Goal: Task Accomplishment & Management: Manage account settings

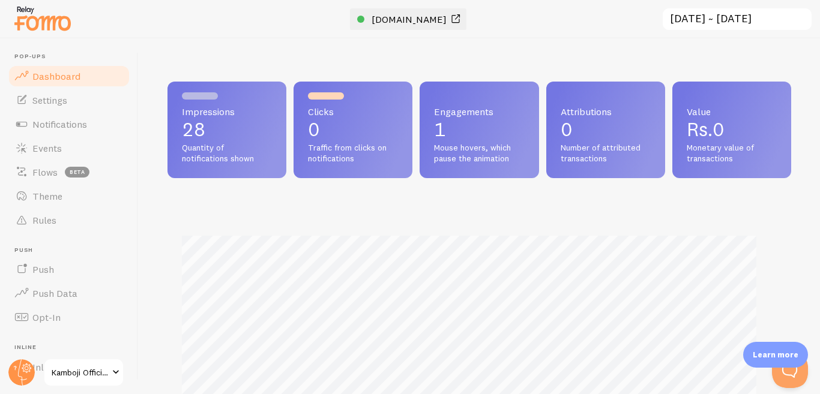
scroll to position [315, 613]
click at [446, 15] on span "[DOMAIN_NAME]" at bounding box center [408, 19] width 75 height 12
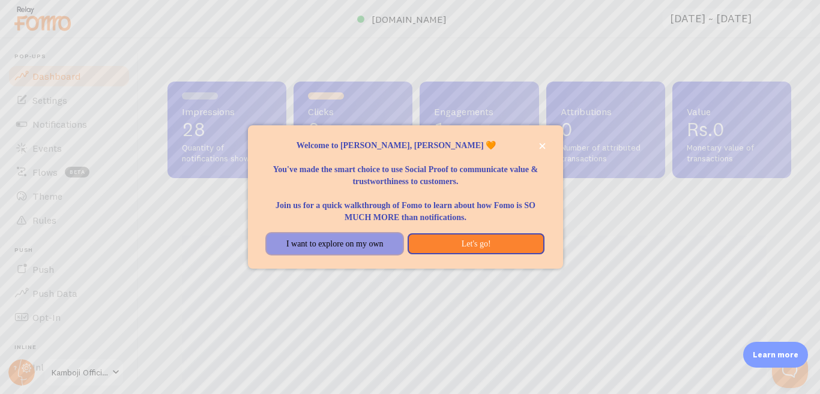
click at [383, 248] on button "I want to explore on my own" at bounding box center [334, 244] width 136 height 22
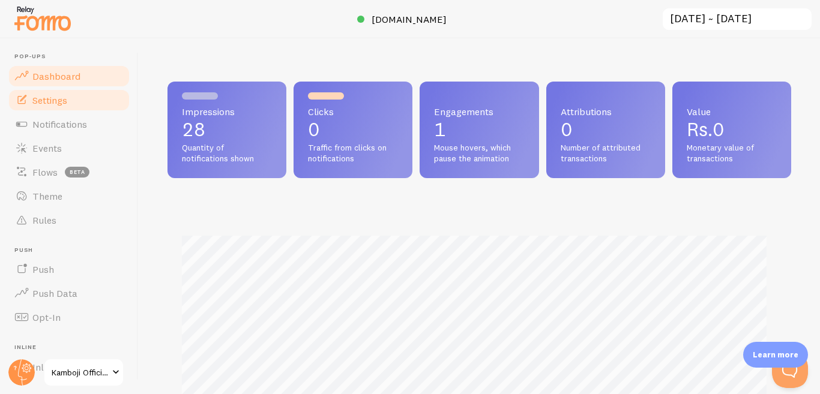
click at [59, 107] on link "Settings" at bounding box center [69, 100] width 124 height 24
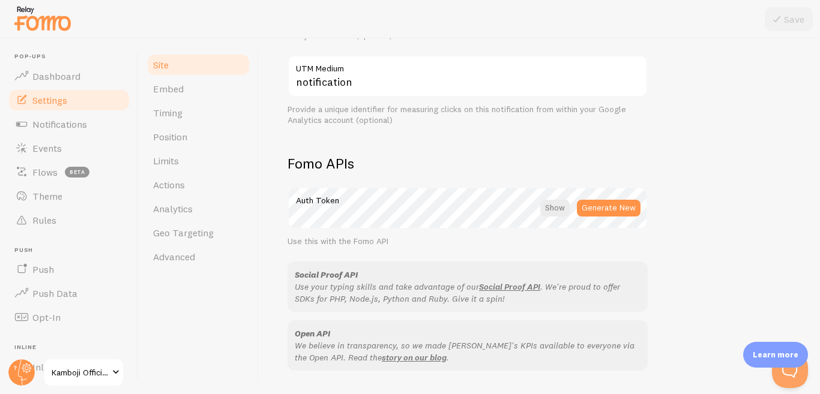
scroll to position [600, 0]
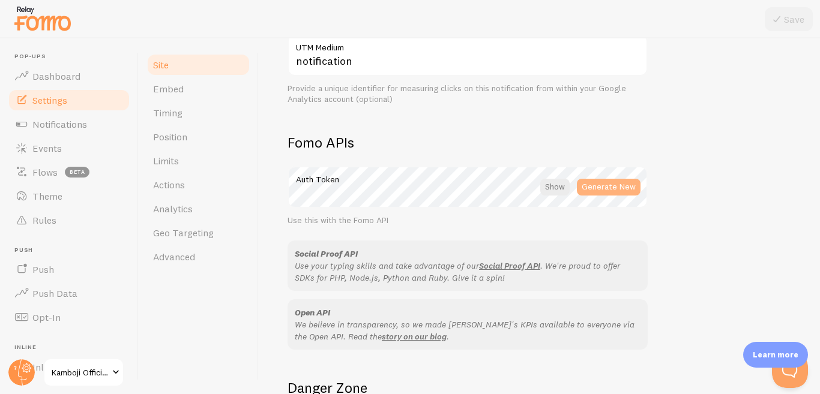
click at [625, 191] on button "Generate New" at bounding box center [609, 187] width 64 height 17
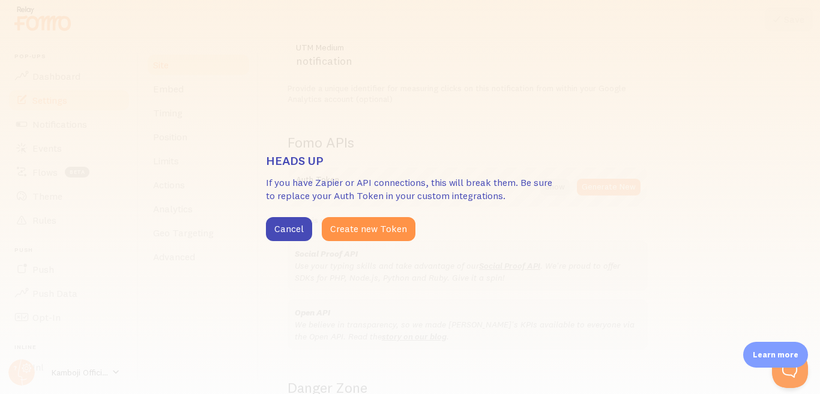
click at [347, 242] on div "Heads up If you have Zapier or API connections, this will break them. Be sure t…" at bounding box center [410, 197] width 820 height 394
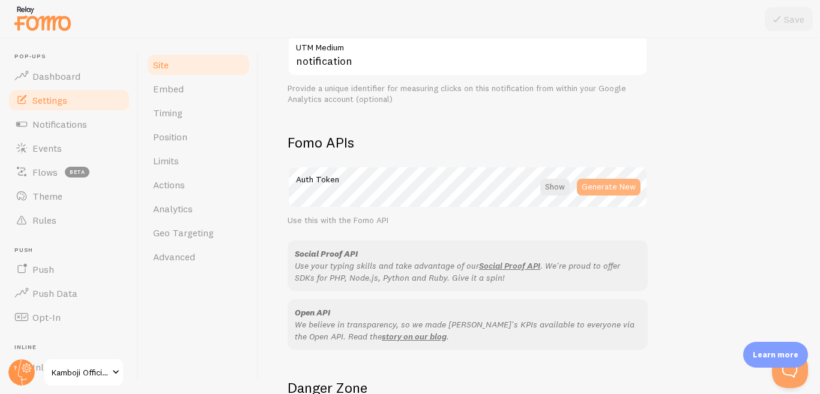
click at [614, 184] on button "Generate New" at bounding box center [609, 187] width 64 height 17
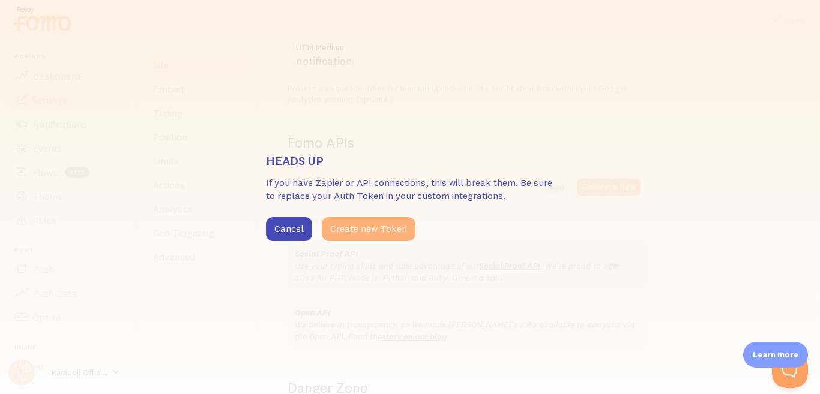
click at [393, 234] on button "Create new Token" at bounding box center [369, 229] width 94 height 24
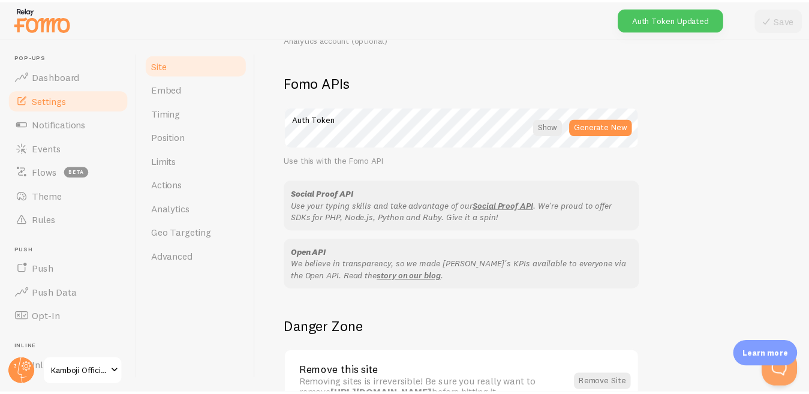
scroll to position [739, 0]
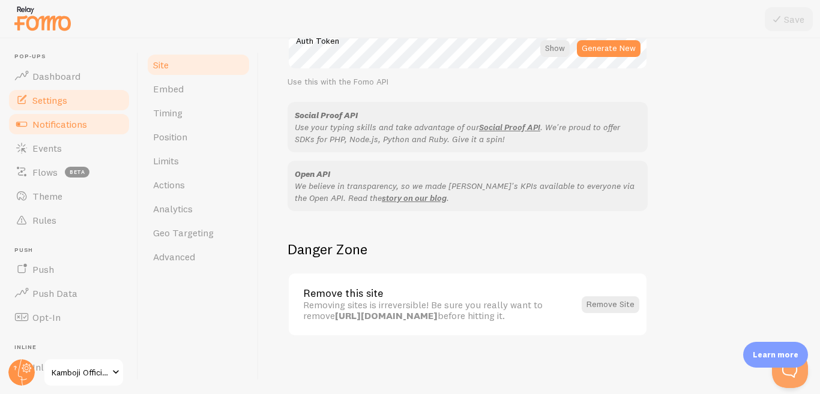
click at [52, 122] on span "Notifications" at bounding box center [59, 124] width 55 height 12
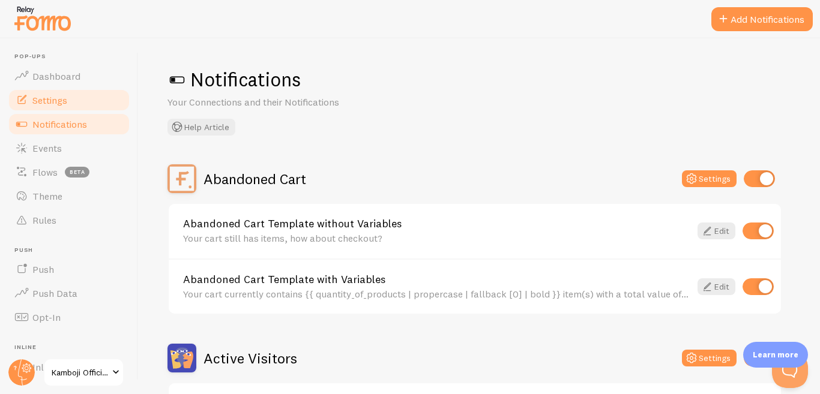
click at [56, 95] on span "Settings" at bounding box center [49, 100] width 35 height 12
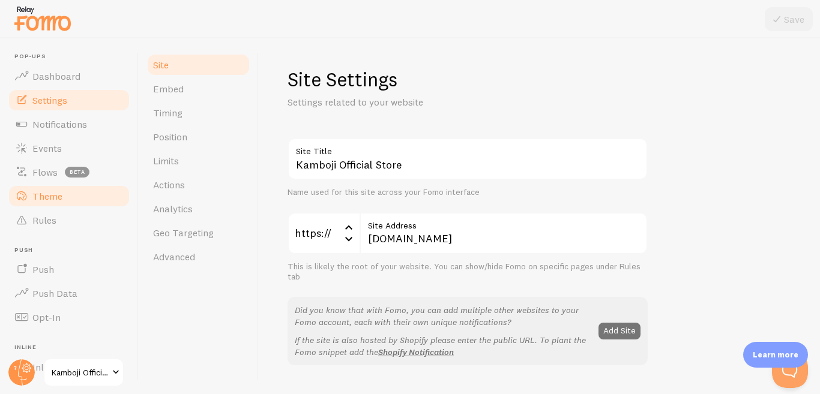
click at [53, 199] on span "Theme" at bounding box center [47, 196] width 30 height 12
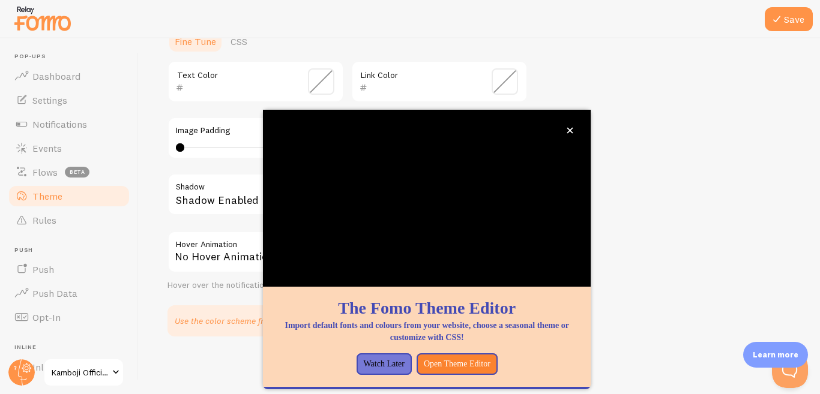
scroll to position [180, 0]
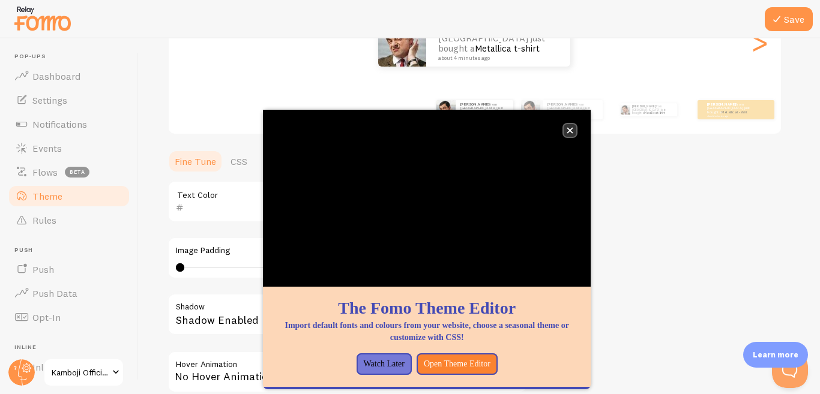
click at [570, 131] on icon "close," at bounding box center [569, 130] width 7 height 7
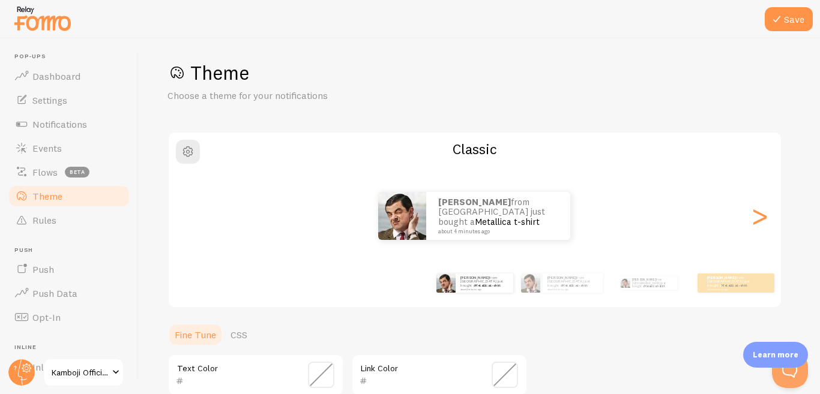
scroll to position [0, 0]
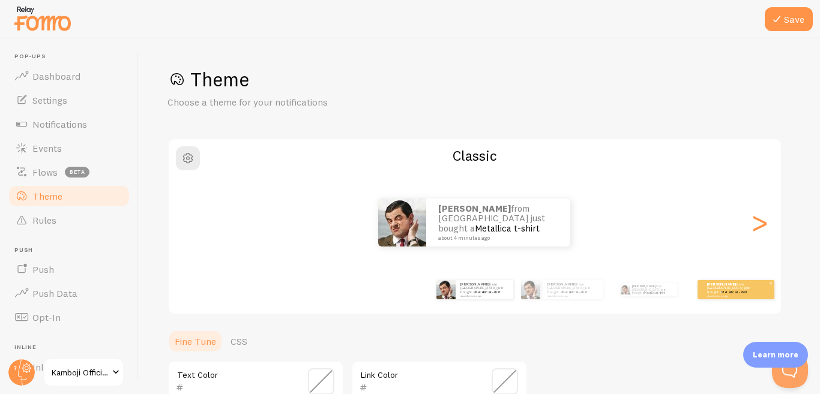
click at [743, 295] on small "about 4 minutes ago" at bounding box center [730, 296] width 47 height 2
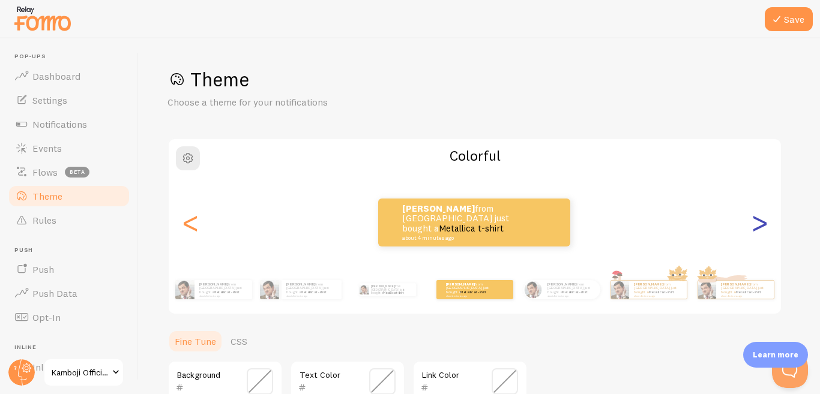
click at [763, 226] on div ">" at bounding box center [759, 222] width 14 height 86
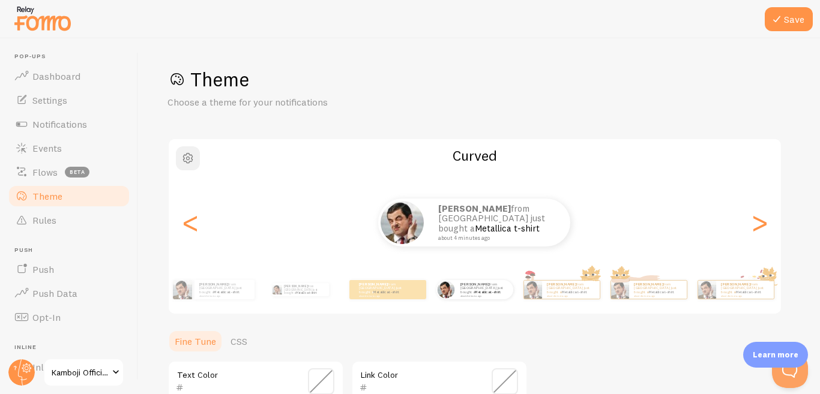
click at [189, 160] on span "button" at bounding box center [188, 158] width 14 height 14
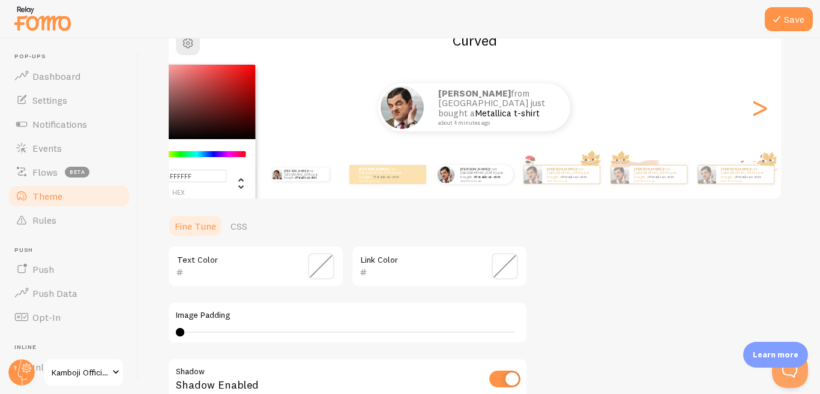
scroll to position [120, 0]
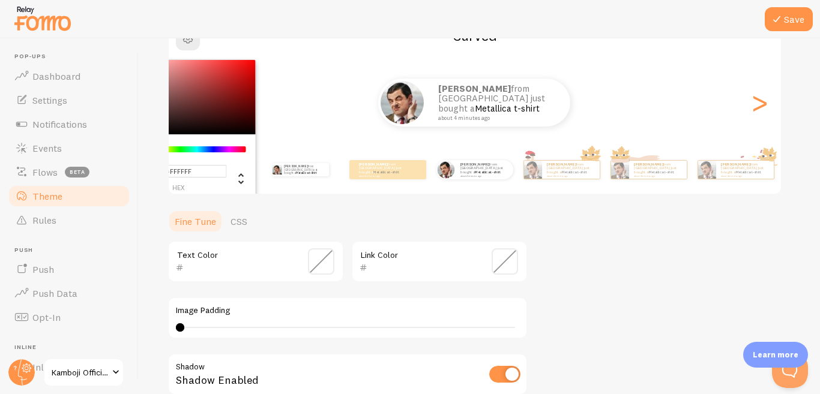
drag, startPoint x: 229, startPoint y: 164, endPoint x: 304, endPoint y: 164, distance: 75.6
click at [304, 164] on div "#FFFFFF hex 255 r 255 g 255 b 0 h 0% s 100% l Curved Ahmad from Pakistan just b…" at bounding box center [474, 106] width 614 height 177
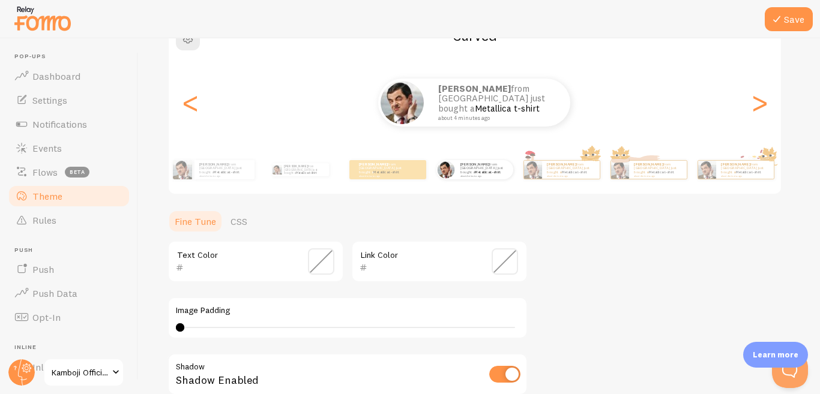
click at [475, 222] on ul "Fine Tune CSS" at bounding box center [347, 221] width 360 height 24
click at [511, 104] on link "Metallica t-shirt" at bounding box center [507, 108] width 65 height 11
click at [630, 104] on div "Ahmad from Pakistan just bought a Metallica t-shirt about 4 minutes ago" at bounding box center [474, 103] width 611 height 48
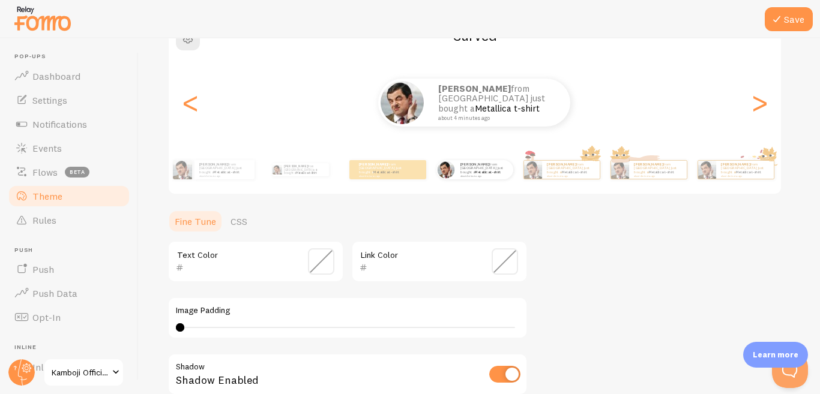
click at [630, 104] on div "Ahmad from Pakistan just bought a Metallica t-shirt about 4 minutes ago" at bounding box center [474, 103] width 611 height 48
click at [571, 230] on div "Theme Choose a theme for your notifications Curved Ahmad from Pakistan just bou…" at bounding box center [478, 231] width 623 height 569
click at [757, 100] on div ">" at bounding box center [759, 102] width 14 height 86
type input "0"
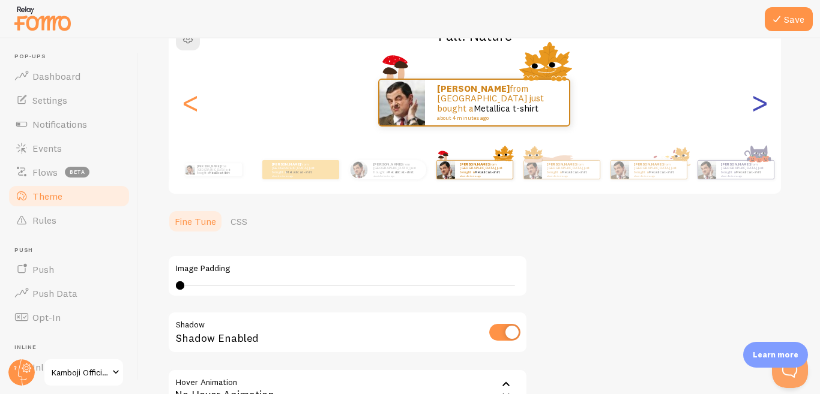
click at [752, 104] on div ">" at bounding box center [759, 102] width 14 height 86
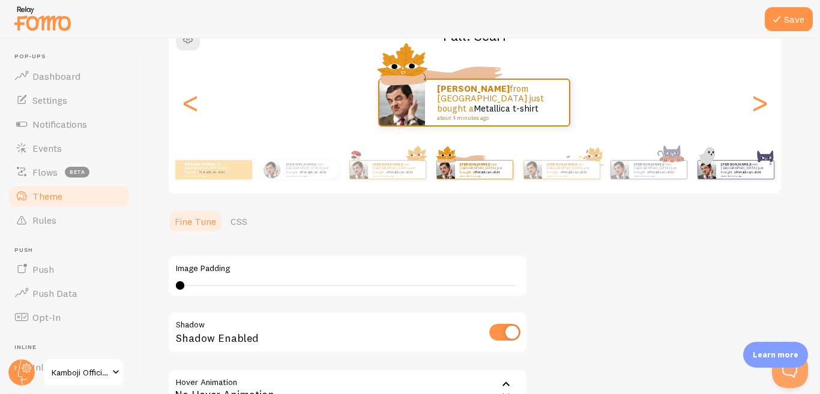
click at [729, 175] on small "about 4 minutes ago" at bounding box center [744, 176] width 47 height 2
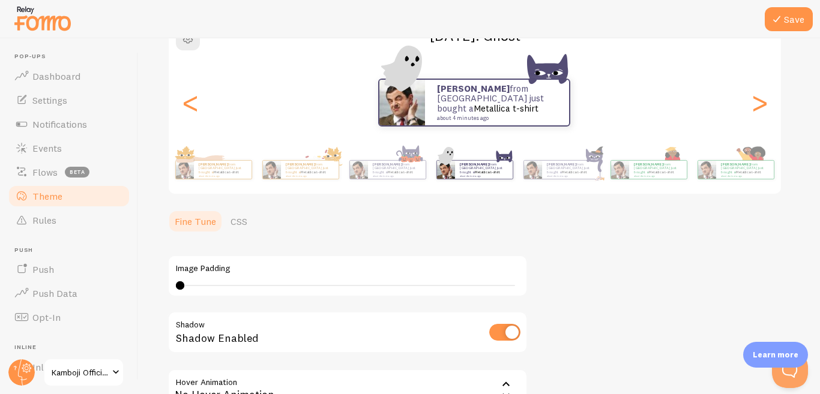
click at [413, 68] on div "Ahmad from Pakistan just bought a Metallica t-shirt about 4 minutes ago Ahmad f…" at bounding box center [475, 102] width 612 height 86
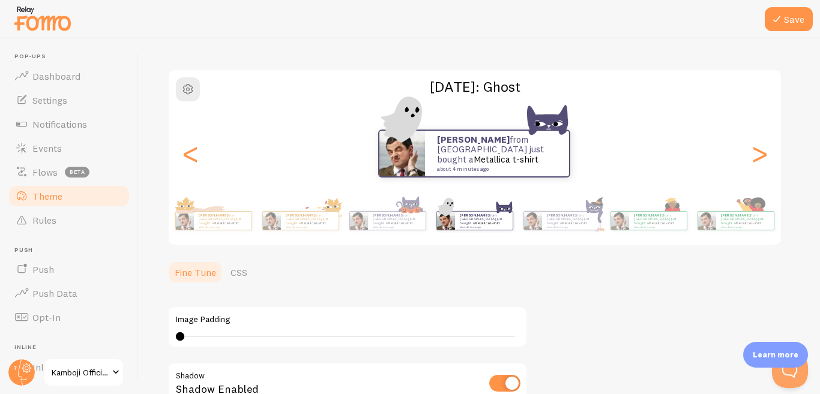
scroll to position [0, 0]
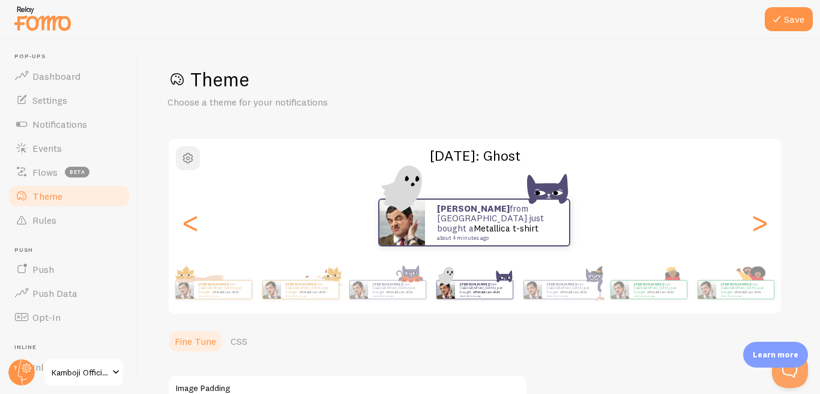
click at [189, 157] on span "button" at bounding box center [188, 158] width 14 height 14
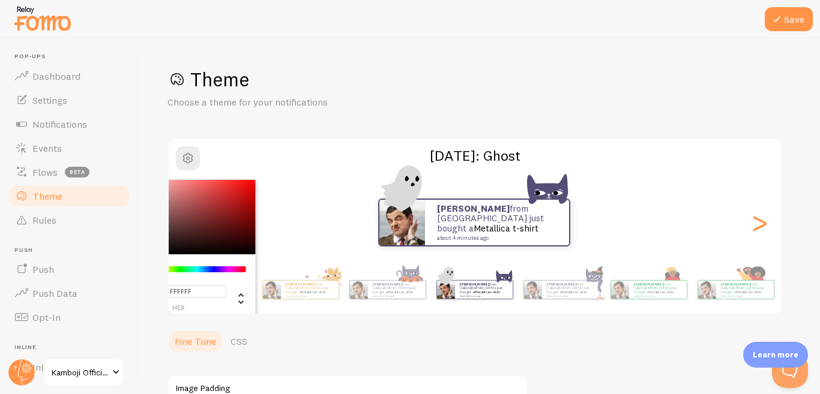
click at [669, 335] on div "Theme Choose a theme for your notifications #FFFFFF hex 255 r 255 g 255 b 0 h 0…" at bounding box center [478, 330] width 623 height 527
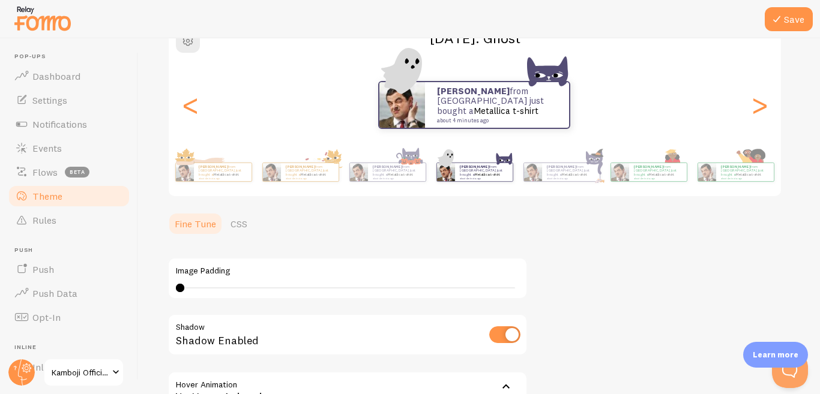
scroll to position [120, 0]
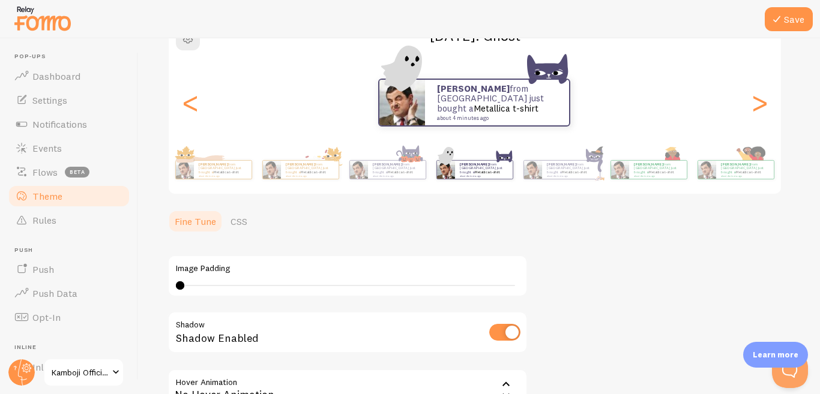
click at [194, 223] on link "Fine Tune" at bounding box center [195, 221] width 56 height 24
click at [247, 230] on link "CSS" at bounding box center [238, 221] width 31 height 24
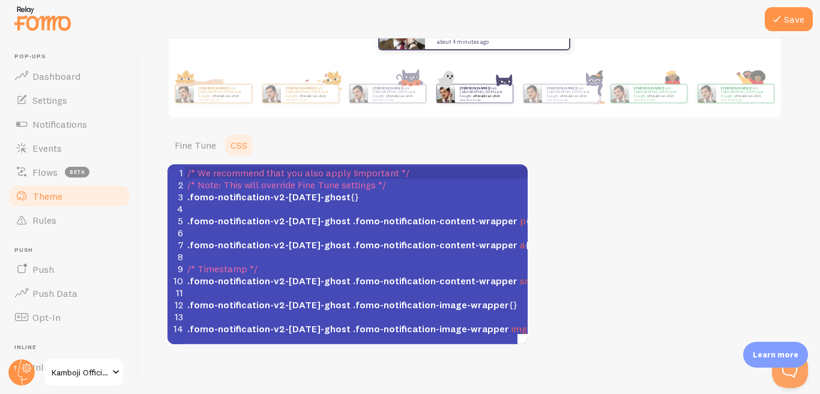
scroll to position [204, 0]
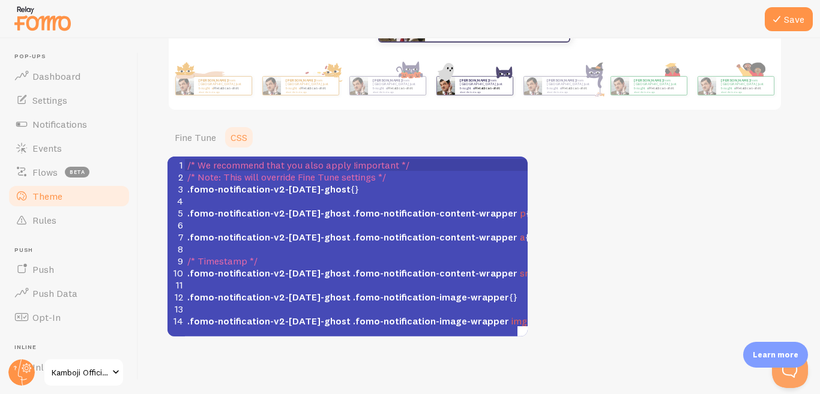
click at [611, 278] on div "Theme Choose a theme for your notifications Halloween: Ghost Ahmad from Pakista…" at bounding box center [478, 99] width 623 height 473
click at [205, 133] on link "Fine Tune" at bounding box center [195, 137] width 56 height 24
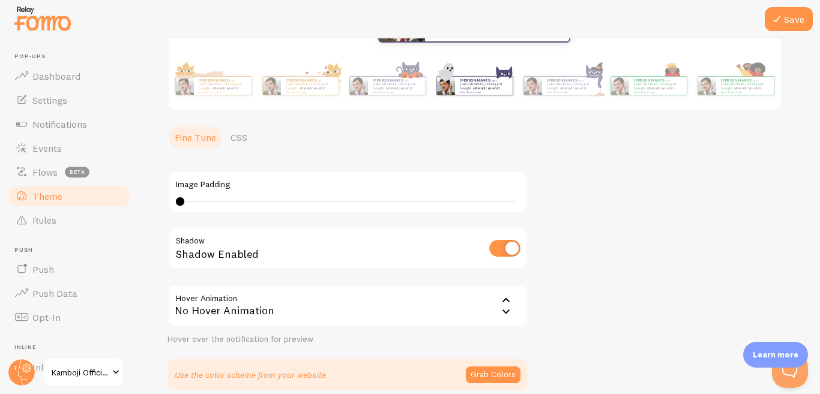
scroll to position [258, 0]
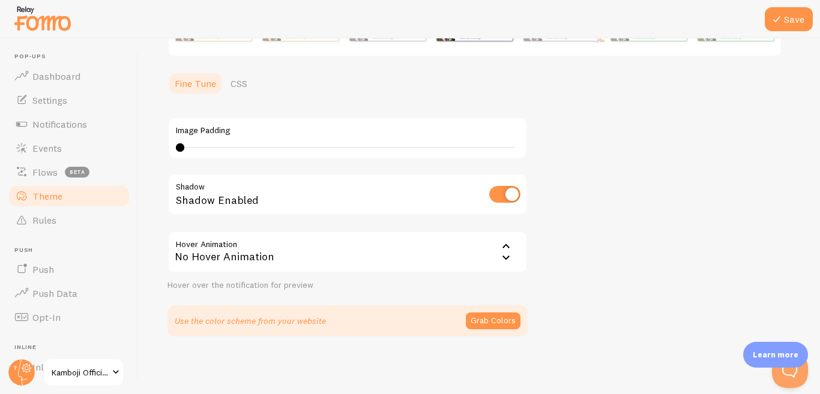
click at [501, 252] on icon at bounding box center [506, 246] width 14 height 14
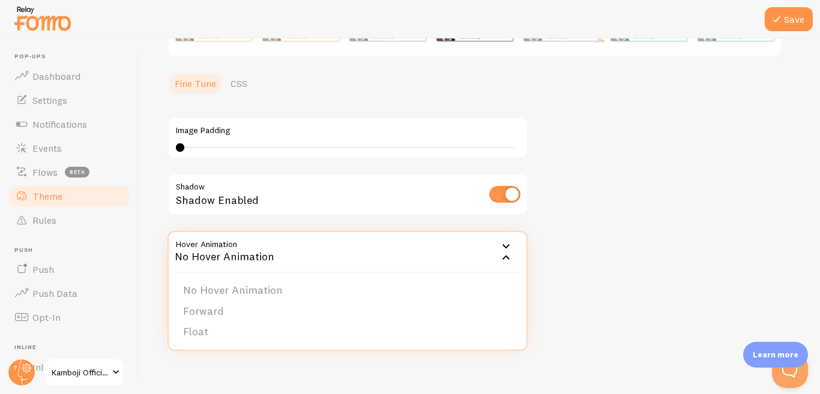
click at [680, 275] on div "Theme Choose a theme for your notifications Halloween: Ghost Ahmad from Pakista…" at bounding box center [478, 72] width 623 height 527
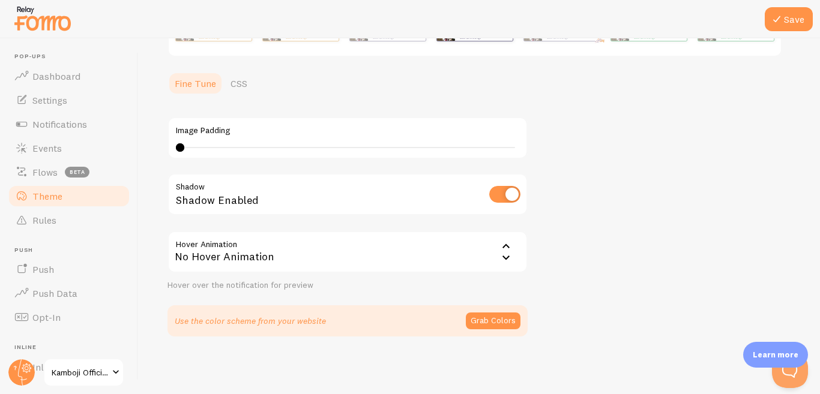
scroll to position [18, 0]
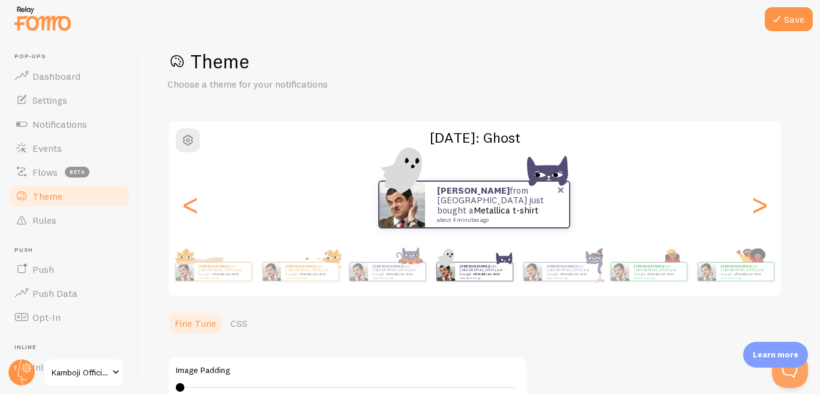
click at [549, 217] on small "about 4 minutes ago" at bounding box center [495, 220] width 116 height 6
click at [559, 188] on span at bounding box center [560, 190] width 20 height 20
click at [764, 211] on div ">" at bounding box center [759, 204] width 14 height 86
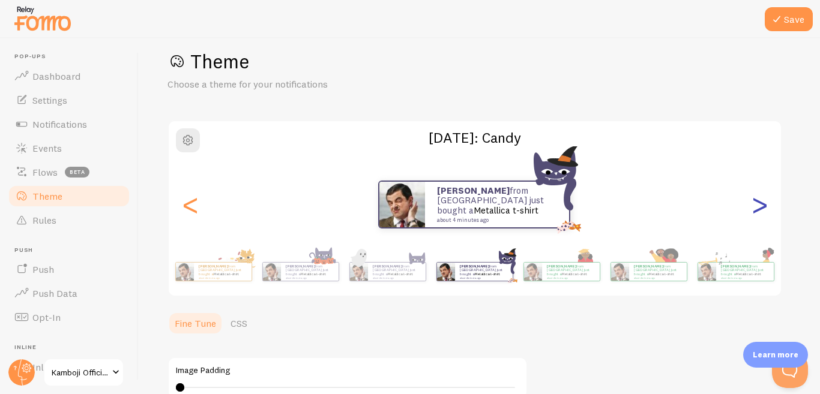
click at [752, 205] on div ">" at bounding box center [759, 204] width 14 height 86
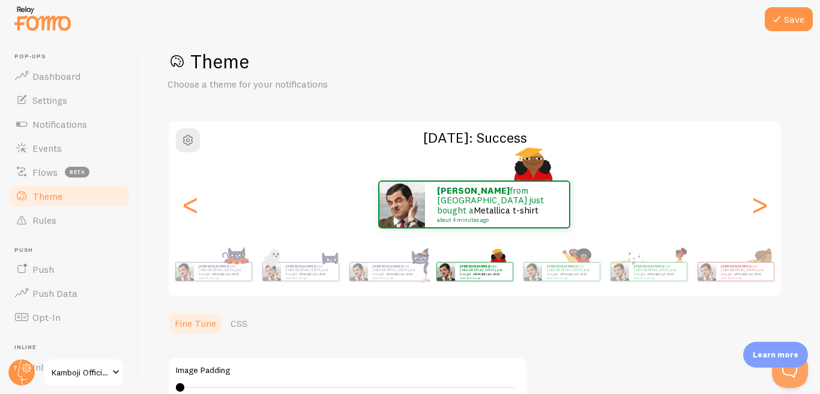
click at [581, 321] on div "Theme Choose a theme for your notifications Black History Month: Success Ahmad …" at bounding box center [478, 312] width 623 height 527
click at [759, 208] on div ">" at bounding box center [759, 204] width 14 height 86
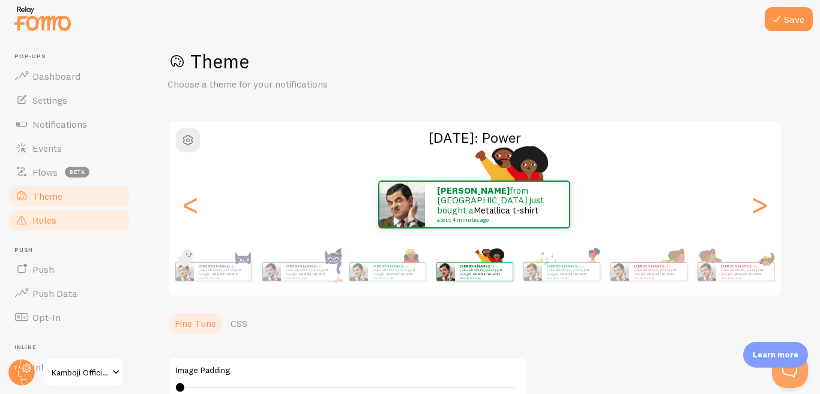
click at [47, 220] on span "Rules" at bounding box center [44, 220] width 24 height 12
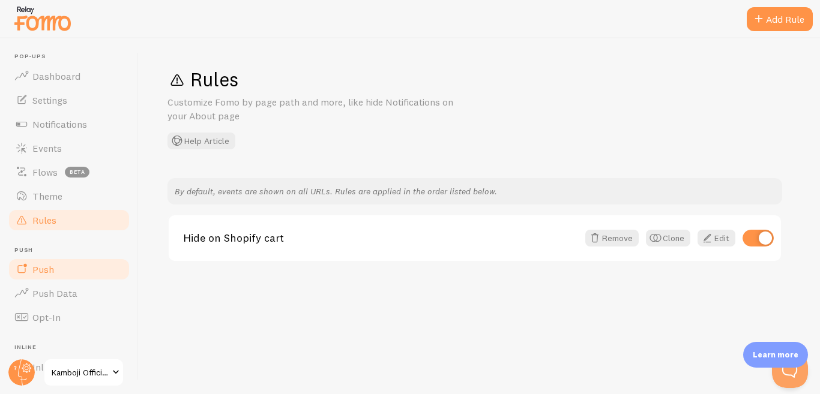
click at [53, 271] on link "Push" at bounding box center [69, 269] width 124 height 24
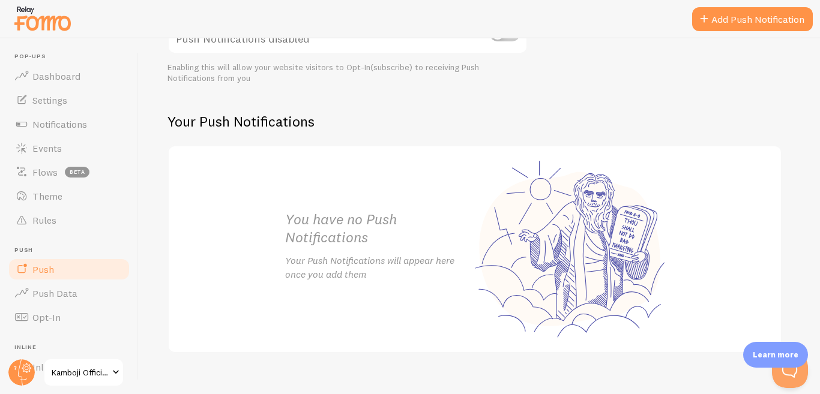
scroll to position [196, 0]
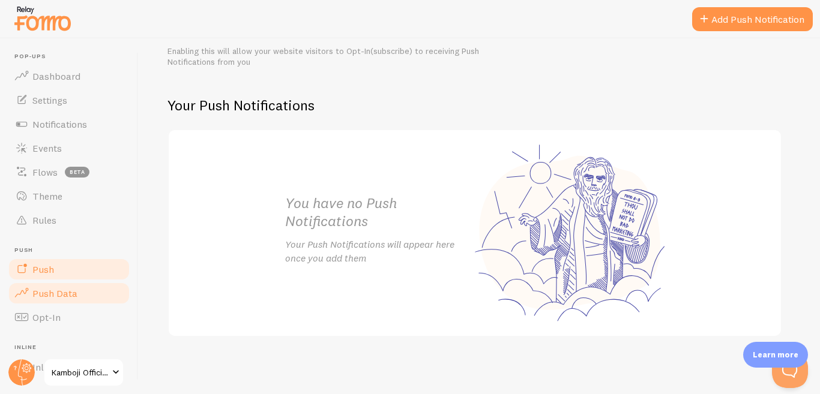
click at [79, 299] on link "Push Data" at bounding box center [69, 293] width 124 height 24
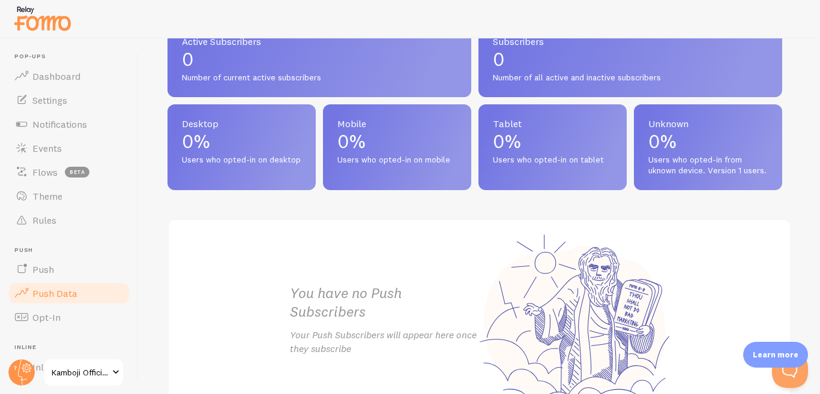
scroll to position [631, 0]
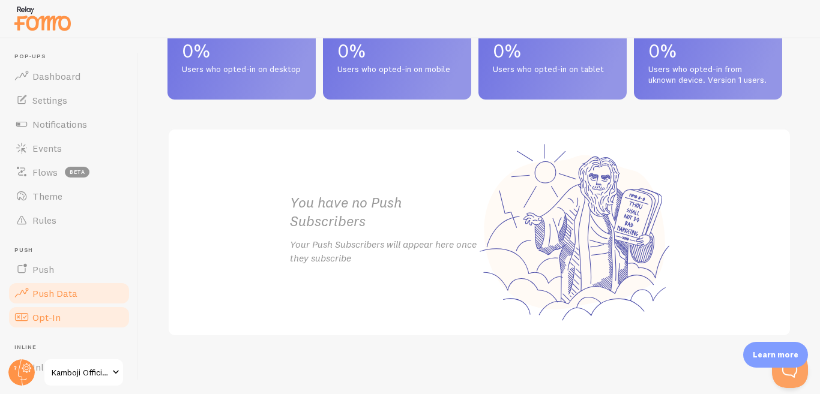
click at [55, 323] on link "Opt-In" at bounding box center [69, 317] width 124 height 24
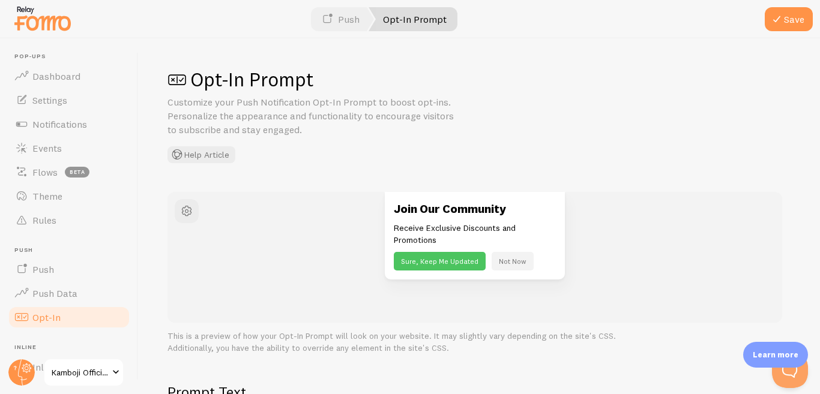
click at [451, 267] on button "Sure, Keep Me Updated" at bounding box center [440, 261] width 92 height 19
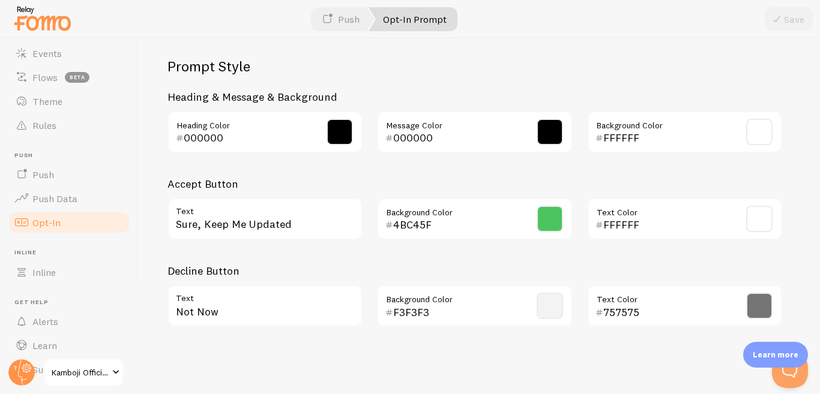
scroll to position [98, 0]
click at [89, 273] on link "Inline" at bounding box center [69, 269] width 124 height 24
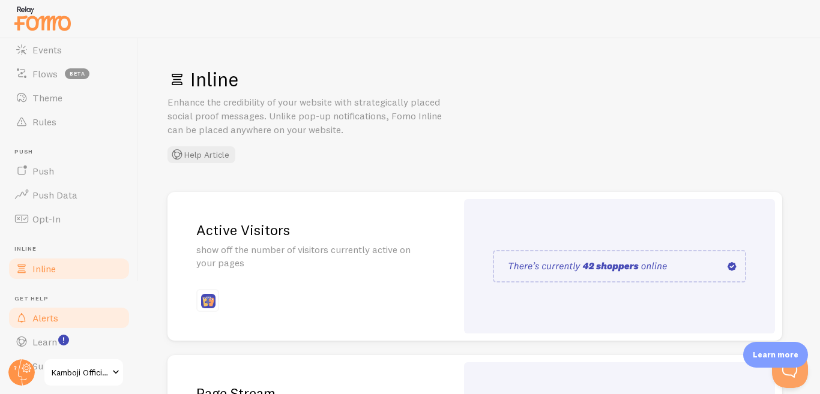
click at [61, 317] on link "Alerts" at bounding box center [69, 318] width 124 height 24
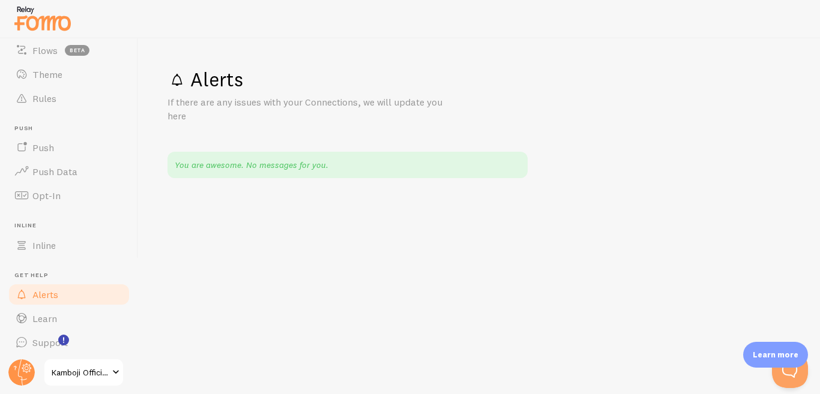
scroll to position [125, 0]
click at [83, 310] on link "Learn" at bounding box center [69, 315] width 124 height 24
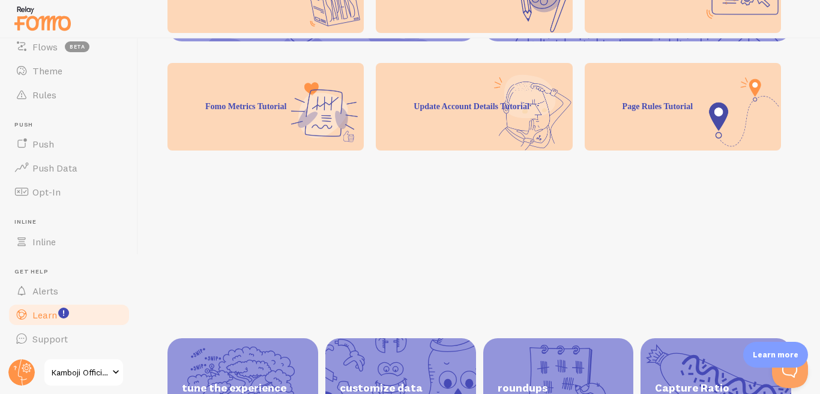
scroll to position [384, 0]
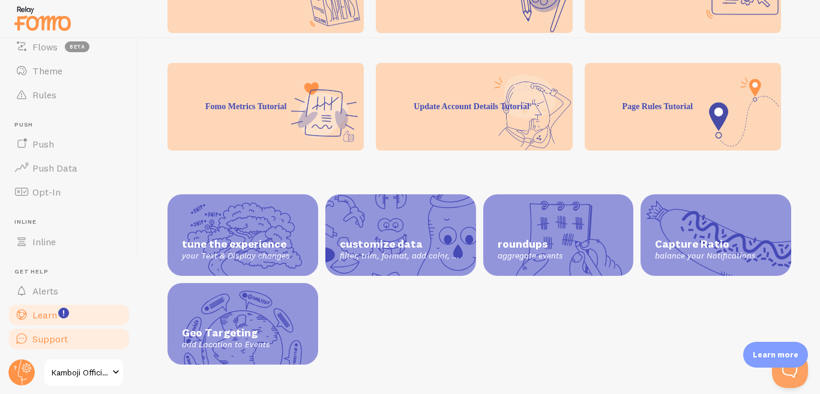
click at [72, 342] on link "Support" at bounding box center [69, 339] width 124 height 24
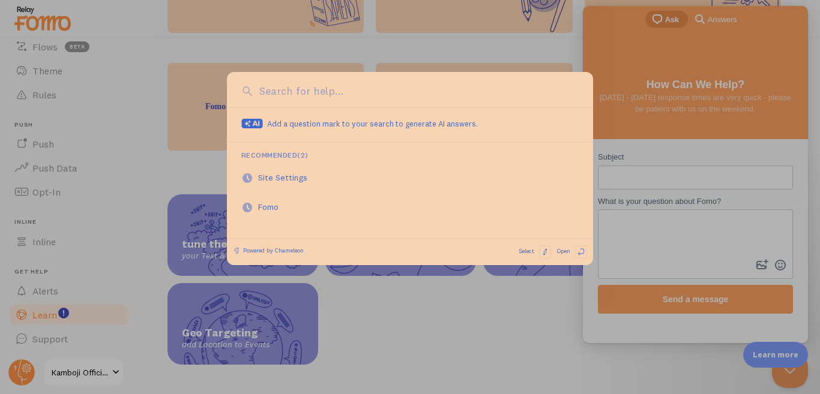
scroll to position [0, 0]
click at [508, 307] on div at bounding box center [410, 197] width 820 height 394
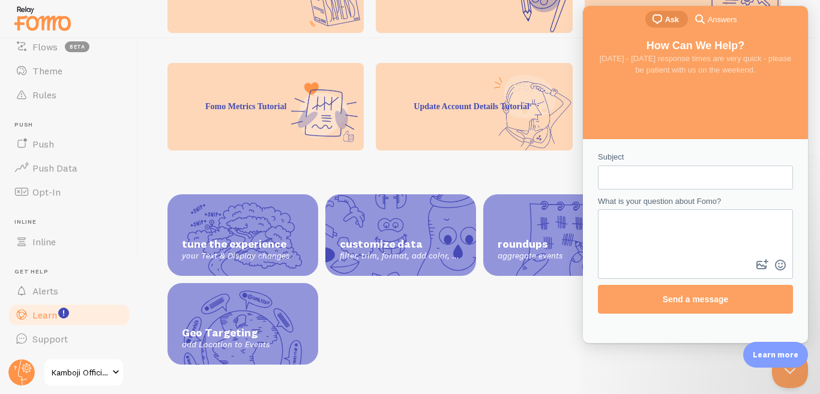
click at [111, 371] on span at bounding box center [116, 372] width 14 height 14
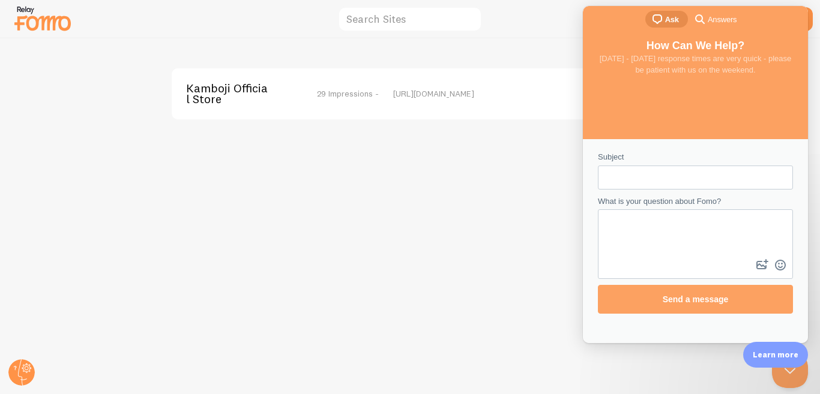
click at [656, 202] on span "What is your question about Fomo?" at bounding box center [659, 201] width 123 height 9
click at [656, 211] on textarea "What is your question about Fomo?" at bounding box center [695, 234] width 193 height 46
click at [553, 239] on div "Kamboji Official Store 29 Impressions - https://kambojiofficialstore.shop" at bounding box center [410, 216] width 819 height 356
click at [782, 373] on button "Close Beacon popover" at bounding box center [787, 368] width 36 height 36
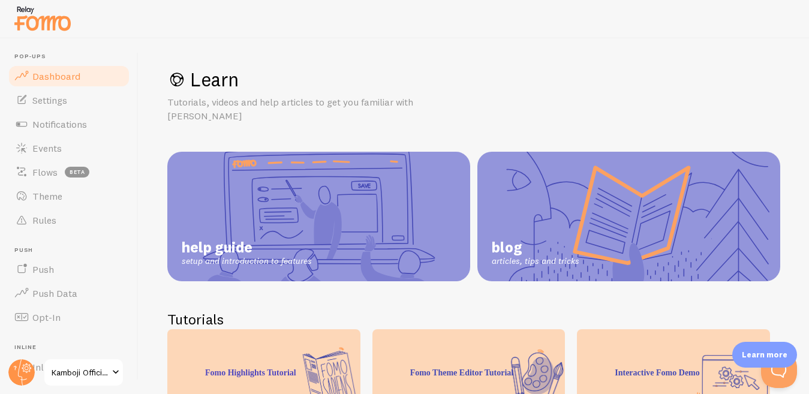
click at [75, 76] on span "Dashboard" at bounding box center [56, 76] width 48 height 12
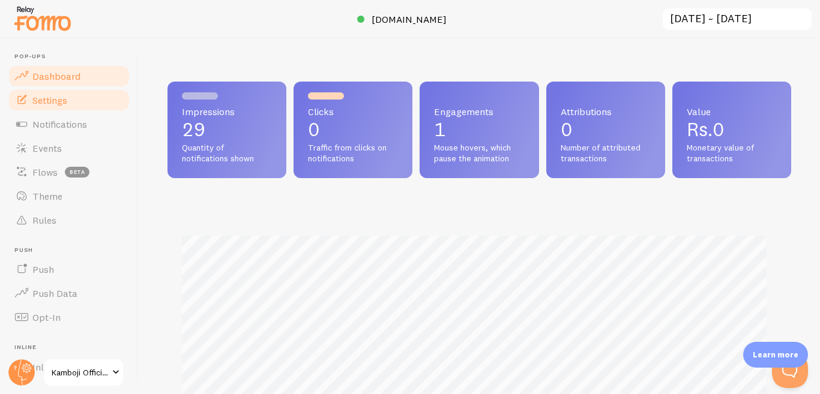
scroll to position [315, 613]
click at [55, 102] on span "Settings" at bounding box center [49, 100] width 35 height 12
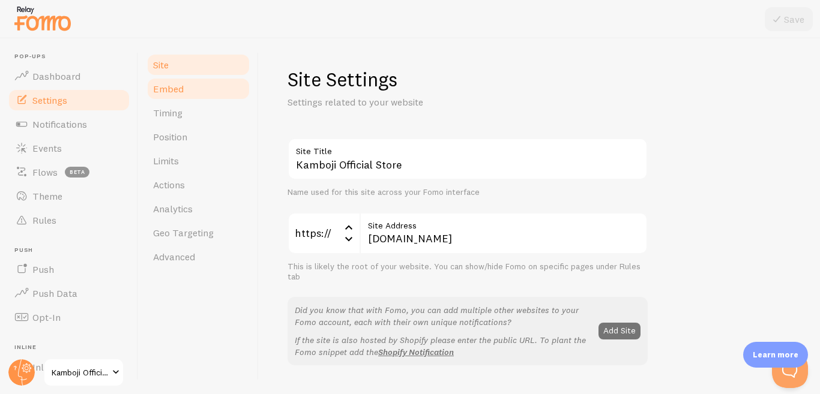
click at [185, 88] on link "Embed" at bounding box center [198, 89] width 105 height 24
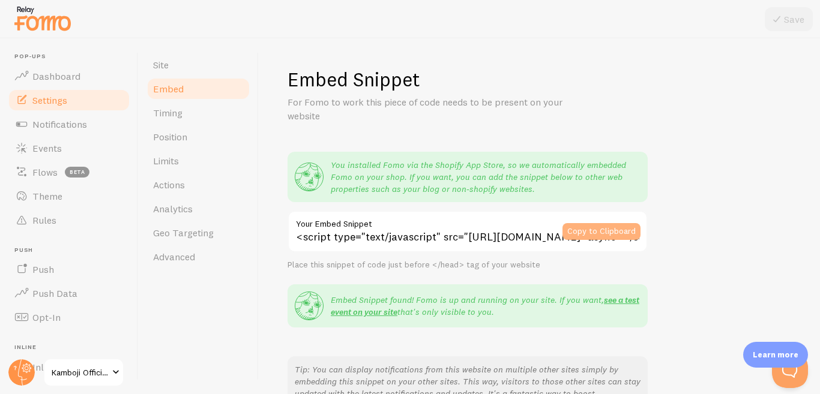
click at [594, 232] on button "Copy to Clipboard" at bounding box center [601, 231] width 78 height 17
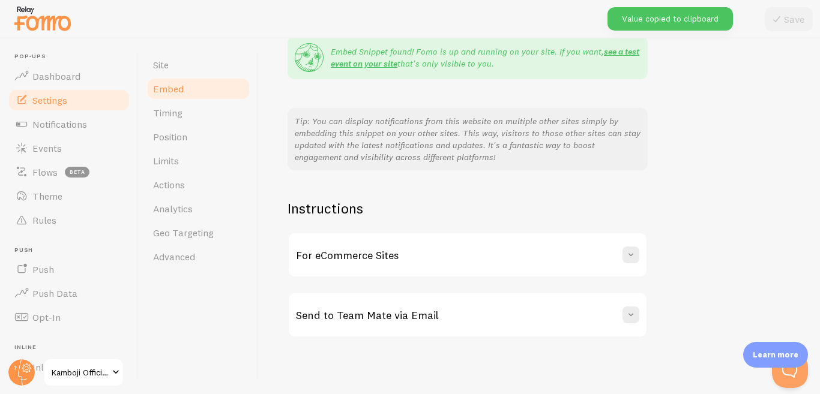
scroll to position [250, 0]
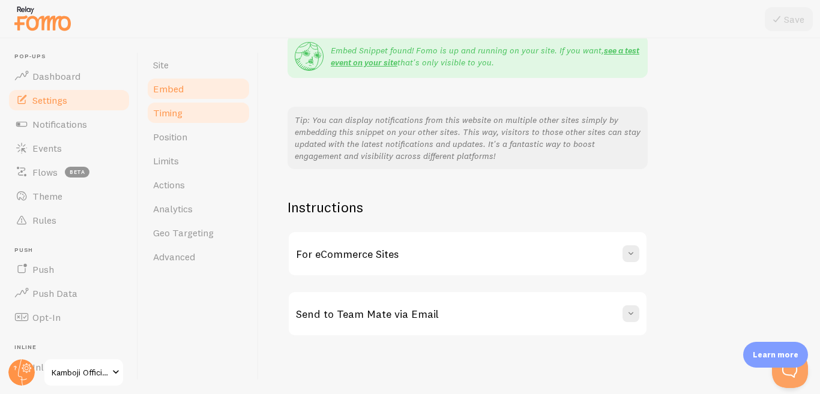
click at [170, 117] on span "Timing" at bounding box center [167, 113] width 29 height 12
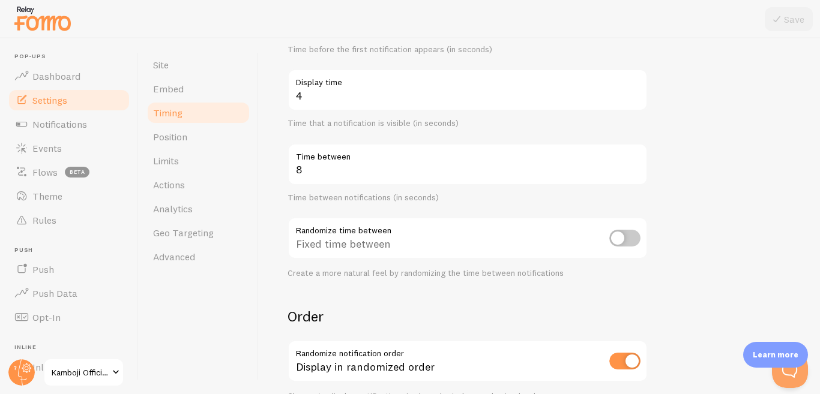
scroll to position [196, 0]
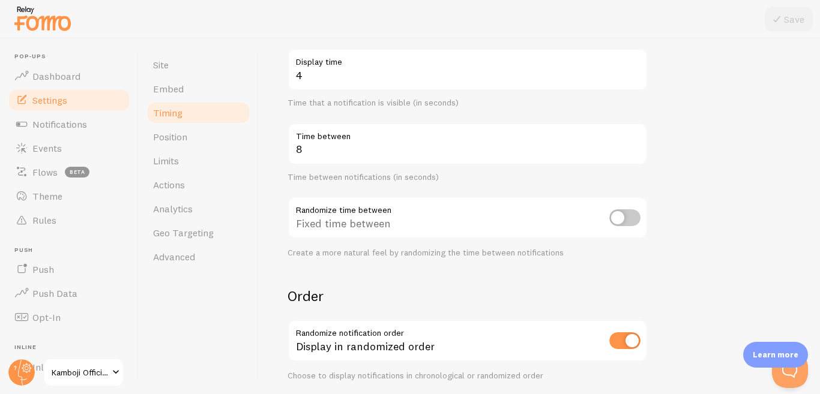
click at [620, 217] on input "checkbox" at bounding box center [624, 217] width 31 height 17
checkbox input "true"
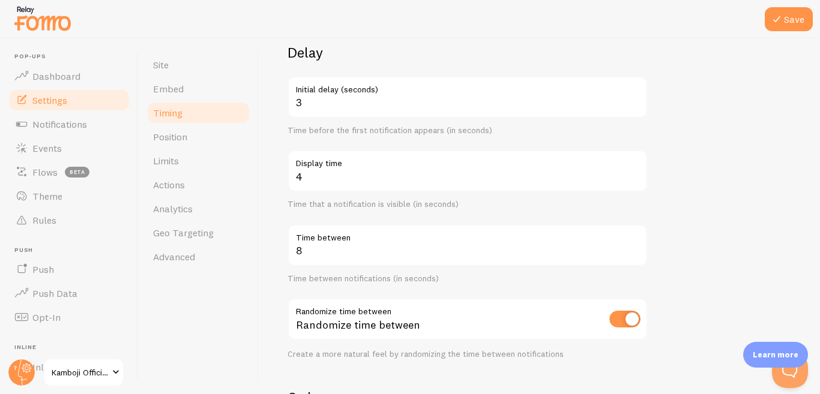
scroll to position [76, 0]
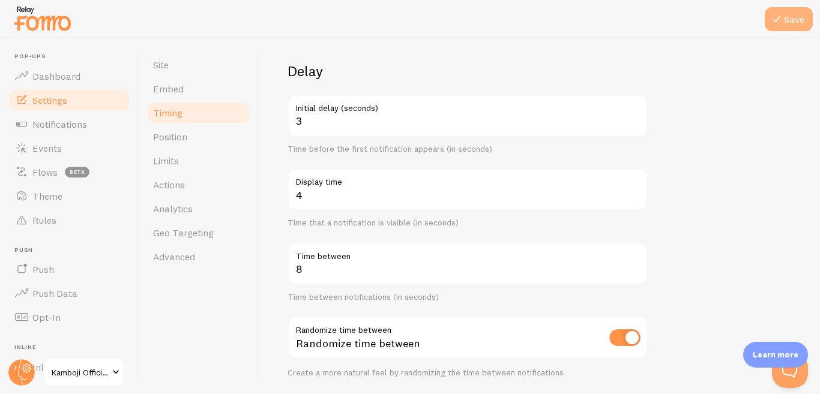
click at [787, 23] on button "Save" at bounding box center [788, 19] width 48 height 24
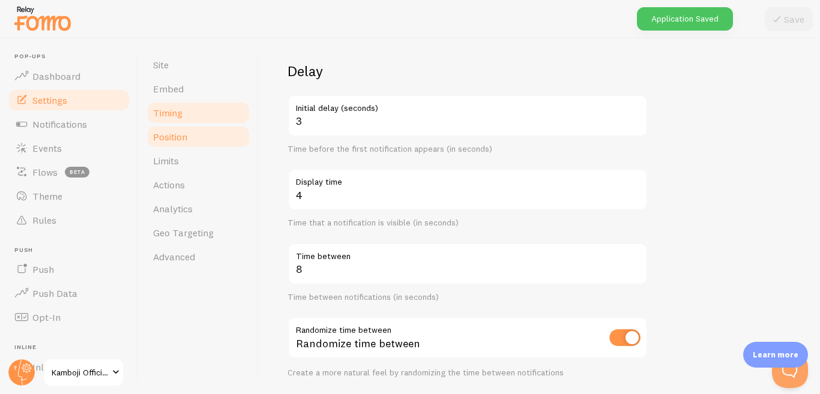
click at [163, 133] on span "Position" at bounding box center [170, 137] width 34 height 12
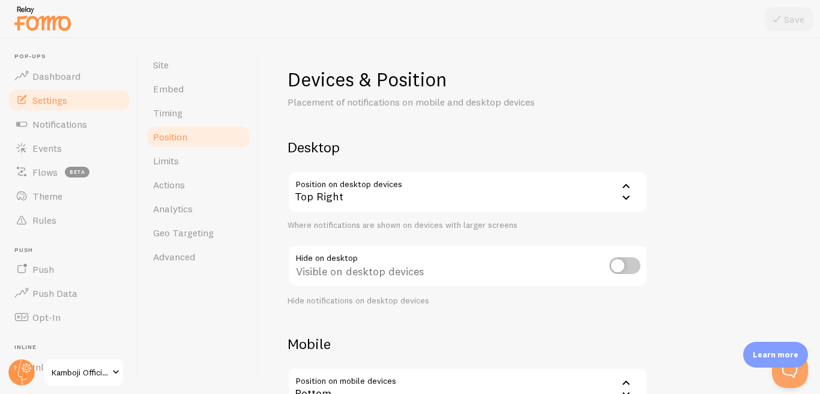
click at [627, 192] on icon at bounding box center [626, 186] width 14 height 14
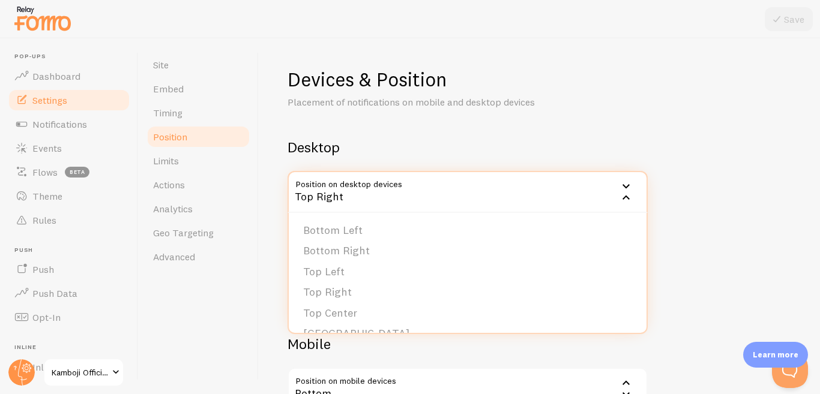
click at [684, 212] on div "Devices & Position Placement of notifications on mobile and desktop devices Des…" at bounding box center [538, 285] width 503 height 436
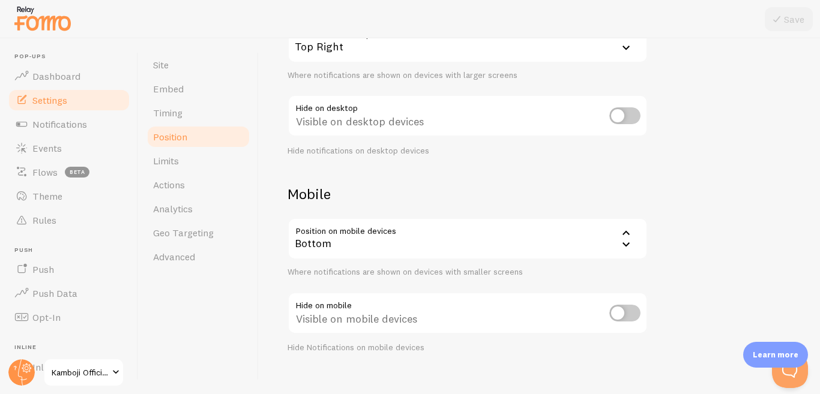
scroll to position [167, 0]
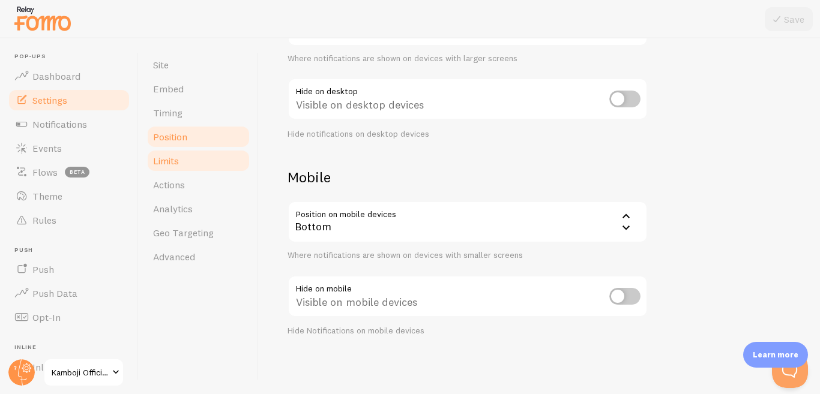
click at [182, 158] on link "Limits" at bounding box center [198, 161] width 105 height 24
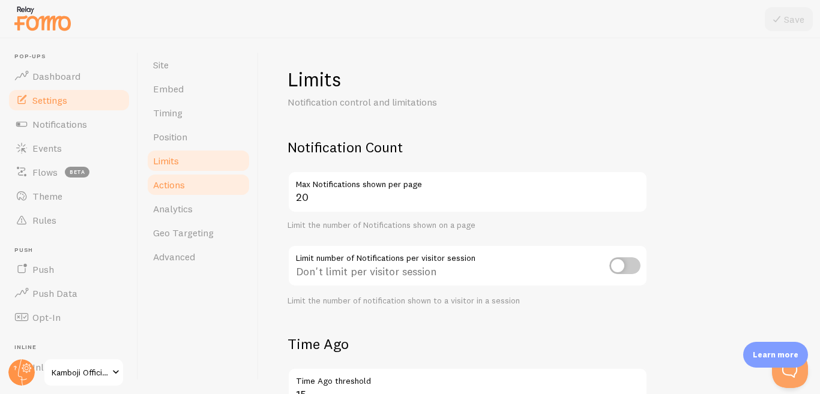
click at [183, 183] on span "Actions" at bounding box center [169, 185] width 32 height 12
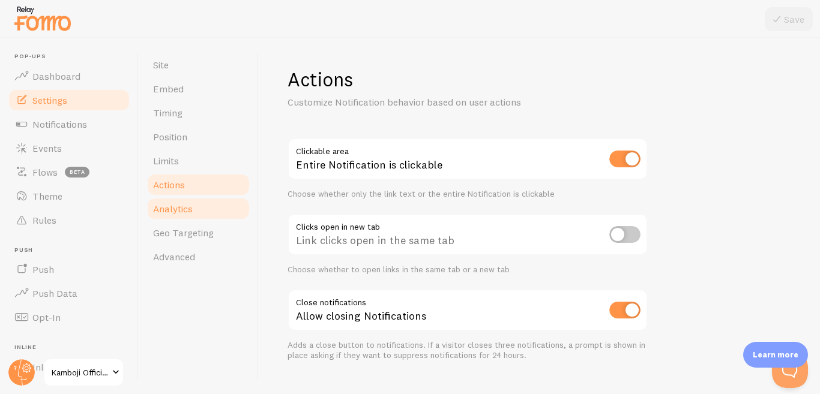
click at [183, 202] on link "Analytics" at bounding box center [198, 209] width 105 height 24
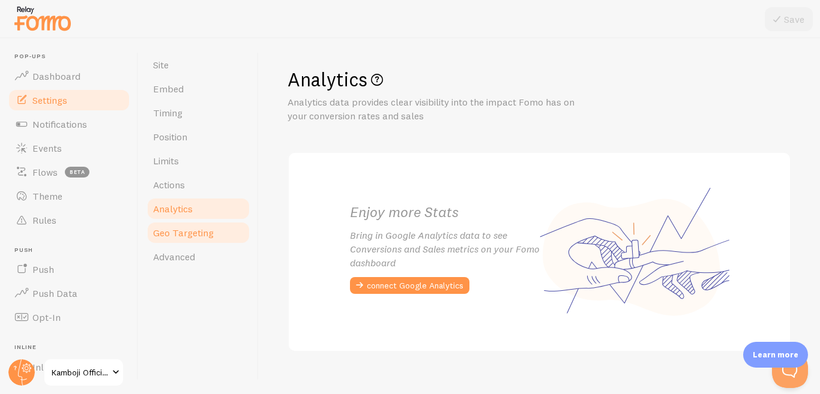
click at [184, 234] on span "Geo Targeting" at bounding box center [183, 233] width 61 height 12
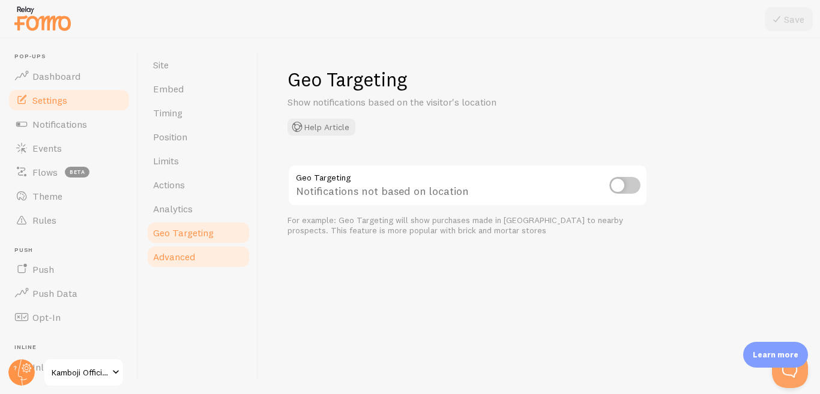
click at [183, 257] on span "Advanced" at bounding box center [174, 257] width 42 height 12
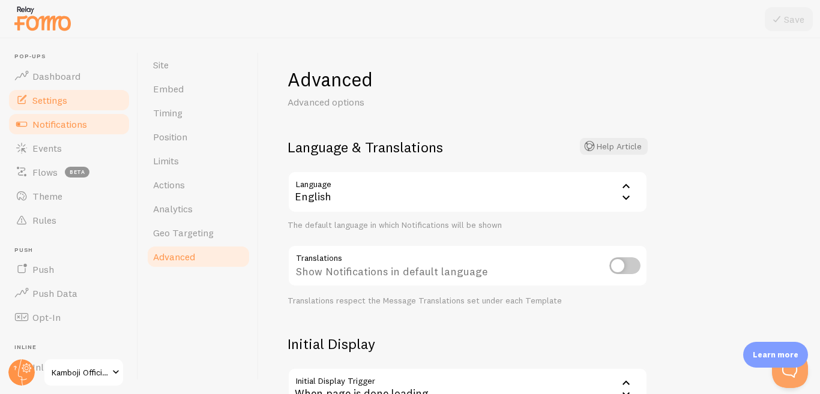
click at [57, 119] on span "Notifications" at bounding box center [59, 124] width 55 height 12
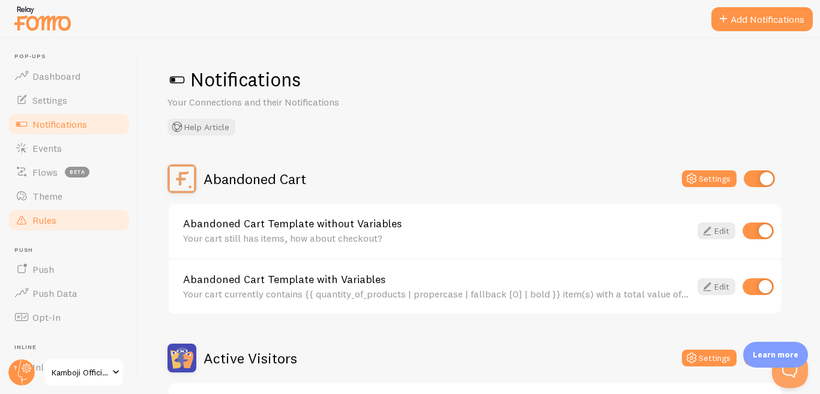
click at [58, 223] on link "Rules" at bounding box center [69, 220] width 124 height 24
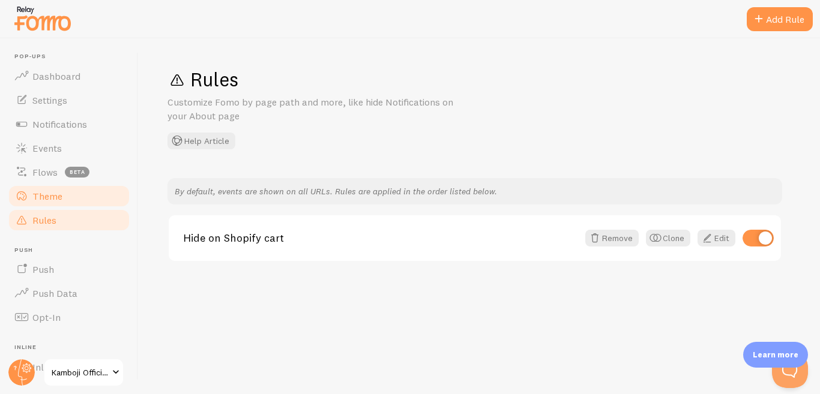
click at [58, 192] on span "Theme" at bounding box center [47, 196] width 30 height 12
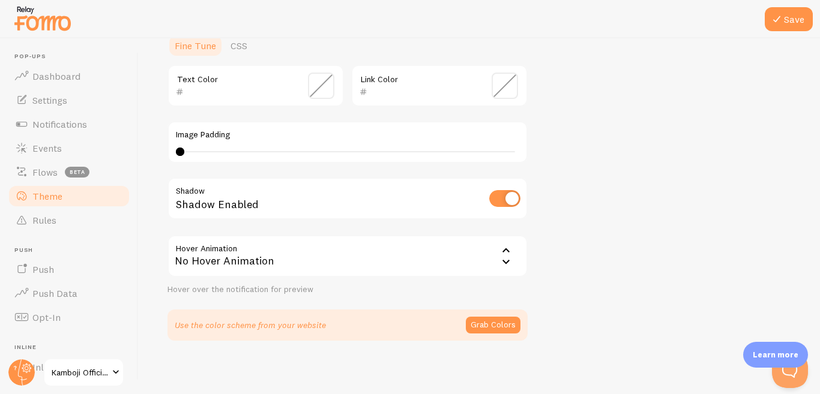
scroll to position [300, 0]
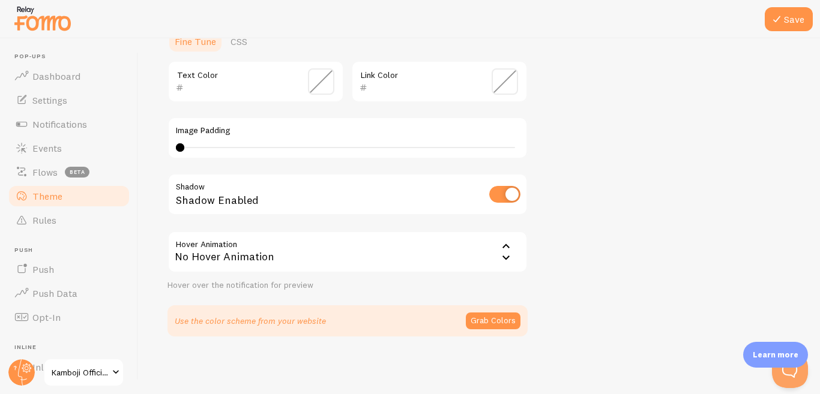
click at [461, 290] on div "Hover over the notification for preview" at bounding box center [347, 285] width 360 height 11
click at [499, 325] on button "Grab Colors" at bounding box center [493, 321] width 55 height 17
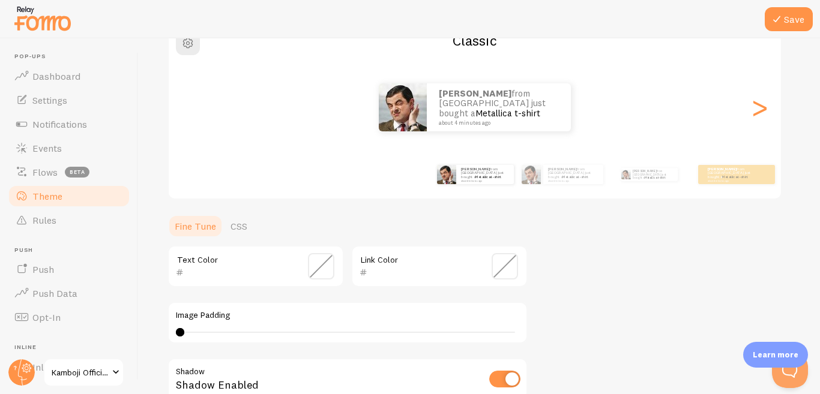
scroll to position [55, 0]
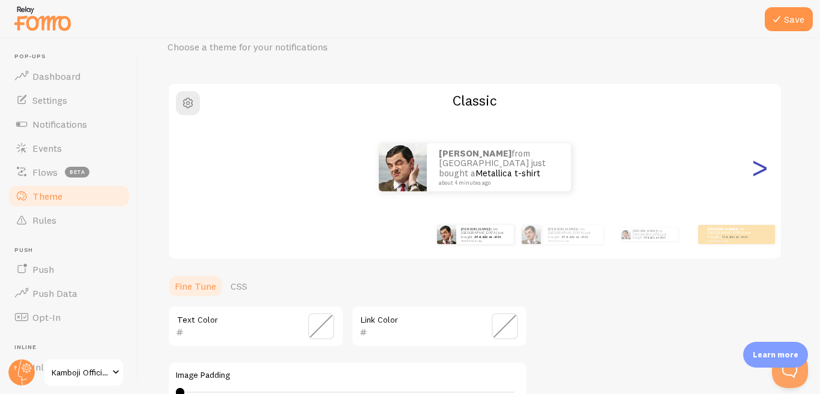
click at [754, 169] on div ">" at bounding box center [759, 167] width 14 height 86
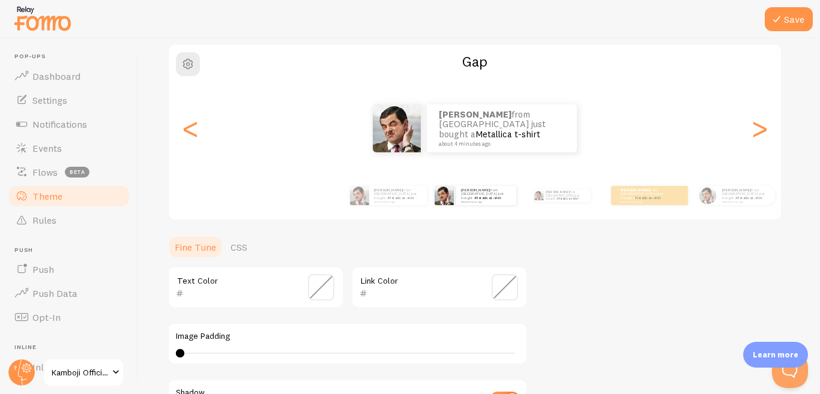
scroll to position [115, 0]
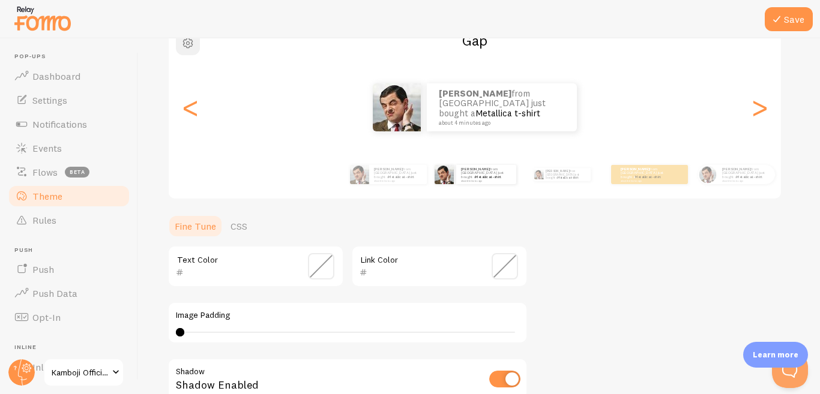
click at [183, 46] on span "button" at bounding box center [188, 43] width 14 height 14
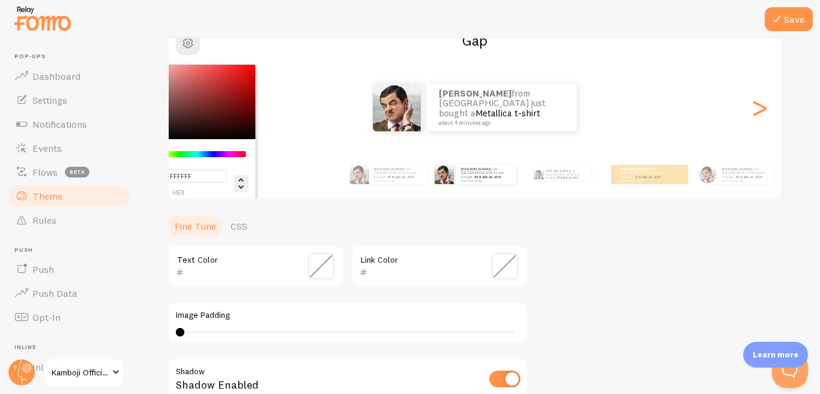
click at [247, 184] on icon "Change another color definition" at bounding box center [241, 183] width 14 height 14
click at [582, 247] on div "Theme Choose a theme for your notifications #FFFFFF hex 255 r 255 g 255 b 0 h 0…" at bounding box center [478, 234] width 623 height 565
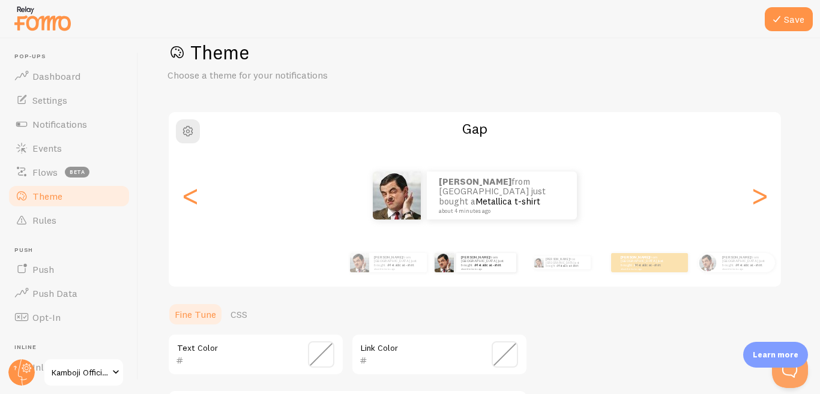
scroll to position [0, 0]
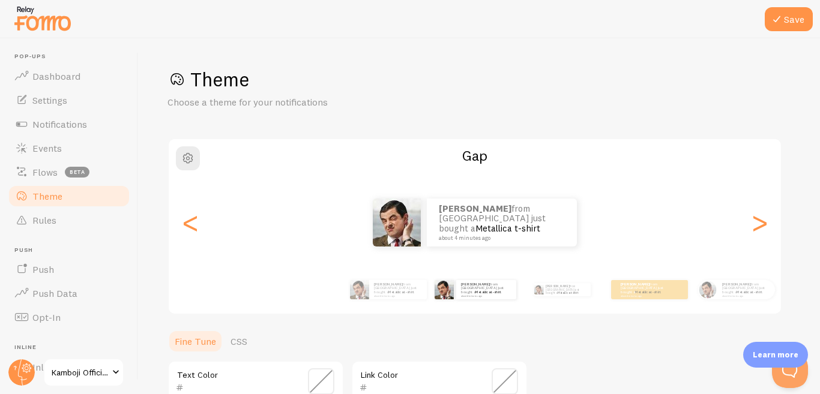
click at [481, 158] on h2 "Gap" at bounding box center [475, 155] width 612 height 19
click at [544, 245] on div "Ahmad from Pakistan just bought a Metallica t-shirt about 4 minutes ago" at bounding box center [502, 223] width 150 height 48
click at [543, 242] on div "Ahmad from Pakistan just bought a Metallica t-shirt about 4 minutes ago" at bounding box center [502, 223] width 150 height 48
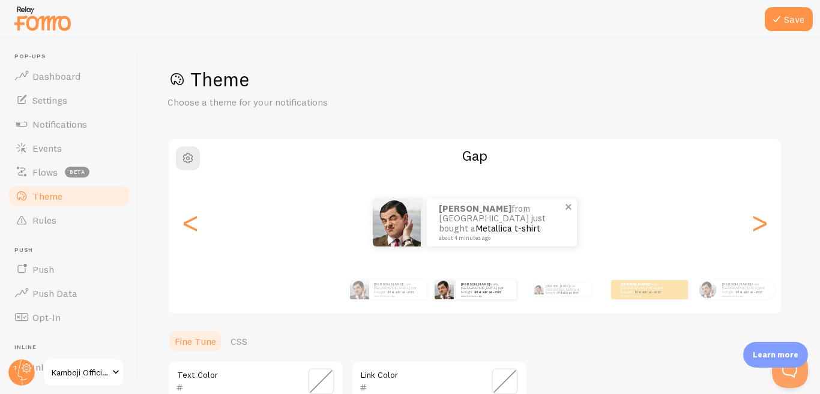
click at [543, 242] on div "Ahmad from Pakistan just bought a Metallica t-shirt about 4 minutes ago" at bounding box center [502, 223] width 150 height 48
click at [566, 208] on span at bounding box center [568, 207] width 20 height 20
click at [557, 86] on h1 "Theme" at bounding box center [478, 79] width 623 height 25
click at [566, 209] on span at bounding box center [568, 207] width 20 height 20
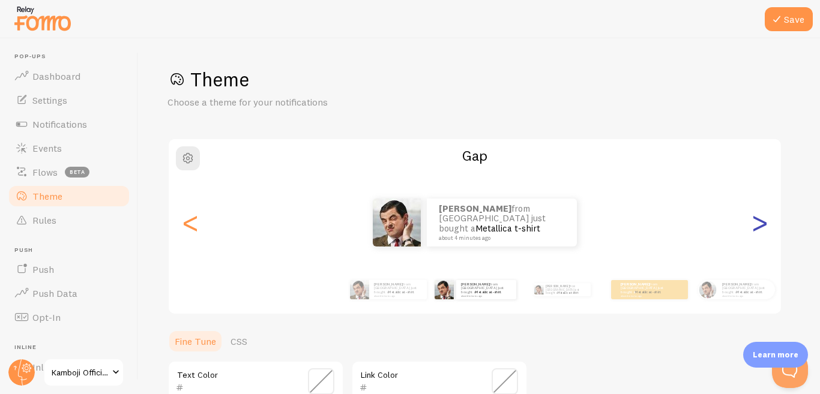
click at [760, 222] on div ">" at bounding box center [759, 222] width 14 height 86
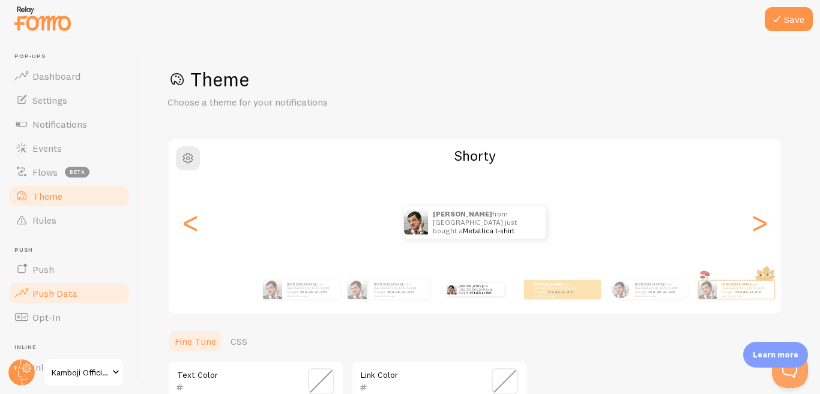
click at [94, 290] on link "Push Data" at bounding box center [69, 293] width 124 height 24
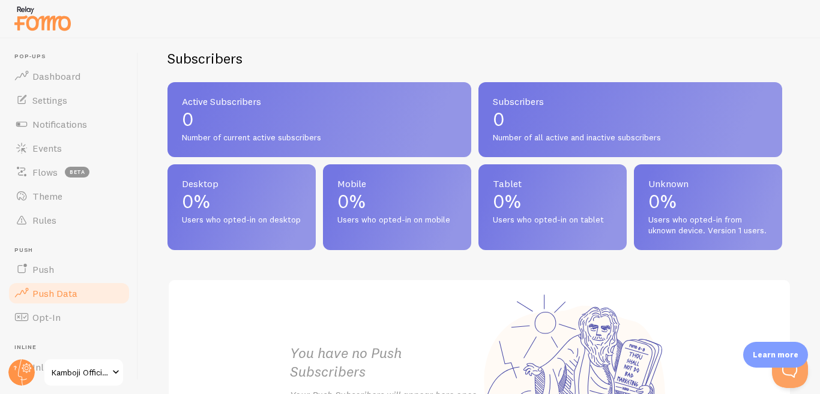
scroll to position [631, 0]
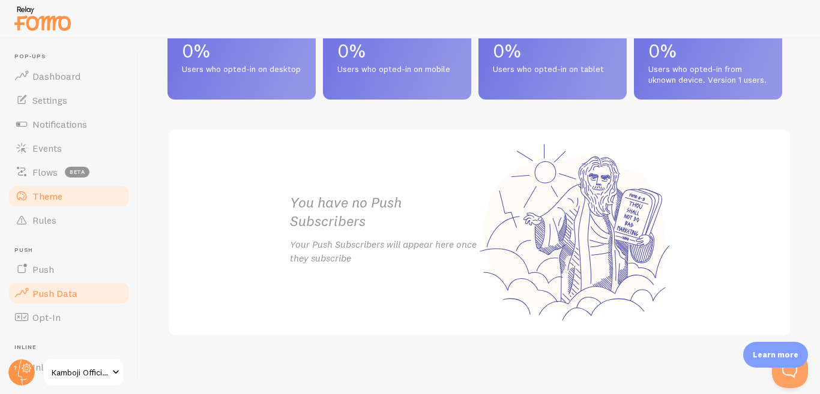
click at [52, 192] on span "Theme" at bounding box center [47, 196] width 30 height 12
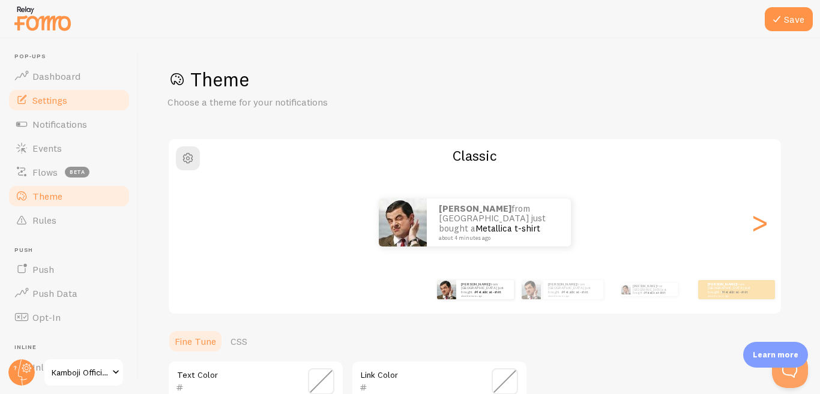
click at [80, 101] on link "Settings" at bounding box center [69, 100] width 124 height 24
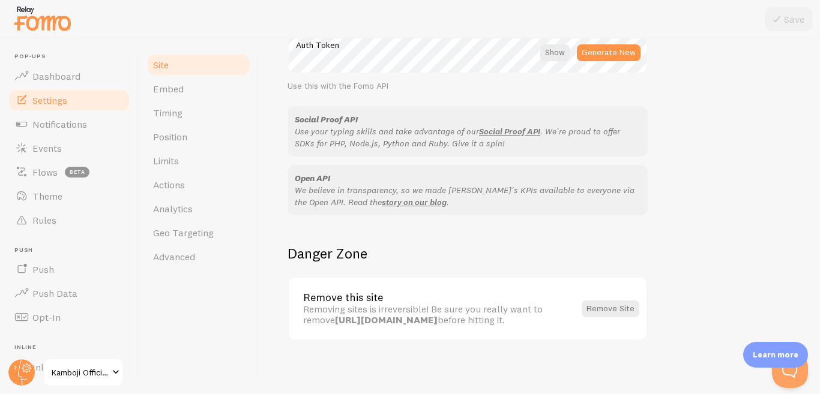
scroll to position [739, 0]
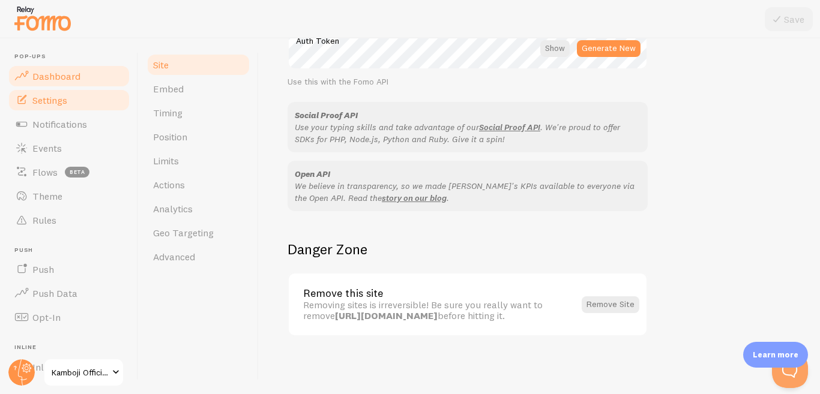
click at [76, 77] on span "Dashboard" at bounding box center [56, 76] width 48 height 12
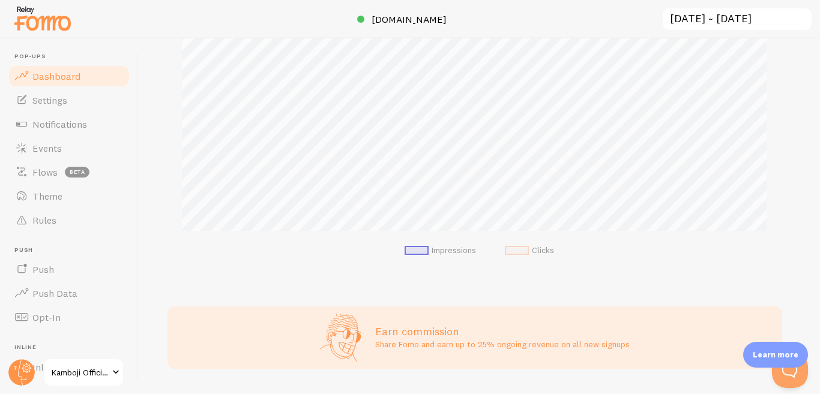
scroll to position [277, 0]
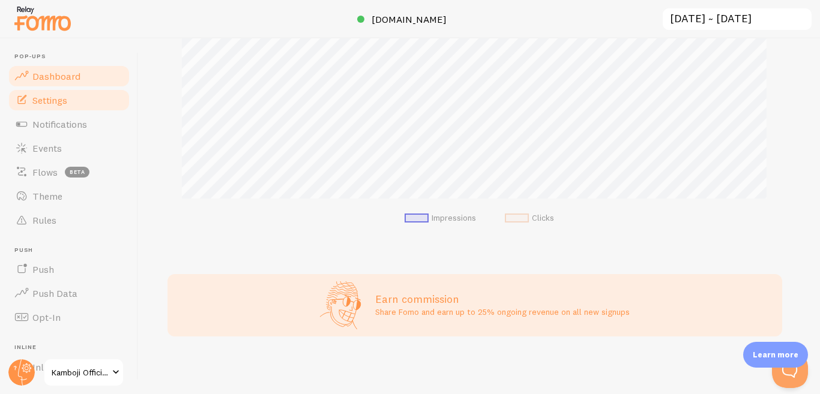
click at [54, 103] on span "Settings" at bounding box center [49, 100] width 35 height 12
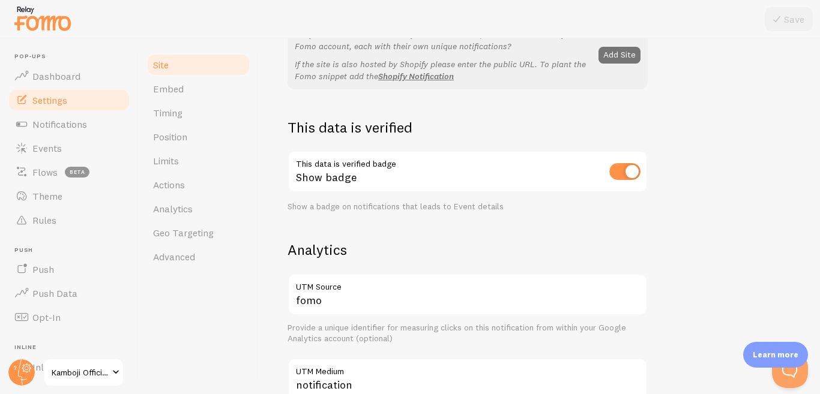
scroll to position [300, 0]
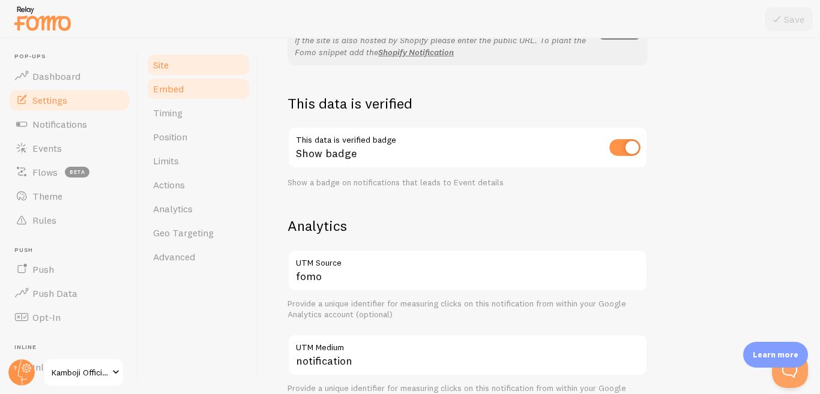
click at [178, 86] on span "Embed" at bounding box center [168, 89] width 31 height 12
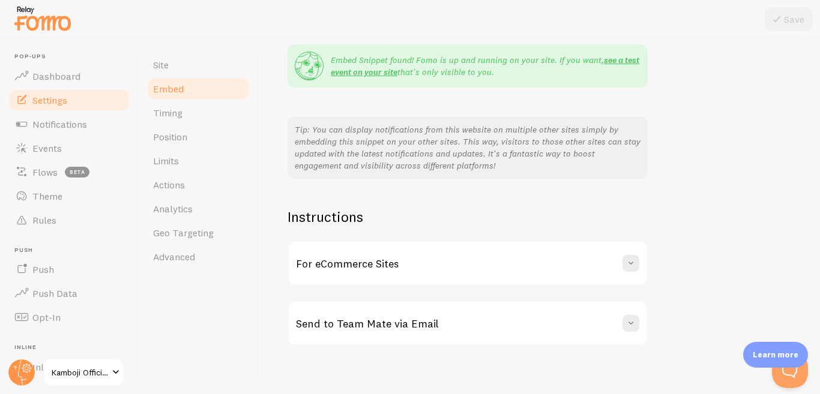
scroll to position [250, 0]
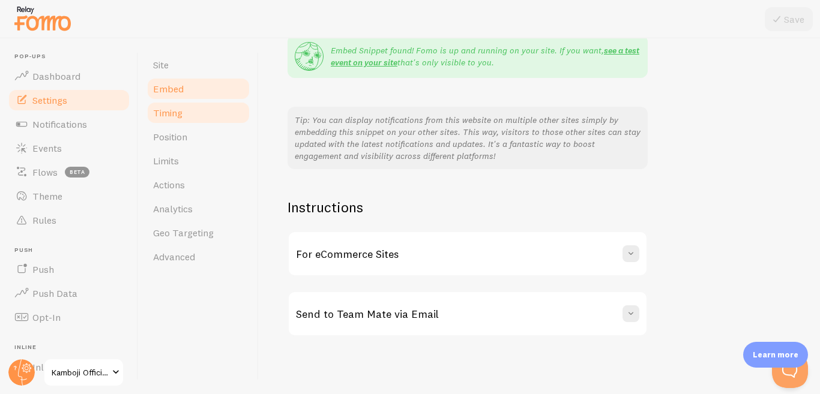
click at [173, 114] on span "Timing" at bounding box center [167, 113] width 29 height 12
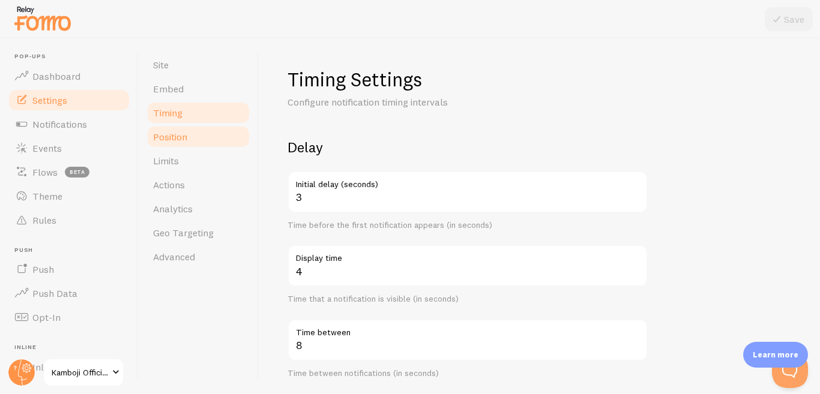
click at [181, 139] on span "Position" at bounding box center [170, 137] width 34 height 12
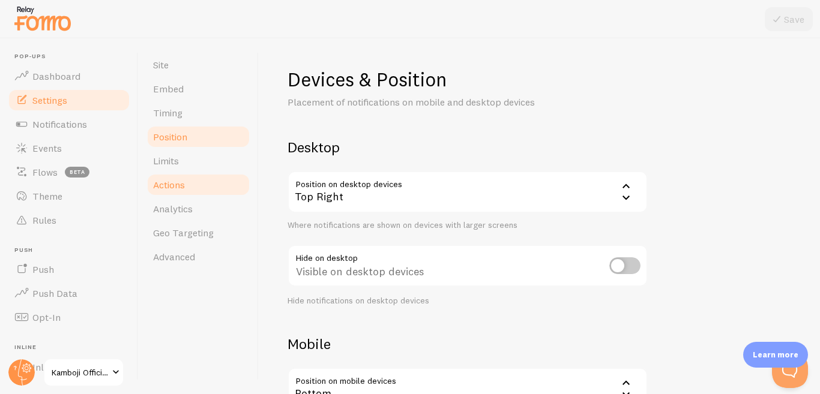
click at [185, 185] on link "Actions" at bounding box center [198, 185] width 105 height 24
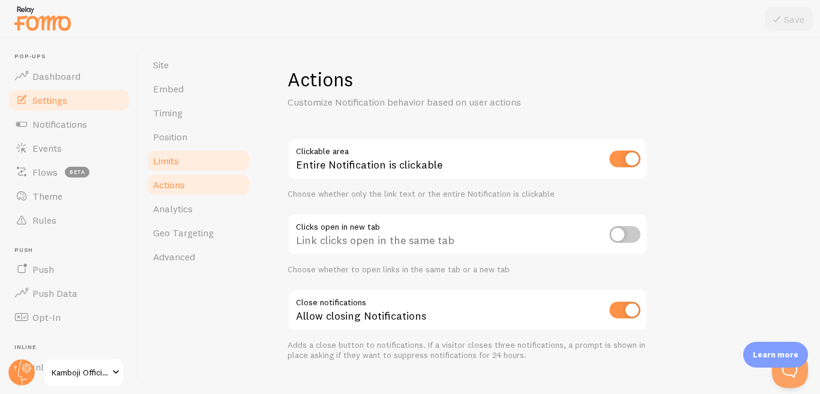
click at [184, 161] on link "Limits" at bounding box center [198, 161] width 105 height 24
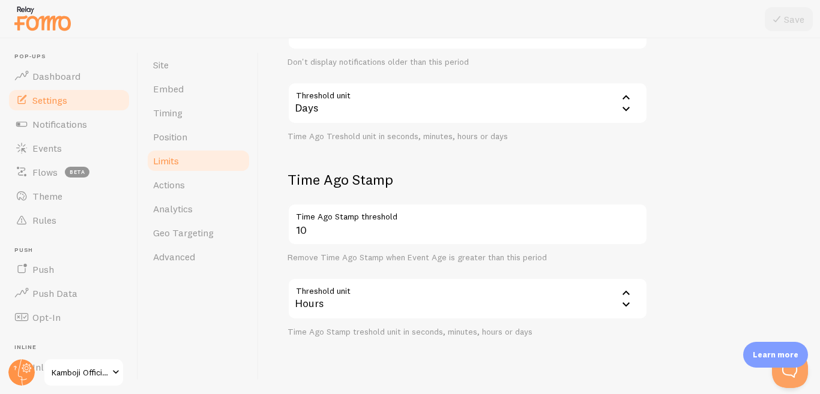
scroll to position [384, 0]
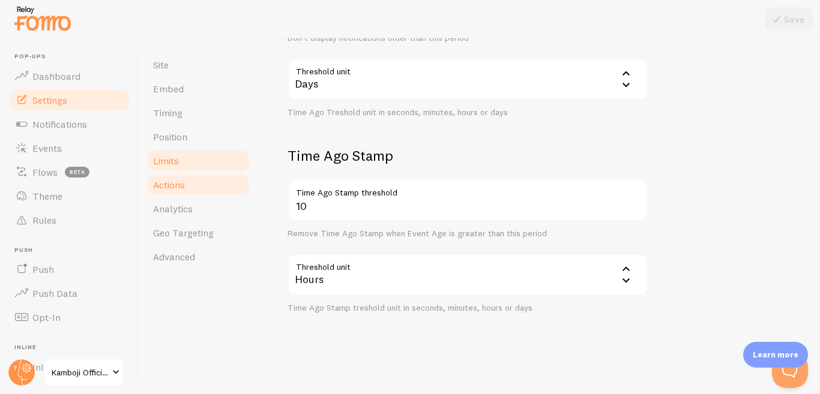
click at [196, 189] on link "Actions" at bounding box center [198, 185] width 105 height 24
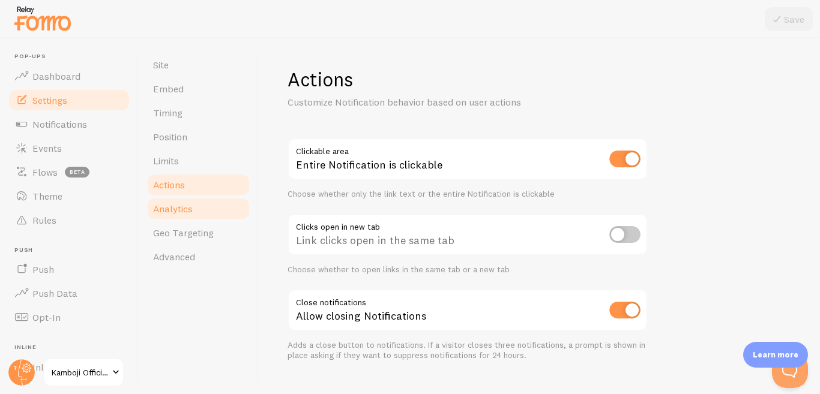
click at [194, 218] on link "Analytics" at bounding box center [198, 209] width 105 height 24
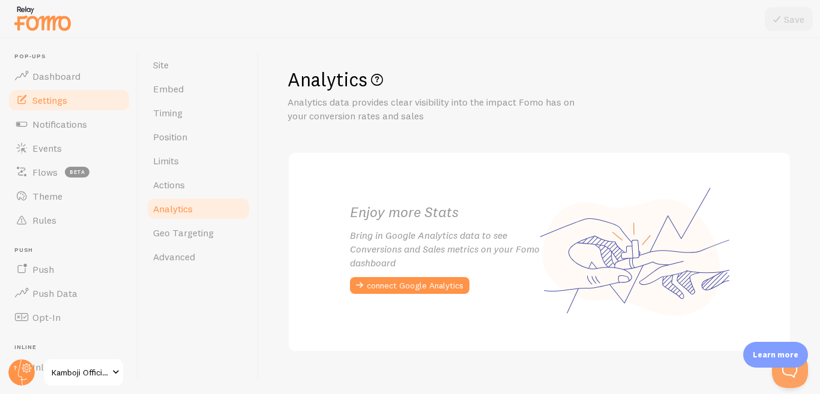
scroll to position [16, 0]
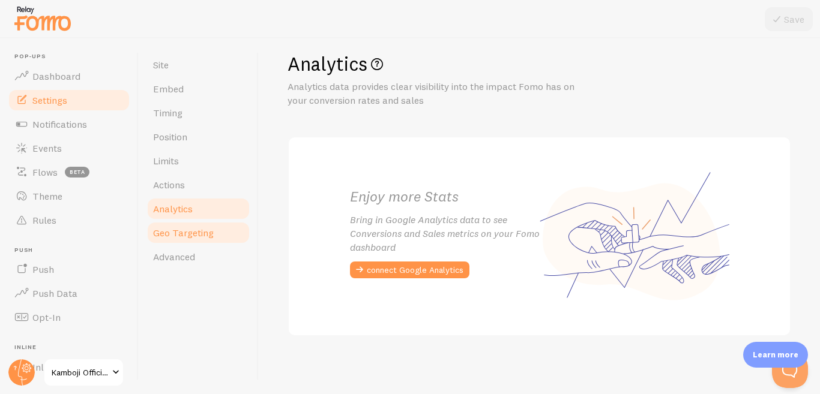
click at [212, 231] on span "Geo Targeting" at bounding box center [183, 233] width 61 height 12
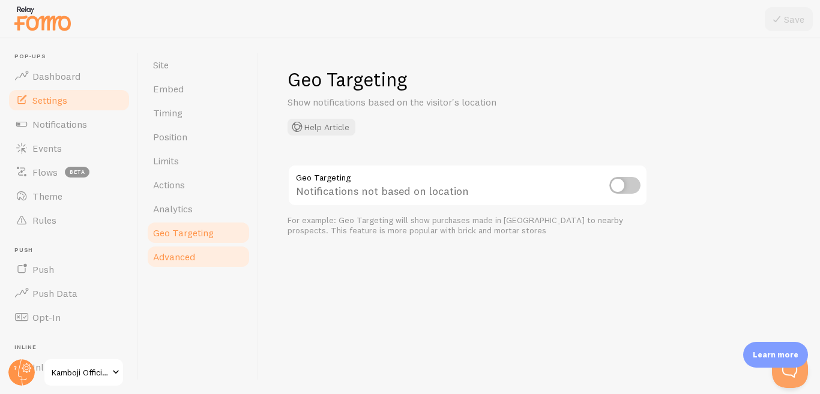
click at [219, 250] on link "Advanced" at bounding box center [198, 257] width 105 height 24
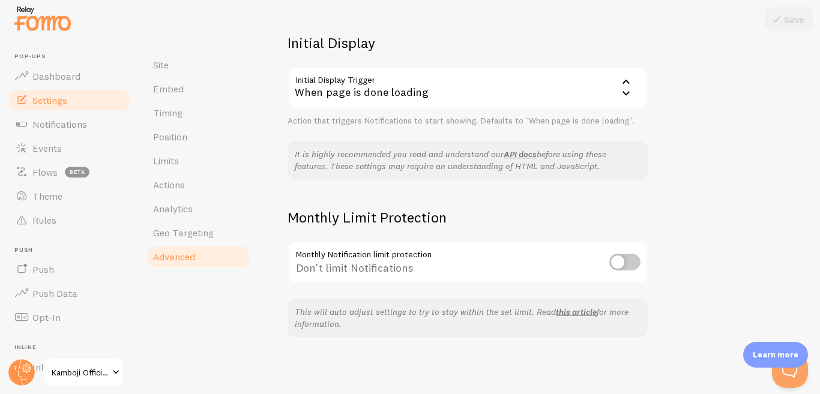
scroll to position [302, 0]
click at [49, 320] on span "Opt-In" at bounding box center [46, 317] width 28 height 12
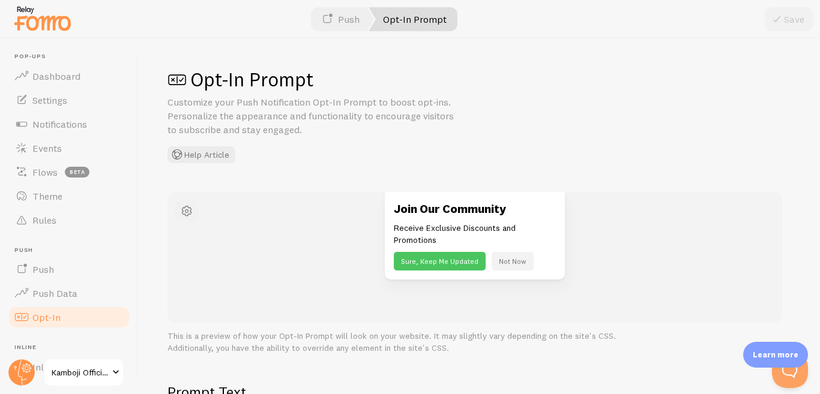
click at [187, 211] on span "button" at bounding box center [186, 211] width 14 height 14
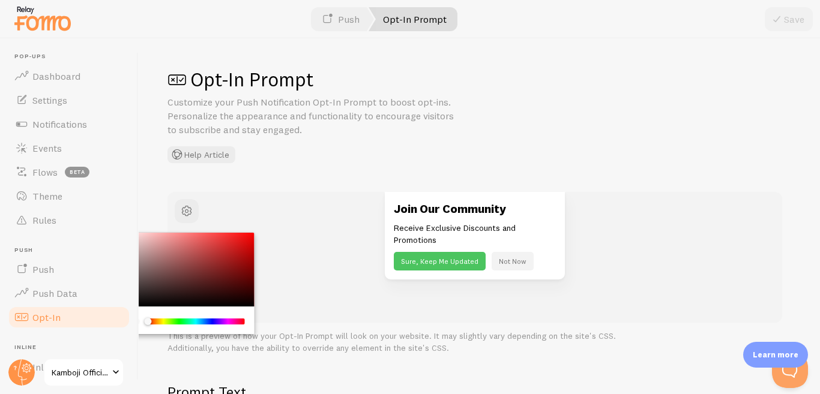
click at [411, 19] on link "Opt-In Prompt" at bounding box center [412, 19] width 89 height 24
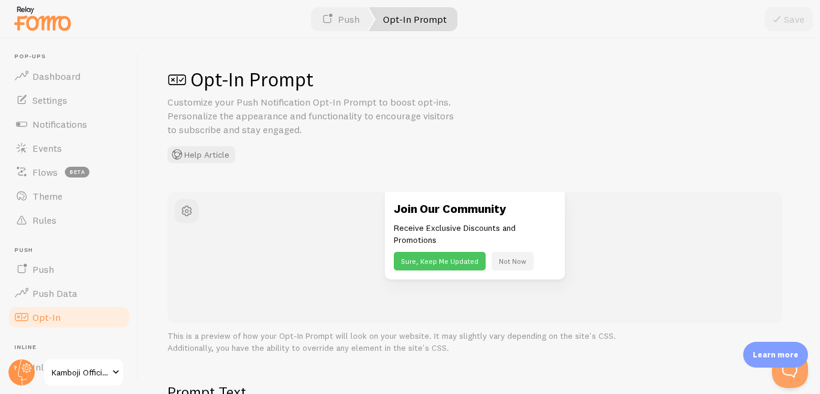
click at [444, 28] on link "Opt-In Prompt" at bounding box center [412, 19] width 89 height 24
click at [431, 22] on link "Opt-In Prompt" at bounding box center [412, 19] width 89 height 24
click at [356, 17] on link "Push" at bounding box center [340, 19] width 67 height 24
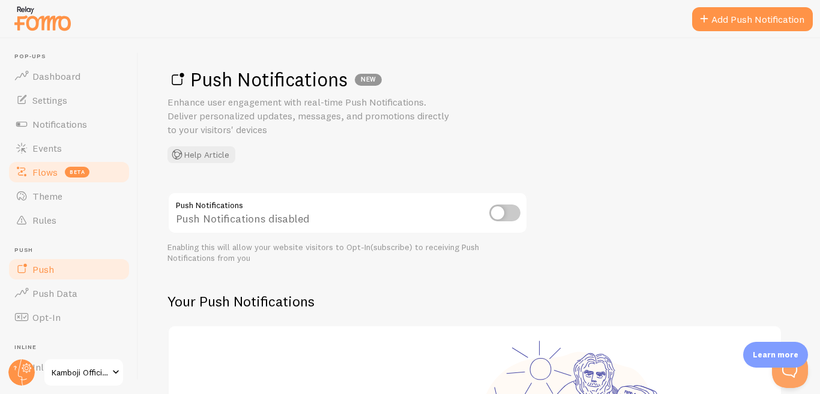
click at [45, 172] on span "Flows" at bounding box center [44, 172] width 25 height 12
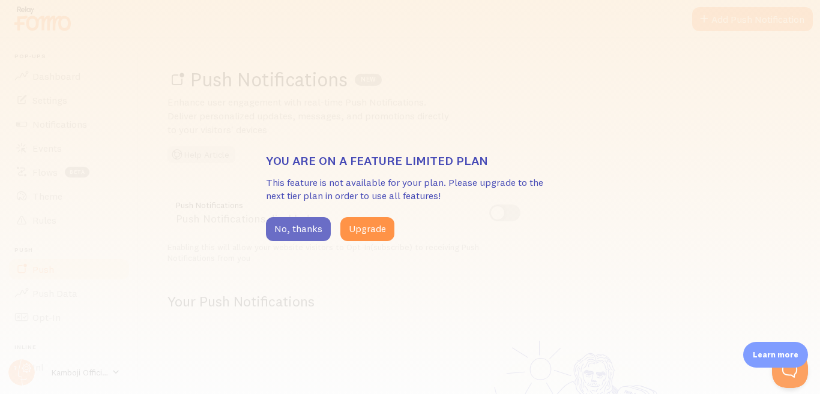
click at [299, 236] on button "No, thanks" at bounding box center [298, 229] width 65 height 24
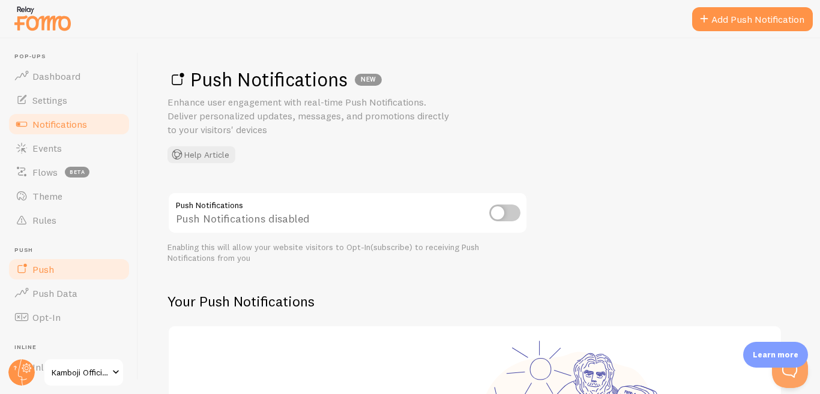
click at [76, 131] on link "Notifications" at bounding box center [69, 124] width 124 height 24
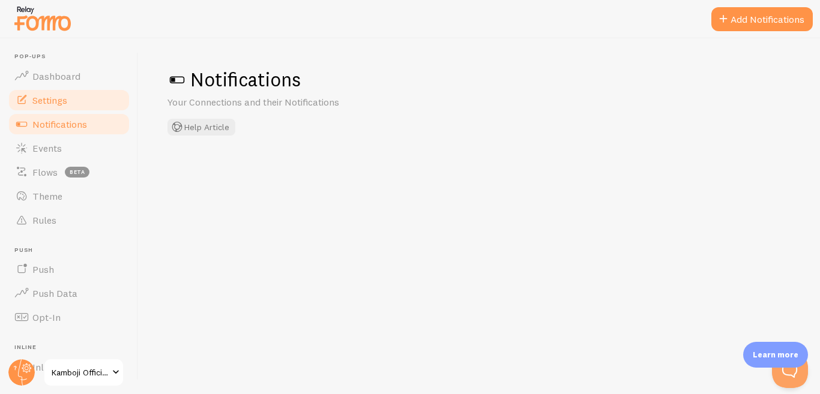
click at [78, 103] on link "Settings" at bounding box center [69, 100] width 124 height 24
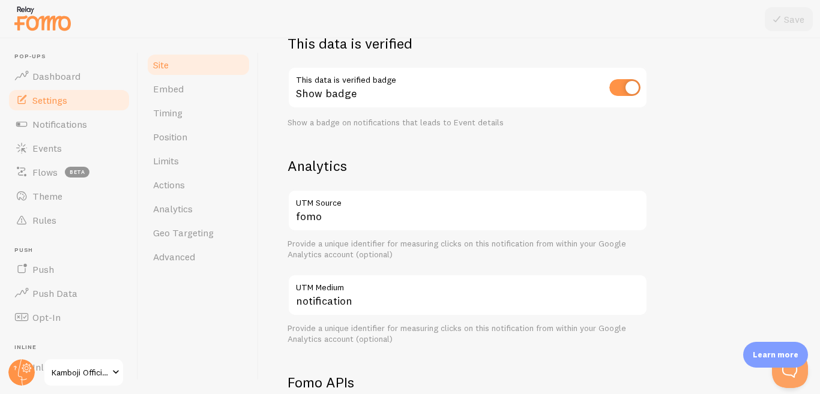
scroll to position [739, 0]
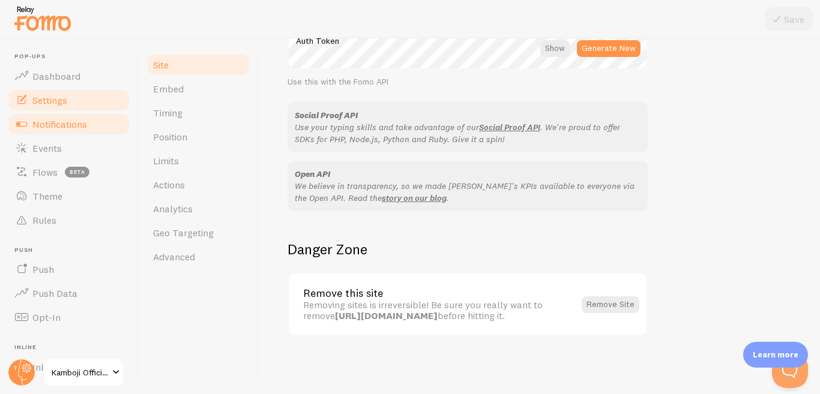
click at [59, 126] on span "Notifications" at bounding box center [59, 124] width 55 height 12
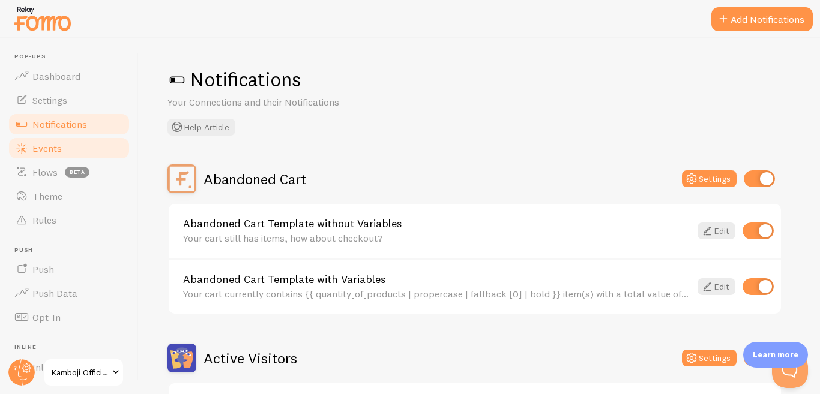
click at [70, 145] on link "Events" at bounding box center [69, 148] width 124 height 24
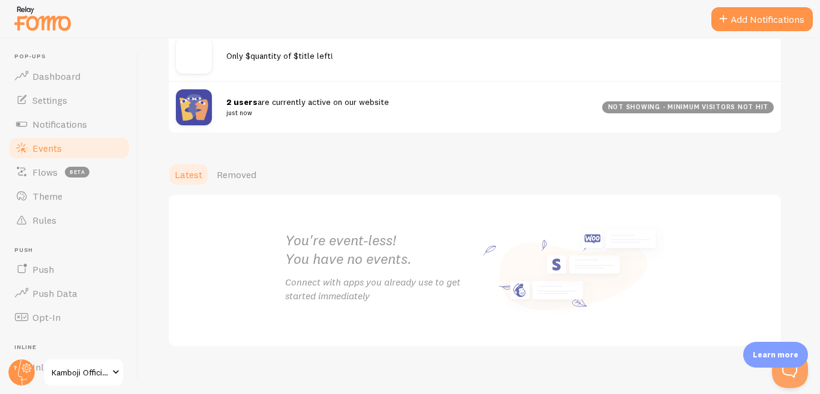
scroll to position [193, 0]
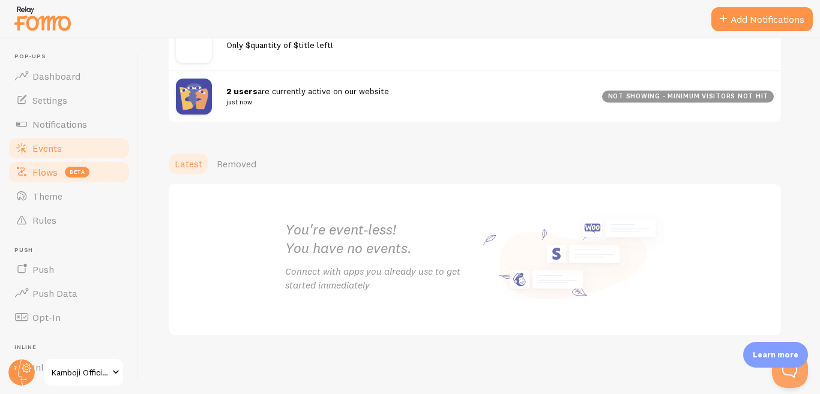
click at [28, 179] on link "Flows beta" at bounding box center [69, 172] width 124 height 24
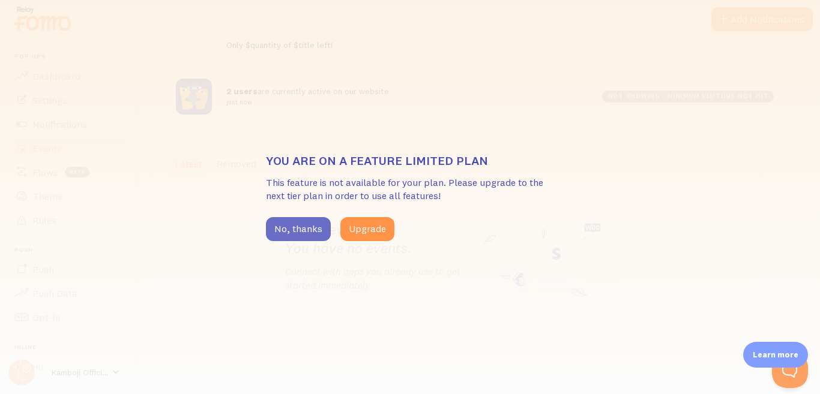
click at [313, 228] on button "No, thanks" at bounding box center [298, 229] width 65 height 24
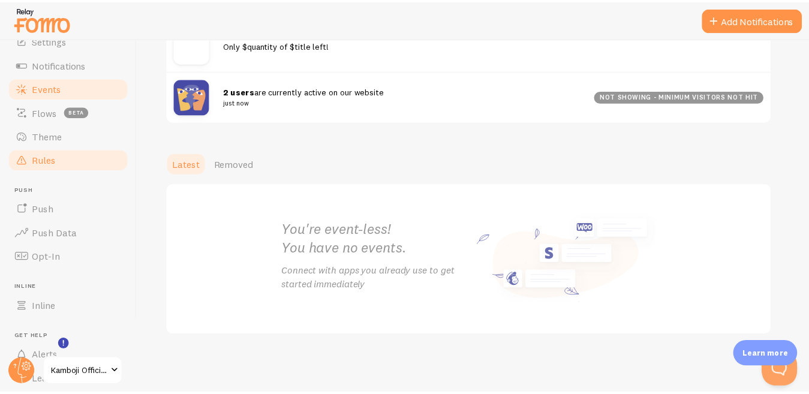
scroll to position [125, 0]
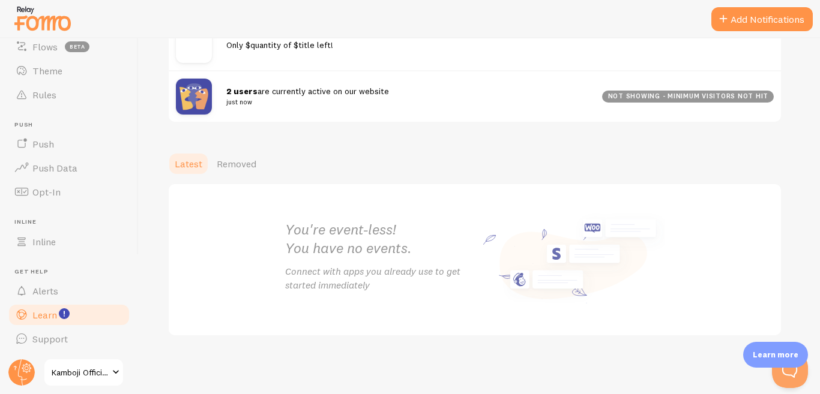
click at [46, 317] on span "Learn" at bounding box center [44, 315] width 25 height 12
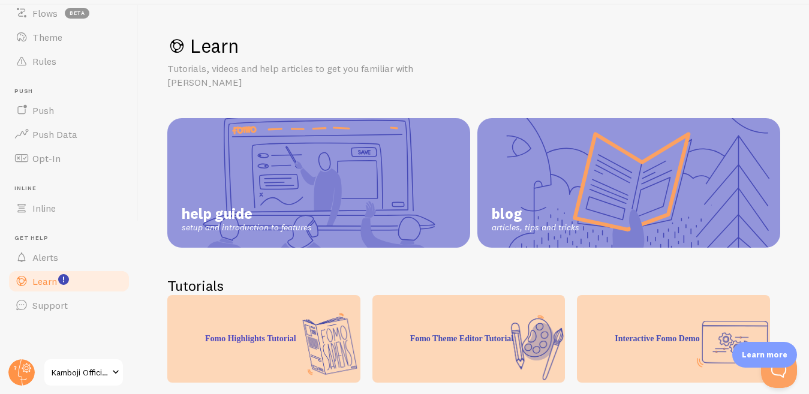
scroll to position [52, 0]
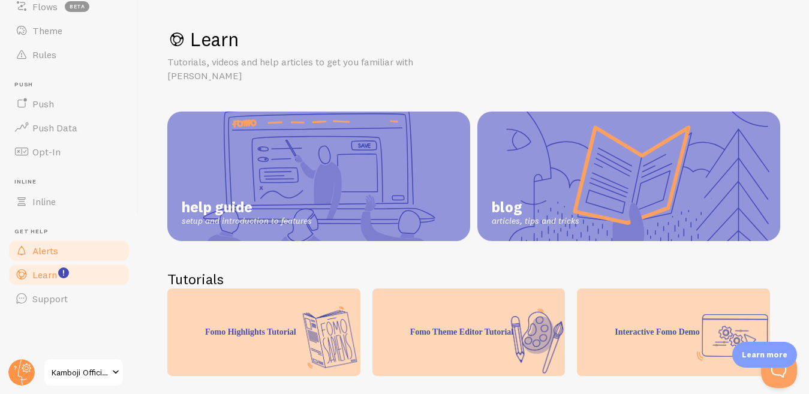
click at [59, 239] on link "Alerts" at bounding box center [69, 251] width 124 height 24
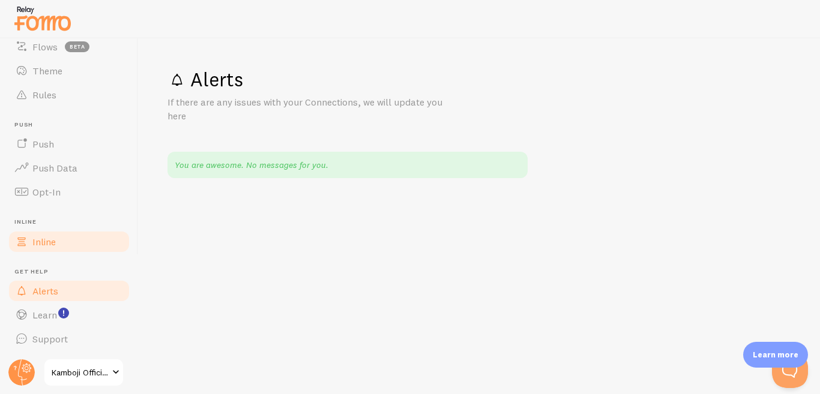
click at [61, 239] on link "Inline" at bounding box center [69, 242] width 124 height 24
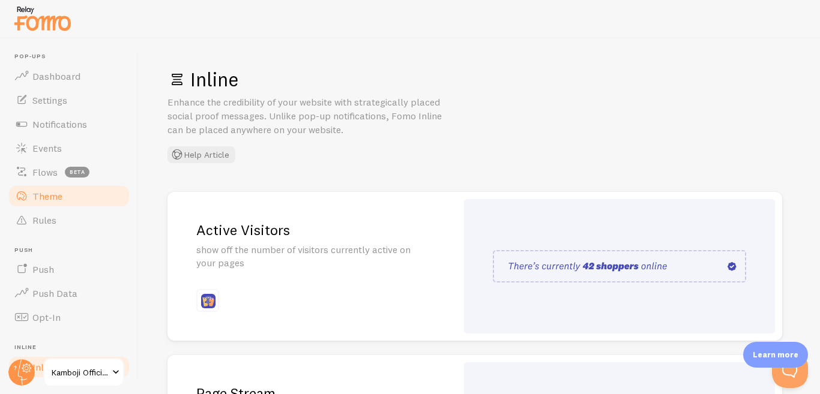
click at [67, 202] on link "Theme" at bounding box center [69, 196] width 124 height 24
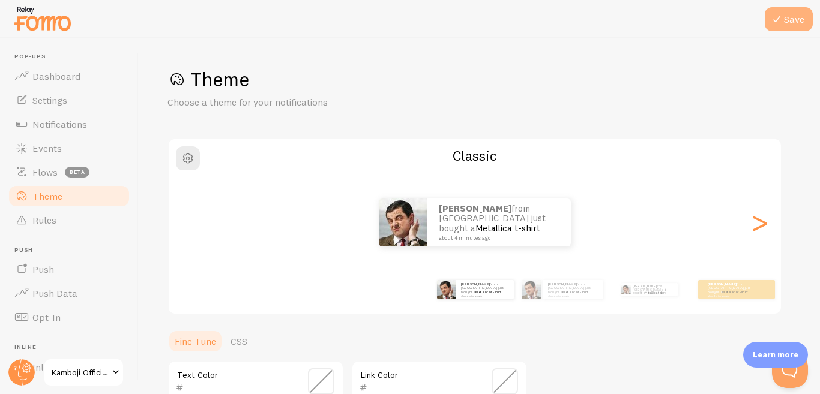
click at [799, 20] on button "Save" at bounding box center [788, 19] width 48 height 24
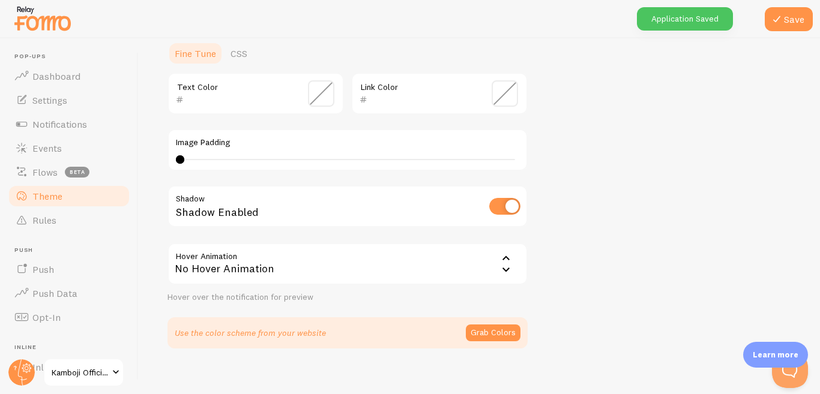
scroll to position [300, 0]
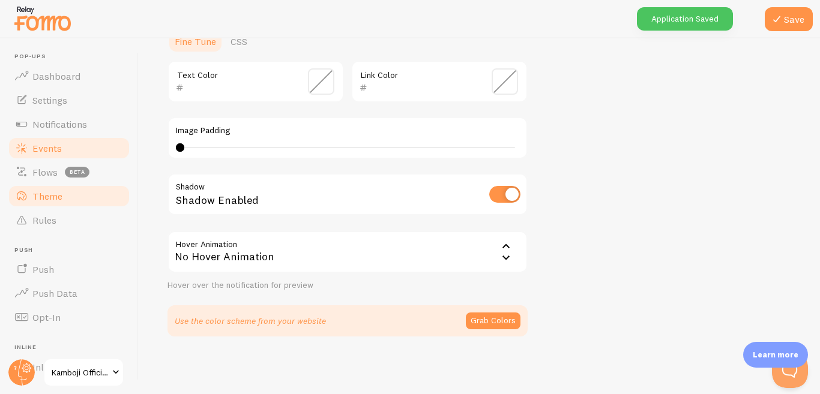
click at [64, 143] on link "Events" at bounding box center [69, 148] width 124 height 24
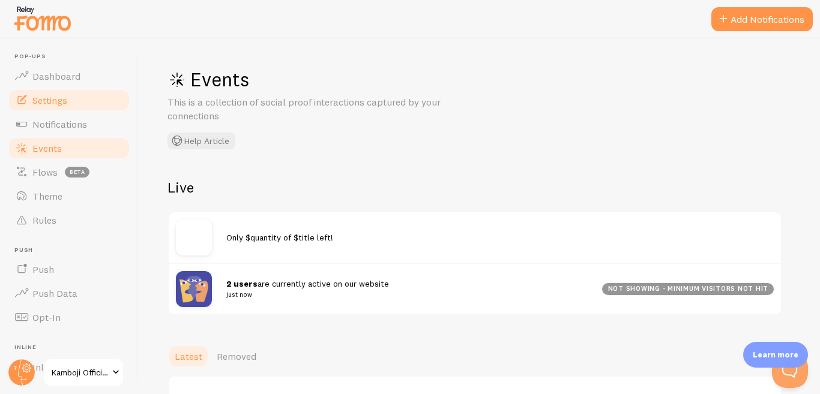
click at [73, 100] on link "Settings" at bounding box center [69, 100] width 124 height 24
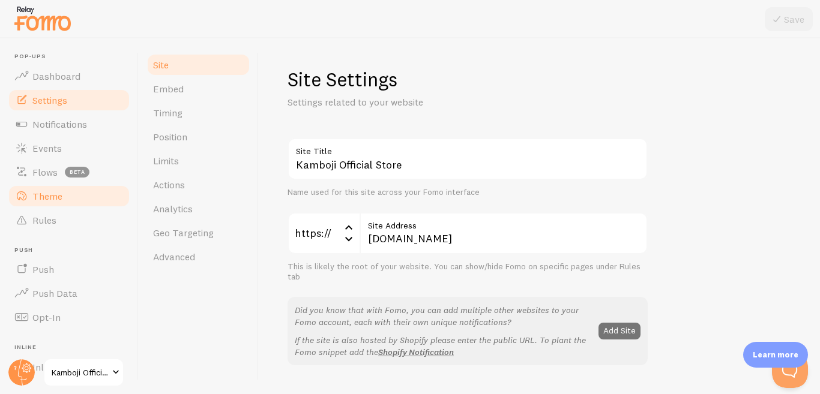
click at [56, 202] on span "Theme" at bounding box center [47, 196] width 30 height 12
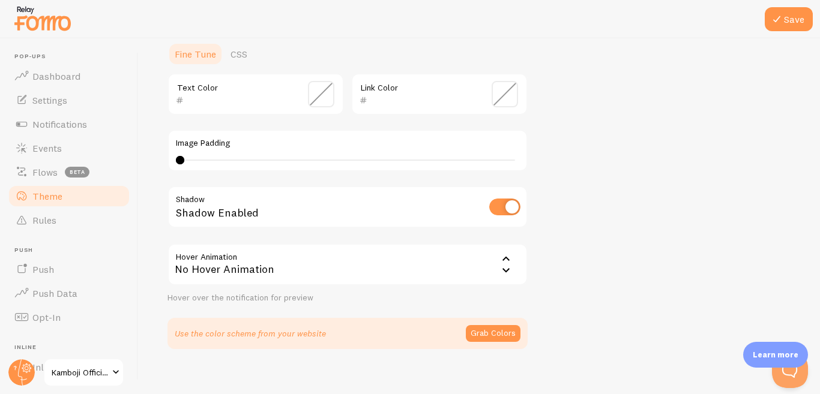
scroll to position [300, 0]
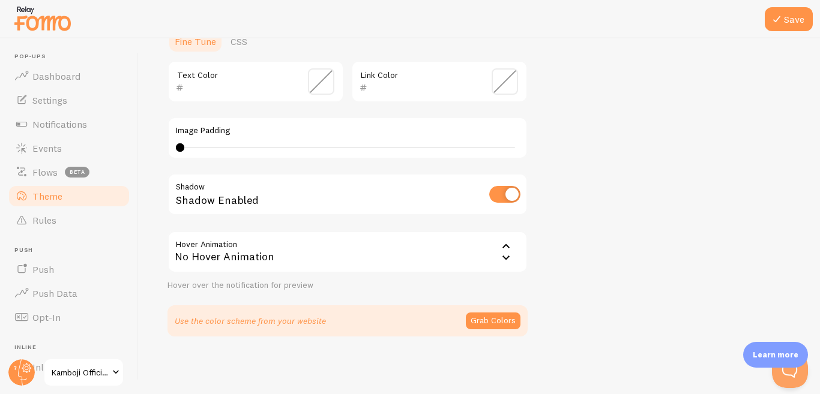
click at [505, 196] on input "checkbox" at bounding box center [504, 194] width 31 height 17
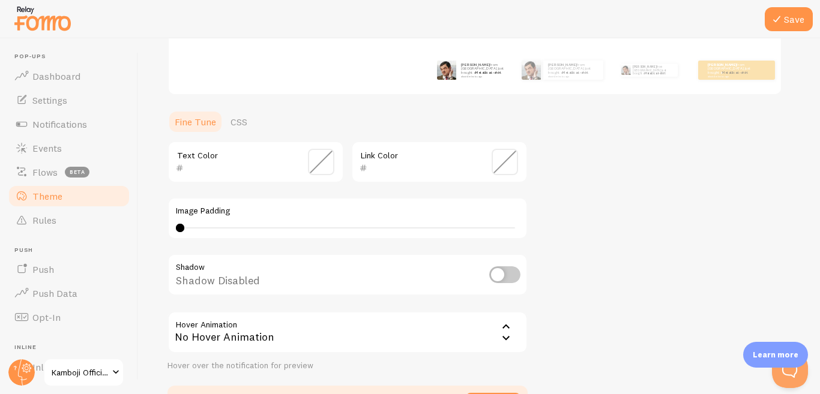
scroll to position [240, 0]
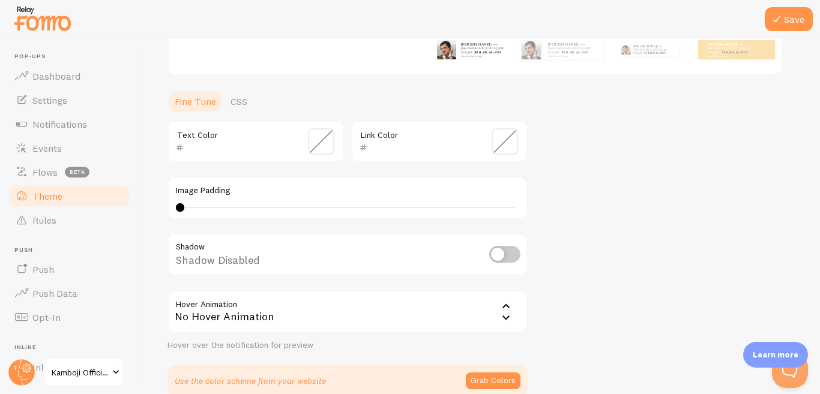
click at [505, 260] on input "checkbox" at bounding box center [504, 254] width 31 height 17
checkbox input "true"
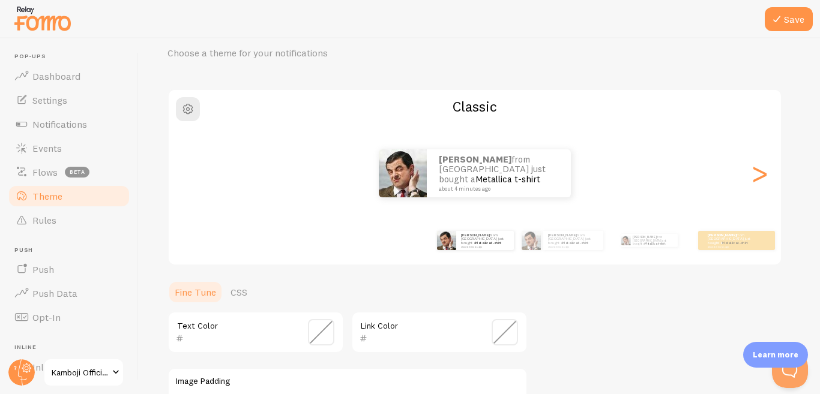
scroll to position [0, 0]
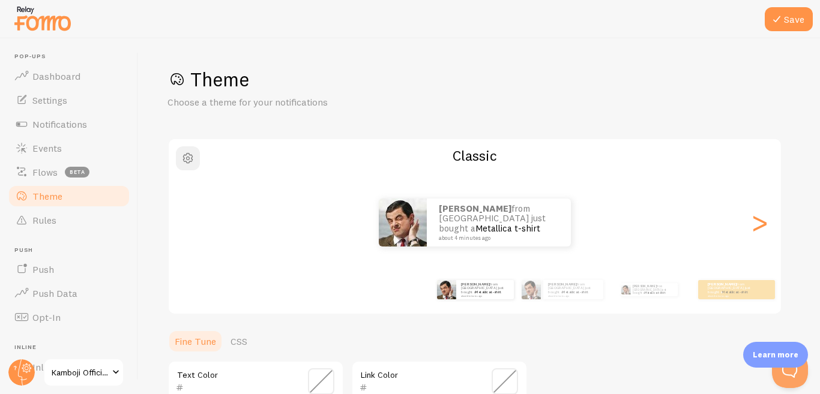
click at [187, 160] on span "button" at bounding box center [188, 158] width 14 height 14
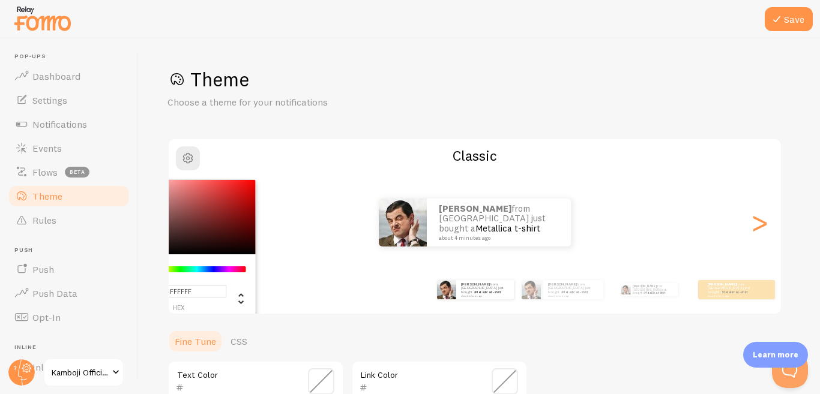
click at [296, 177] on div "#FFFFFF hex 255 r 255 g 255 b 0 h 0% s 100% l Classic Ahmad from Pakistan just …" at bounding box center [474, 226] width 614 height 177
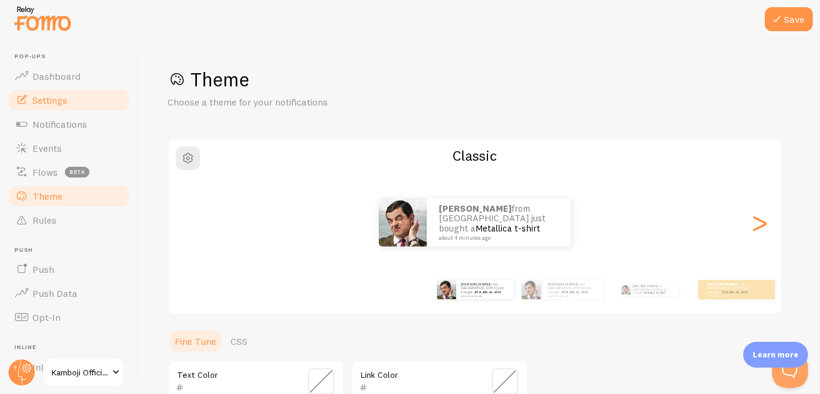
click at [61, 101] on span "Settings" at bounding box center [49, 100] width 35 height 12
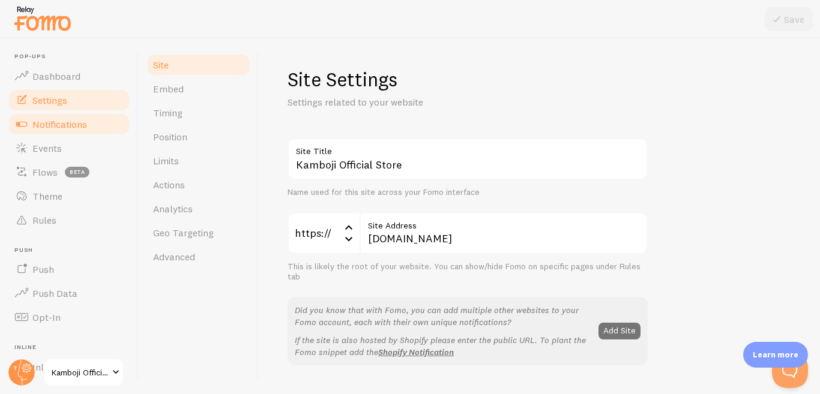
click at [88, 127] on link "Notifications" at bounding box center [69, 124] width 124 height 24
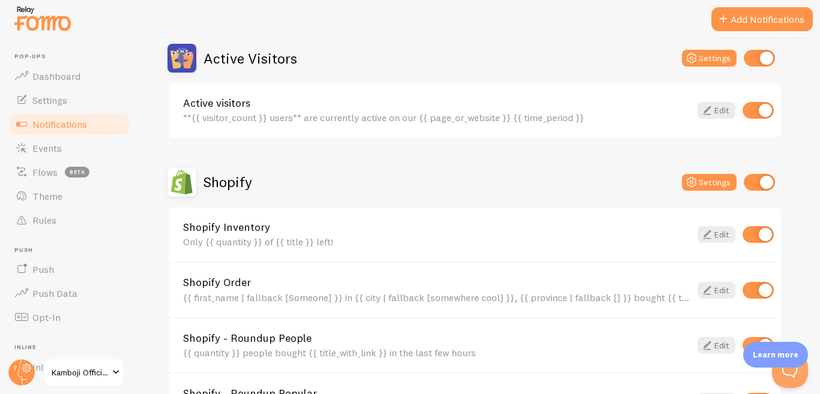
scroll to position [360, 0]
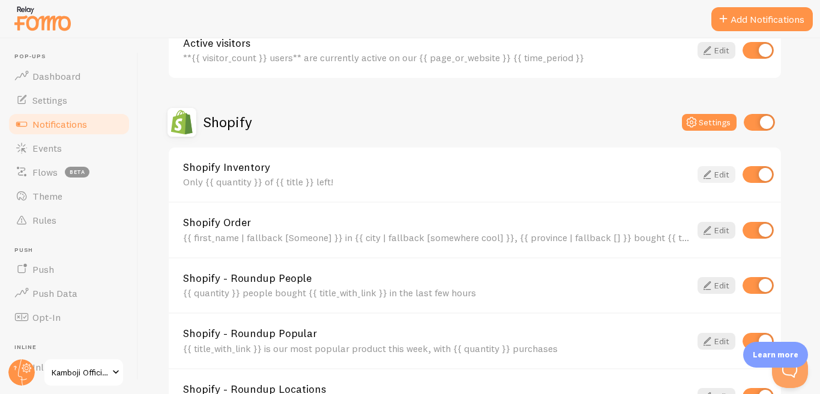
click at [711, 176] on icon at bounding box center [707, 174] width 14 height 14
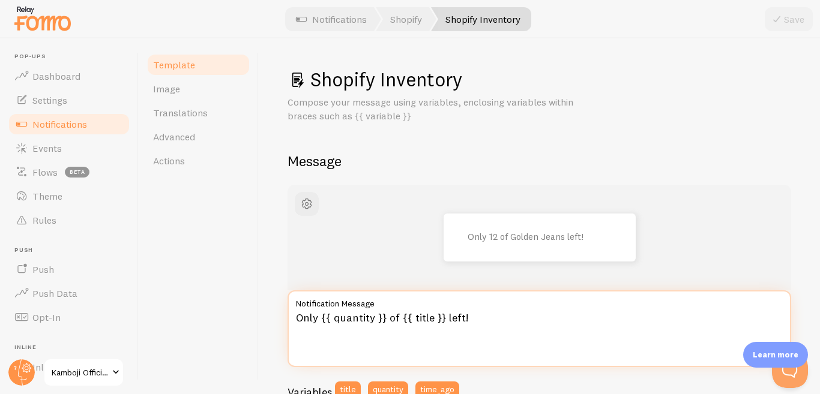
click at [376, 317] on textarea "Only {{ quantity }} of {{ title }} left!" at bounding box center [538, 328] width 503 height 77
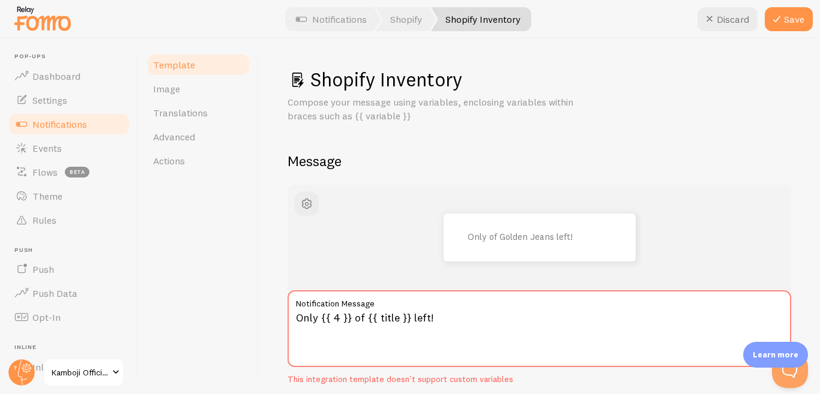
click at [397, 316] on textarea "Only {{ 4 }} of {{ title }} left!" at bounding box center [538, 328] width 503 height 77
type textarea "Only {{ 4 }} left!"
click at [715, 230] on div "Only left!" at bounding box center [539, 238] width 446 height 48
click at [340, 323] on textarea "Only {{ 4 }} left!" at bounding box center [538, 328] width 503 height 77
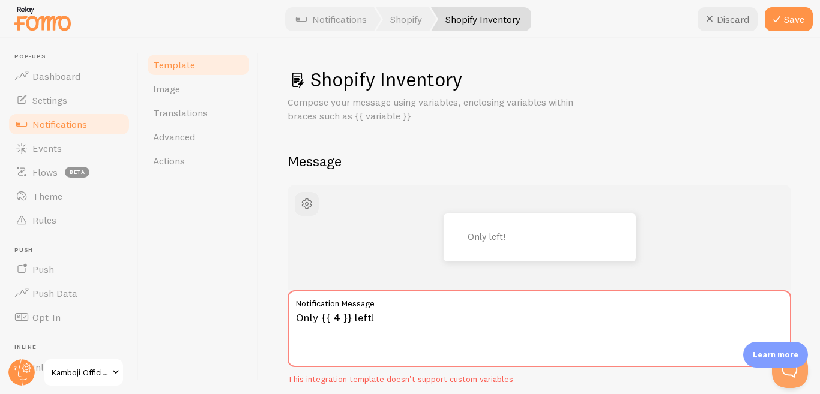
click at [668, 220] on div "Only left!" at bounding box center [539, 238] width 446 height 48
click at [192, 94] on link "Image" at bounding box center [198, 89] width 105 height 24
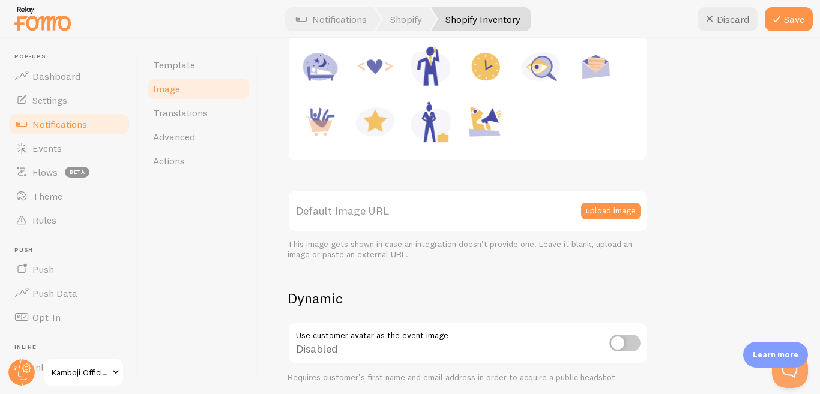
scroll to position [240, 0]
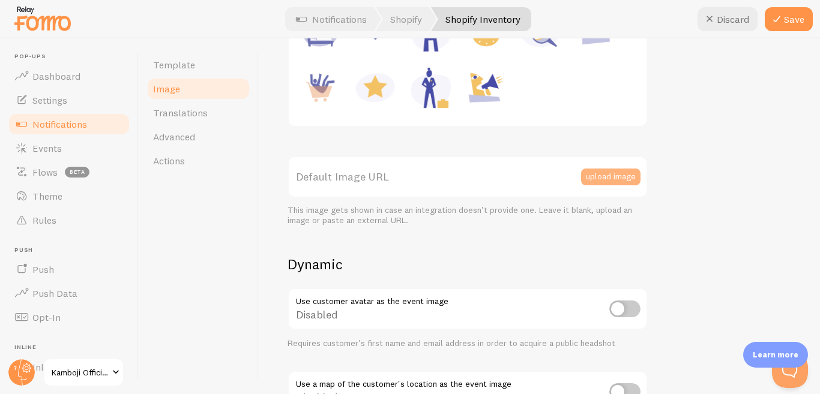
click at [616, 179] on button "upload image" at bounding box center [610, 177] width 59 height 17
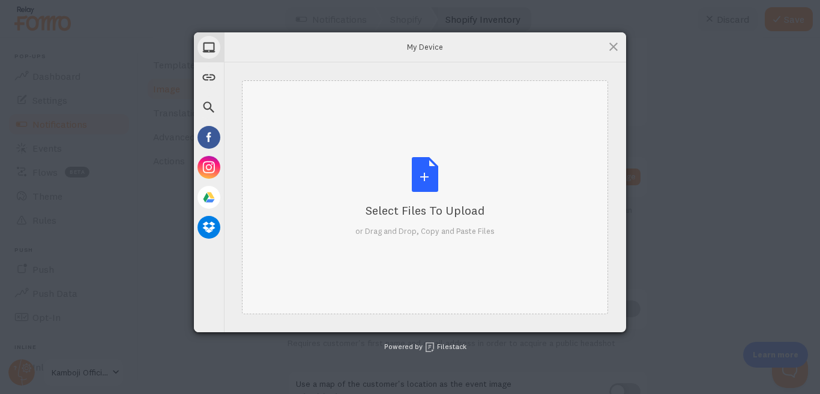
click at [439, 196] on div "Select Files to Upload or Drag and Drop, Copy and Paste Files" at bounding box center [424, 197] width 139 height 80
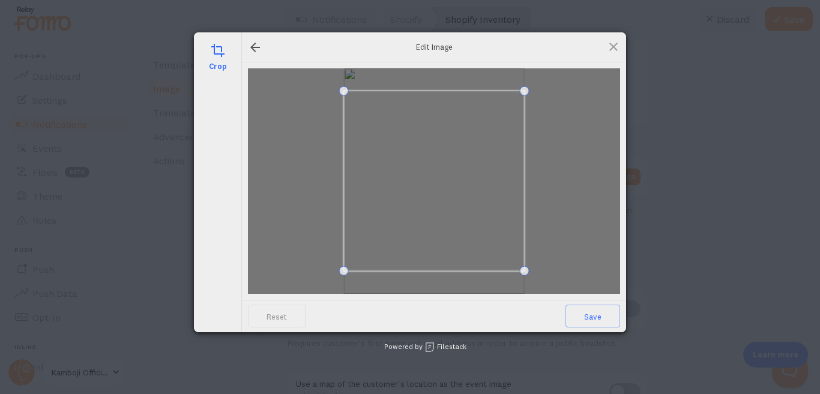
click at [531, 74] on div at bounding box center [434, 181] width 372 height 226
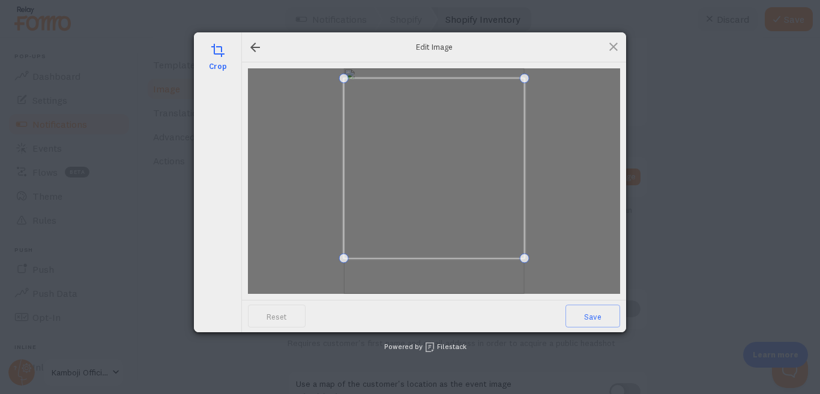
click at [464, 128] on span at bounding box center [434, 168] width 181 height 181
click at [593, 314] on span "Save" at bounding box center [592, 316] width 55 height 23
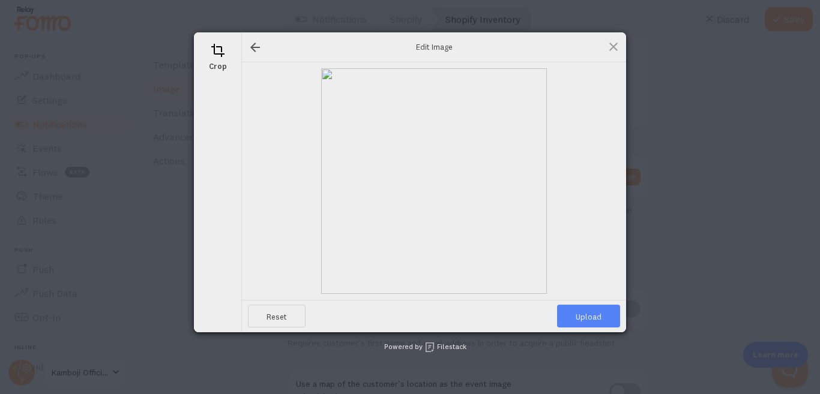
click at [581, 311] on span "Upload" at bounding box center [588, 316] width 63 height 23
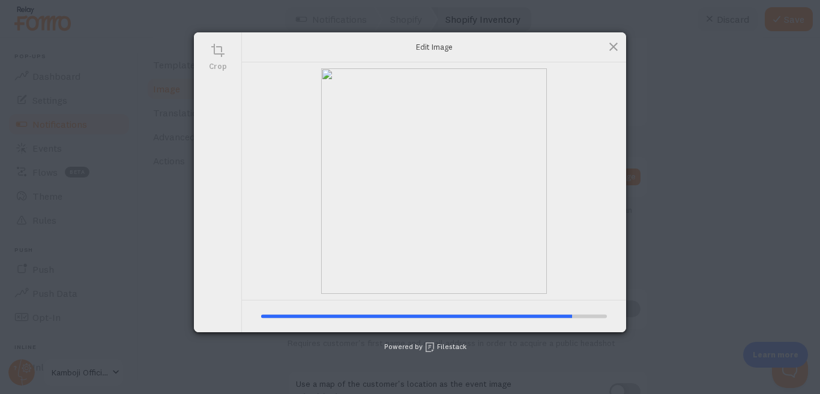
type input "https://process.filestackapi.com/ApqhzE1ldTzuKSj33adqez/resize=width:170,height…"
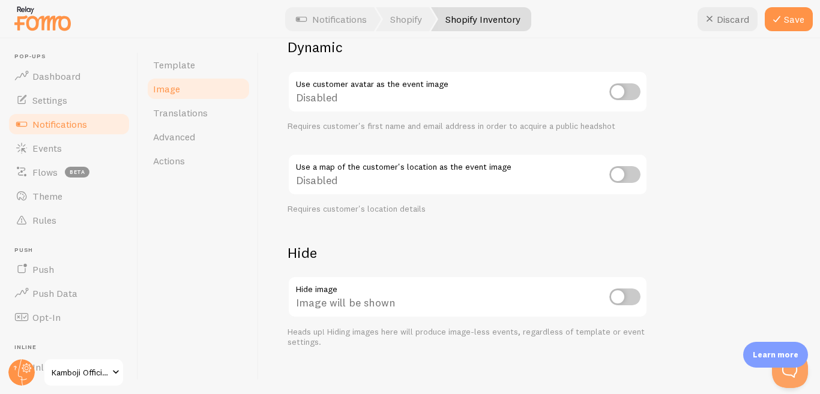
scroll to position [551, 0]
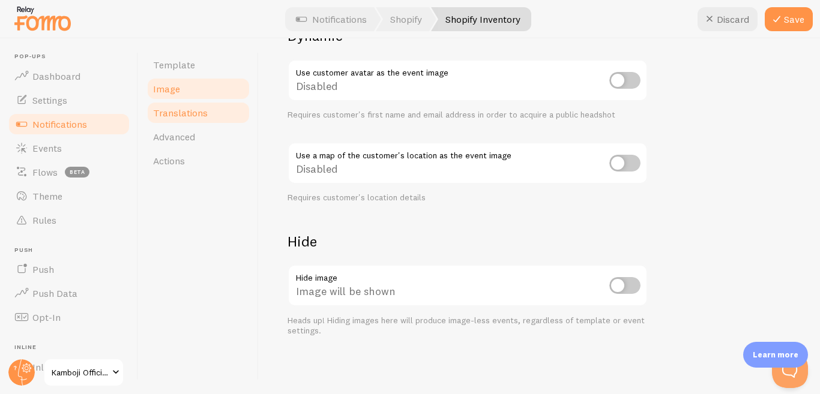
click at [217, 113] on link "Translations" at bounding box center [198, 113] width 105 height 24
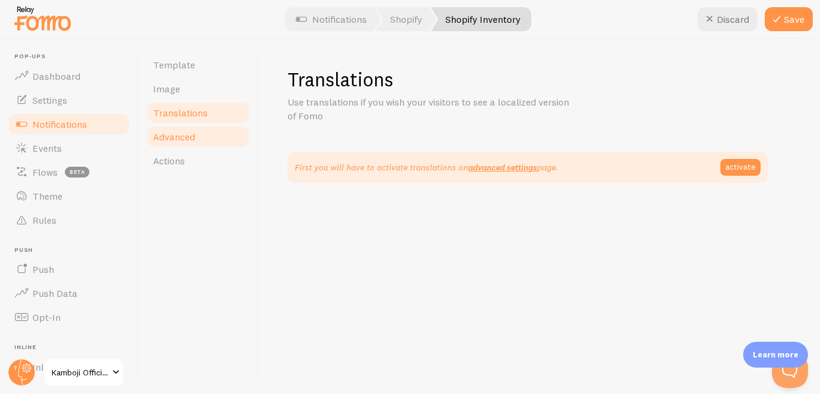
click at [183, 135] on span "Advanced" at bounding box center [174, 137] width 42 height 12
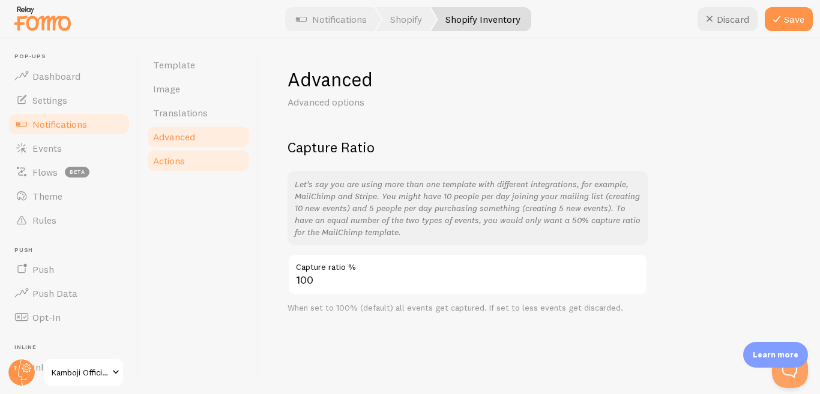
click at [178, 161] on span "Actions" at bounding box center [169, 161] width 32 height 12
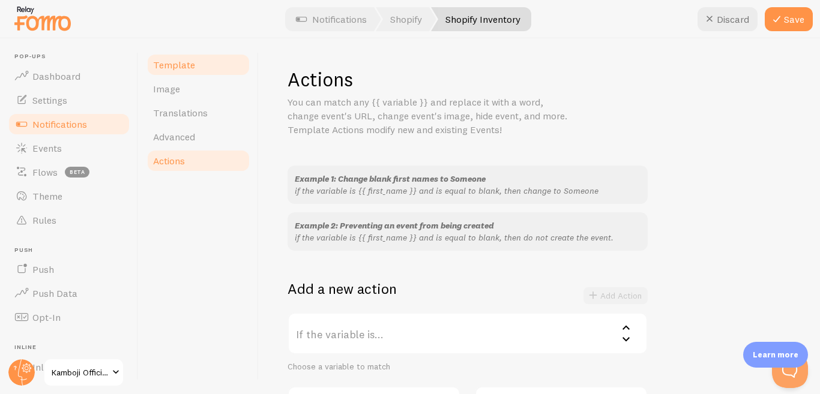
click at [178, 69] on span "Template" at bounding box center [174, 65] width 42 height 12
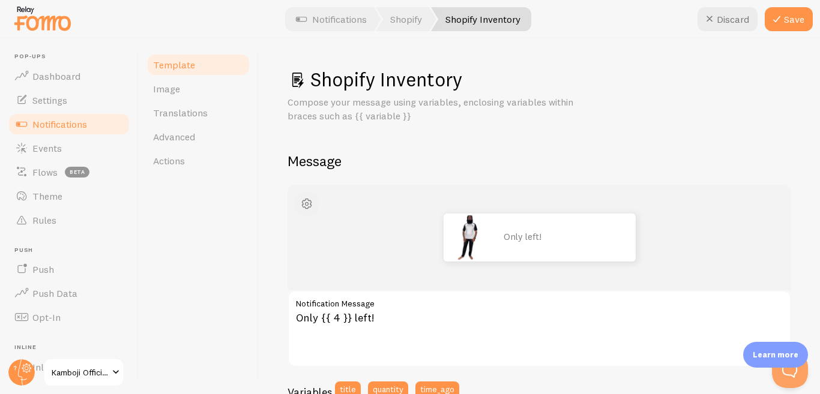
click at [307, 200] on span "button" at bounding box center [306, 204] width 14 height 14
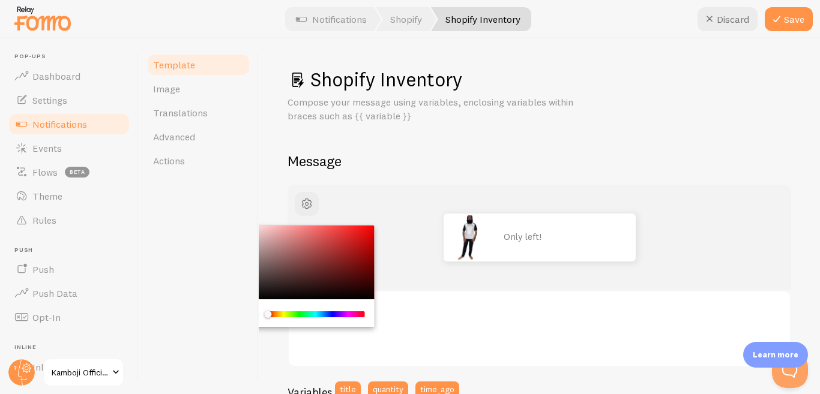
click at [228, 235] on div "Template Image Translations Advanced Actions" at bounding box center [199, 216] width 120 height 356
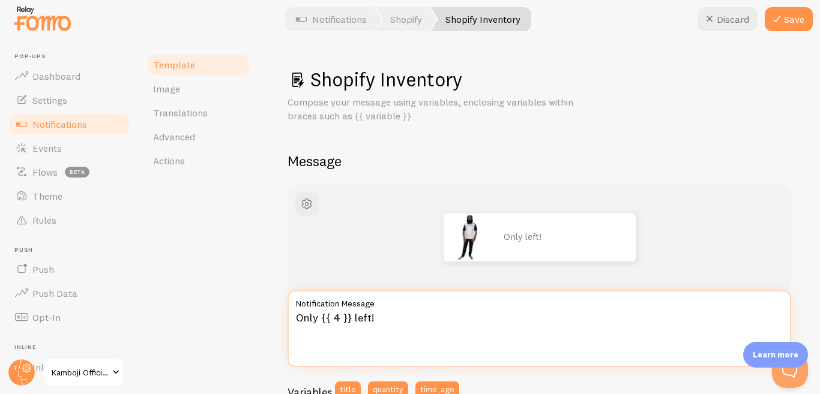
click at [340, 314] on textarea "Only {{ 4 }} left!" at bounding box center [538, 328] width 503 height 77
drag, startPoint x: 349, startPoint y: 319, endPoint x: 398, endPoint y: 356, distance: 60.8
click at [350, 319] on textarea "Only {{ 4 }} left!" at bounding box center [538, 328] width 503 height 77
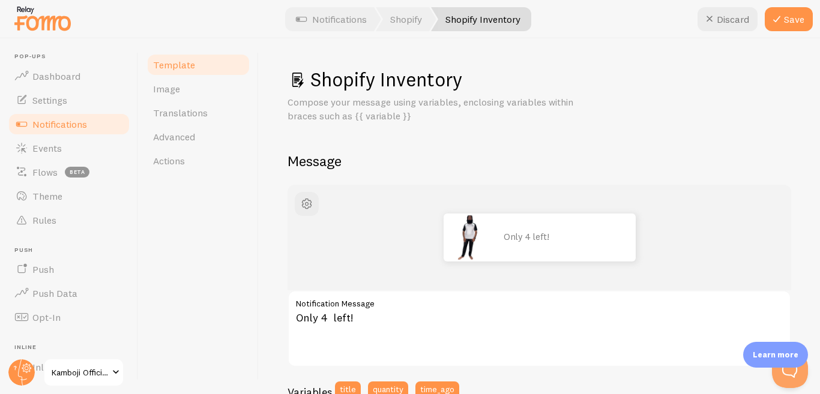
click at [656, 209] on div "Only 4 left!" at bounding box center [538, 238] width 503 height 106
click at [791, 16] on button "Save" at bounding box center [788, 19] width 48 height 24
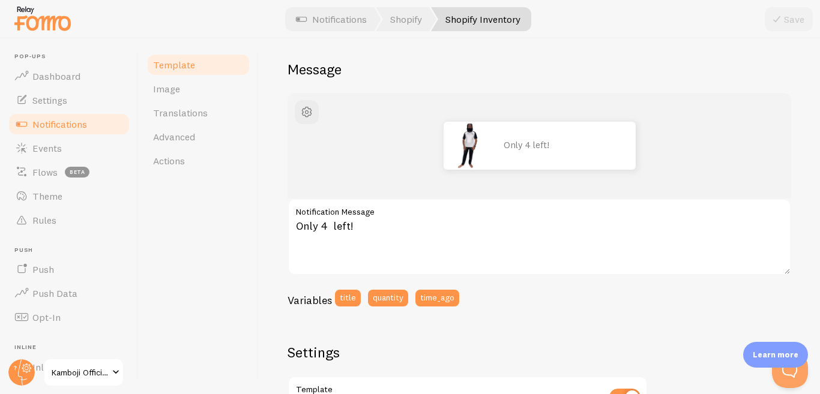
scroll to position [120, 0]
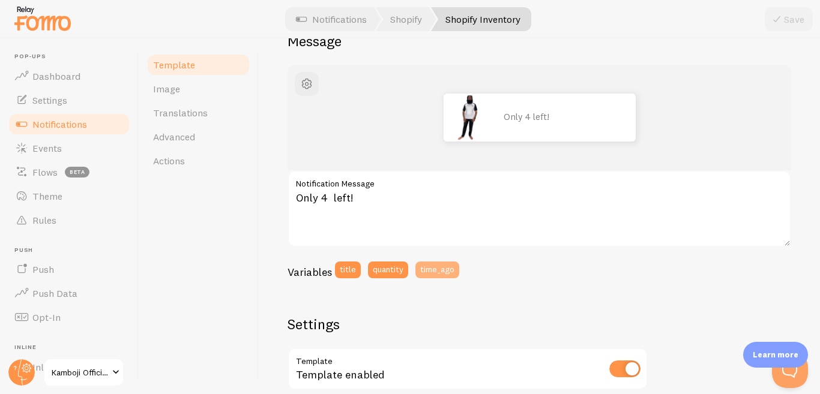
click at [445, 269] on button "time_ago" at bounding box center [437, 270] width 44 height 17
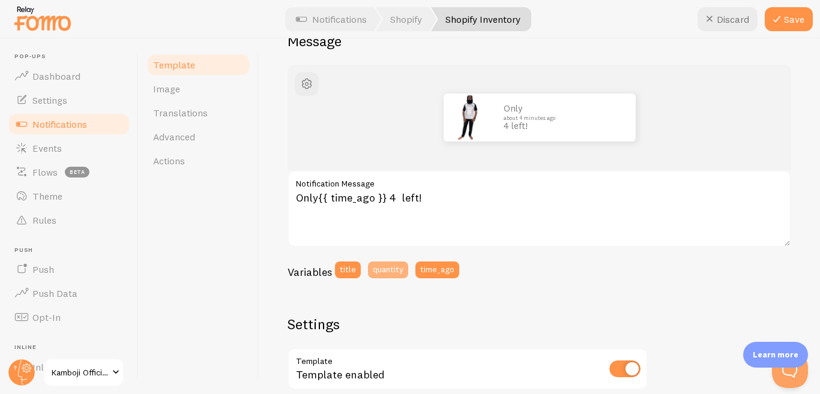
click at [392, 268] on button "quantity" at bounding box center [388, 270] width 40 height 17
click at [345, 273] on button "title" at bounding box center [348, 270] width 26 height 17
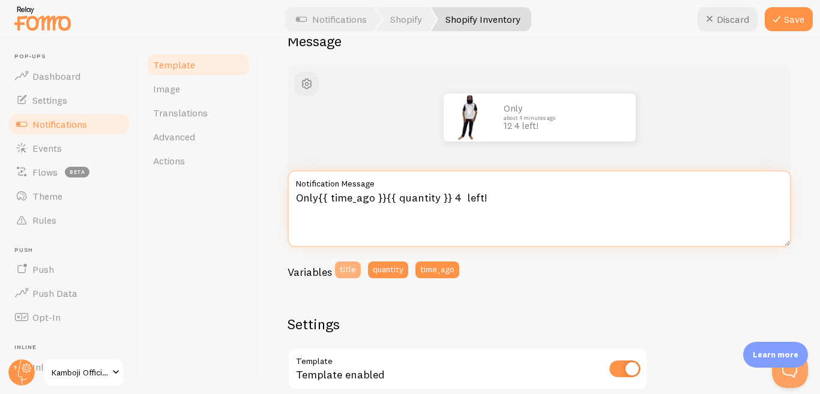
type textarea "Only{{ time_ago }}{{ quantity }}{{ title }} 4 left!"
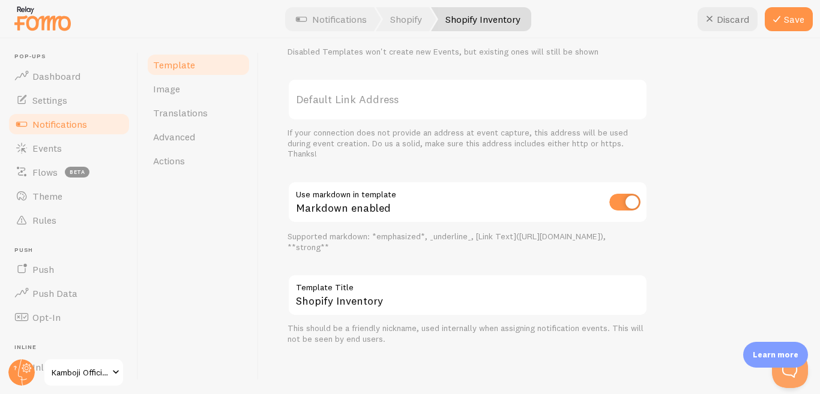
scroll to position [473, 0]
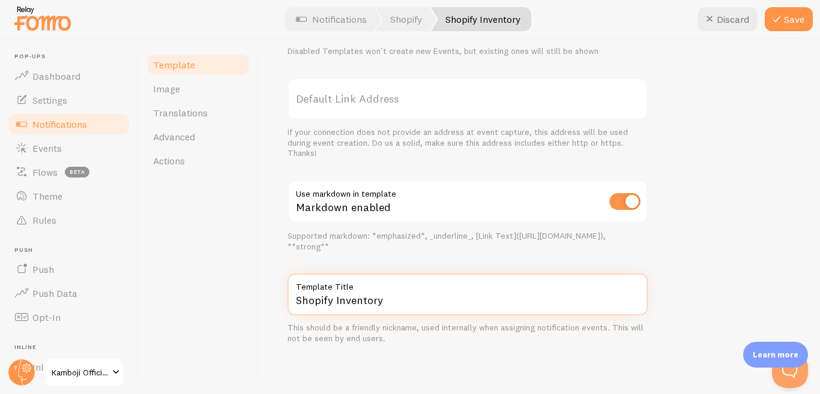
click at [537, 300] on input "Shopify Inventory" at bounding box center [467, 295] width 360 height 42
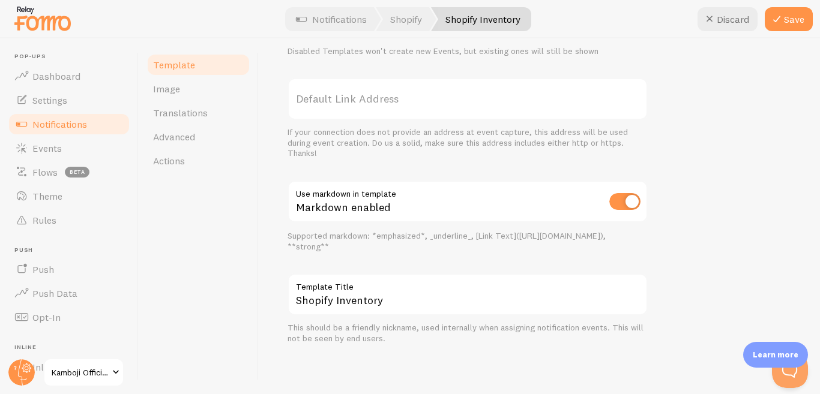
click at [749, 269] on div "Only about 4 minutes ago 12Golden Jeans 4 left! Only{{ time_ago }}{{ quantity }…" at bounding box center [538, 28] width 503 height 632
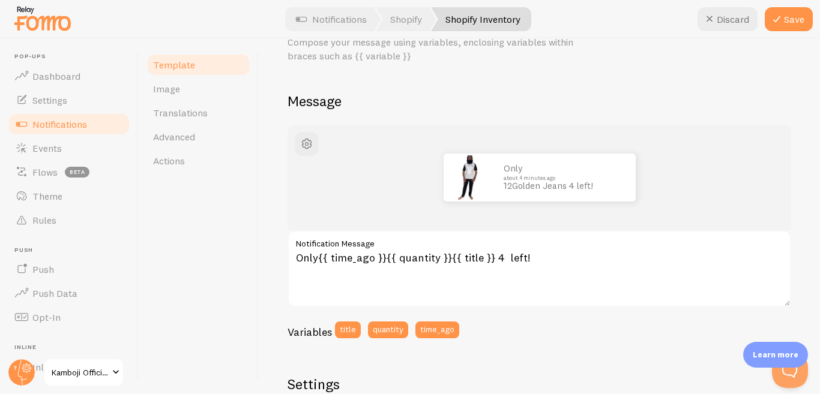
scroll to position [120, 0]
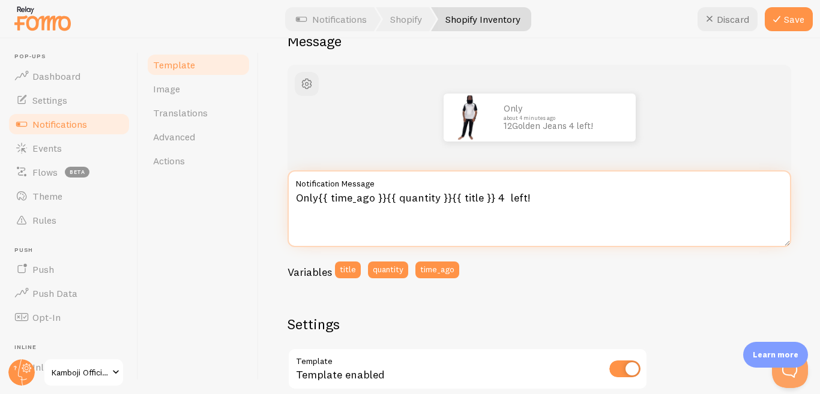
click at [318, 199] on textarea "Only{{ time_ago }}{{ quantity }}{{ title }} 4 left!" at bounding box center [538, 208] width 503 height 77
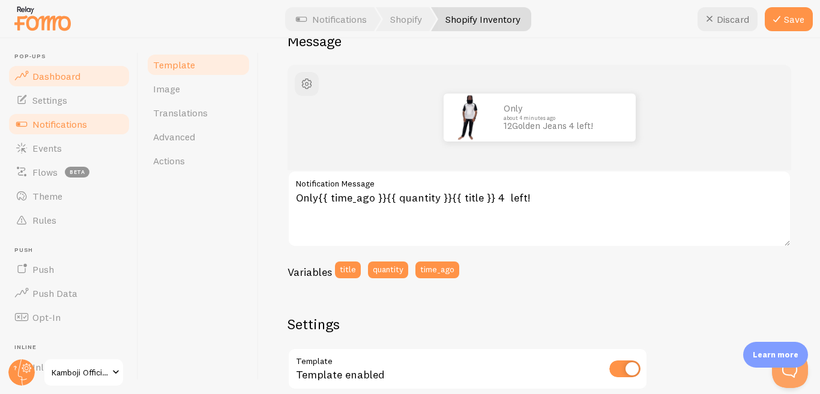
click at [68, 73] on span "Dashboard" at bounding box center [56, 76] width 48 height 12
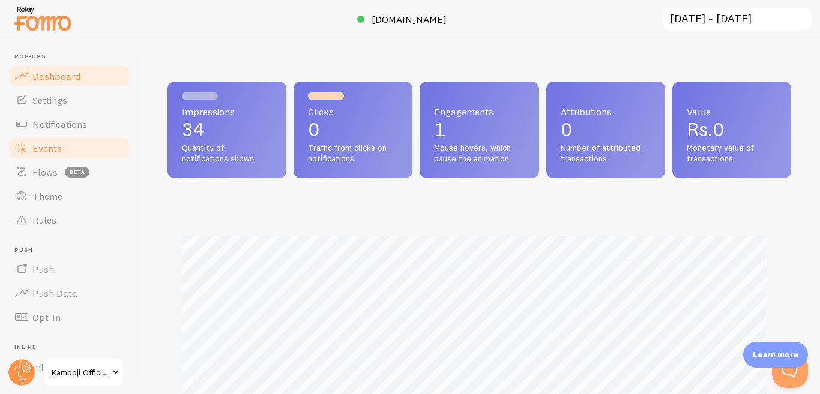
scroll to position [315, 613]
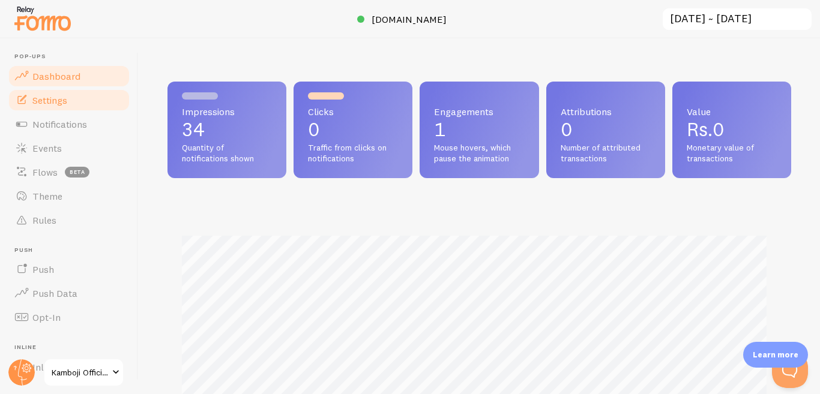
click at [65, 106] on span "Settings" at bounding box center [49, 100] width 35 height 12
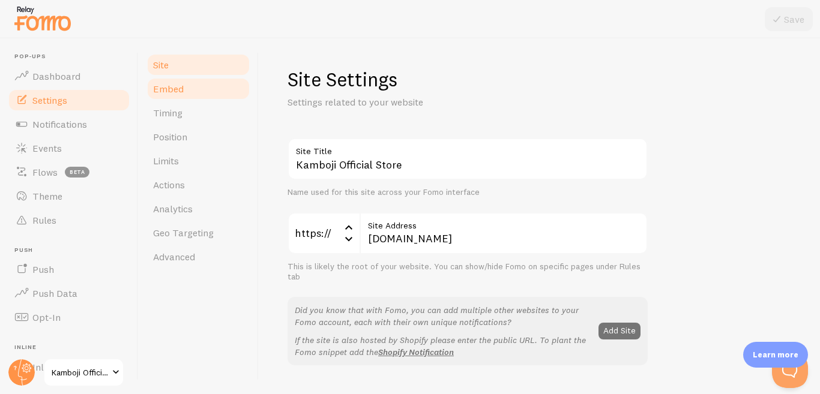
click at [178, 86] on span "Embed" at bounding box center [168, 89] width 31 height 12
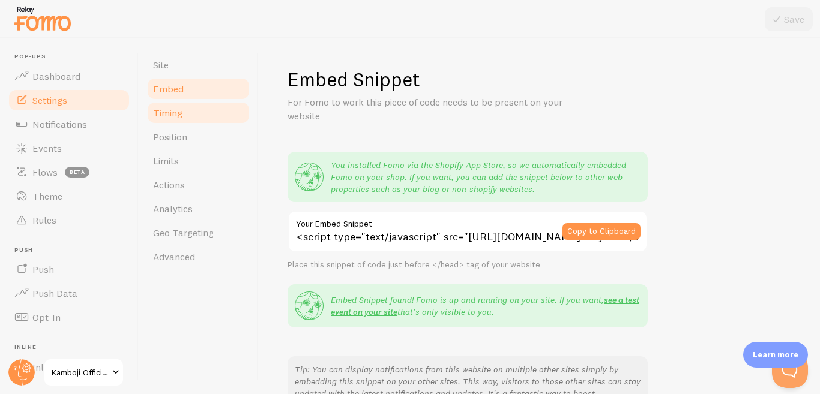
click at [177, 121] on link "Timing" at bounding box center [198, 113] width 105 height 24
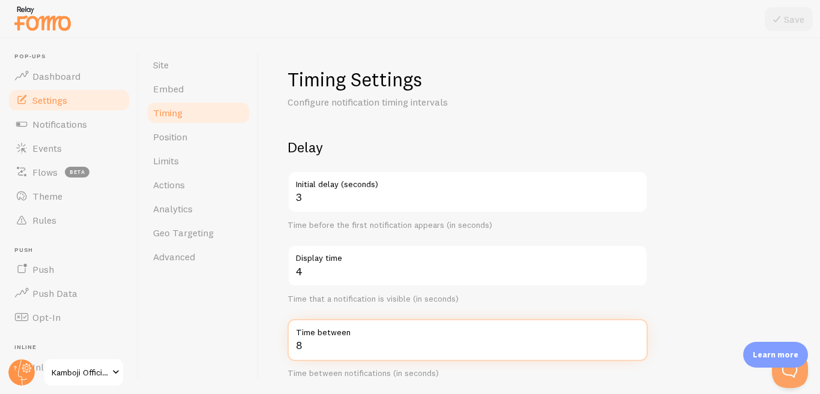
click at [316, 345] on input "8" at bounding box center [467, 340] width 360 height 42
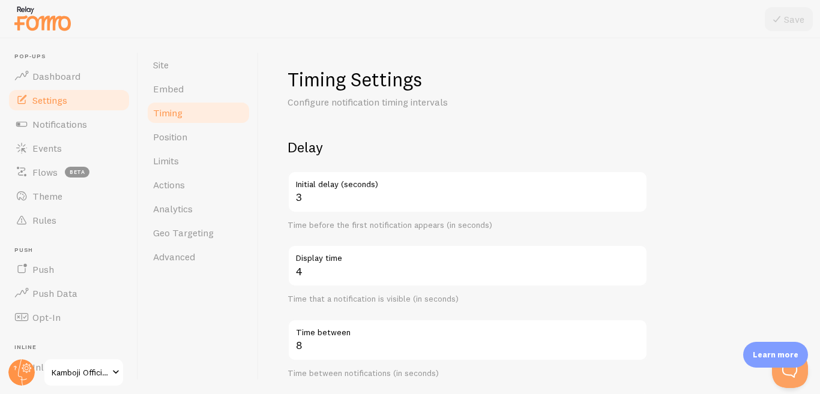
click at [230, 326] on div "Site Embed Timing Position Limits Actions Analytics Geo Targeting Advanced" at bounding box center [199, 216] width 120 height 356
click at [175, 139] on span "Position" at bounding box center [170, 137] width 34 height 12
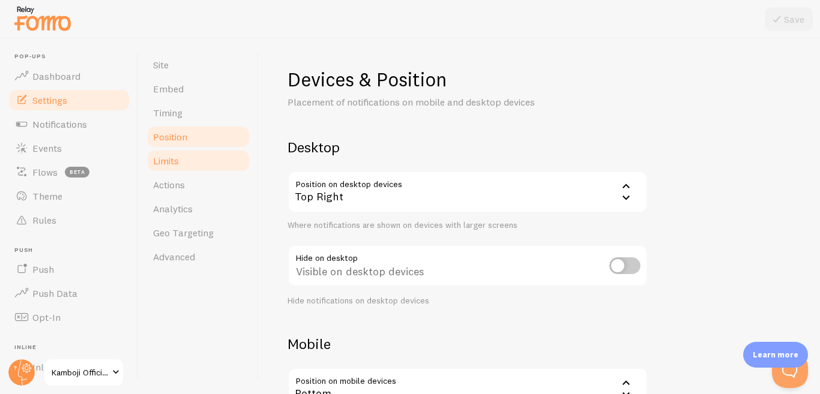
click at [188, 166] on link "Limits" at bounding box center [198, 161] width 105 height 24
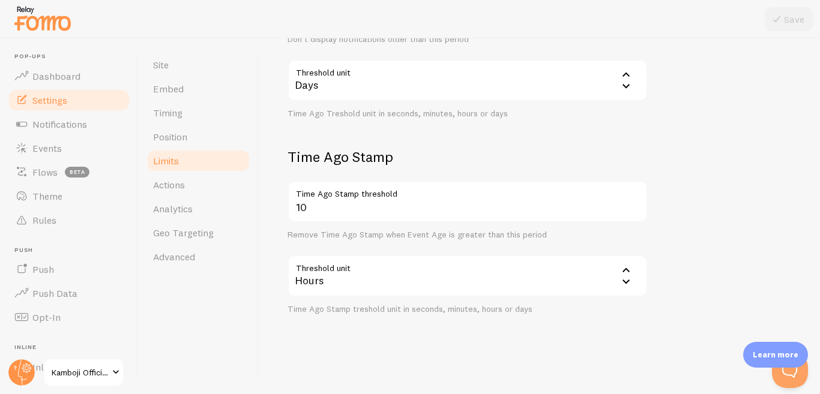
scroll to position [384, 0]
click at [191, 187] on link "Actions" at bounding box center [198, 185] width 105 height 24
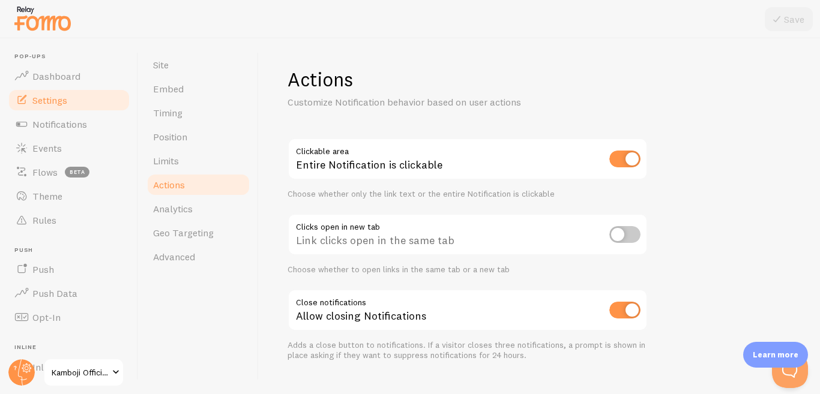
click at [630, 234] on input "checkbox" at bounding box center [624, 234] width 31 height 17
checkbox input "true"
click at [782, 21] on icon at bounding box center [776, 19] width 14 height 14
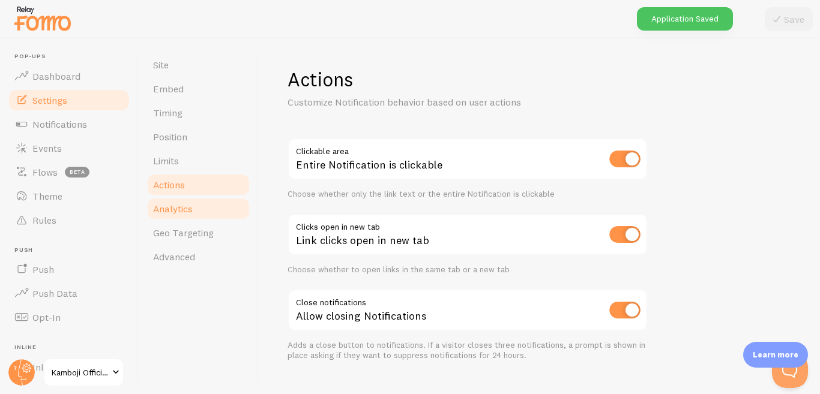
click at [203, 208] on link "Analytics" at bounding box center [198, 209] width 105 height 24
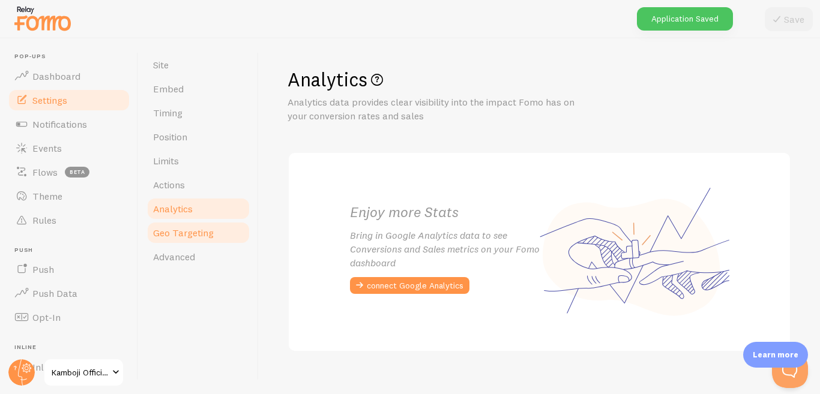
click at [196, 235] on span "Geo Targeting" at bounding box center [183, 233] width 61 height 12
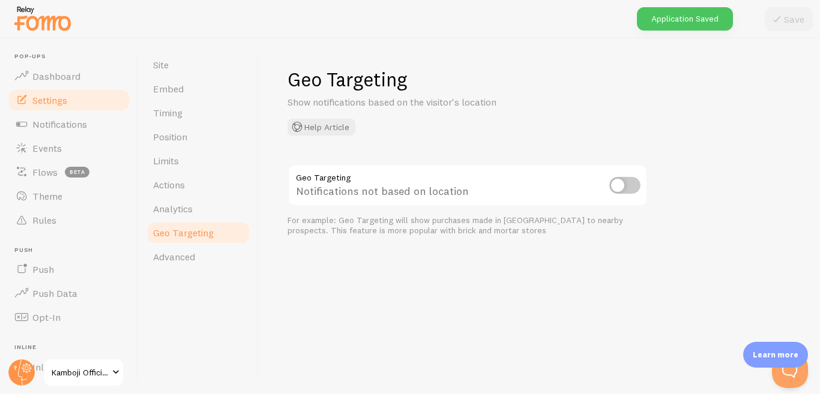
click at [194, 240] on link "Geo Targeting" at bounding box center [198, 233] width 105 height 24
click at [197, 259] on link "Advanced" at bounding box center [198, 257] width 105 height 24
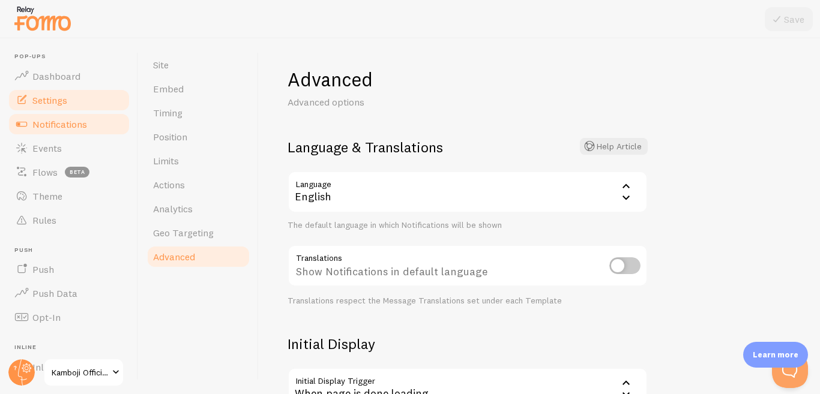
click at [100, 115] on link "Notifications" at bounding box center [69, 124] width 124 height 24
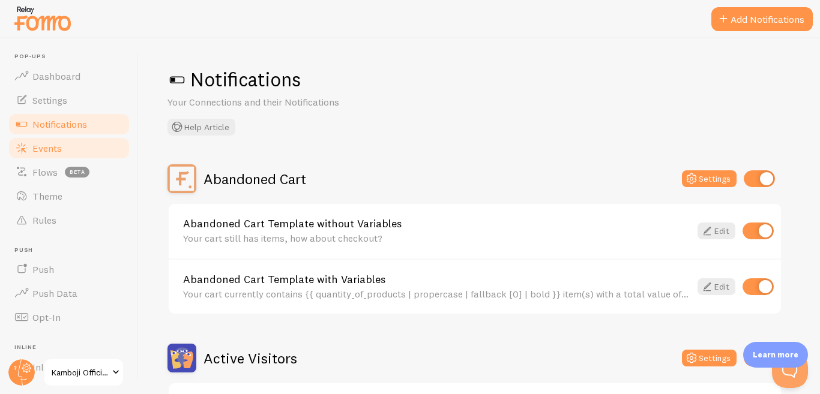
click at [88, 144] on link "Events" at bounding box center [69, 148] width 124 height 24
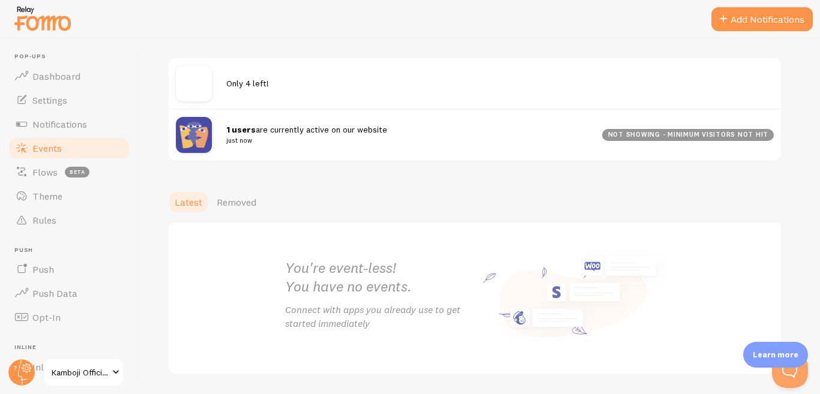
scroll to position [193, 0]
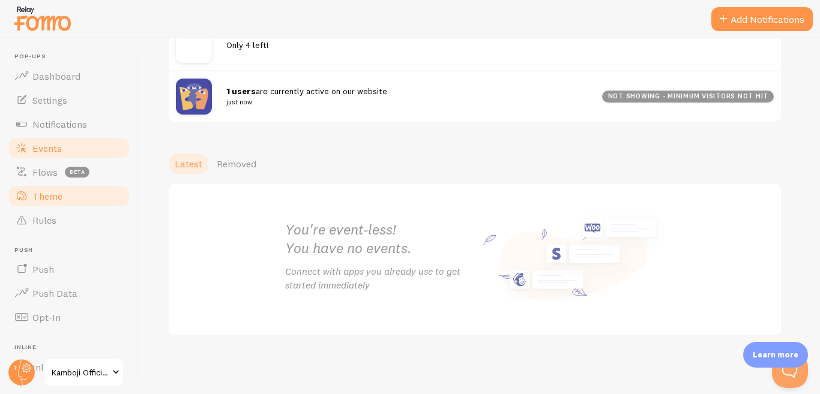
click at [56, 194] on span "Theme" at bounding box center [47, 196] width 30 height 12
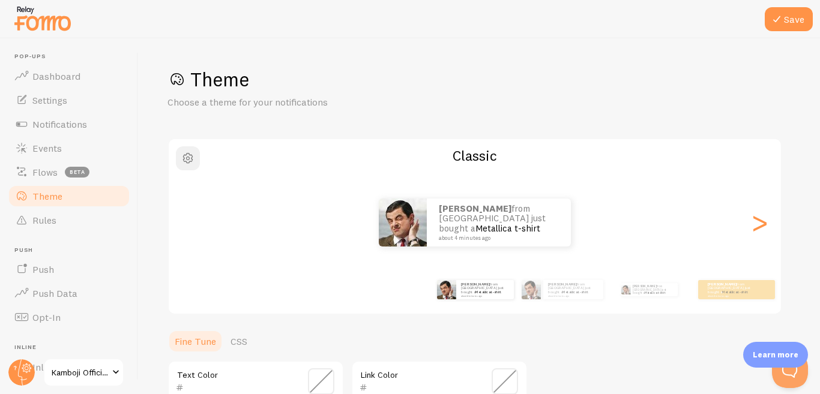
click at [176, 155] on button "button" at bounding box center [188, 158] width 24 height 24
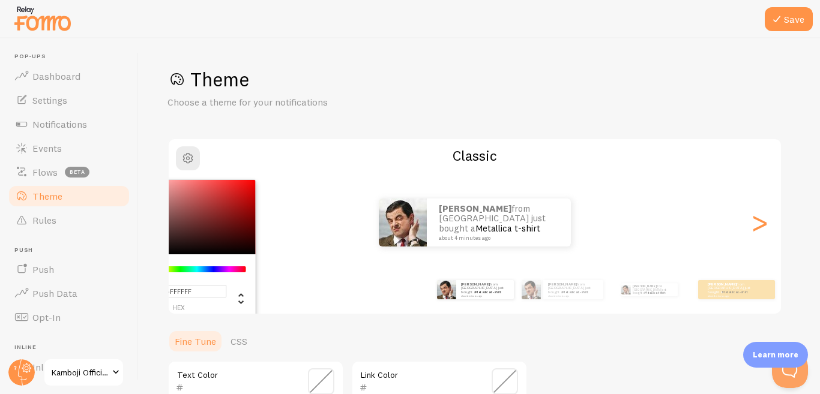
click at [315, 124] on div "Theme Choose a theme for your notifications #FFFFFF hex 255 r 255 g 255 b 0 h 0…" at bounding box center [478, 351] width 623 height 569
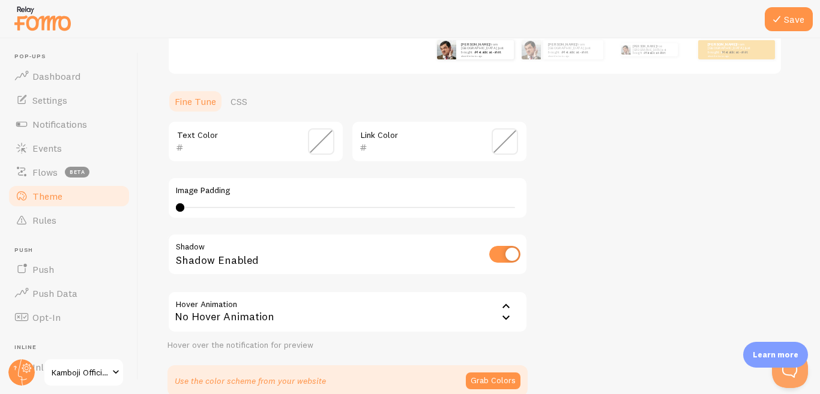
scroll to position [300, 0]
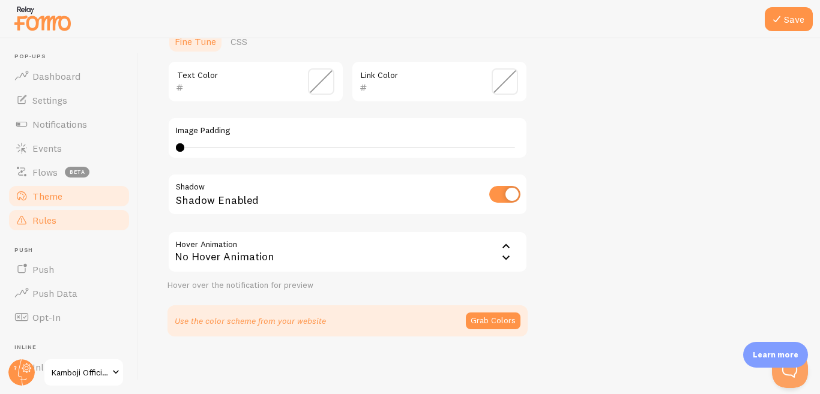
click at [62, 223] on link "Rules" at bounding box center [69, 220] width 124 height 24
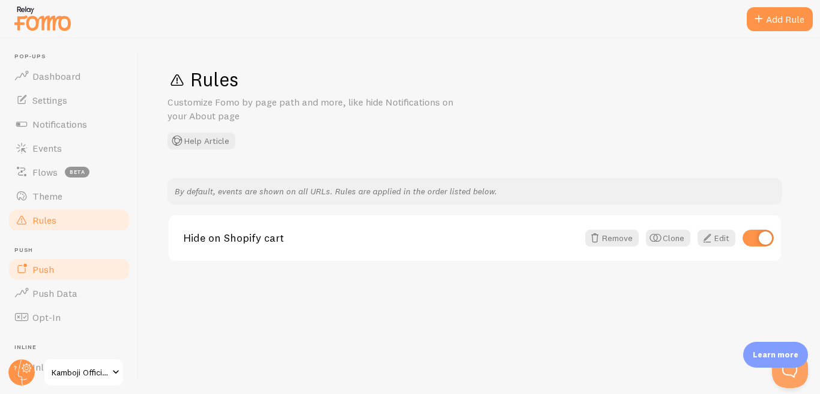
click at [65, 266] on link "Push" at bounding box center [69, 269] width 124 height 24
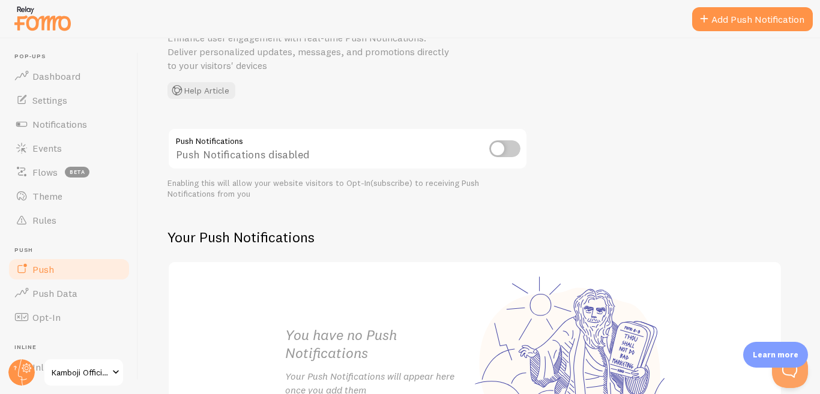
scroll to position [196, 0]
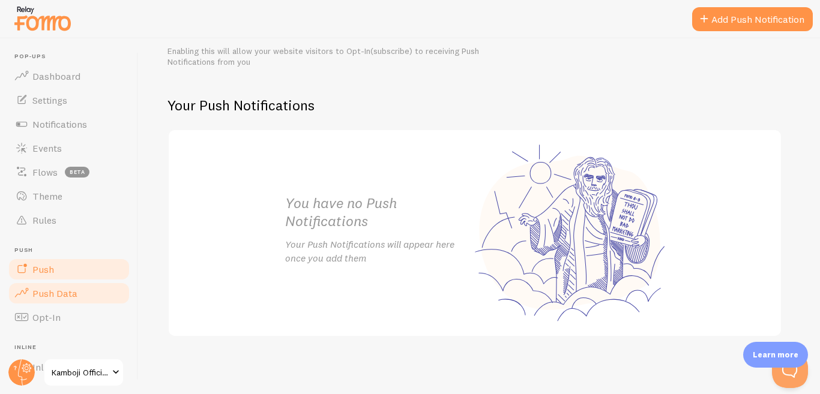
click at [87, 296] on link "Push Data" at bounding box center [69, 293] width 124 height 24
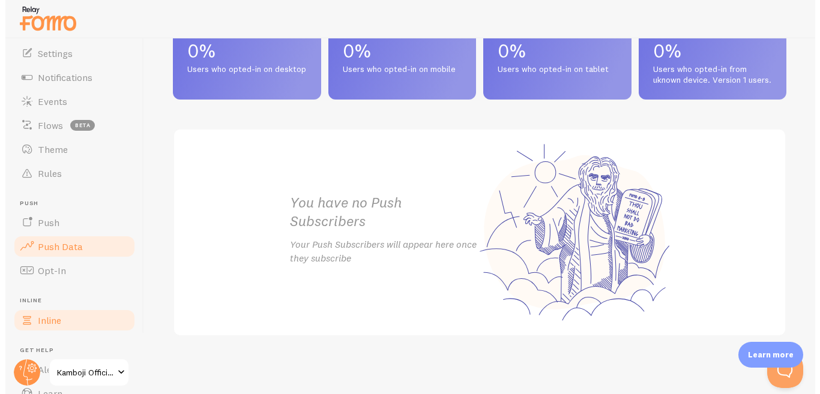
scroll to position [60, 0]
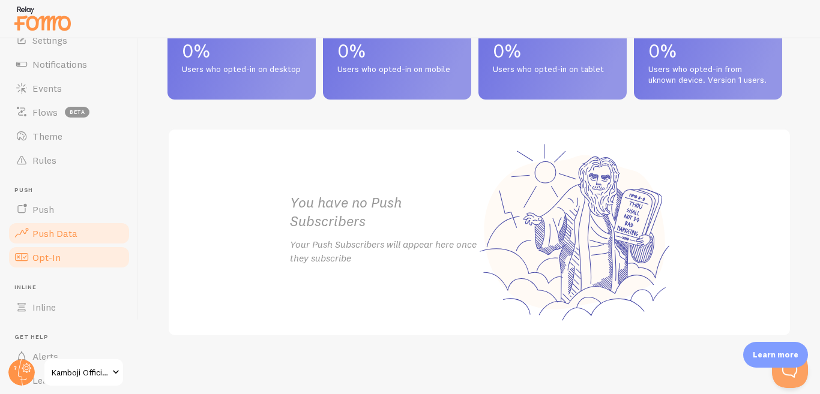
click at [73, 256] on link "Opt-In" at bounding box center [69, 257] width 124 height 24
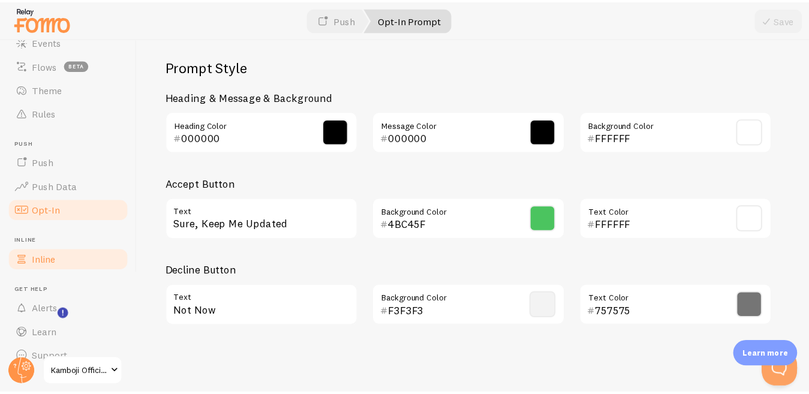
scroll to position [125, 0]
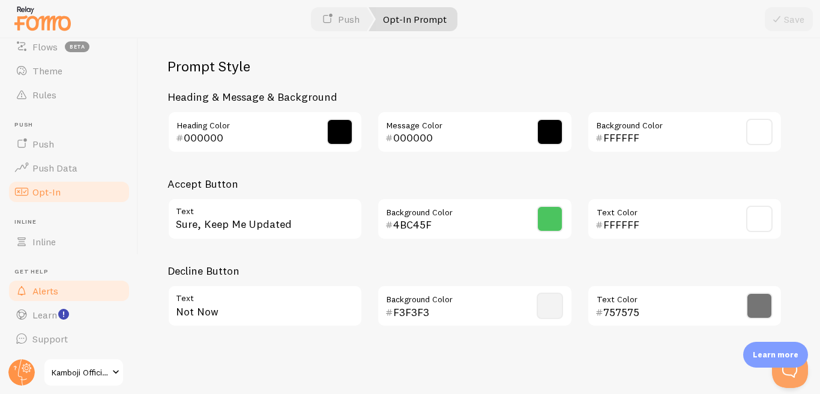
click at [70, 287] on link "Alerts" at bounding box center [69, 291] width 124 height 24
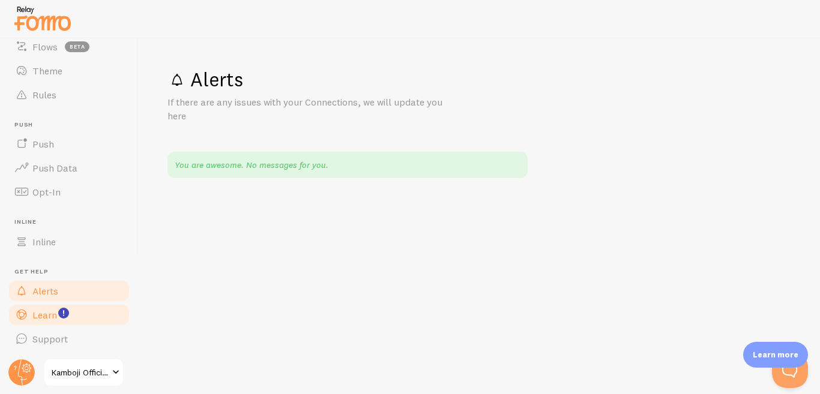
click at [47, 320] on span "Learn" at bounding box center [44, 315] width 25 height 12
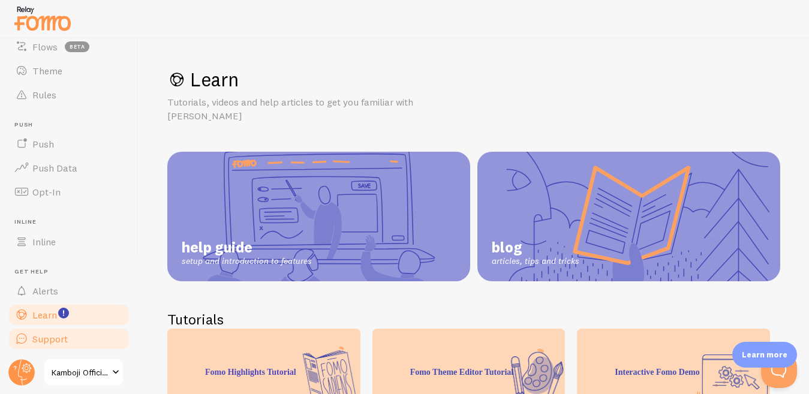
click at [50, 344] on span "Support" at bounding box center [49, 339] width 35 height 12
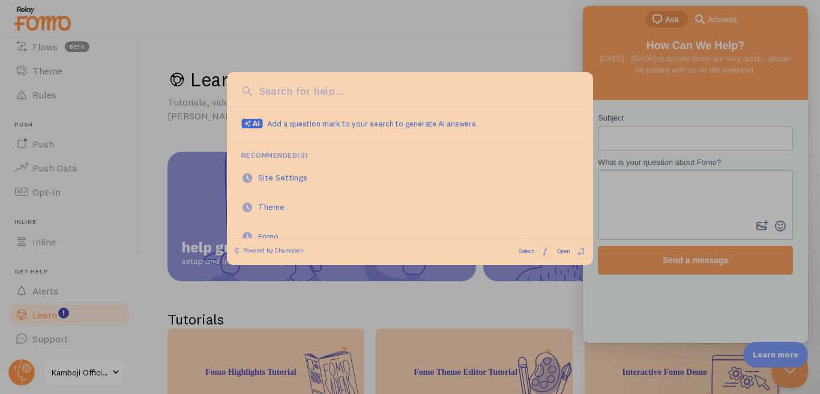
click at [665, 209] on div at bounding box center [410, 197] width 820 height 394
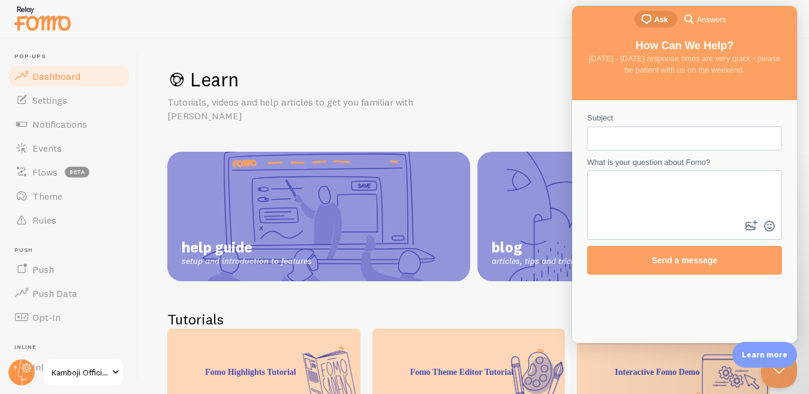
click at [68, 68] on link "Dashboard" at bounding box center [69, 76] width 124 height 24
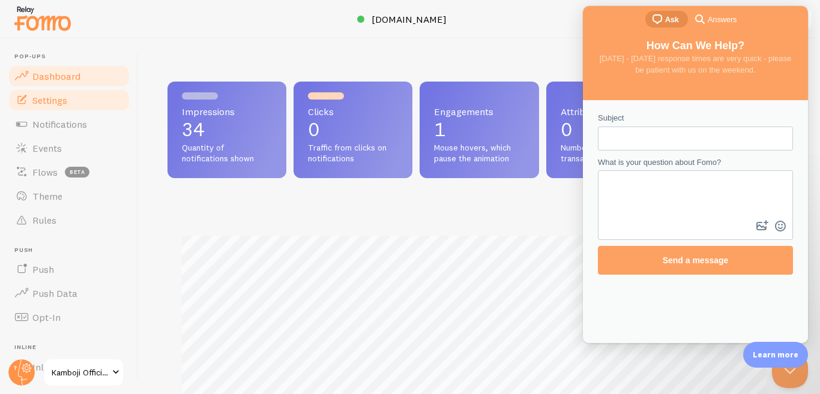
scroll to position [315, 613]
click at [61, 102] on span "Settings" at bounding box center [49, 100] width 35 height 12
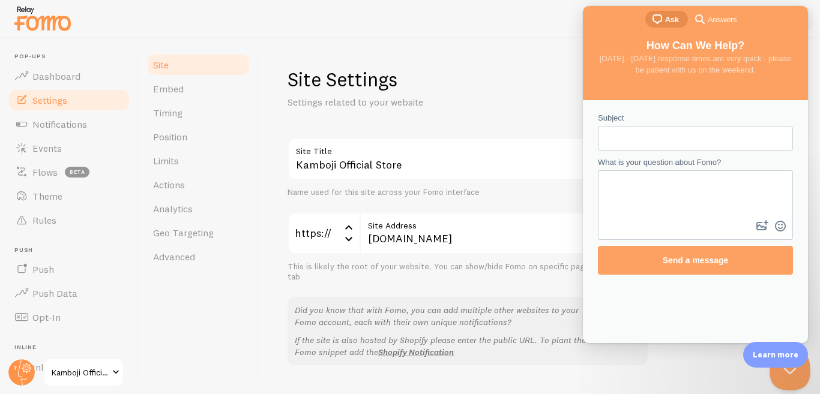
drag, startPoint x: 787, startPoint y: 372, endPoint x: 778, endPoint y: 368, distance: 10.5
click at [784, 370] on button "Close Beacon popover" at bounding box center [787, 368] width 36 height 36
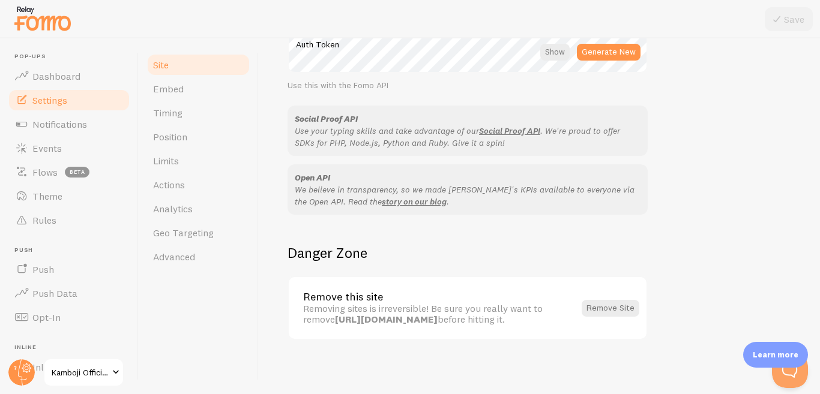
scroll to position [739, 0]
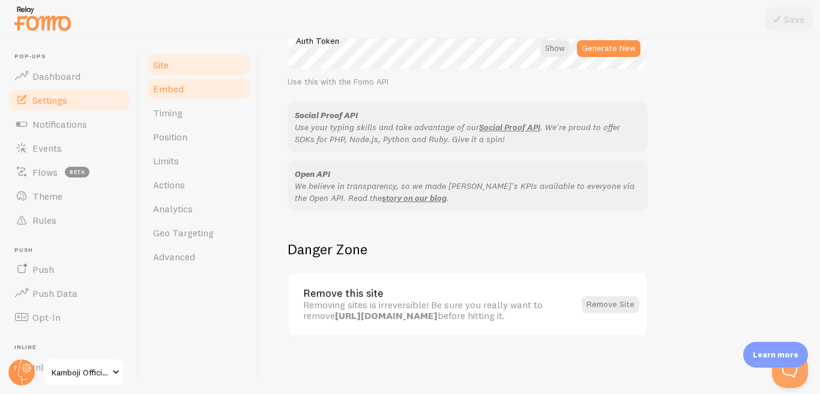
click at [201, 89] on link "Embed" at bounding box center [198, 89] width 105 height 24
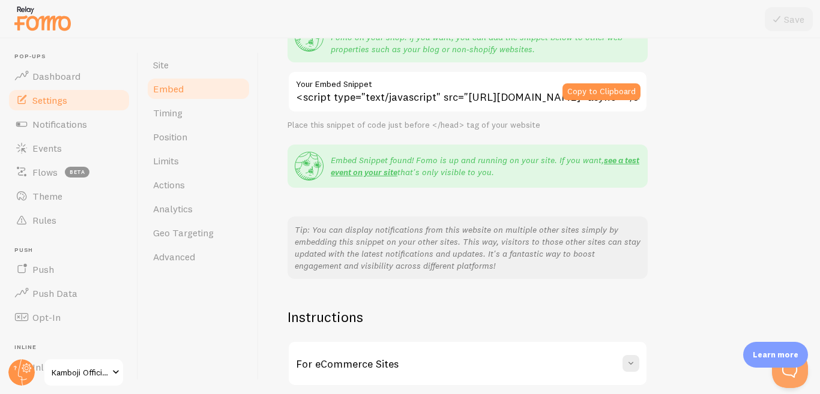
scroll to position [10, 0]
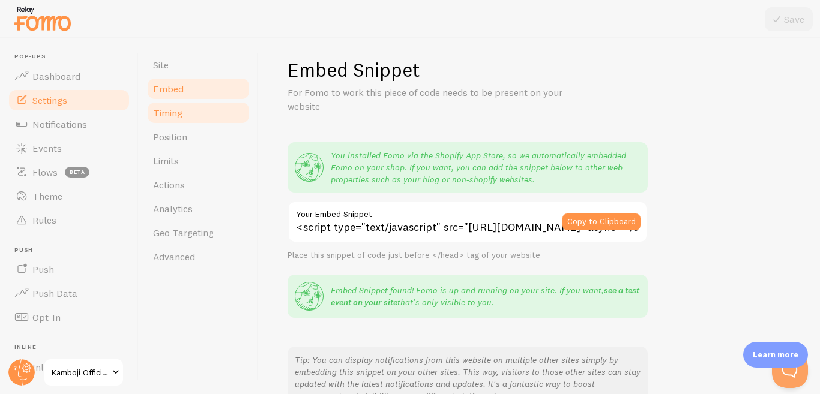
click at [195, 116] on link "Timing" at bounding box center [198, 113] width 105 height 24
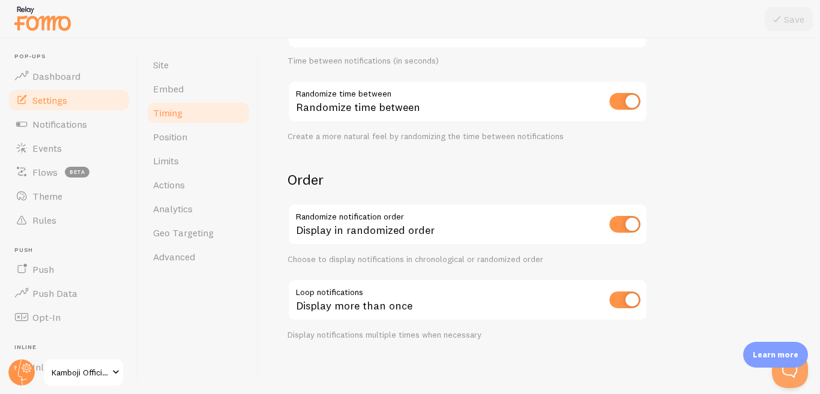
scroll to position [316, 0]
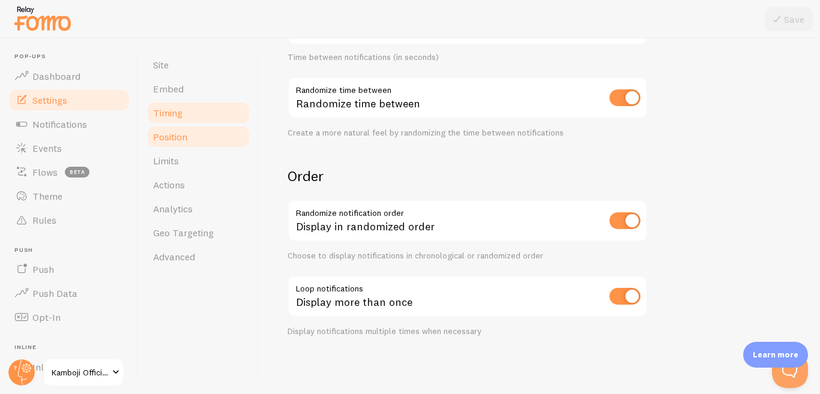
click at [193, 133] on link "Position" at bounding box center [198, 137] width 105 height 24
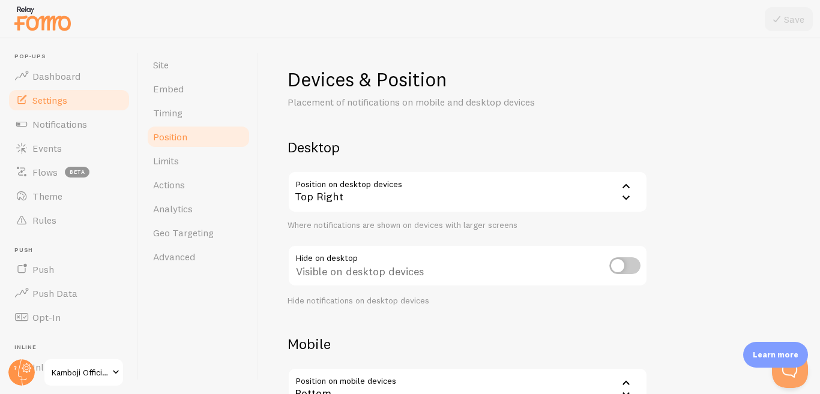
scroll to position [167, 0]
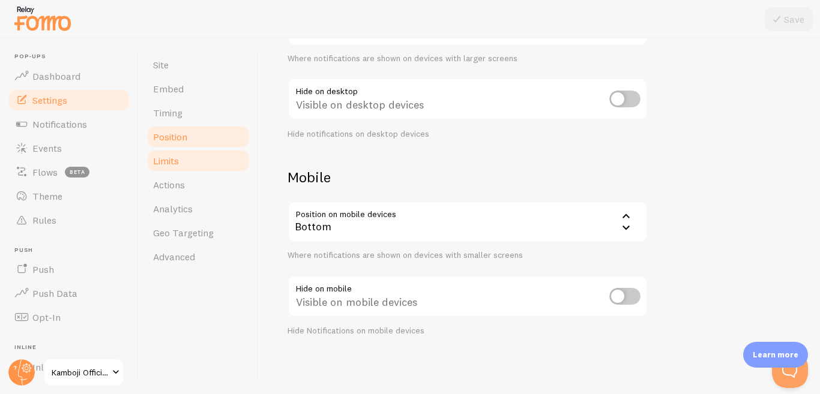
click at [213, 159] on link "Limits" at bounding box center [198, 161] width 105 height 24
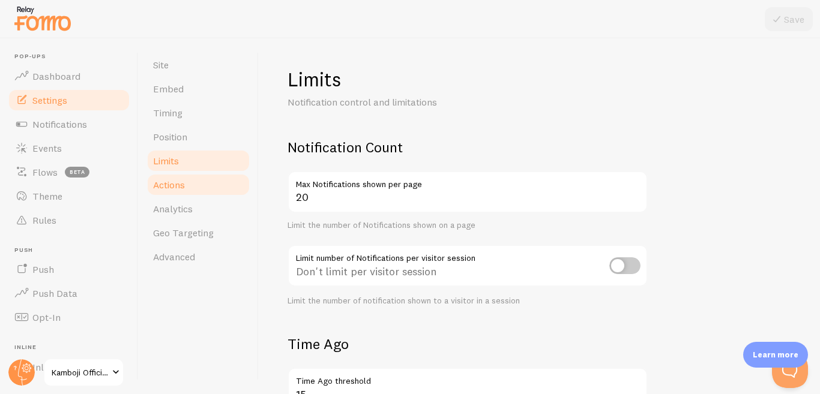
click at [199, 190] on link "Actions" at bounding box center [198, 185] width 105 height 24
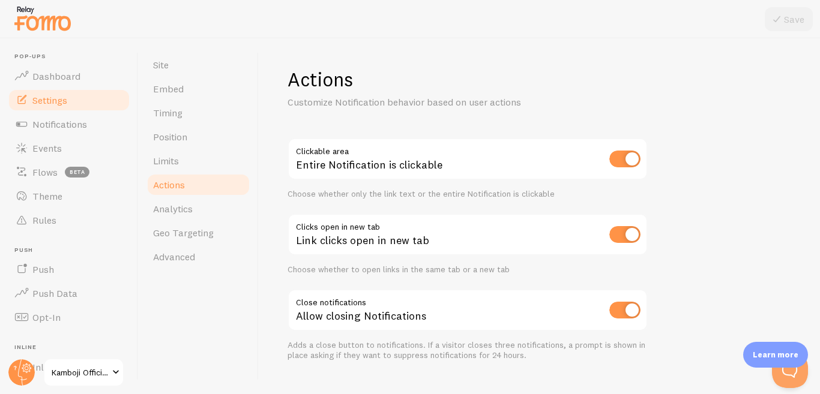
scroll to position [24, 0]
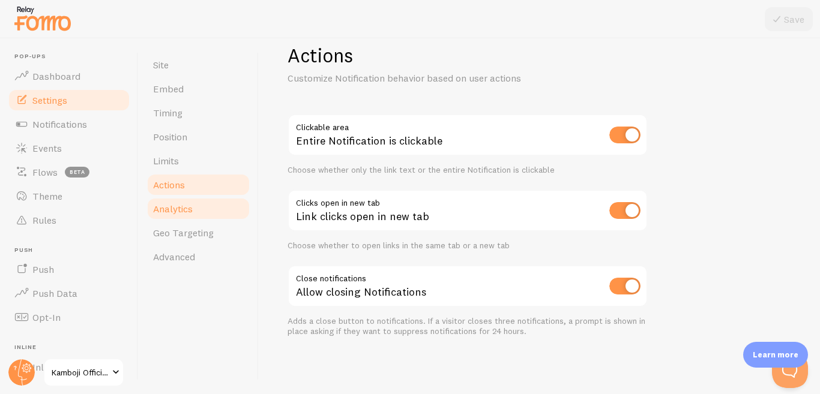
click at [195, 209] on link "Analytics" at bounding box center [198, 209] width 105 height 24
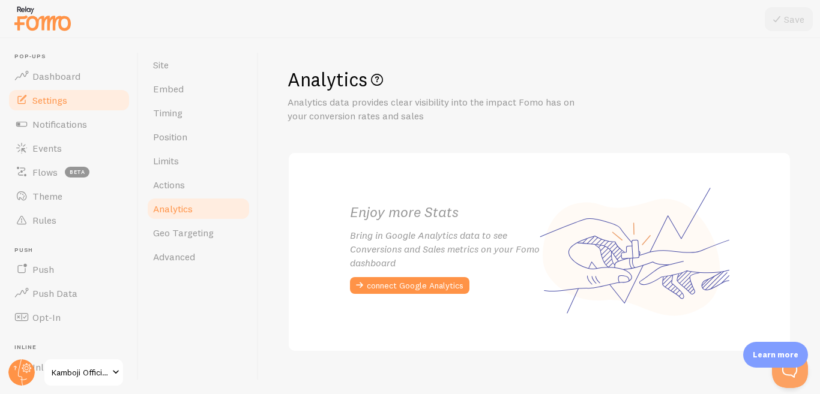
scroll to position [16, 0]
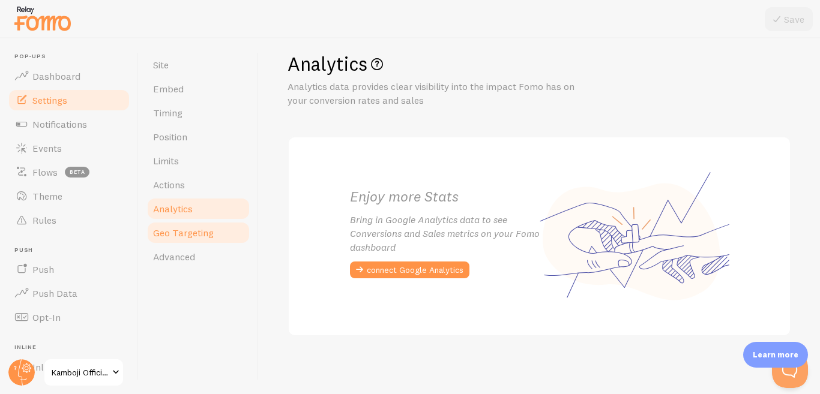
click at [214, 232] on link "Geo Targeting" at bounding box center [198, 233] width 105 height 24
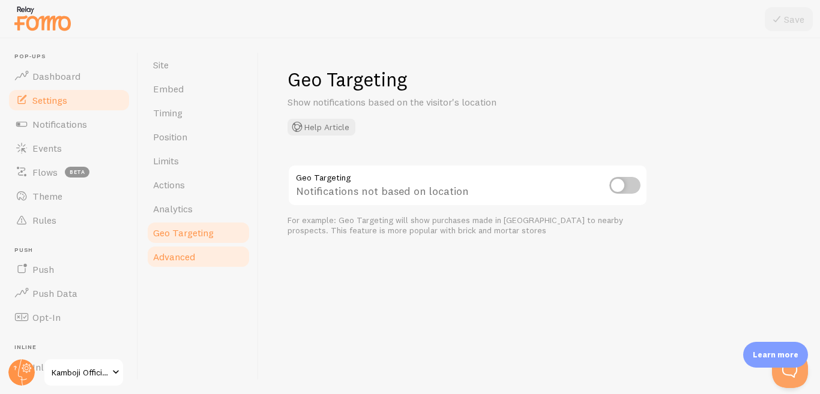
click at [182, 257] on span "Advanced" at bounding box center [174, 257] width 42 height 12
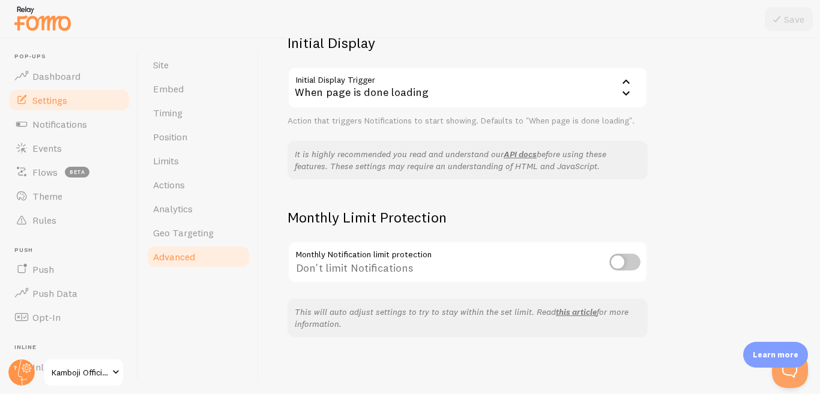
scroll to position [302, 0]
click at [173, 67] on link "Site" at bounding box center [198, 65] width 105 height 24
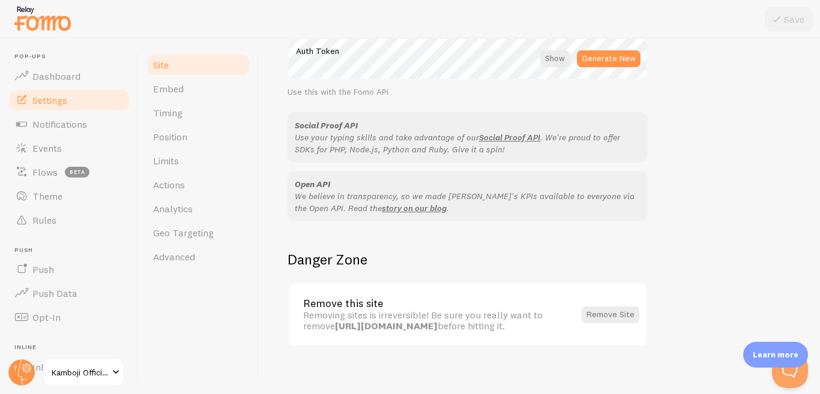
scroll to position [739, 0]
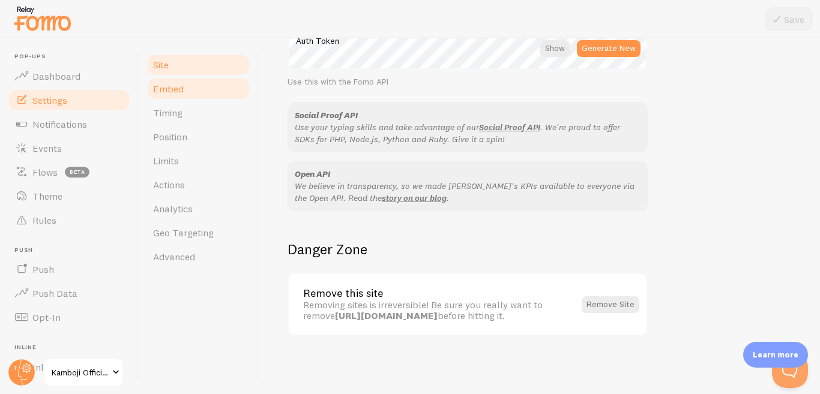
click at [185, 97] on link "Embed" at bounding box center [198, 89] width 105 height 24
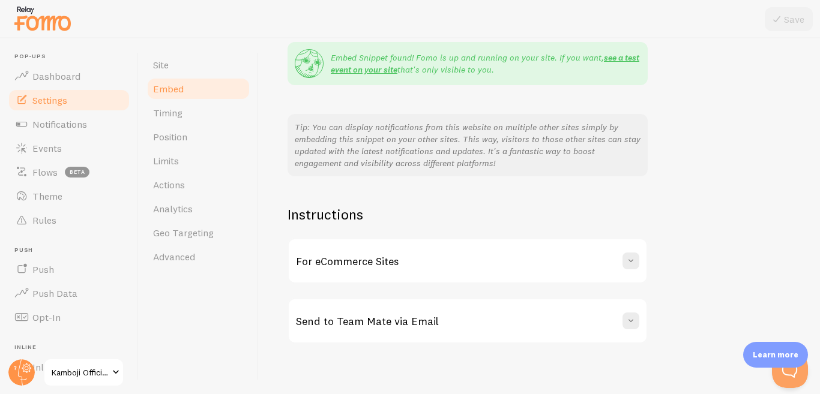
scroll to position [250, 0]
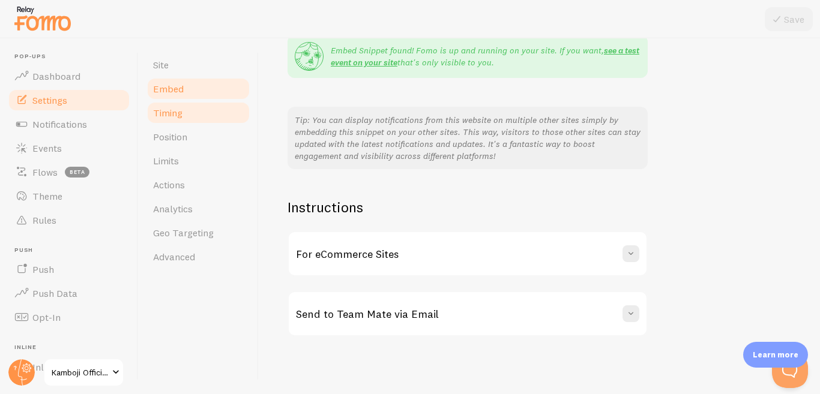
click at [174, 113] on span "Timing" at bounding box center [167, 113] width 29 height 12
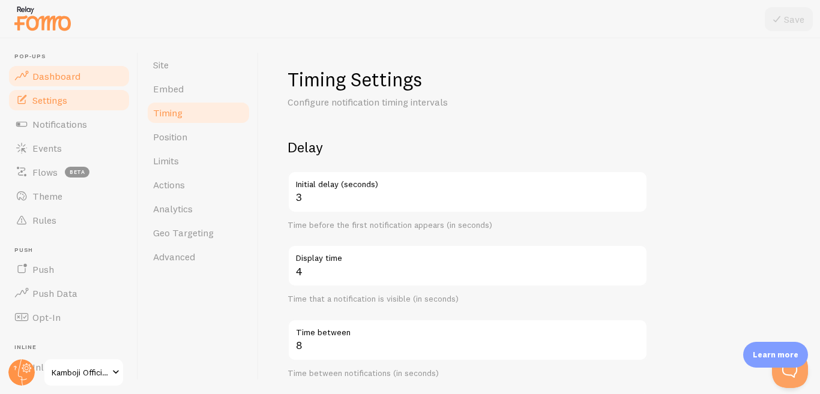
click at [65, 83] on link "Dashboard" at bounding box center [69, 76] width 124 height 24
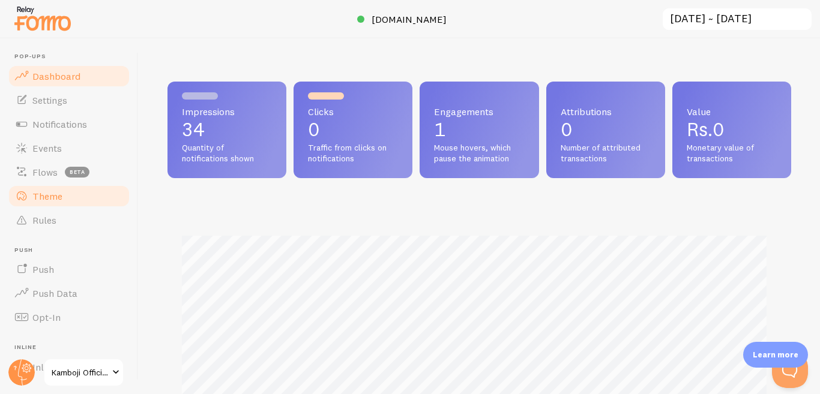
click at [56, 194] on span "Theme" at bounding box center [47, 196] width 30 height 12
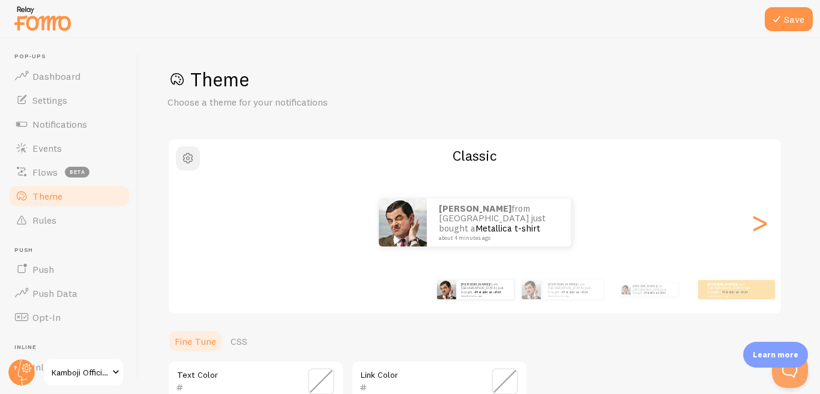
click at [184, 159] on span "button" at bounding box center [188, 158] width 14 height 14
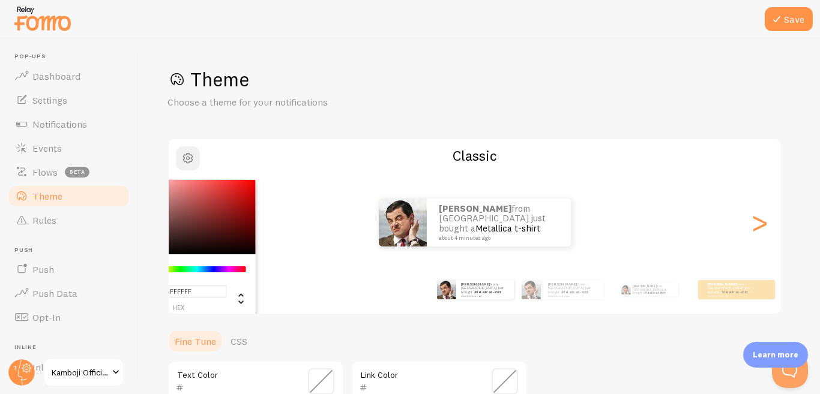
click at [183, 154] on span "button" at bounding box center [188, 158] width 14 height 14
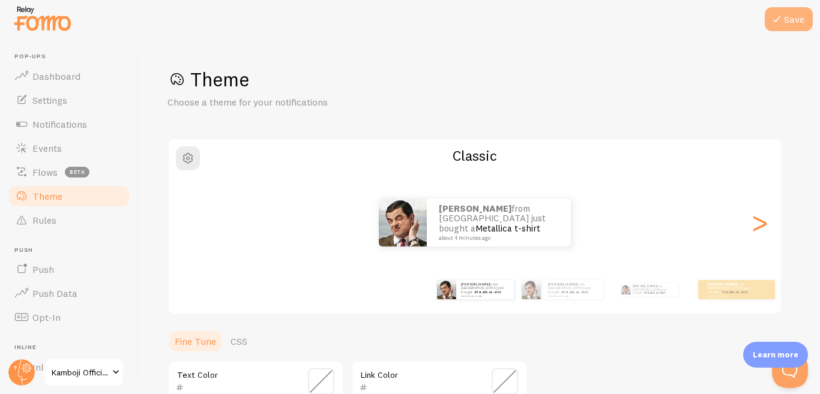
click at [783, 16] on icon at bounding box center [776, 19] width 14 height 14
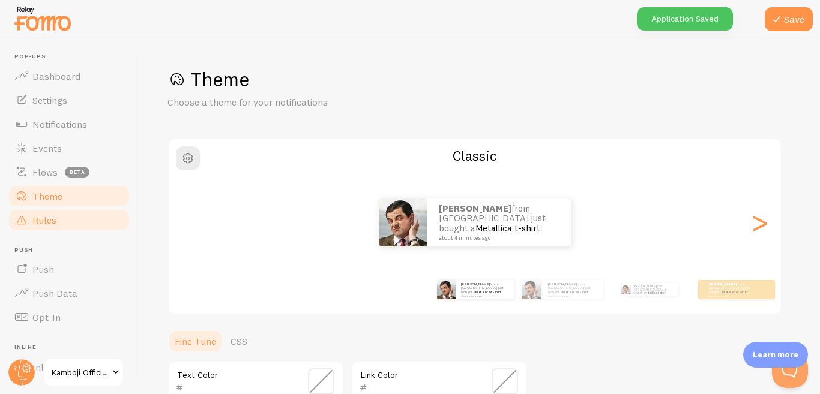
click at [43, 227] on link "Rules" at bounding box center [69, 220] width 124 height 24
click at [50, 223] on span "Rules" at bounding box center [44, 220] width 24 height 12
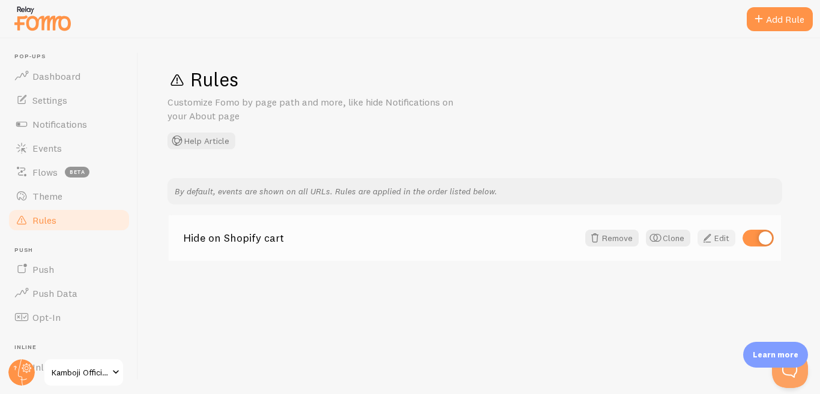
click at [710, 241] on span at bounding box center [707, 238] width 14 height 14
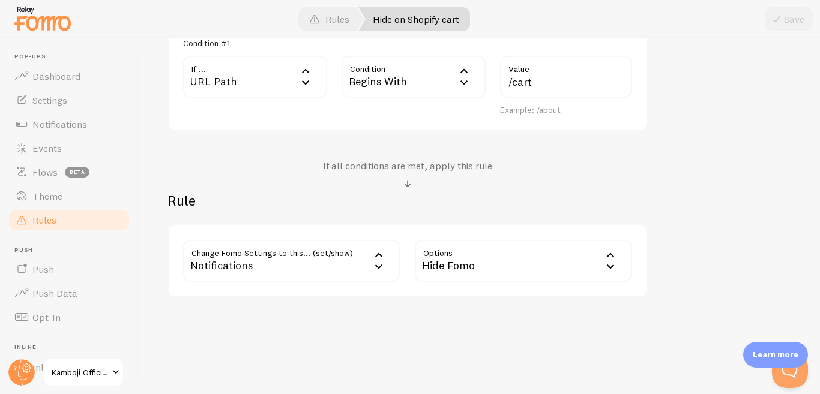
scroll to position [401, 0]
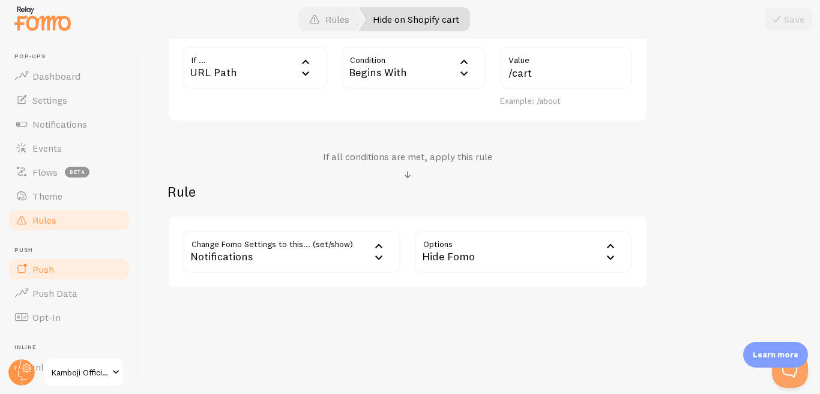
click at [65, 270] on link "Push" at bounding box center [69, 269] width 124 height 24
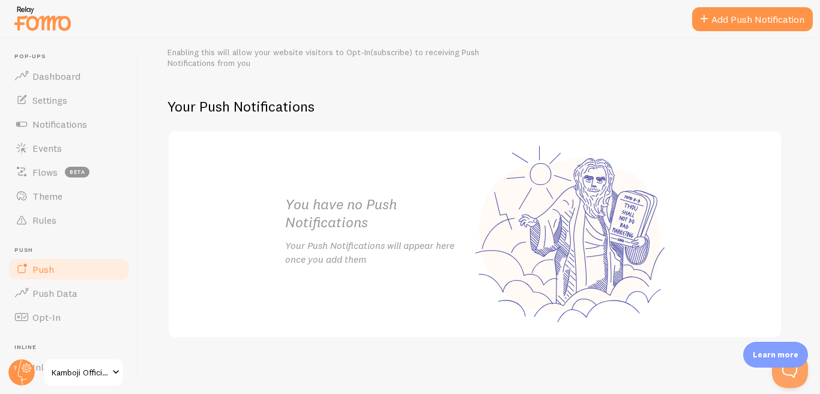
scroll to position [196, 0]
click at [62, 298] on span "Push Data" at bounding box center [54, 293] width 45 height 12
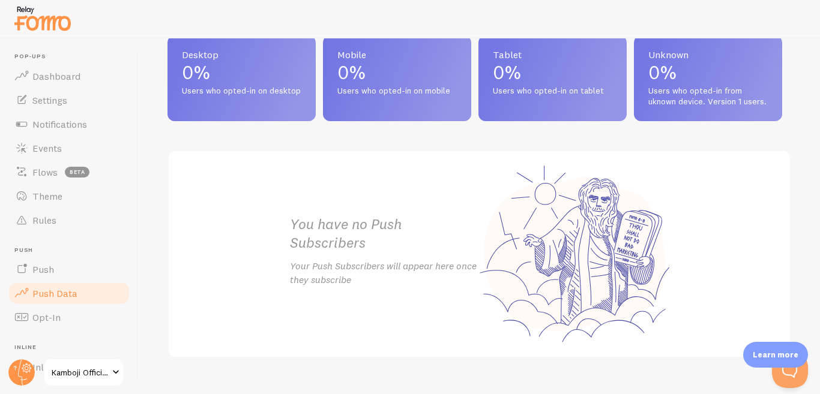
scroll to position [631, 0]
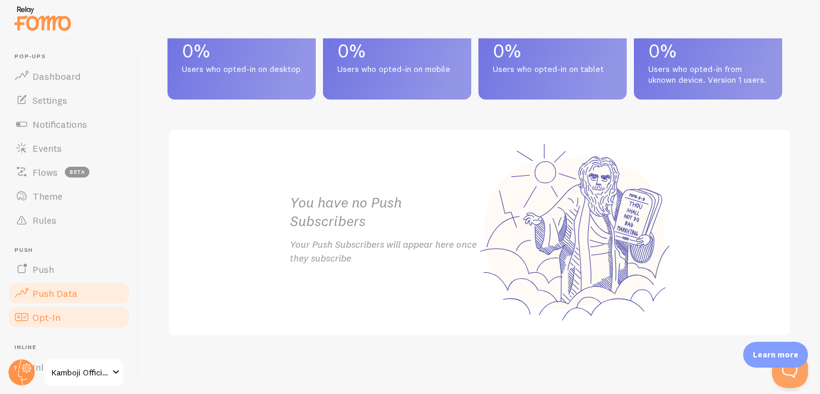
click at [45, 319] on span "Opt-In" at bounding box center [46, 317] width 28 height 12
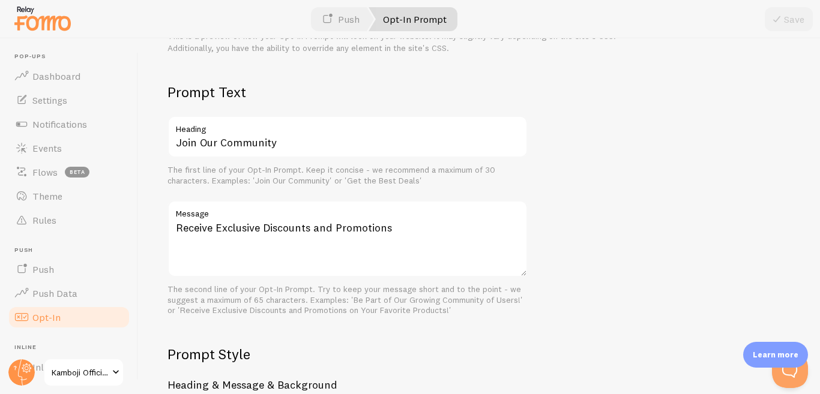
scroll to position [588, 0]
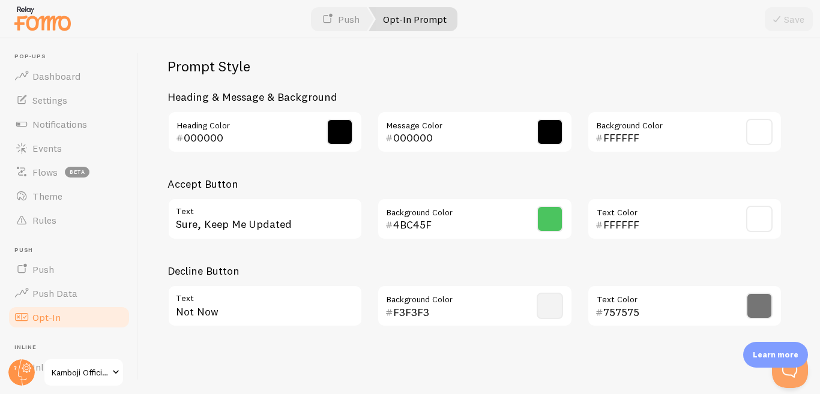
click at [293, 134] on input "000000" at bounding box center [248, 138] width 128 height 14
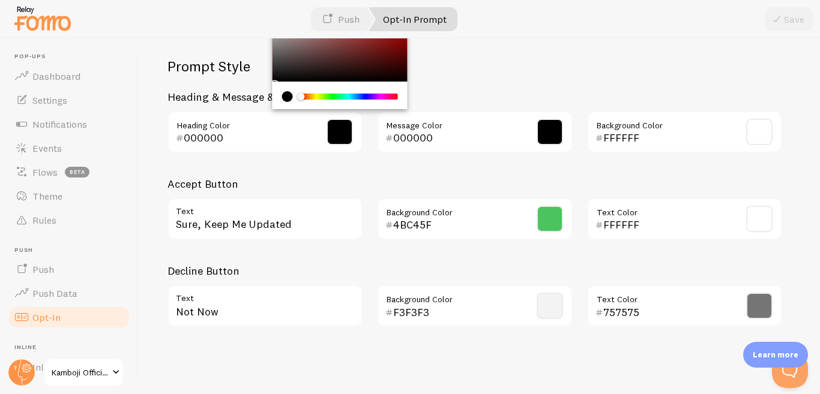
click at [307, 174] on div "Prompt Style Heading & Message & Background 000000 Heading Color 000000 Message…" at bounding box center [474, 197] width 614 height 280
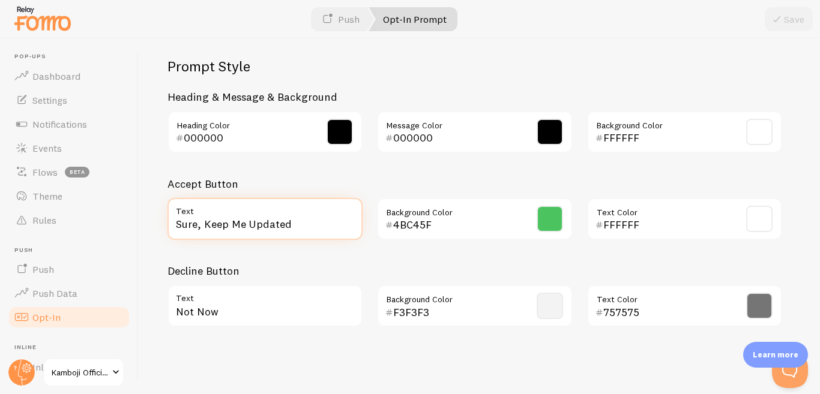
click at [329, 222] on input "Sure, Keep Me Updated" at bounding box center [264, 219] width 195 height 42
click at [338, 263] on div "Prompt Style Heading & Message & Background 000000 Heading Color 000000 Message…" at bounding box center [474, 197] width 614 height 280
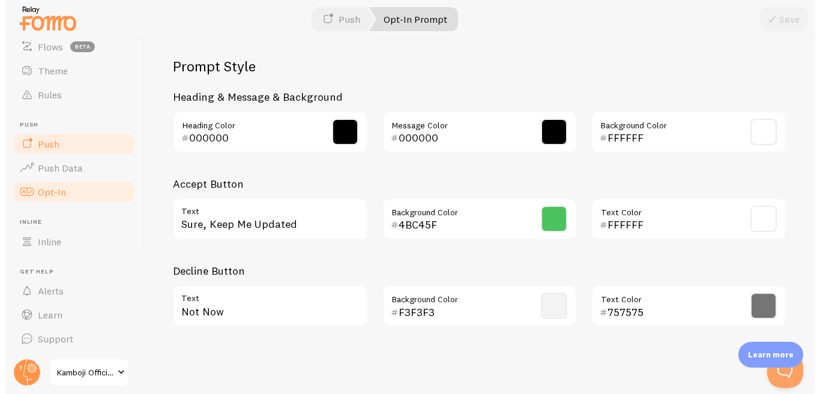
scroll to position [0, 0]
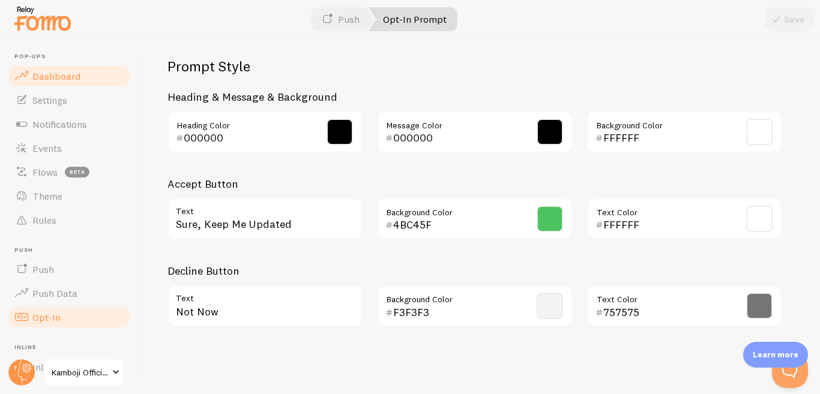
click at [64, 71] on span "Dashboard" at bounding box center [56, 76] width 48 height 12
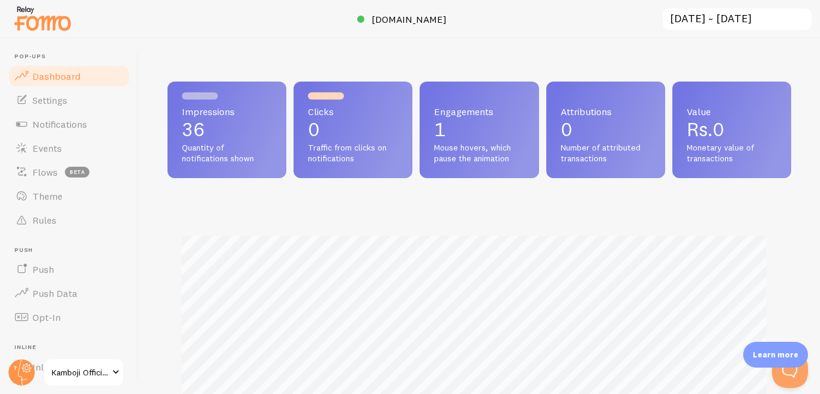
click at [234, 117] on div "Impressions 36 Quantity of notifications shown" at bounding box center [226, 130] width 119 height 97
drag, startPoint x: 452, startPoint y: 115, endPoint x: 377, endPoint y: 116, distance: 75.0
click at [451, 114] on span "Engagements" at bounding box center [479, 112] width 90 height 10
click at [377, 116] on div "Clicks 0 Traffic from clicks on notifications" at bounding box center [352, 130] width 119 height 97
click at [85, 100] on link "Settings" at bounding box center [69, 100] width 124 height 24
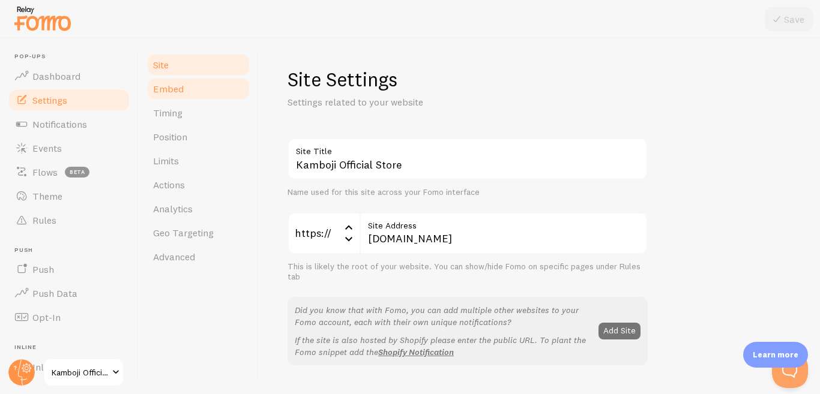
click at [203, 81] on link "Embed" at bounding box center [198, 89] width 105 height 24
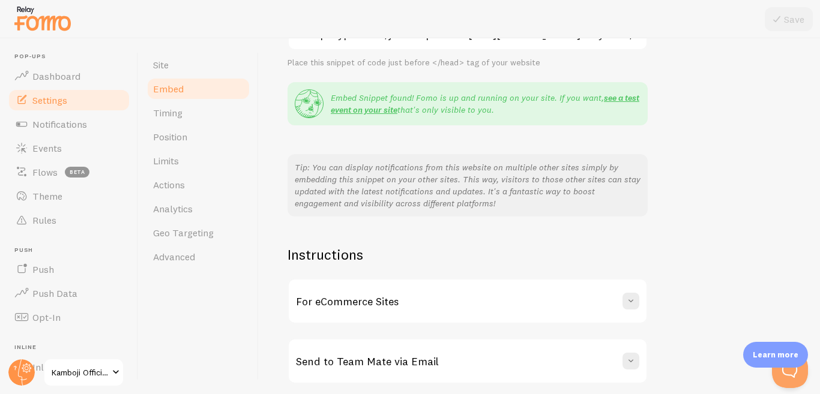
scroll to position [250, 0]
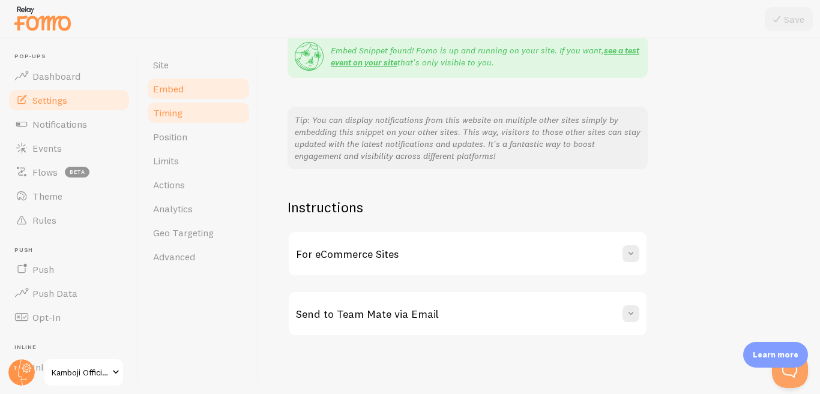
click at [198, 111] on link "Timing" at bounding box center [198, 113] width 105 height 24
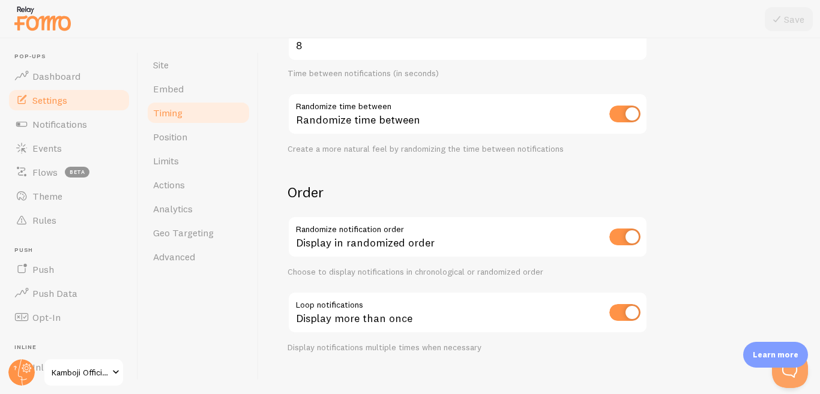
scroll to position [316, 0]
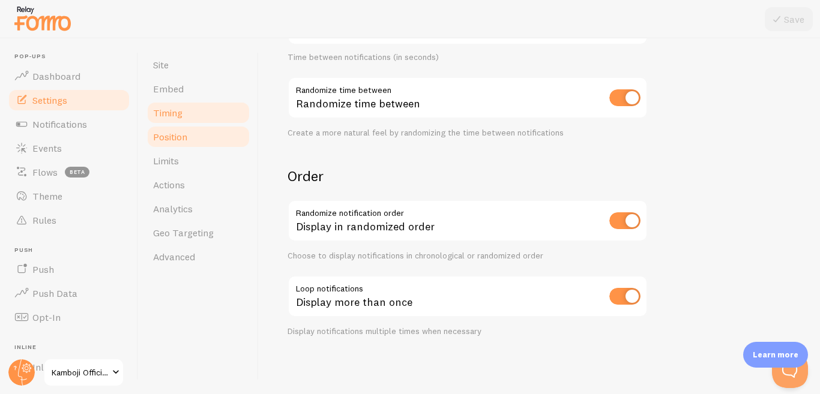
click at [220, 138] on link "Position" at bounding box center [198, 137] width 105 height 24
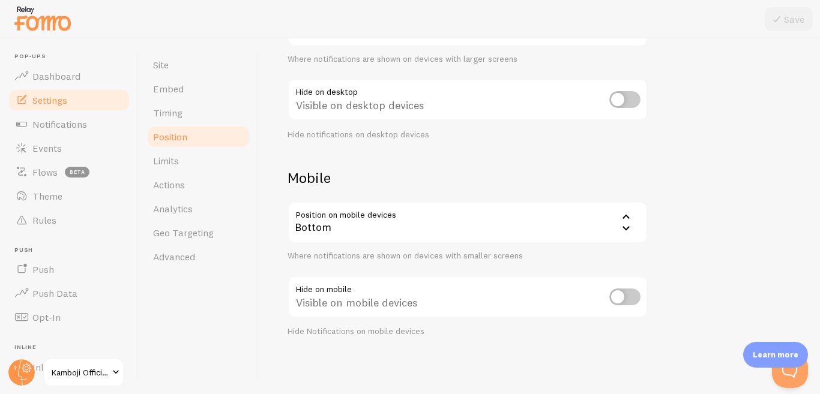
scroll to position [167, 0]
click at [196, 164] on link "Limits" at bounding box center [198, 161] width 105 height 24
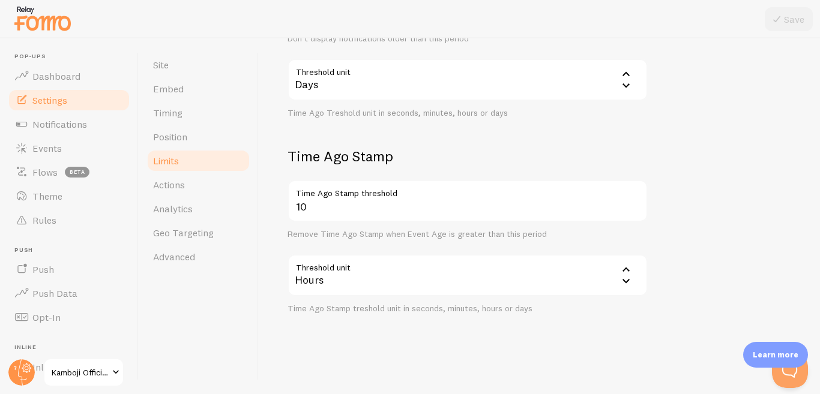
scroll to position [384, 0]
click at [210, 189] on link "Actions" at bounding box center [198, 185] width 105 height 24
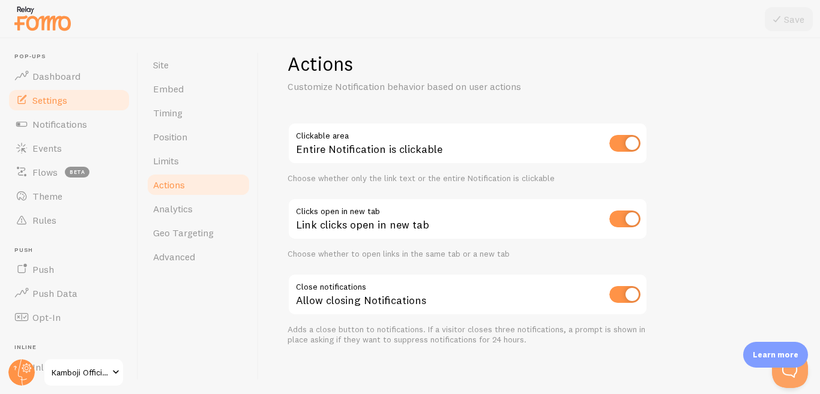
scroll to position [24, 0]
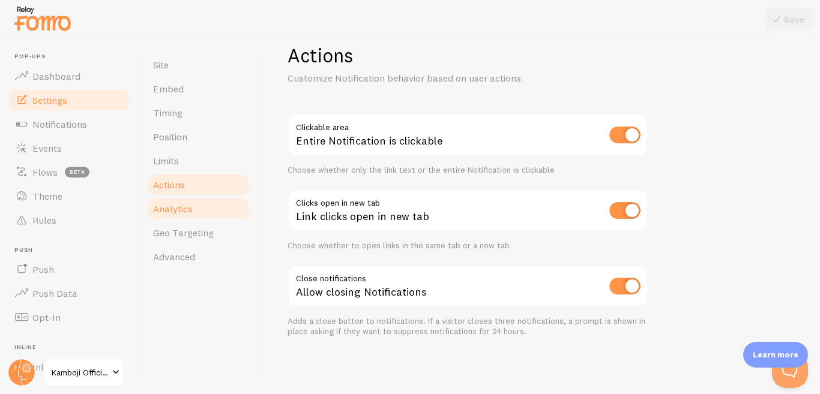
click at [204, 216] on link "Analytics" at bounding box center [198, 209] width 105 height 24
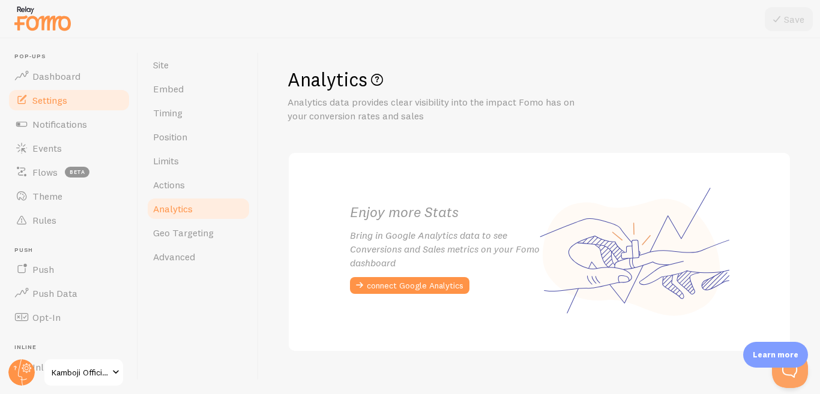
scroll to position [16, 0]
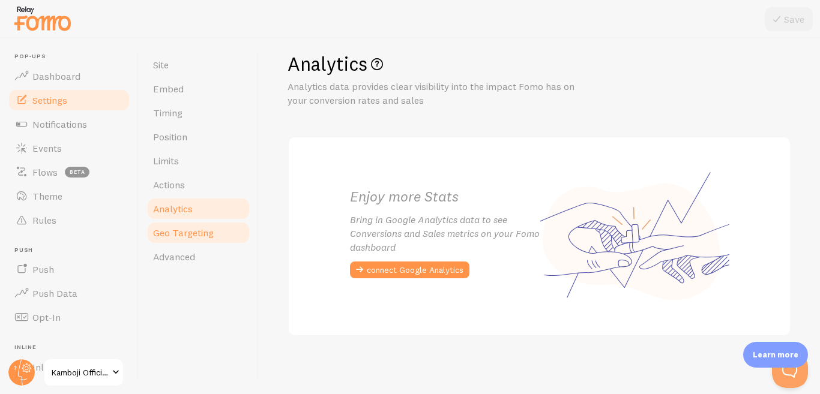
click at [212, 231] on span "Geo Targeting" at bounding box center [183, 233] width 61 height 12
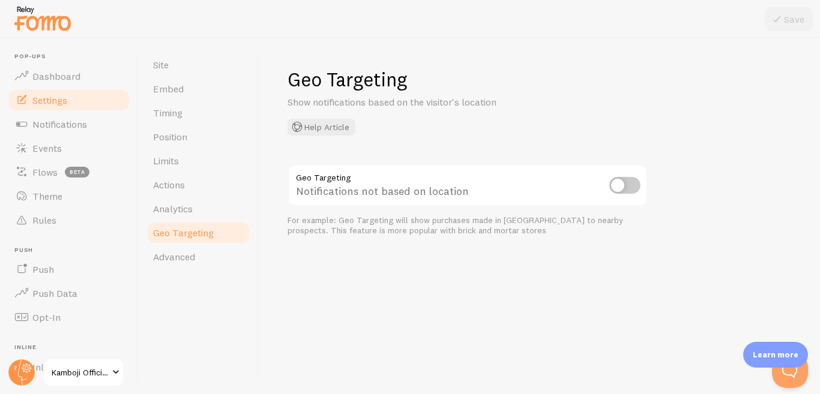
click at [628, 186] on input "checkbox" at bounding box center [624, 185] width 31 height 17
checkbox input "true"
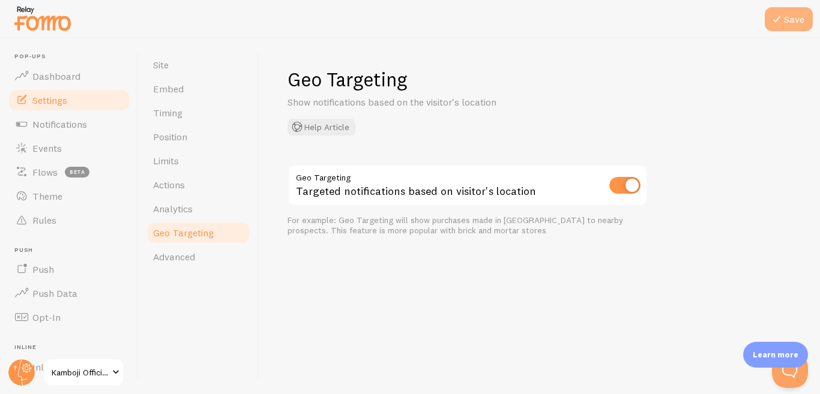
click at [796, 18] on button "Save" at bounding box center [788, 19] width 48 height 24
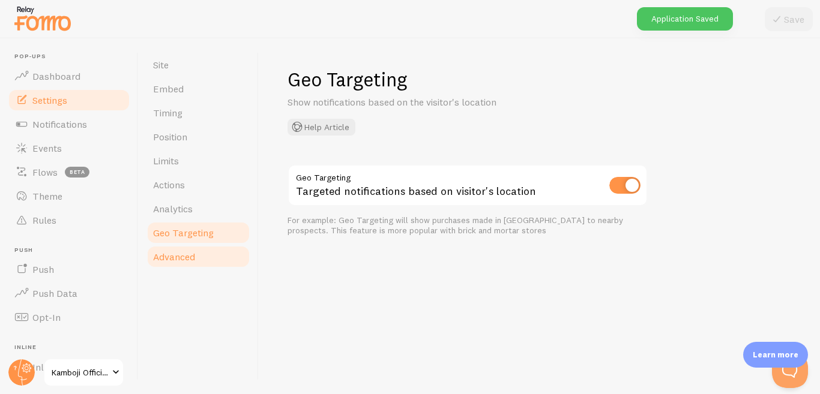
click at [207, 255] on link "Advanced" at bounding box center [198, 257] width 105 height 24
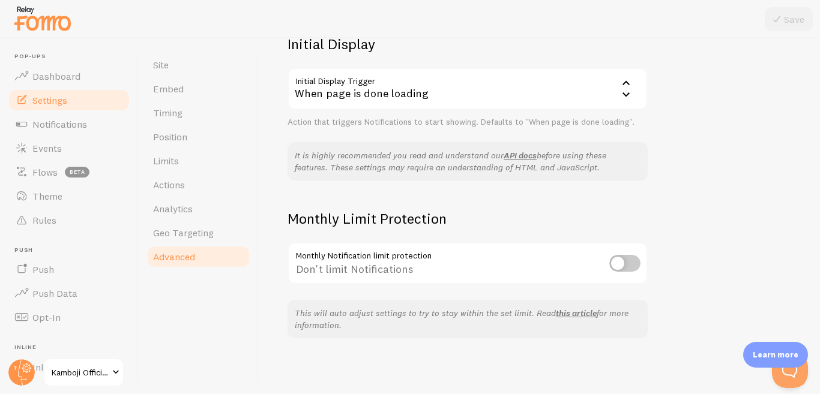
scroll to position [302, 0]
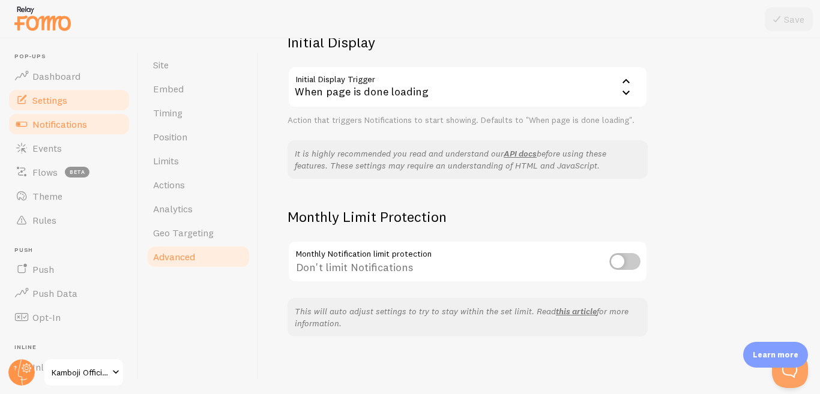
click at [77, 122] on span "Notifications" at bounding box center [59, 124] width 55 height 12
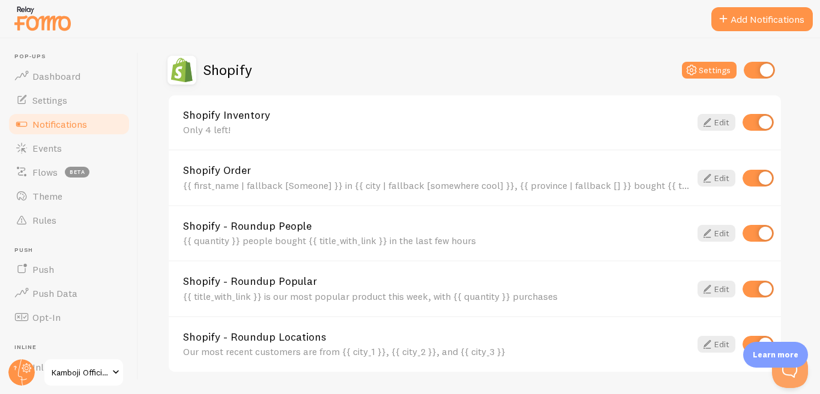
scroll to position [420, 0]
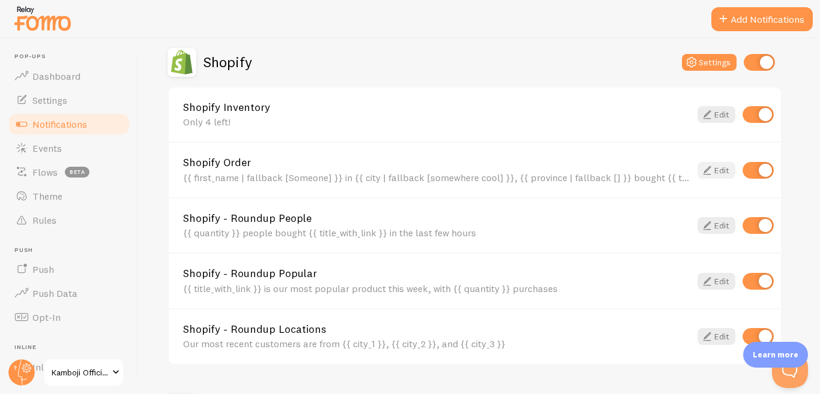
click at [718, 168] on link "Edit" at bounding box center [716, 170] width 38 height 17
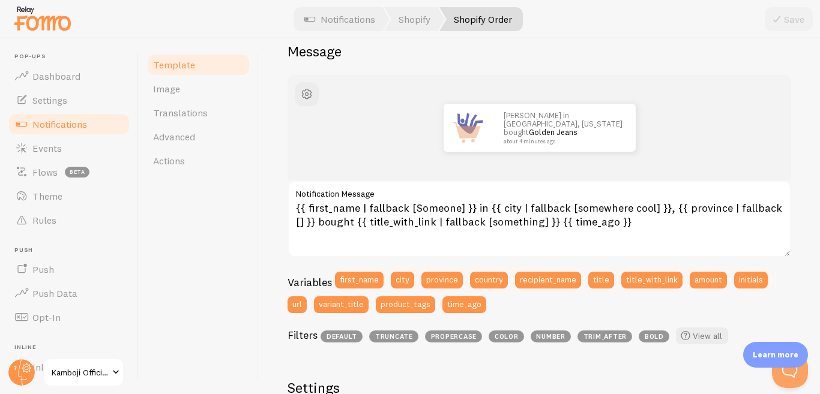
scroll to position [120, 0]
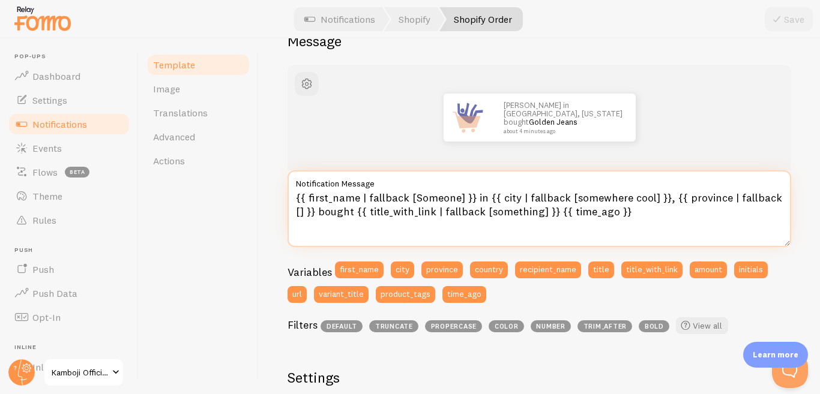
click at [358, 197] on textarea "{{ first_name | fallback [Someone] }} in {{ city | fallback [somewhere cool] }}…" at bounding box center [538, 208] width 503 height 77
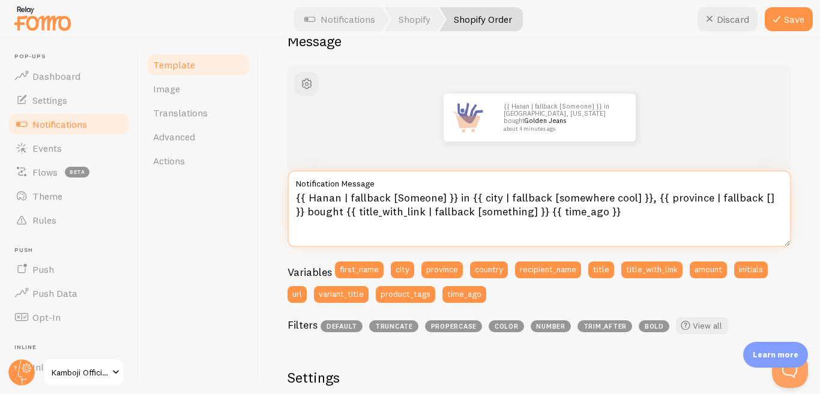
click at [499, 197] on textarea "{{ Hanan | fallback [Someone] }} in {{ city | fallback [somewhere cool] }}, {{ …" at bounding box center [538, 208] width 503 height 77
type textarea "{{ Hanan | fallback [Someone] }} in {{ [GEOGRAPHIC_DATA] | fallback [somewhere …"
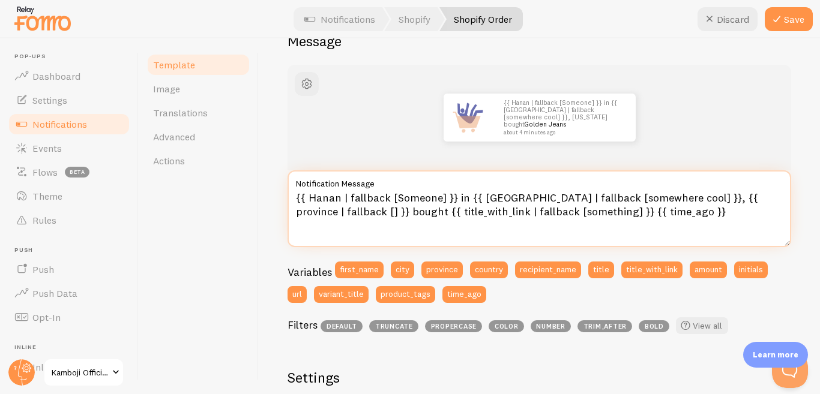
click at [632, 218] on textarea "{{ Hanan | fallback [Someone] }} in {{ [GEOGRAPHIC_DATA] | fallback [somewhere …" at bounding box center [538, 208] width 503 height 77
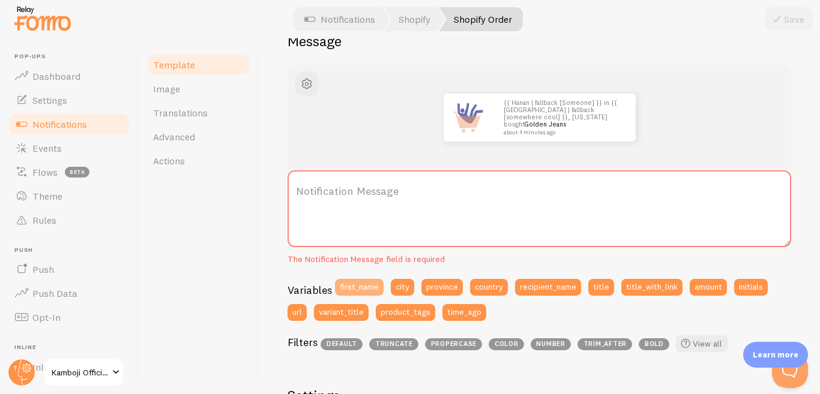
click at [358, 290] on button "first_name" at bounding box center [359, 287] width 49 height 17
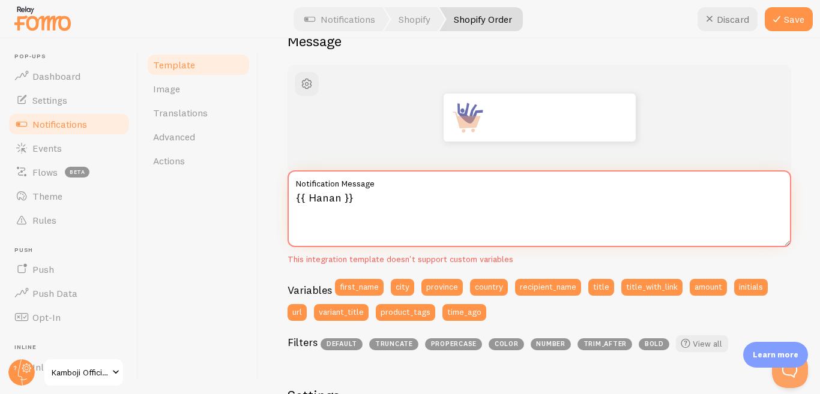
click at [388, 203] on textarea "{{ Hanan }}" at bounding box center [538, 208] width 503 height 77
click at [403, 289] on button "city" at bounding box center [402, 287] width 23 height 17
click at [350, 202] on textarea "{{ Hanan }}{{ city }}" at bounding box center [538, 208] width 503 height 77
click at [410, 195] on textarea "{{ Hanan }} from {{ city }}" at bounding box center [538, 208] width 503 height 77
click at [657, 131] on div "from" at bounding box center [539, 118] width 446 height 48
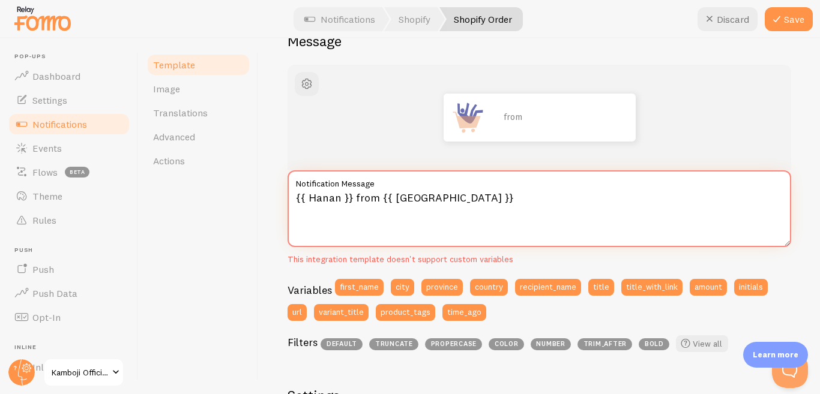
click at [448, 202] on textarea "{{ Hanan }} from {{ [GEOGRAPHIC_DATA] }}" at bounding box center [538, 208] width 503 height 77
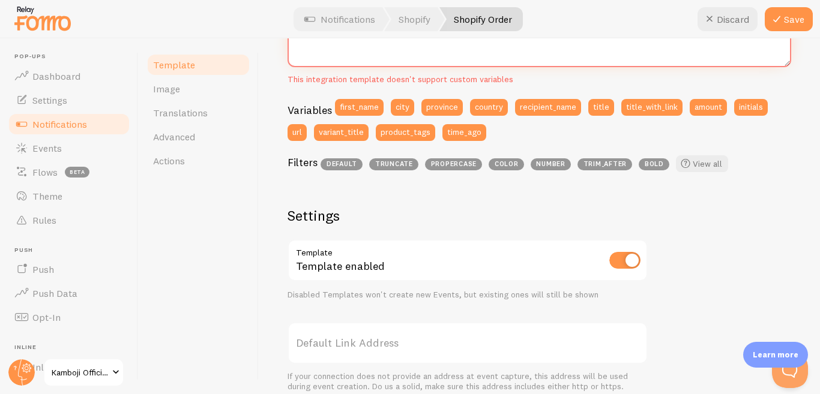
scroll to position [60, 0]
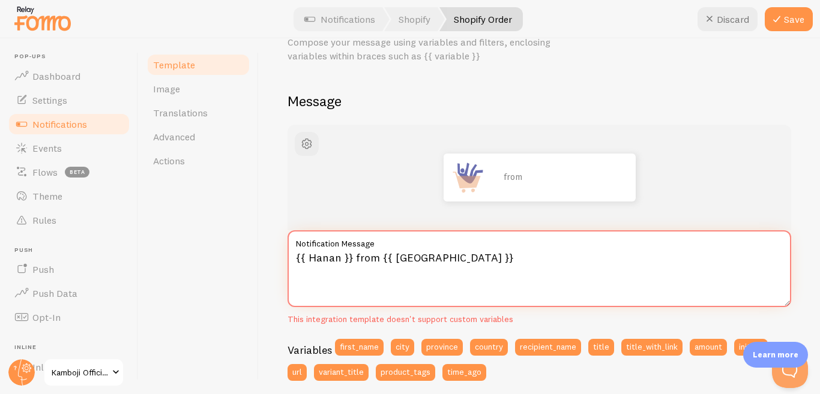
click at [337, 259] on textarea "{{ Hanan }} from {{ [GEOGRAPHIC_DATA] }}" at bounding box center [538, 268] width 503 height 77
click at [446, 259] on textarea "{{ Hanan }} from {{ [GEOGRAPHIC_DATA] }}" at bounding box center [538, 268] width 503 height 77
click at [494, 353] on button "country" at bounding box center [489, 347] width 38 height 17
click at [484, 257] on textarea "{{ Hanan }} from {{ [GEOGRAPHIC_DATA] }}{{ country }}" at bounding box center [538, 268] width 503 height 77
click at [431, 257] on textarea "{{ Hanan }} from {{ [GEOGRAPHIC_DATA] }}{{ [GEOGRAPHIC_DATA] }}" at bounding box center [538, 268] width 503 height 77
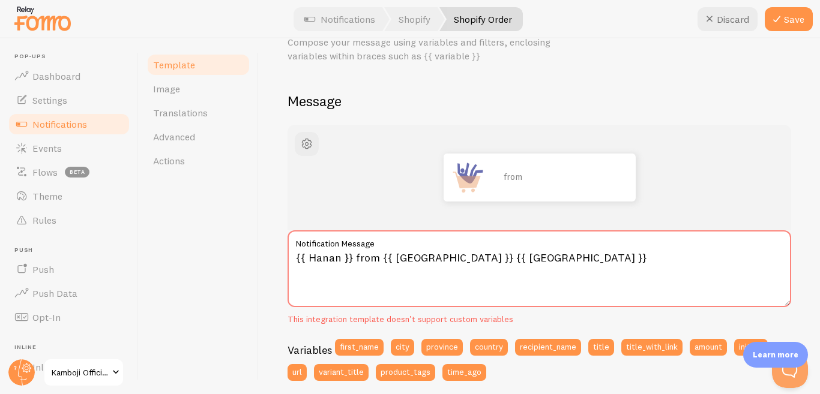
click at [721, 163] on div "from" at bounding box center [539, 178] width 446 height 48
click at [436, 257] on textarea "{{ Hanan }} from {{ [GEOGRAPHIC_DATA] }} {{ [GEOGRAPHIC_DATA] }}" at bounding box center [538, 268] width 503 height 77
click at [707, 173] on div "from ," at bounding box center [539, 178] width 446 height 48
click at [584, 262] on textarea "{{ Hanan }} from {{ [GEOGRAPHIC_DATA] }} , {{ [GEOGRAPHIC_DATA] }}" at bounding box center [538, 268] width 503 height 77
click at [601, 352] on button "title" at bounding box center [601, 347] width 26 height 17
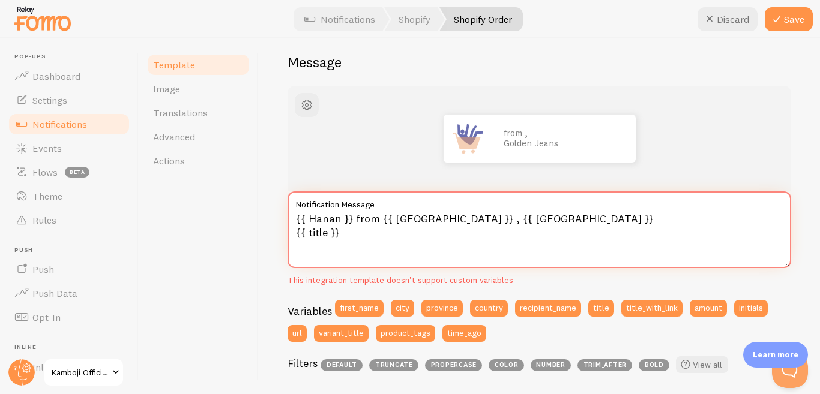
scroll to position [120, 0]
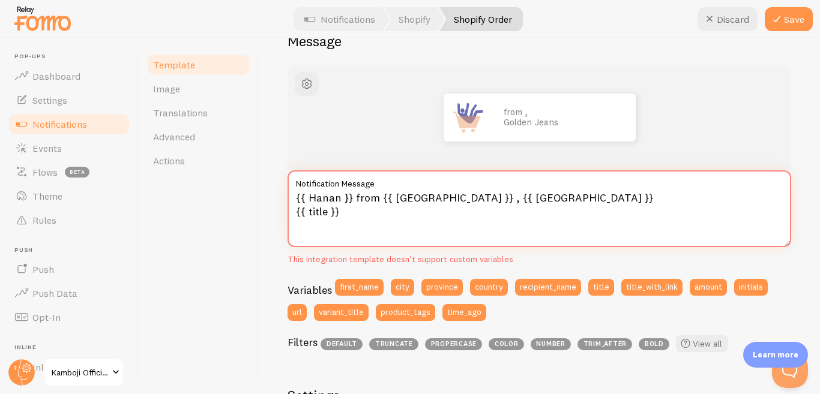
click at [327, 212] on textarea "{{ Hanan }} from {{ [GEOGRAPHIC_DATA] }} , {{ [GEOGRAPHIC_DATA] }} {{ title }}" at bounding box center [538, 208] width 503 height 77
paste textarea "[PERSON_NAME] & Black Summer Dri-Fif Tracksuit For Me"
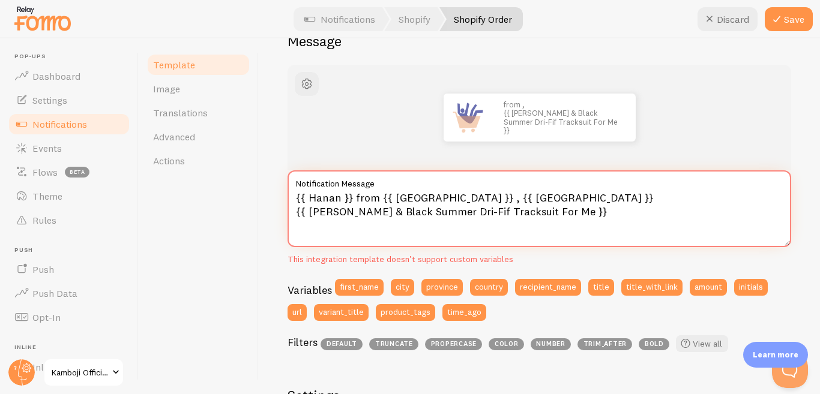
click at [621, 214] on textarea "{{ Hanan }} from {{ [GEOGRAPHIC_DATA] }} , {{ [GEOGRAPHIC_DATA] }} {{ [PERSON_N…" at bounding box center [538, 208] width 503 height 77
click at [350, 197] on textarea "{{ Hanan }} from {{ [GEOGRAPHIC_DATA] }} , {{ [GEOGRAPHIC_DATA] }} {{ [PERSON_N…" at bounding box center [538, 208] width 503 height 77
click at [362, 200] on textarea "Hanan from {{ [GEOGRAPHIC_DATA] }} , {{ [GEOGRAPHIC_DATA] }} {{ [PERSON_NAME] &…" at bounding box center [538, 208] width 503 height 77
click at [400, 196] on textarea "Hanan from [GEOGRAPHIC_DATA] }} , {{ [GEOGRAPHIC_DATA] }} {{ [PERSON_NAME] & Bl…" at bounding box center [538, 208] width 503 height 77
click at [407, 197] on textarea "Hanan from [GEOGRAPHIC_DATA] , {{ [GEOGRAPHIC_DATA] }} {{ [PERSON_NAME] & Black…" at bounding box center [538, 208] width 503 height 77
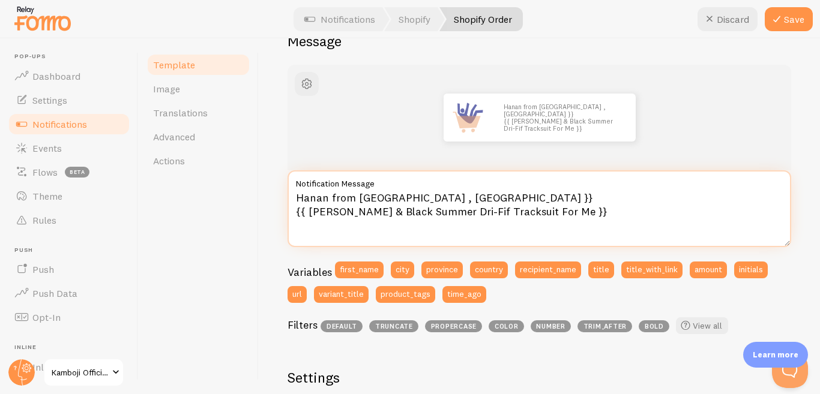
click at [453, 197] on textarea "Hanan from [GEOGRAPHIC_DATA] , [GEOGRAPHIC_DATA] }} {{ [PERSON_NAME] & Black Su…" at bounding box center [538, 208] width 503 height 77
click at [307, 216] on textarea "Hanan from [GEOGRAPHIC_DATA] , [GEOGRAPHIC_DATA] {{ [PERSON_NAME] & Black Summe…" at bounding box center [538, 208] width 503 height 77
click at [556, 211] on textarea "Hanan from [GEOGRAPHIC_DATA] , [GEOGRAPHIC_DATA] [PERSON_NAME] & Black Summer D…" at bounding box center [538, 208] width 503 height 77
click at [449, 200] on textarea "Hanan from [GEOGRAPHIC_DATA] , [GEOGRAPHIC_DATA] [PERSON_NAME] & Black Summer D…" at bounding box center [538, 208] width 503 height 77
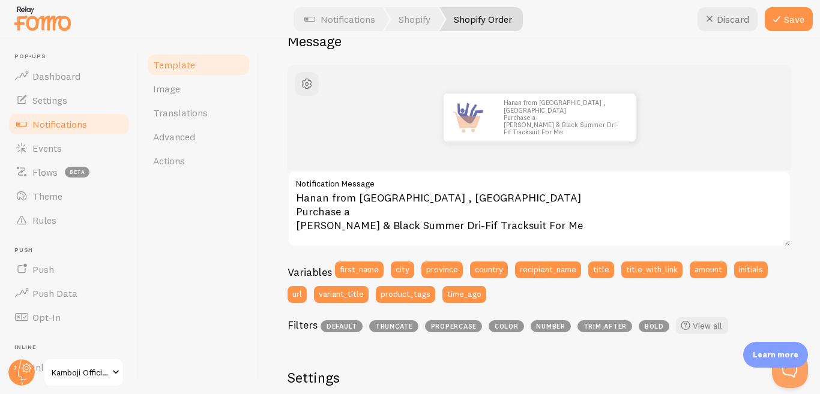
click at [771, 136] on div "Hanan from [GEOGRAPHIC_DATA] , [GEOGRAPHIC_DATA] Purchase a [PERSON_NAME] & Bla…" at bounding box center [538, 118] width 503 height 106
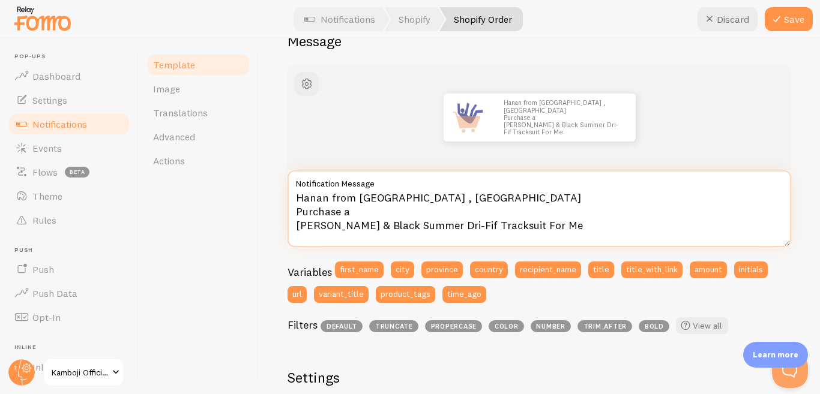
click at [547, 227] on textarea "Hanan from [GEOGRAPHIC_DATA] , [GEOGRAPHIC_DATA] Purchase a [PERSON_NAME] & Bla…" at bounding box center [538, 208] width 503 height 77
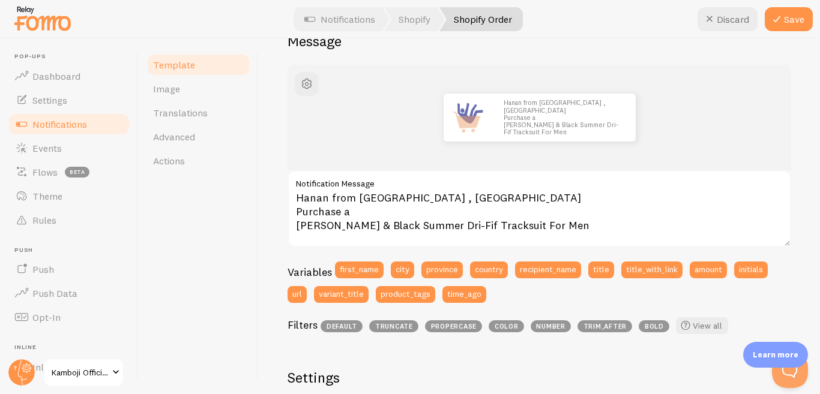
click at [669, 147] on div "Hanan from [GEOGRAPHIC_DATA] , [GEOGRAPHIC_DATA] Purchase a [PERSON_NAME] & Bla…" at bounding box center [538, 118] width 503 height 106
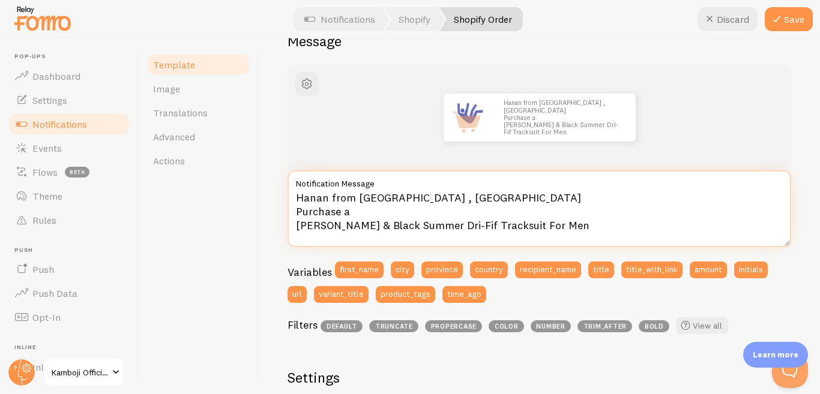
click at [571, 230] on textarea "Hanan from [GEOGRAPHIC_DATA] , [GEOGRAPHIC_DATA] Purchase a [PERSON_NAME] & Bla…" at bounding box center [538, 208] width 503 height 77
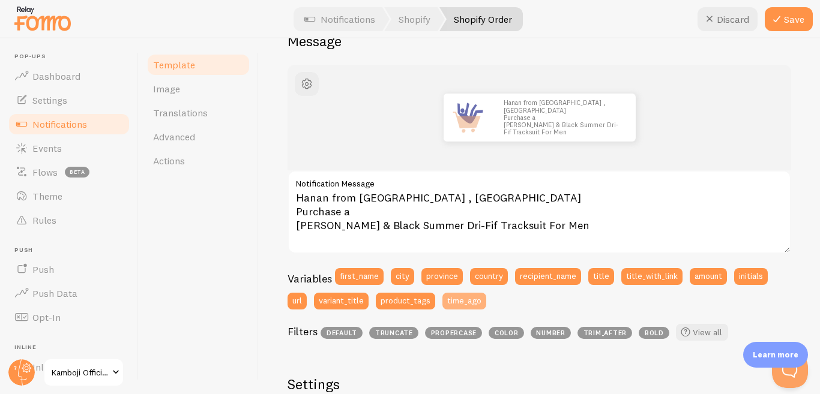
click at [466, 305] on button "time_ago" at bounding box center [464, 301] width 44 height 17
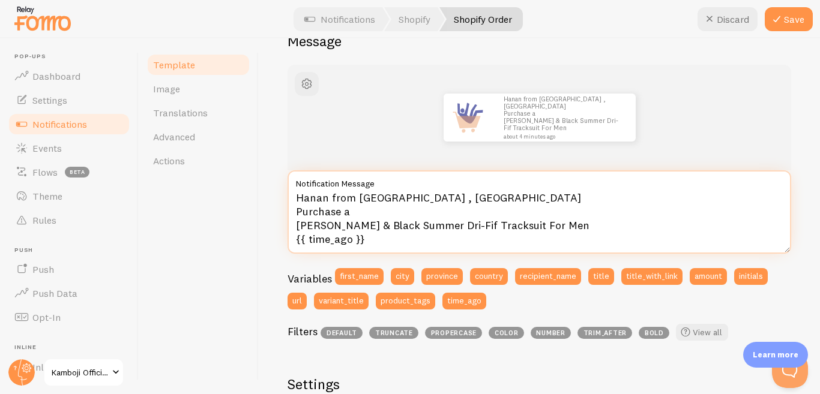
click at [352, 235] on textarea "Hanan from [GEOGRAPHIC_DATA] , [GEOGRAPHIC_DATA] Purchase a [PERSON_NAME] & Bla…" at bounding box center [538, 211] width 503 height 83
click at [404, 241] on textarea "Hanan from [GEOGRAPHIC_DATA] , [GEOGRAPHIC_DATA] Purchase a [PERSON_NAME] & Bla…" at bounding box center [538, 211] width 503 height 83
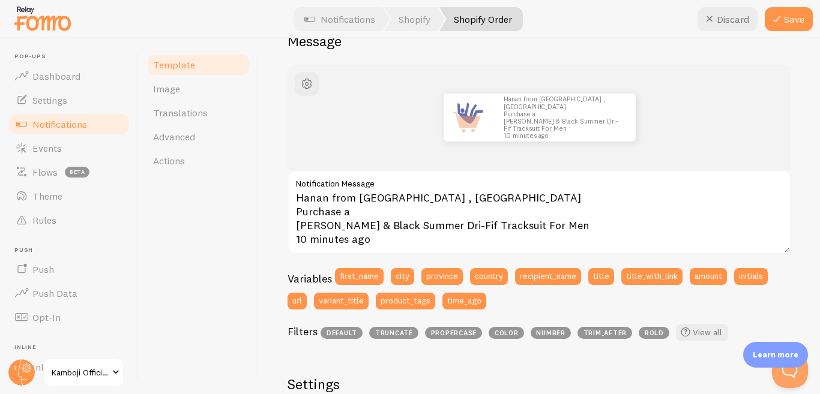
click at [676, 121] on div "Hanan from [GEOGRAPHIC_DATA] , [GEOGRAPHIC_DATA] Purchase a [PERSON_NAME] & Bla…" at bounding box center [539, 118] width 446 height 48
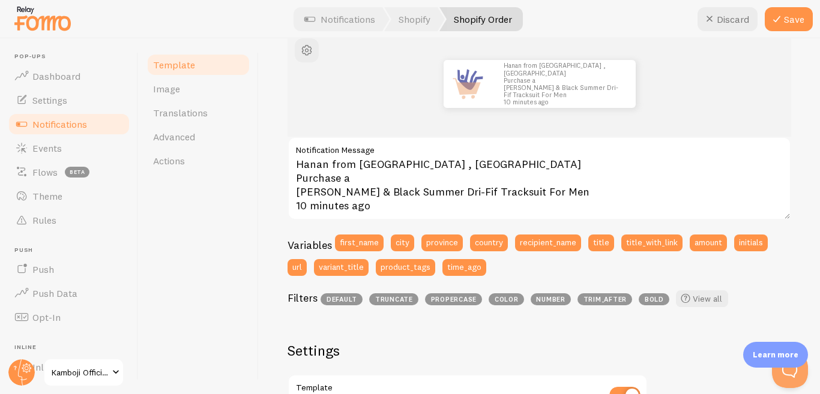
scroll to position [113, 0]
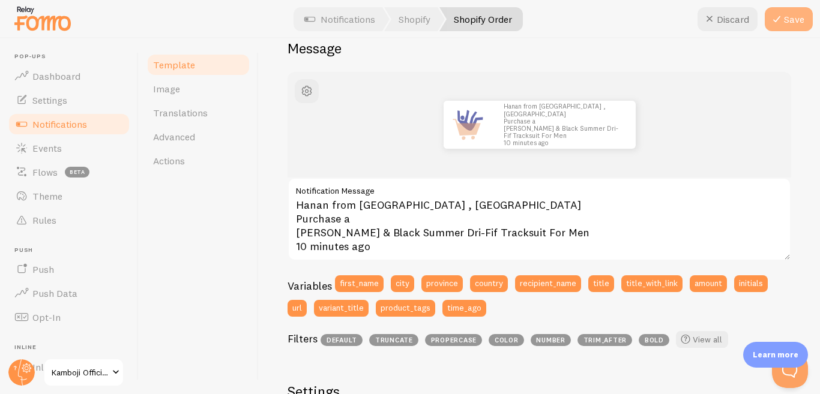
click at [791, 17] on button "Save" at bounding box center [788, 19] width 48 height 24
type textarea "Hanan from [GEOGRAPHIC_DATA] , [GEOGRAPHIC_DATA] Purchase a Adi White &amp; Bla…"
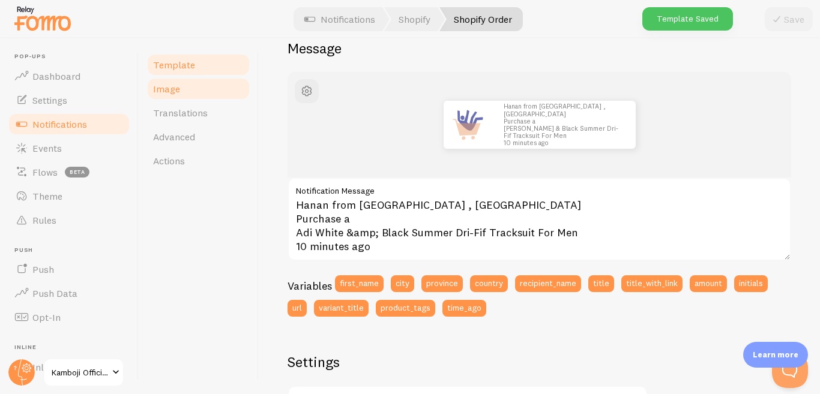
click at [197, 85] on link "Image" at bounding box center [198, 89] width 105 height 24
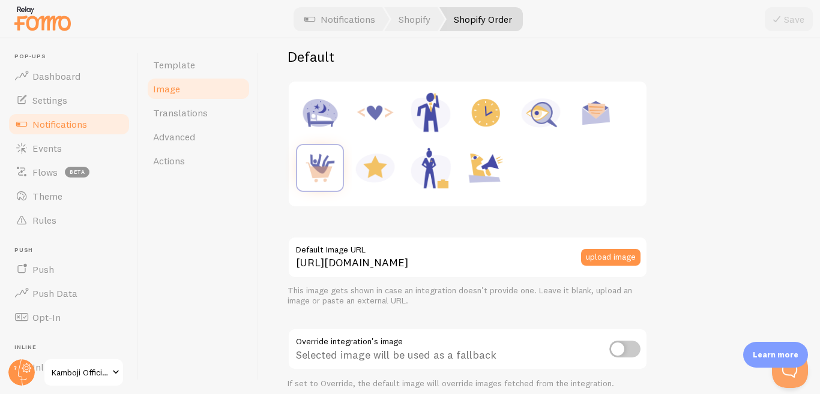
scroll to position [180, 0]
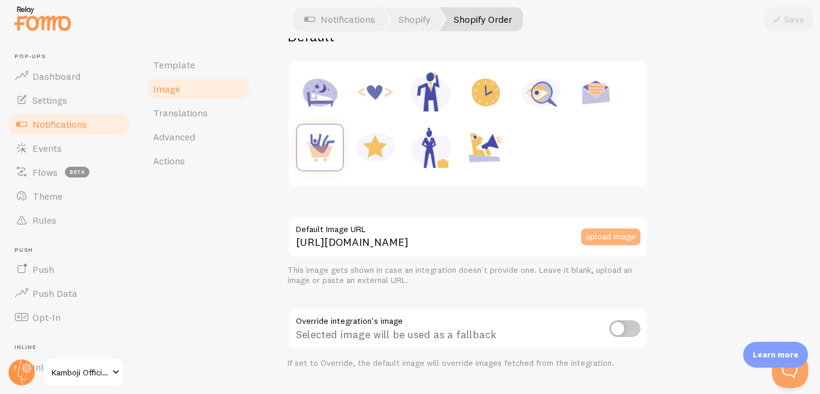
click at [622, 238] on button "upload image" at bounding box center [610, 237] width 59 height 17
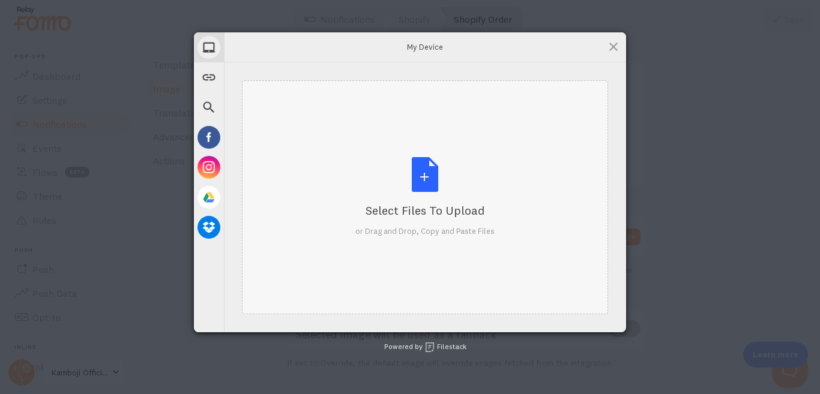
click at [429, 184] on div "Select Files to Upload or Drag and Drop, Copy and Paste Files" at bounding box center [424, 197] width 139 height 80
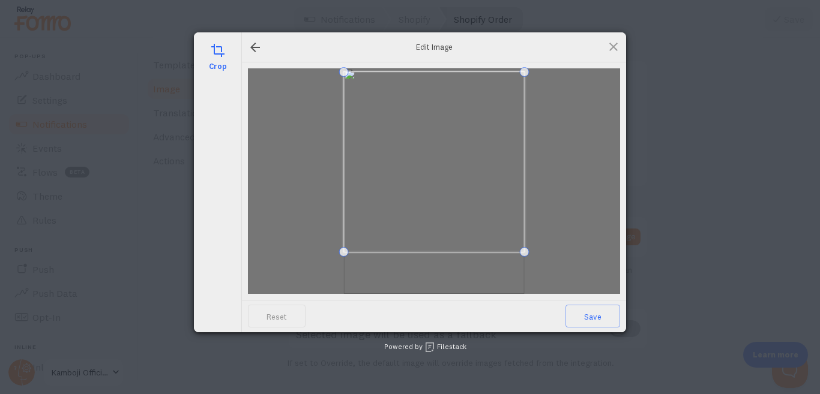
click at [499, 100] on span at bounding box center [434, 162] width 181 height 181
click at [611, 47] on span at bounding box center [613, 46] width 13 height 13
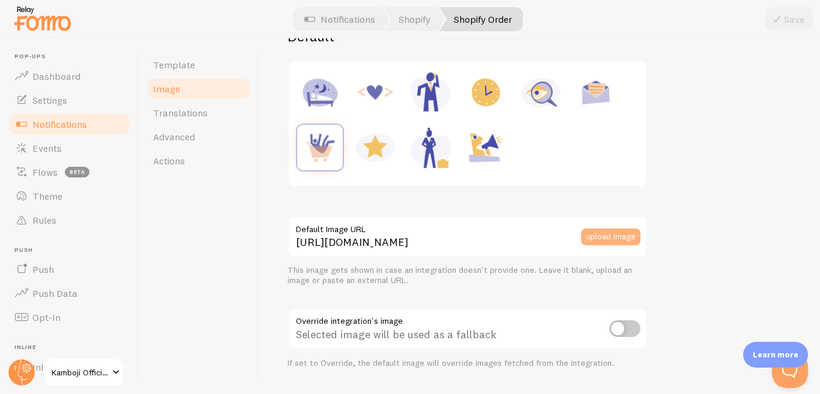
click at [603, 234] on button "upload image" at bounding box center [610, 237] width 59 height 17
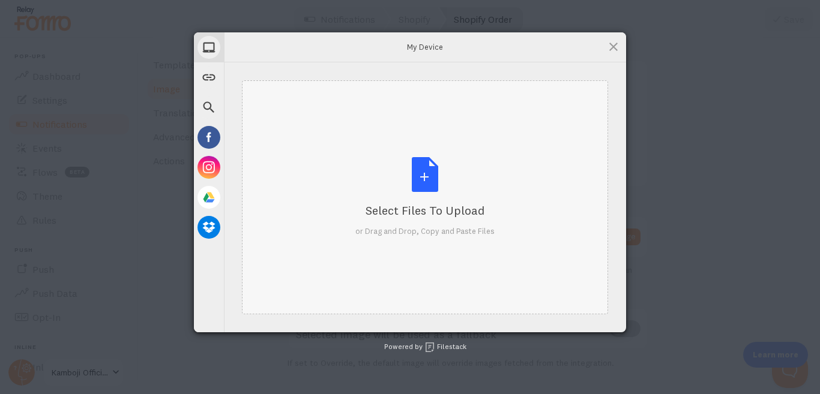
click at [430, 182] on div "Select Files to Upload or Drag and Drop, Copy and Paste Files" at bounding box center [424, 197] width 139 height 80
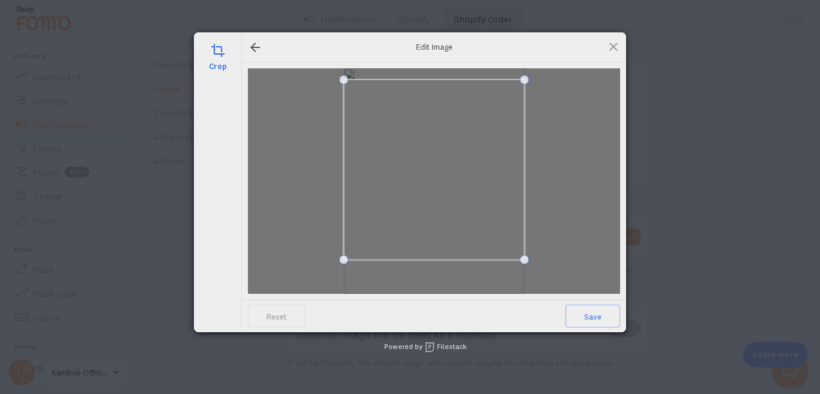
click at [495, 140] on span at bounding box center [434, 170] width 181 height 181
click at [602, 314] on span "Save" at bounding box center [592, 316] width 55 height 23
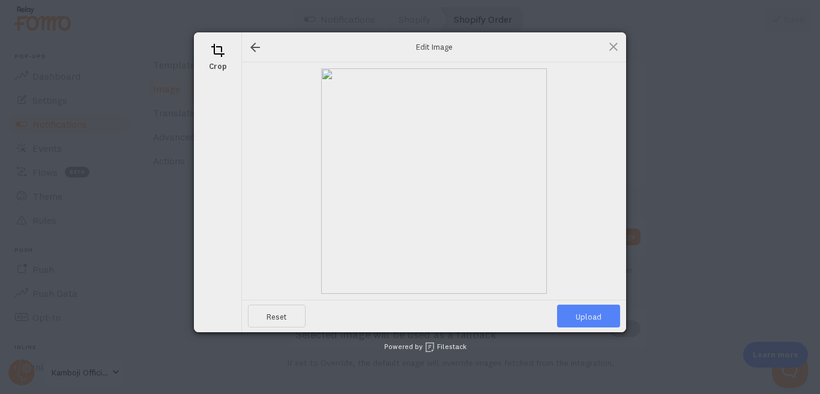
click at [589, 317] on span "Upload" at bounding box center [588, 316] width 63 height 23
type input "[URL][DOMAIN_NAME][DOMAIN_NAME]"
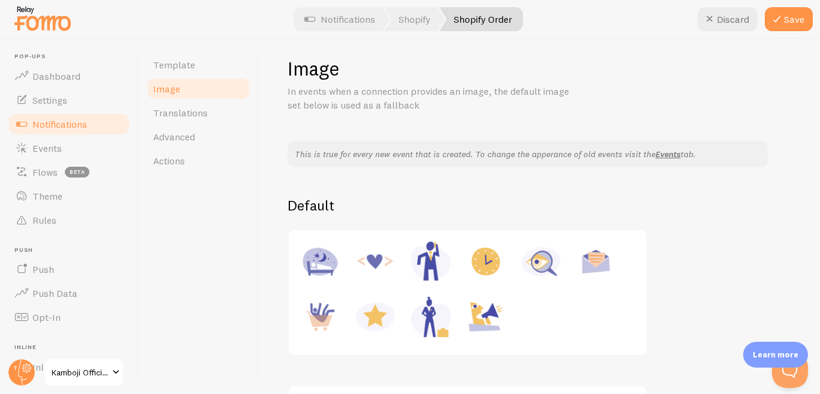
scroll to position [0, 0]
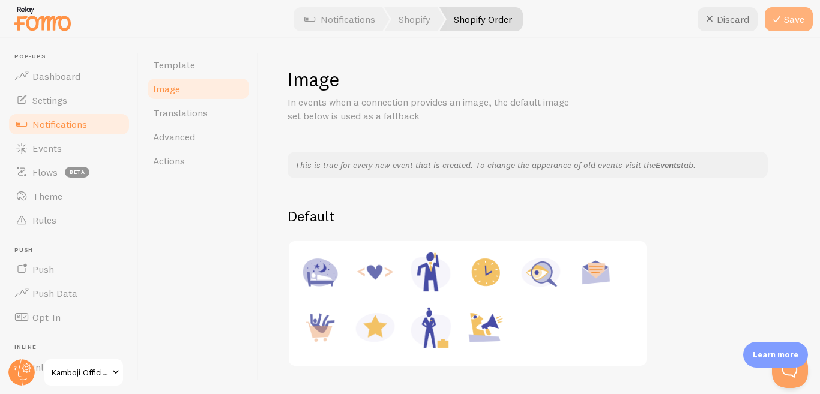
click at [778, 19] on icon at bounding box center [776, 19] width 14 height 14
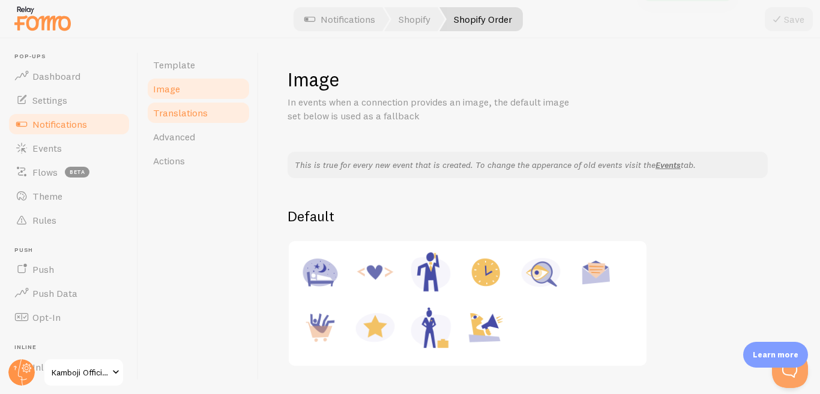
click at [197, 118] on span "Translations" at bounding box center [180, 113] width 55 height 12
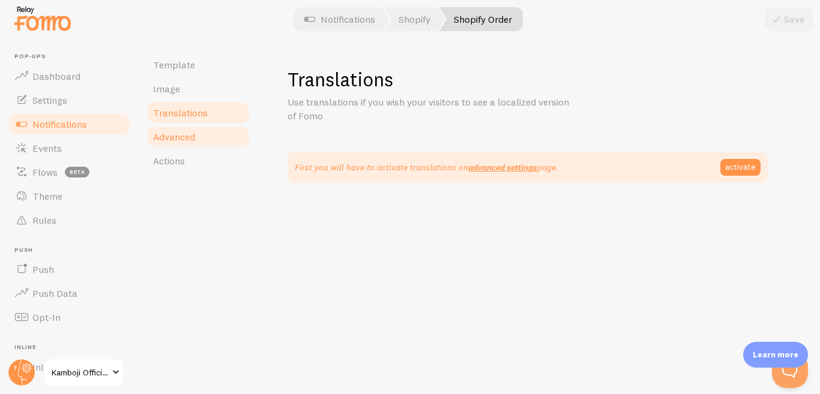
click at [182, 137] on span "Advanced" at bounding box center [174, 137] width 42 height 12
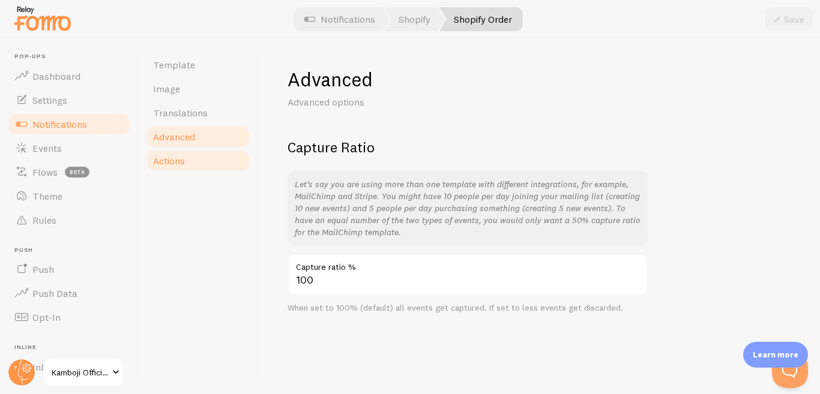
click at [171, 165] on span "Actions" at bounding box center [169, 161] width 32 height 12
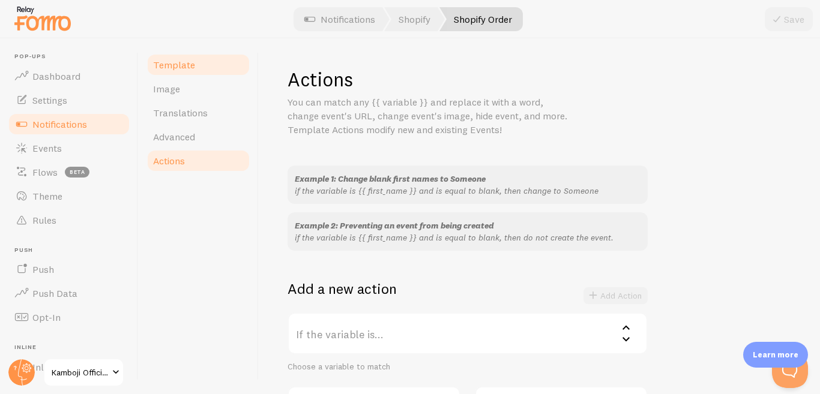
click at [191, 68] on span "Template" at bounding box center [174, 65] width 42 height 12
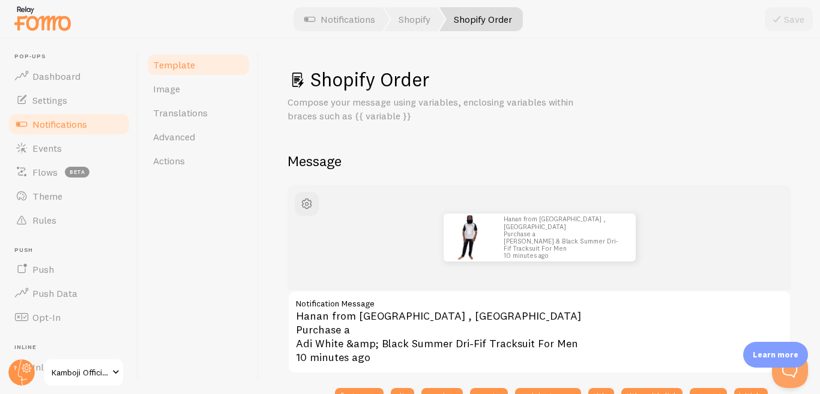
click at [784, 20] on div "Save" at bounding box center [788, 19] width 48 height 24
click at [174, 91] on span "Image" at bounding box center [166, 89] width 27 height 12
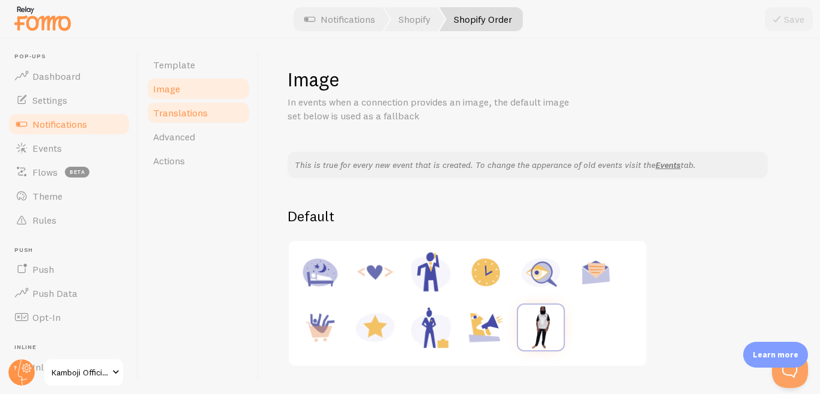
click at [166, 110] on span "Translations" at bounding box center [180, 113] width 55 height 12
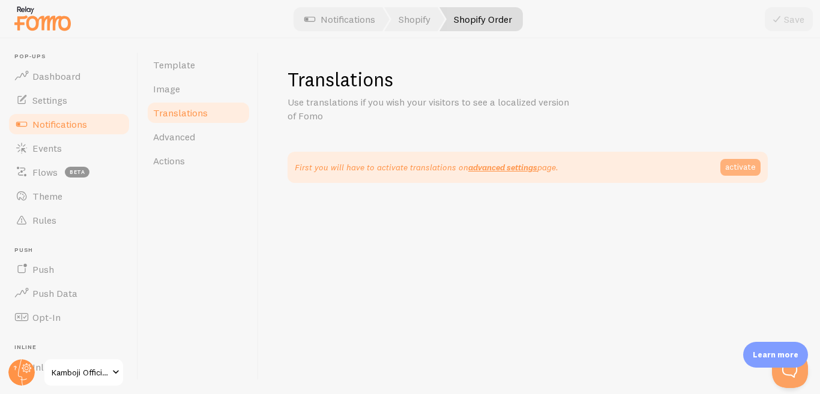
click at [743, 169] on link "activate" at bounding box center [740, 167] width 40 height 17
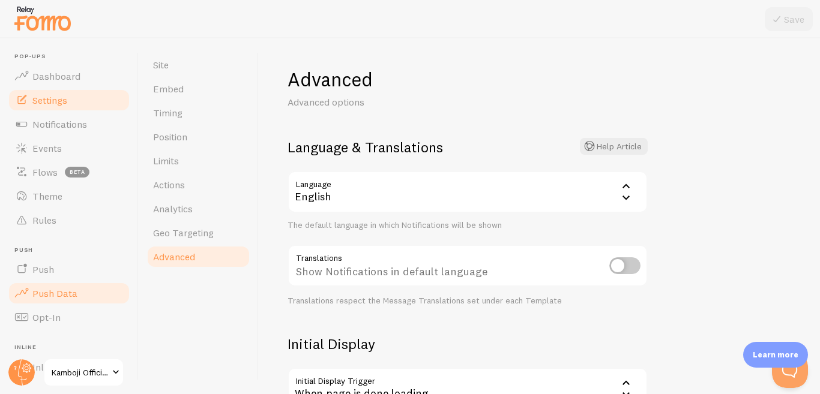
click at [59, 295] on span "Push Data" at bounding box center [54, 293] width 45 height 12
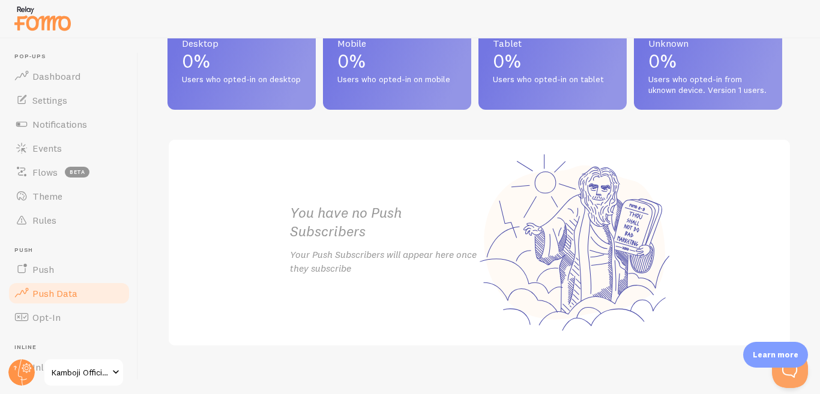
scroll to position [631, 0]
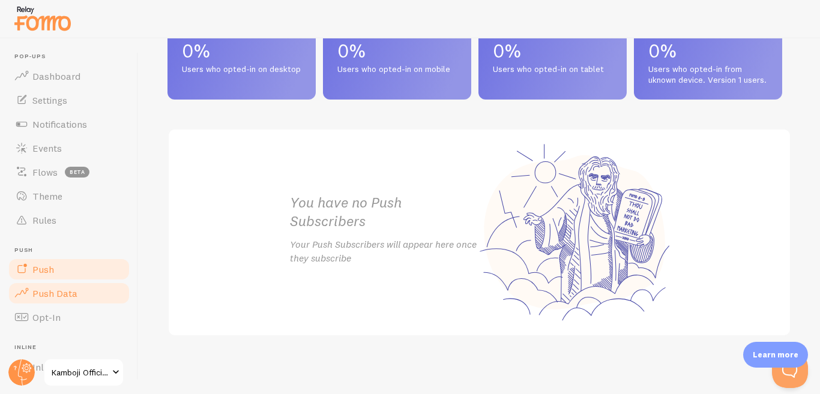
click at [63, 260] on link "Push" at bounding box center [69, 269] width 124 height 24
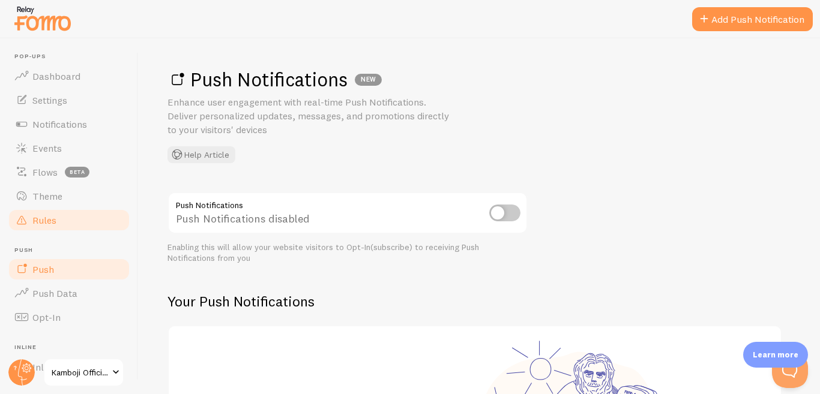
click at [61, 215] on link "Rules" at bounding box center [69, 220] width 124 height 24
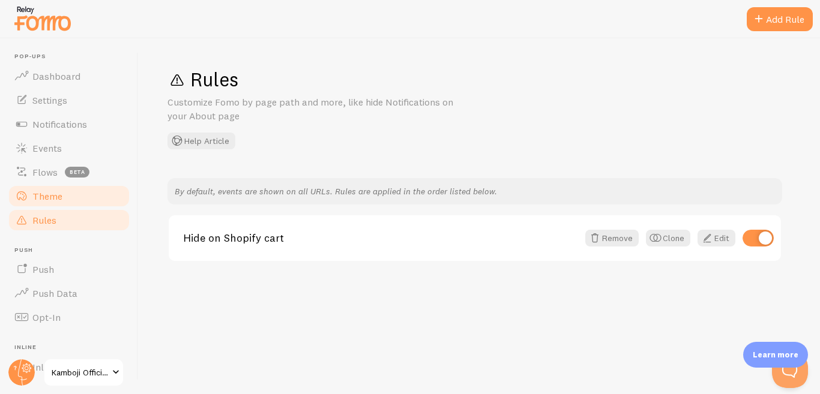
click at [52, 203] on link "Theme" at bounding box center [69, 196] width 124 height 24
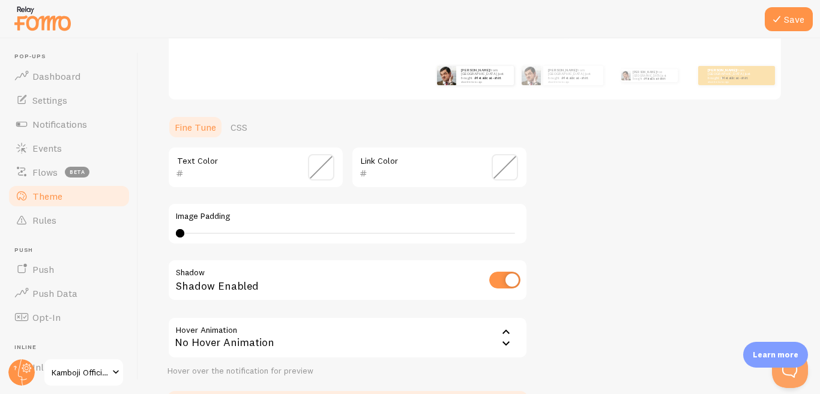
scroll to position [300, 0]
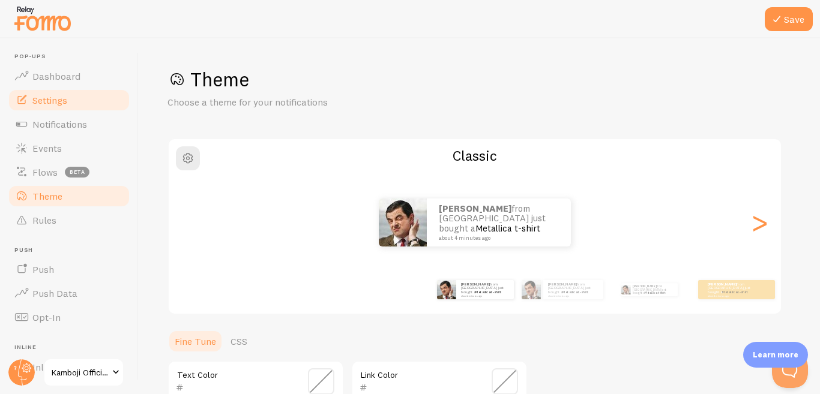
click at [88, 95] on link "Settings" at bounding box center [69, 100] width 124 height 24
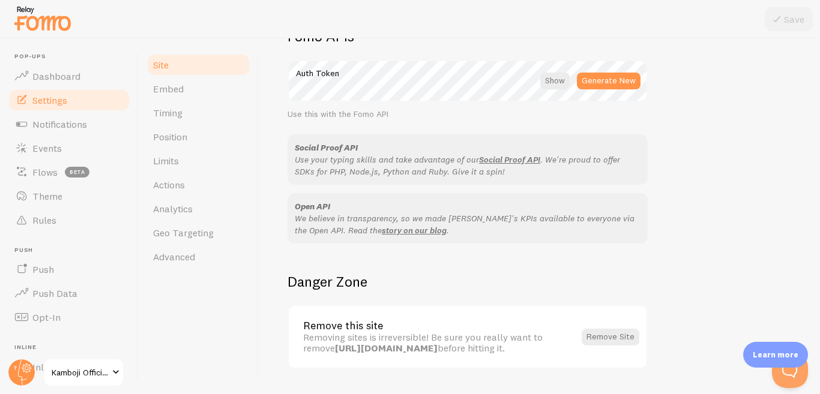
scroll to position [739, 0]
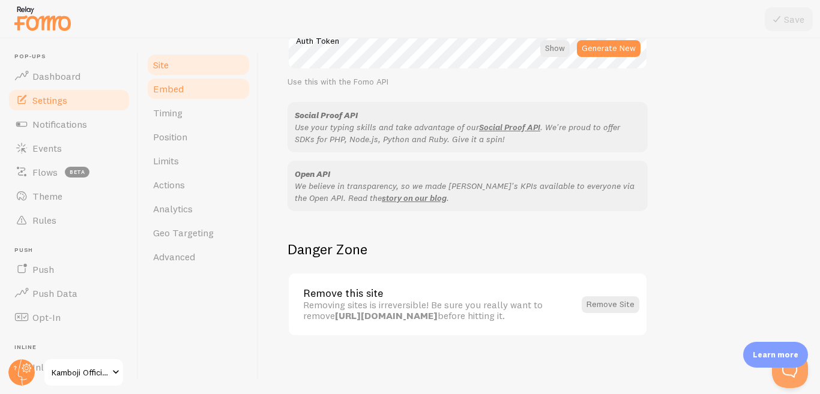
click at [175, 91] on span "Embed" at bounding box center [168, 89] width 31 height 12
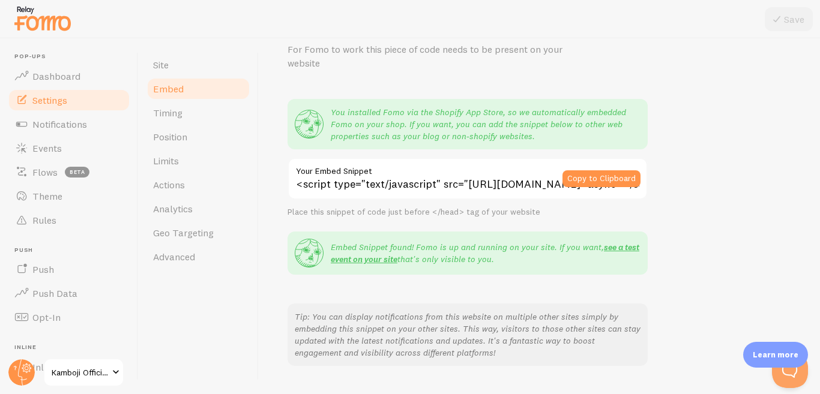
scroll to position [250, 0]
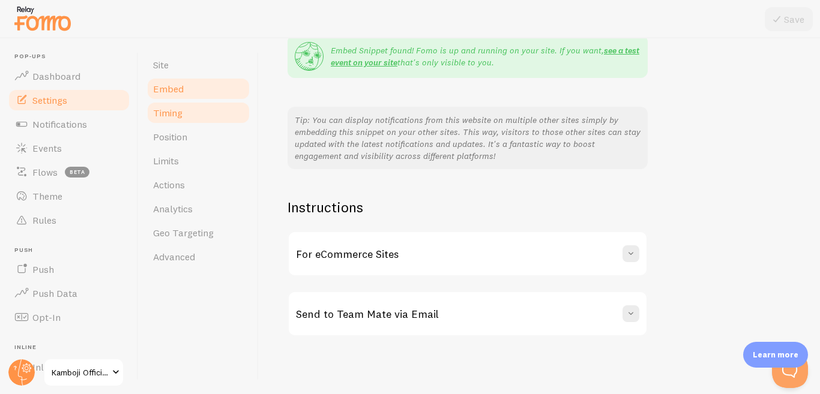
click at [196, 112] on link "Timing" at bounding box center [198, 113] width 105 height 24
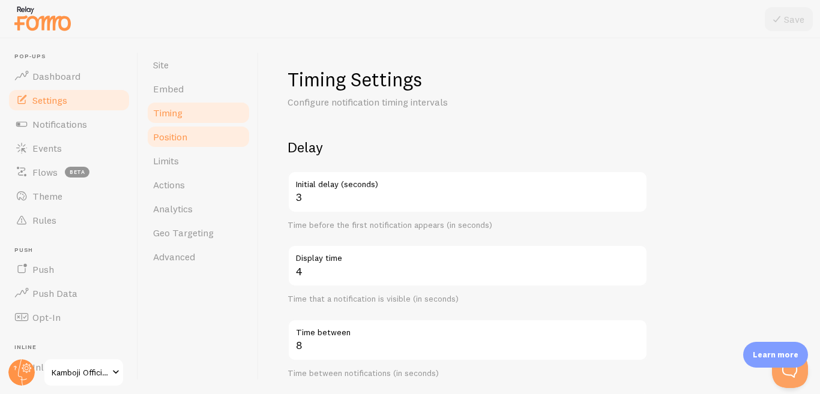
click at [196, 131] on link "Position" at bounding box center [198, 137] width 105 height 24
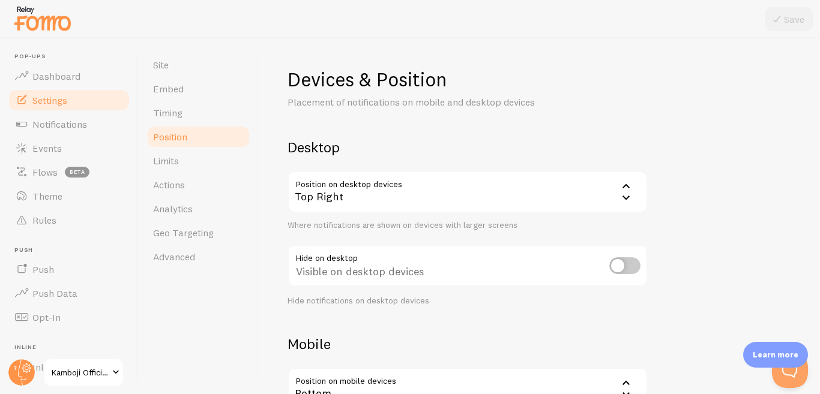
scroll to position [167, 0]
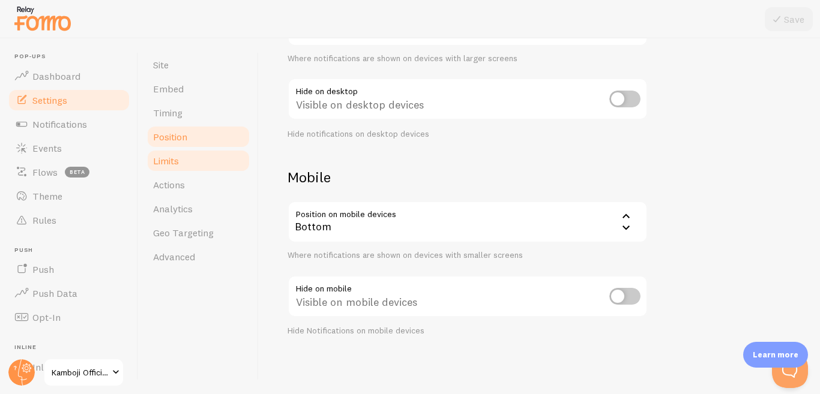
click at [219, 170] on link "Limits" at bounding box center [198, 161] width 105 height 24
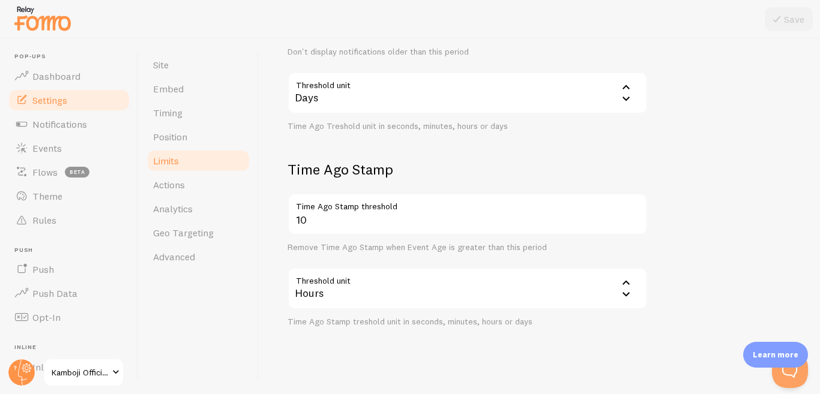
scroll to position [384, 0]
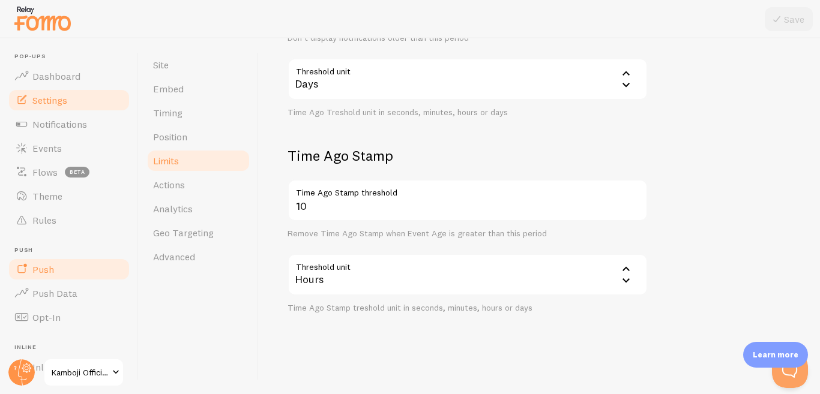
click at [66, 268] on link "Push" at bounding box center [69, 269] width 124 height 24
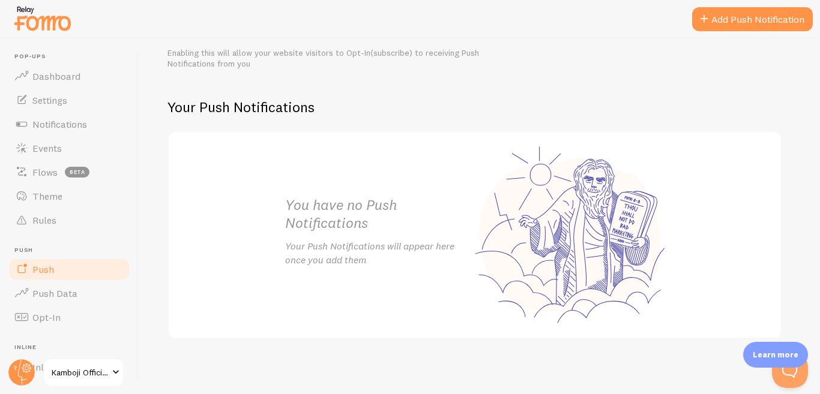
scroll to position [196, 0]
click at [70, 295] on span "Push Data" at bounding box center [54, 293] width 45 height 12
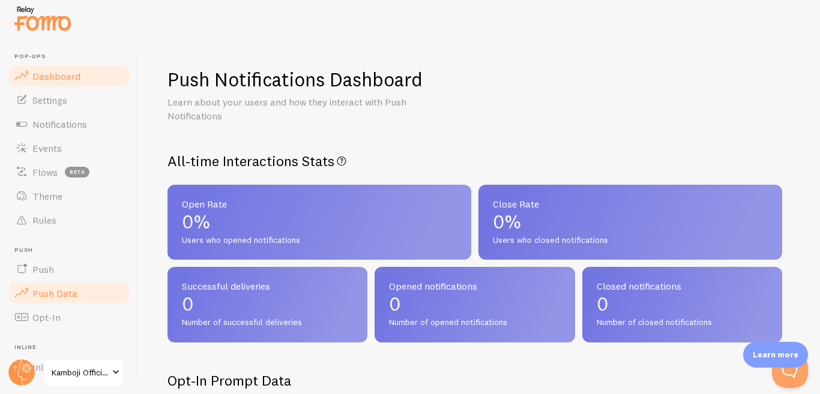
click at [54, 83] on link "Dashboard" at bounding box center [69, 76] width 124 height 24
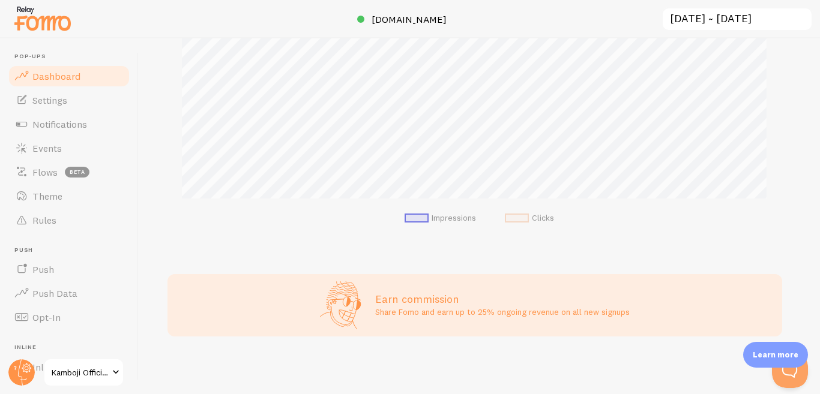
scroll to position [315, 613]
click at [59, 102] on span "Settings" at bounding box center [49, 100] width 35 height 12
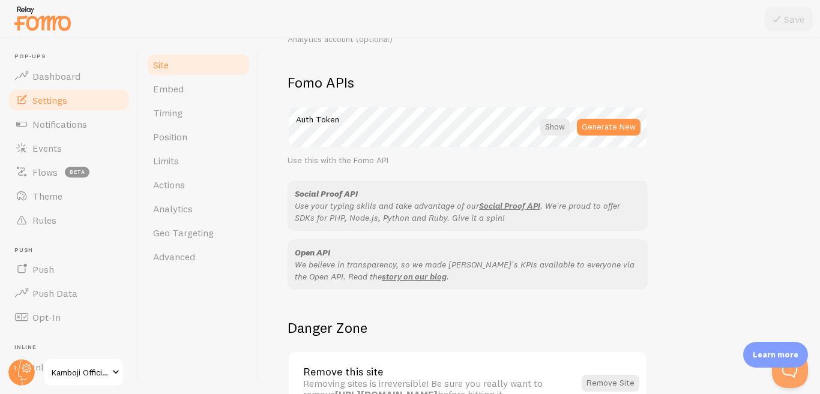
scroll to position [739, 0]
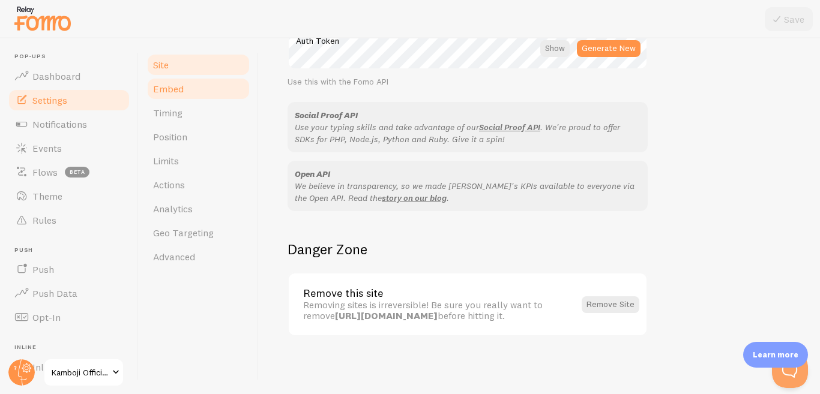
click at [187, 89] on link "Embed" at bounding box center [198, 89] width 105 height 24
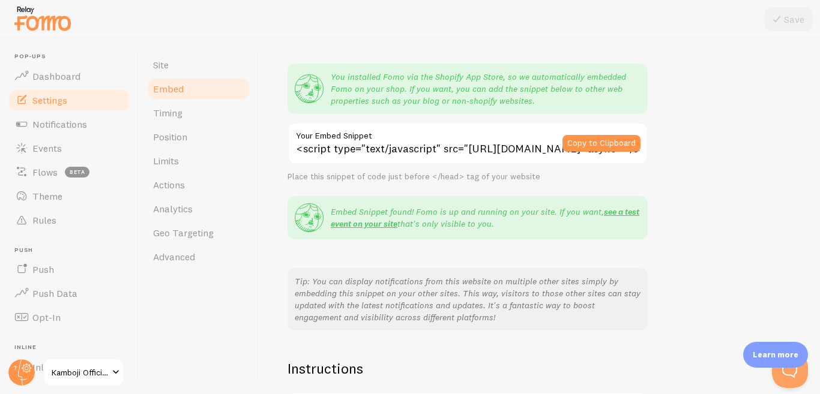
scroll to position [250, 0]
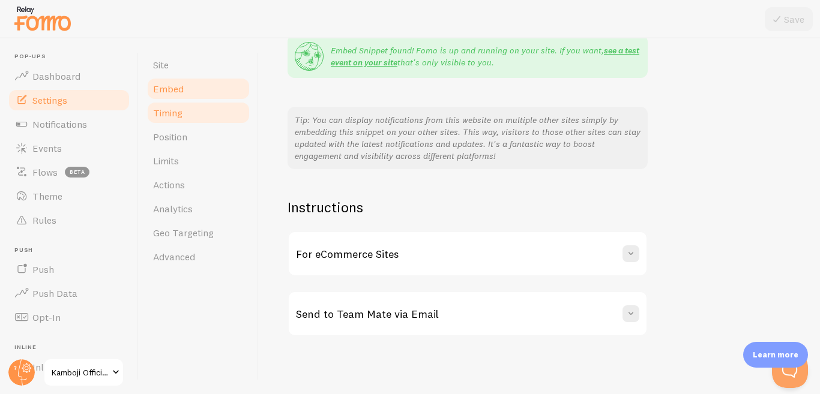
click at [181, 108] on span "Timing" at bounding box center [167, 113] width 29 height 12
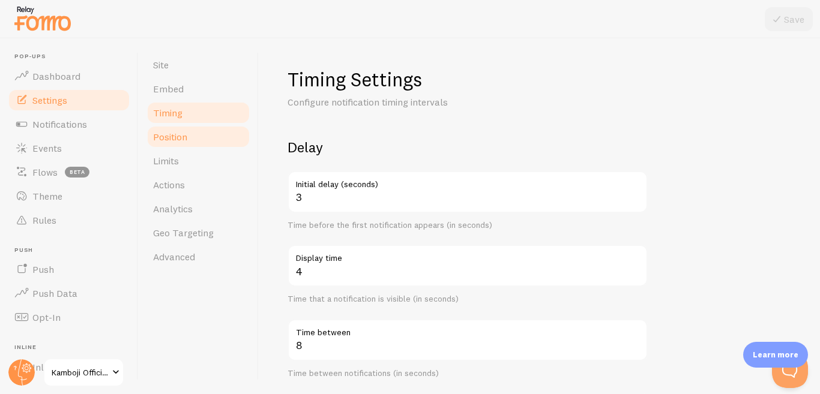
click at [186, 137] on span "Position" at bounding box center [170, 137] width 34 height 12
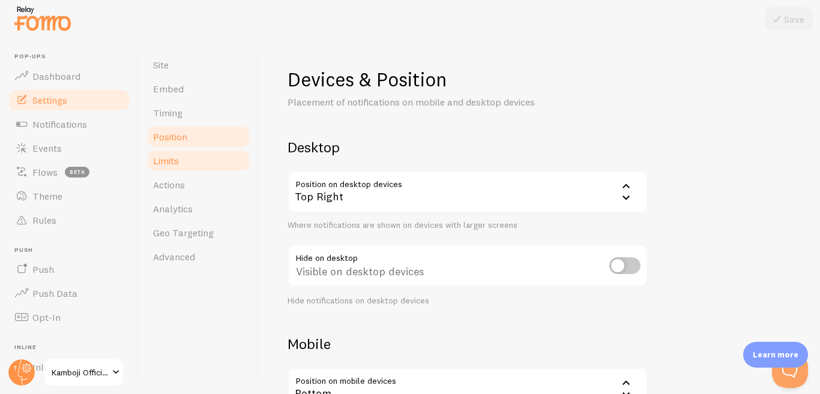
click at [179, 163] on span "Limits" at bounding box center [166, 161] width 26 height 12
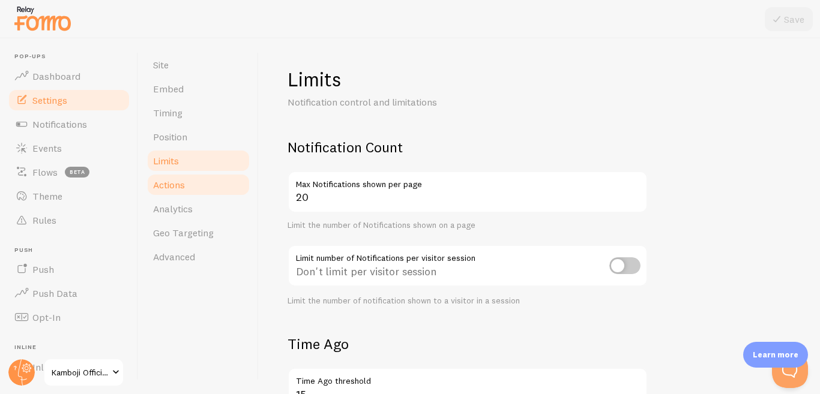
click at [178, 190] on span "Actions" at bounding box center [169, 185] width 32 height 12
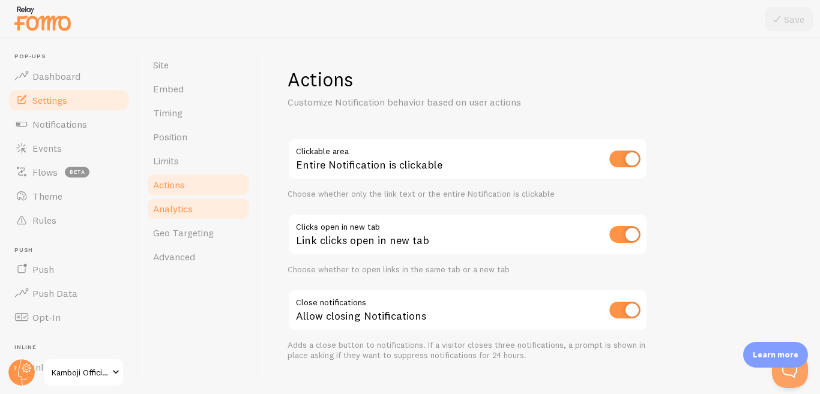
click at [166, 213] on span "Analytics" at bounding box center [173, 209] width 40 height 12
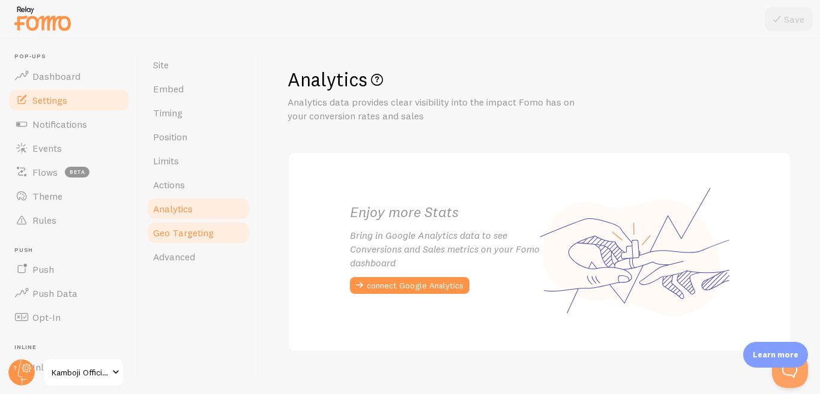
click at [186, 241] on link "Geo Targeting" at bounding box center [198, 233] width 105 height 24
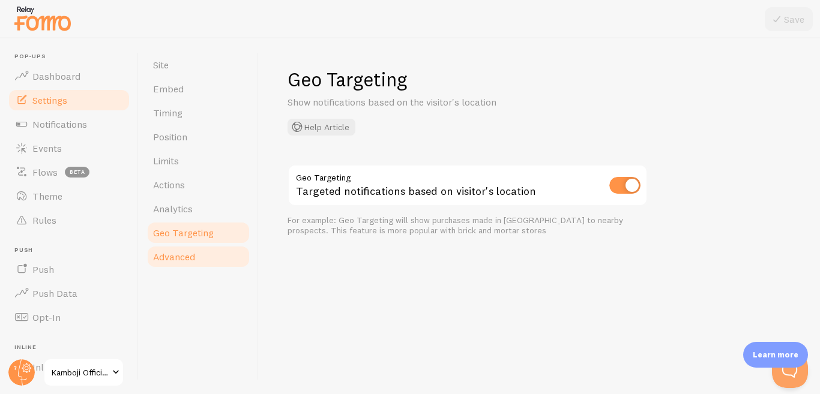
click at [191, 260] on span "Advanced" at bounding box center [174, 257] width 42 height 12
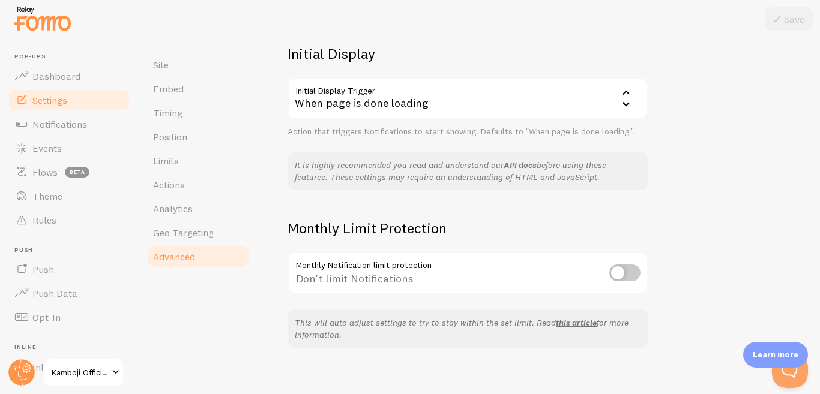
scroll to position [302, 0]
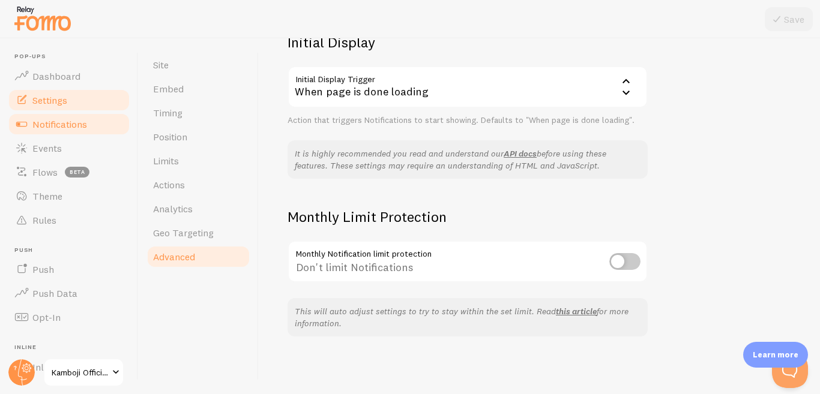
click at [70, 122] on span "Notifications" at bounding box center [59, 124] width 55 height 12
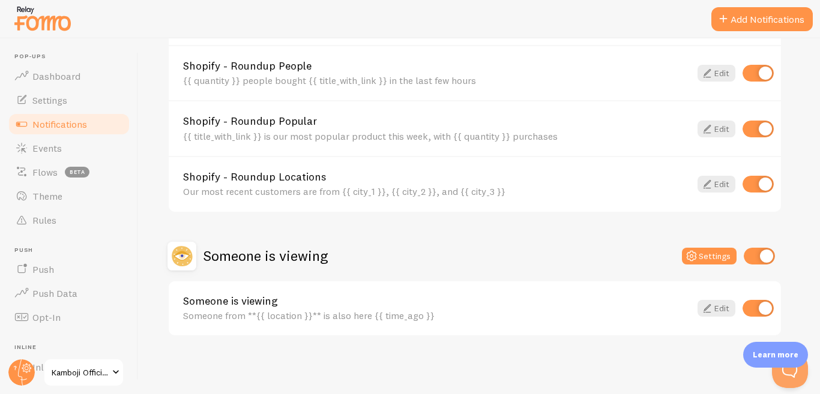
scroll to position [452, 0]
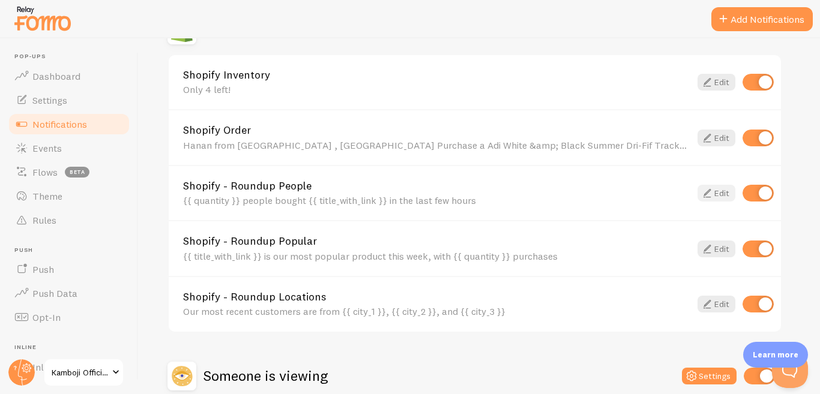
click at [724, 196] on link "Edit" at bounding box center [716, 193] width 38 height 17
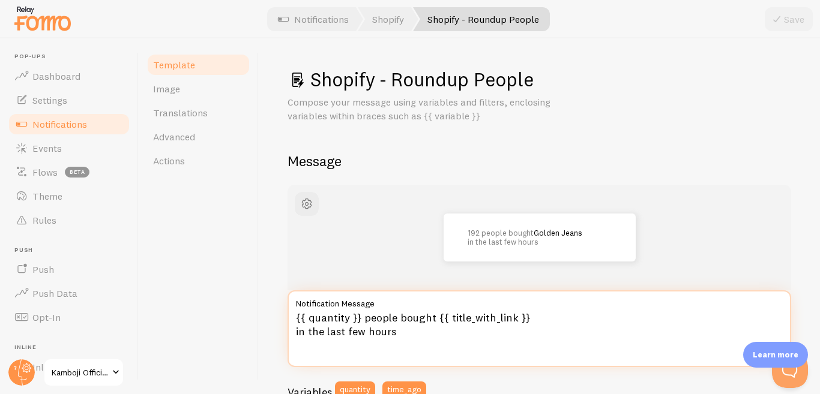
drag, startPoint x: 417, startPoint y: 340, endPoint x: 282, endPoint y: 314, distance: 137.4
click at [282, 314] on div "Shopify - Roundup People Compose your message using variables and filters, encl…" at bounding box center [539, 216] width 561 height 356
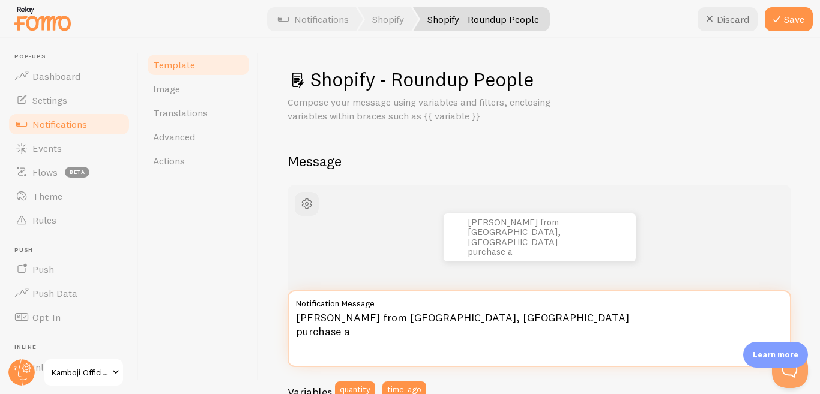
paste textarea "Nik Men's Navy Blue Tracksuit Neck-Zip Summer"
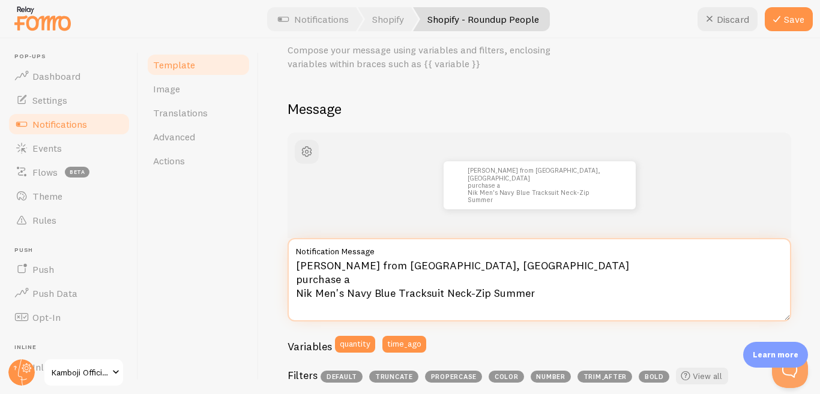
scroll to position [120, 0]
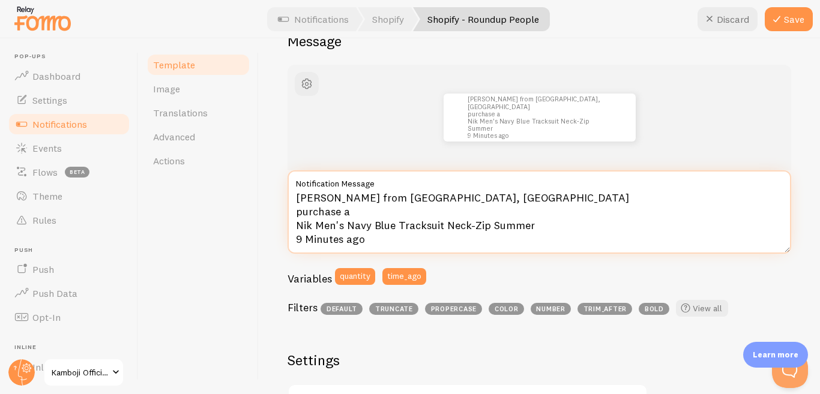
type textarea "ibrahim from islamabad, pakistan purchase a Nik Men's Navy Blue Tracksuit Neck-…"
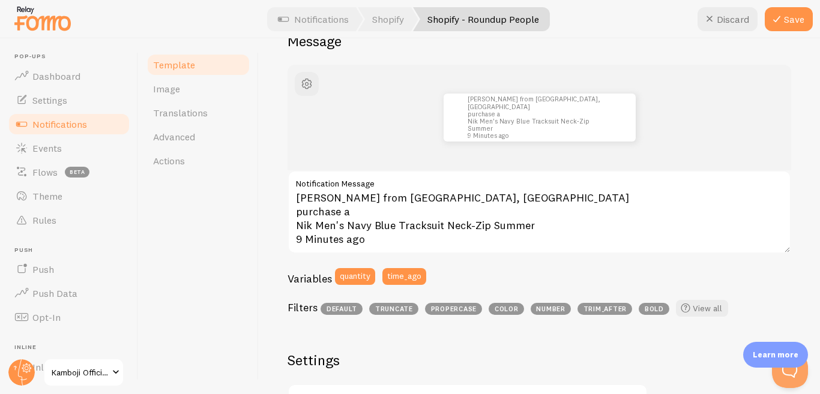
click at [233, 231] on div "Template Image Translations Advanced Actions" at bounding box center [199, 216] width 120 height 356
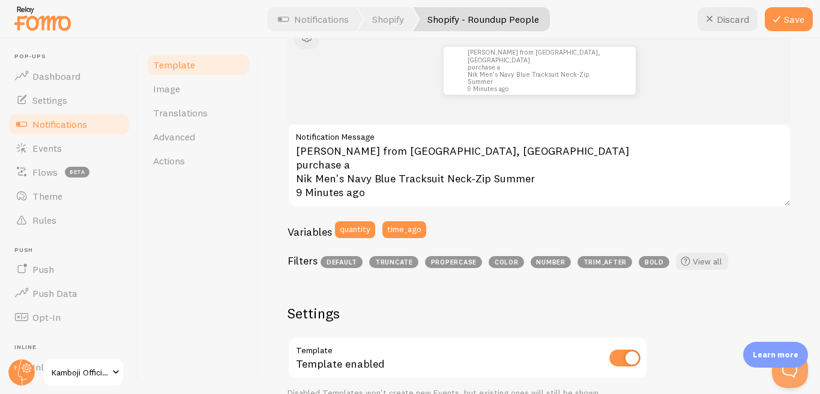
scroll to position [240, 0]
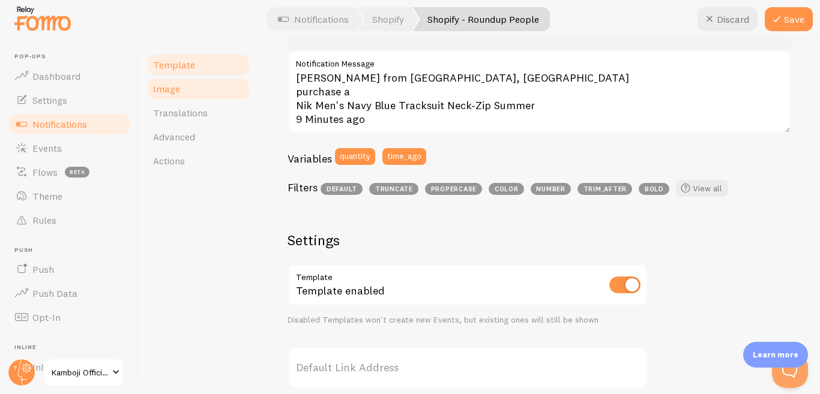
click at [168, 94] on span "Image" at bounding box center [166, 89] width 27 height 12
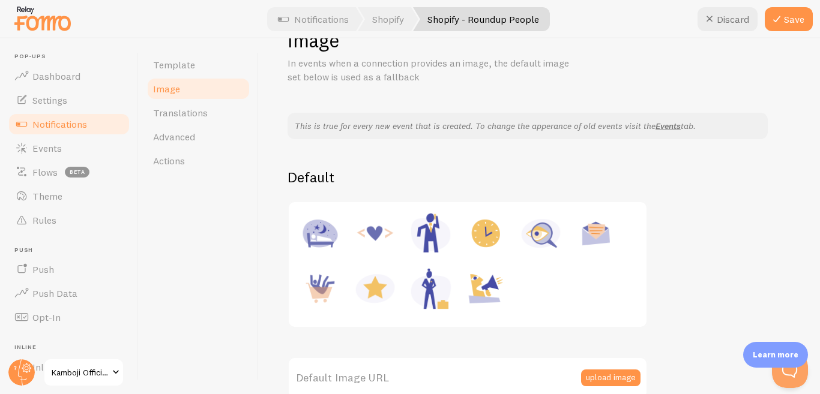
scroll to position [60, 0]
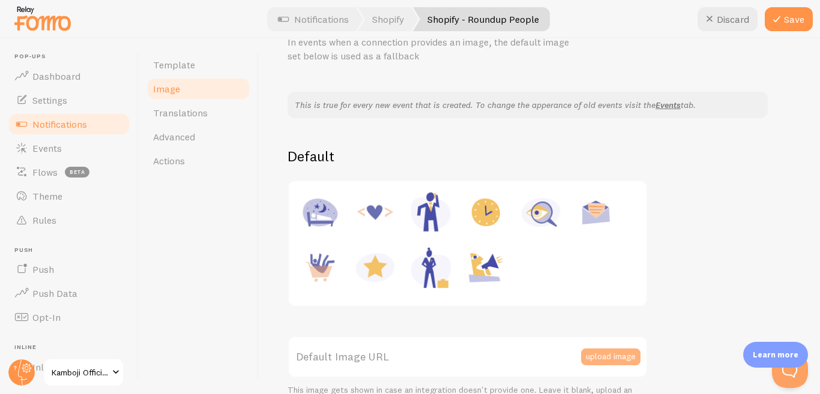
click at [626, 358] on button "upload image" at bounding box center [610, 357] width 59 height 17
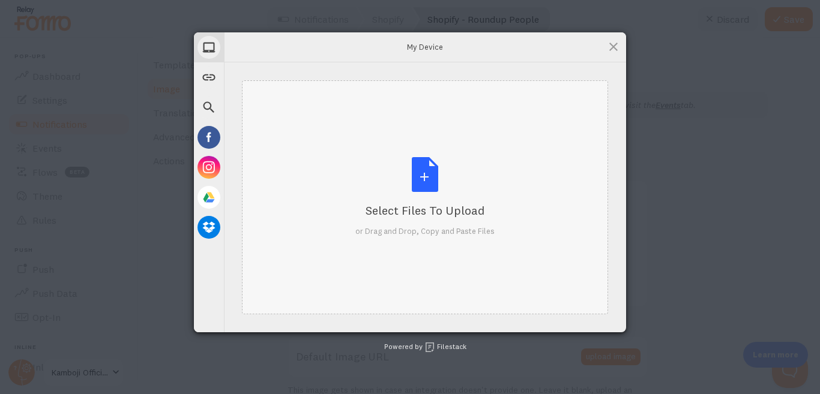
click at [432, 177] on div "Select Files to Upload or Drag and Drop, Copy and Paste Files" at bounding box center [424, 197] width 139 height 80
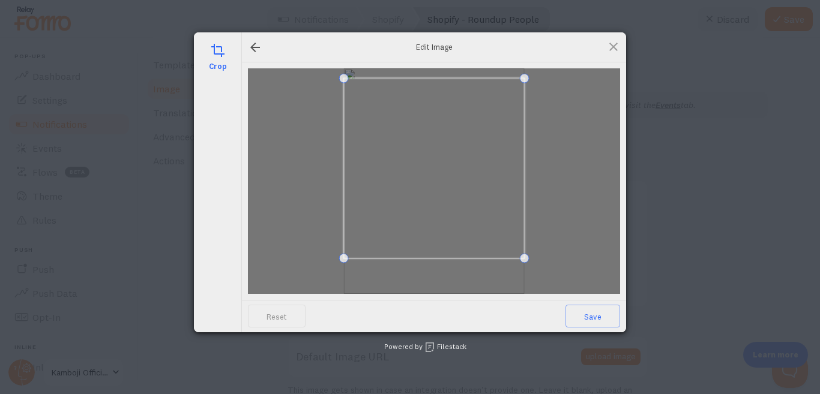
click at [430, 125] on span at bounding box center [434, 168] width 181 height 181
click at [474, 163] on span at bounding box center [434, 163] width 181 height 181
click at [605, 320] on span "Save" at bounding box center [592, 316] width 55 height 23
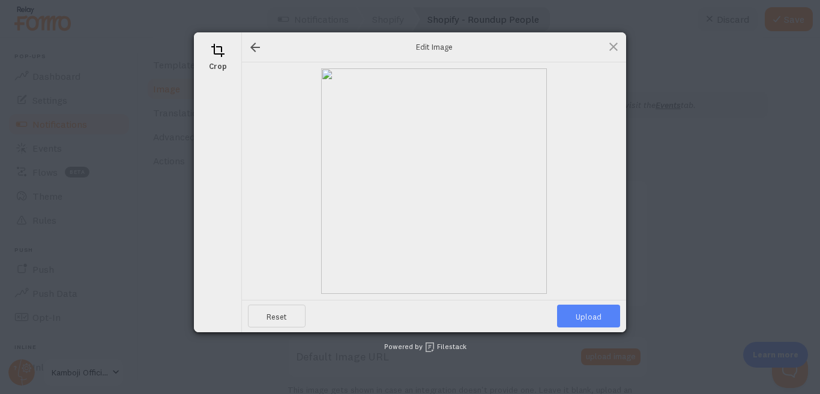
click at [605, 320] on span "Upload" at bounding box center [588, 316] width 63 height 23
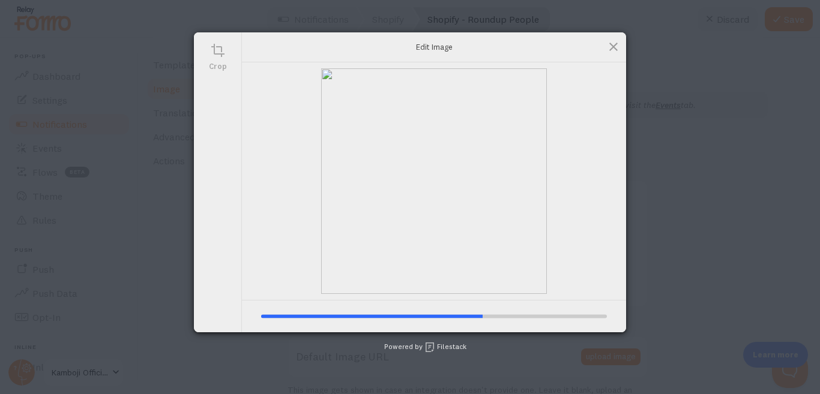
type input "https://process.filestackapi.com/ApqhzE1ldTzuKSj33adqez/resize=width:170,height…"
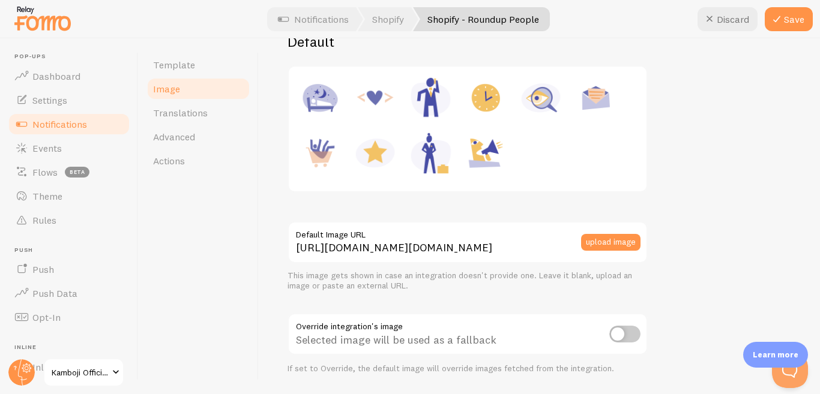
scroll to position [180, 0]
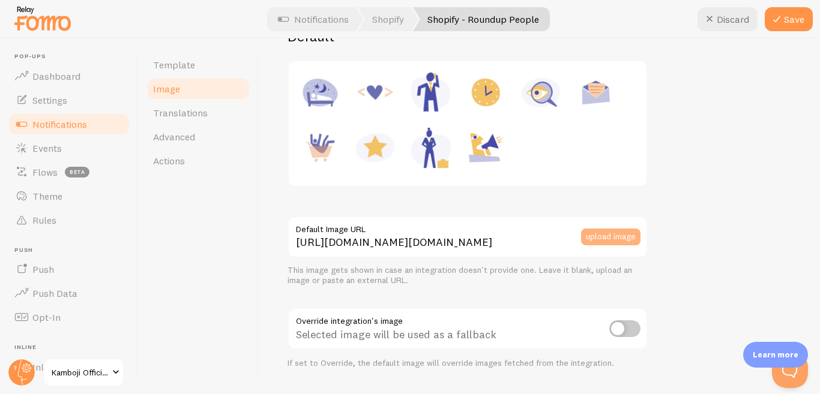
click at [616, 239] on button "upload image" at bounding box center [610, 237] width 59 height 17
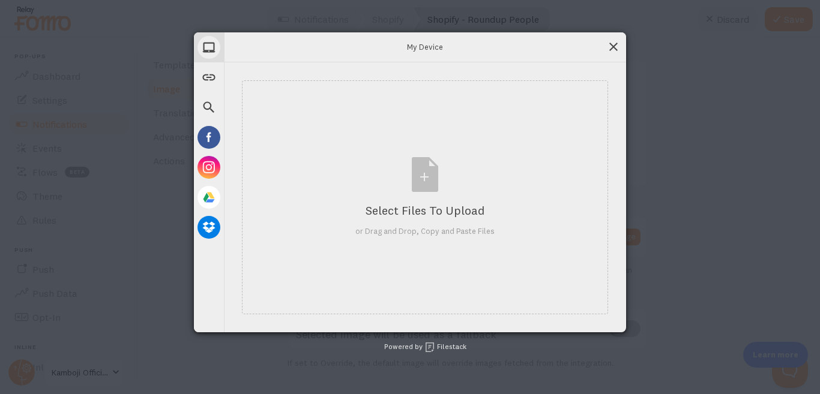
click at [610, 50] on span at bounding box center [613, 46] width 13 height 13
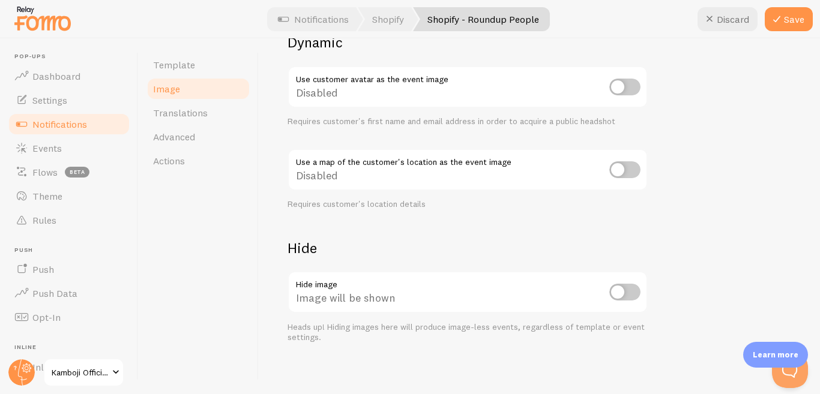
scroll to position [551, 0]
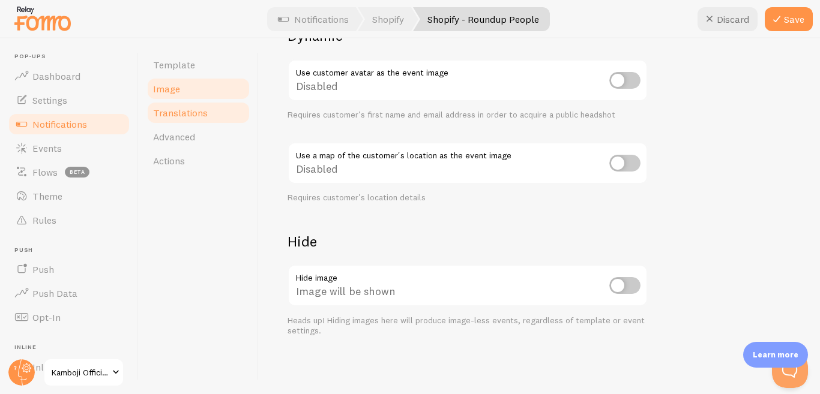
click at [199, 121] on link "Translations" at bounding box center [198, 113] width 105 height 24
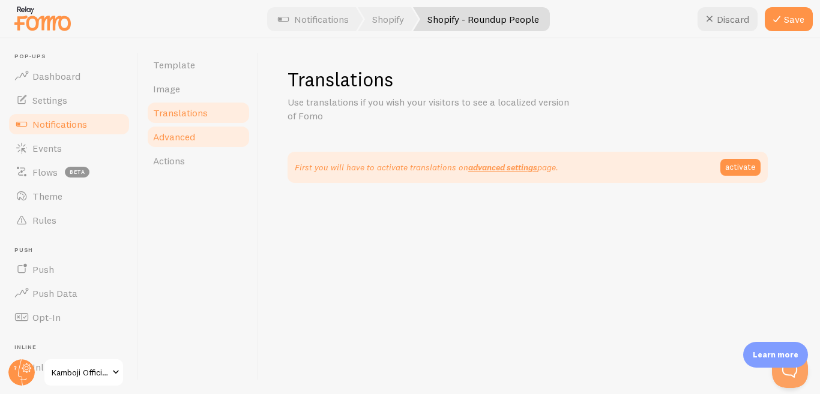
click at [200, 140] on link "Advanced" at bounding box center [198, 137] width 105 height 24
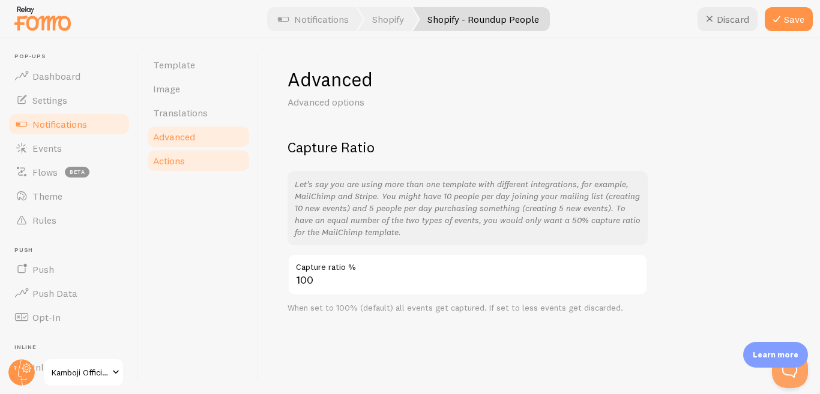
click at [201, 166] on link "Actions" at bounding box center [198, 161] width 105 height 24
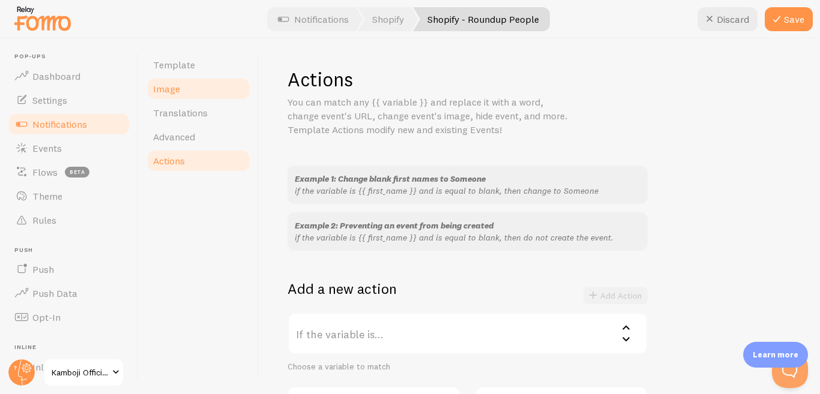
click at [187, 94] on link "Image" at bounding box center [198, 89] width 105 height 24
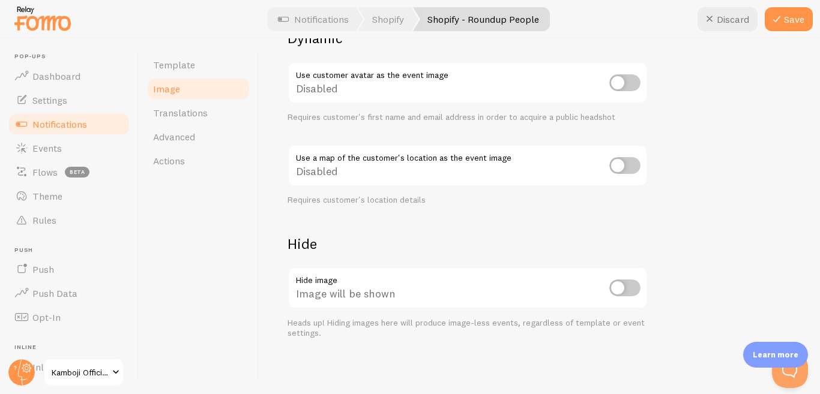
scroll to position [551, 0]
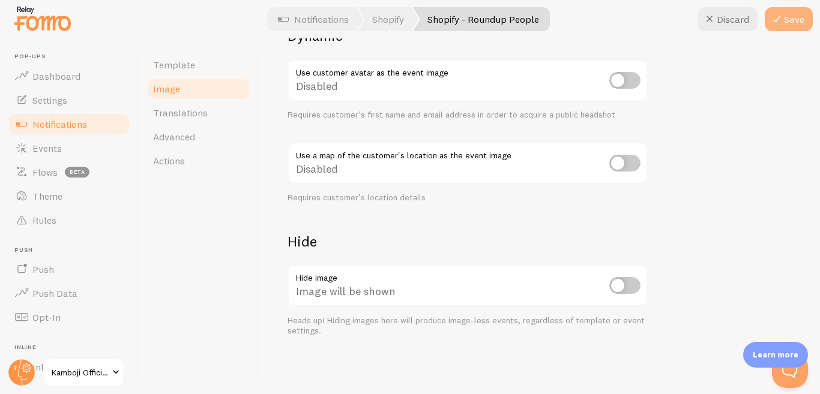
click at [790, 25] on button "Save" at bounding box center [788, 19] width 48 height 24
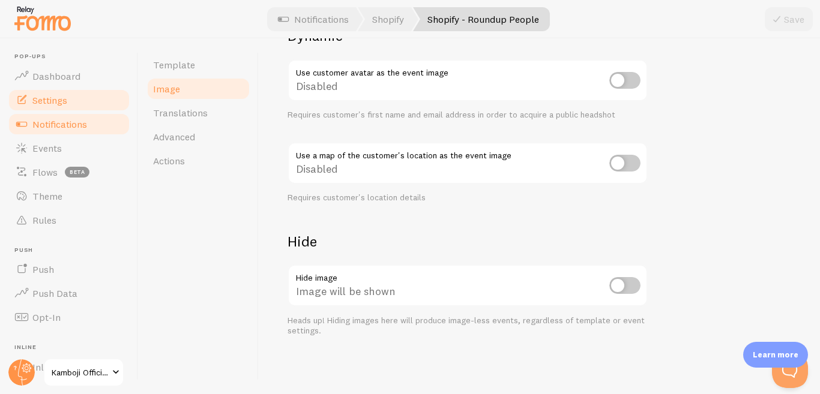
click at [86, 99] on link "Settings" at bounding box center [69, 100] width 124 height 24
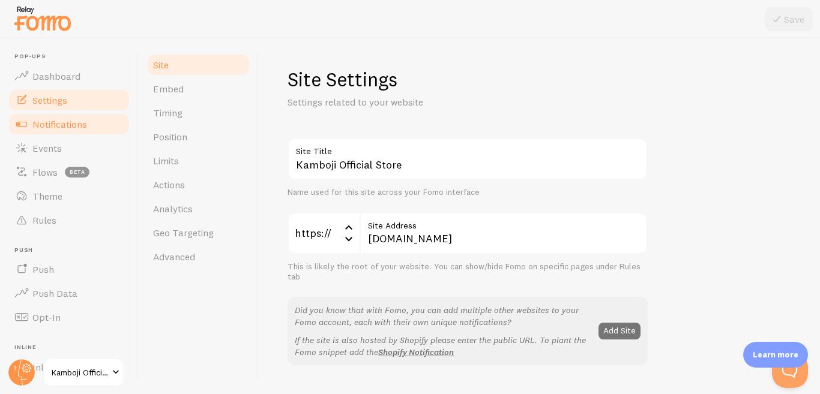
click at [86, 116] on link "Notifications" at bounding box center [69, 124] width 124 height 24
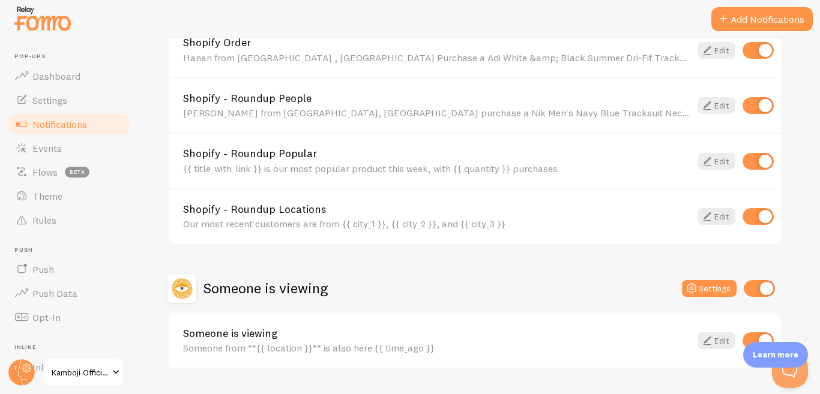
scroll to position [480, 0]
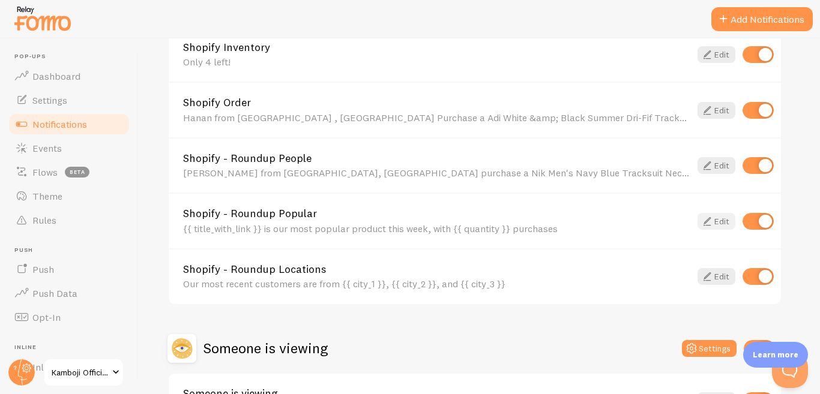
click at [713, 224] on link "Edit" at bounding box center [716, 221] width 38 height 17
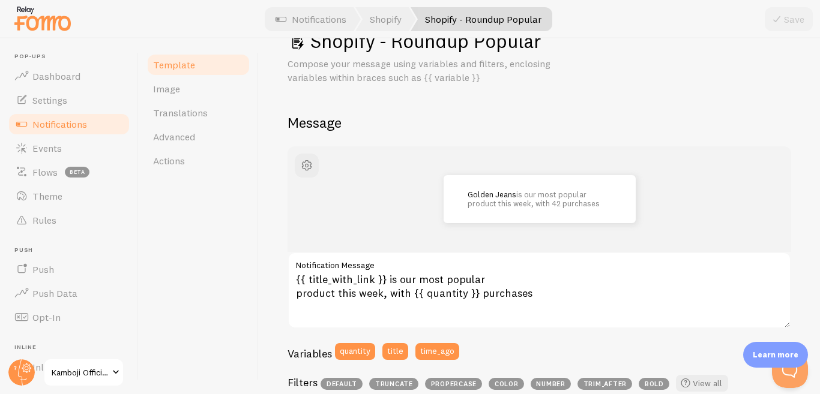
scroll to position [60, 0]
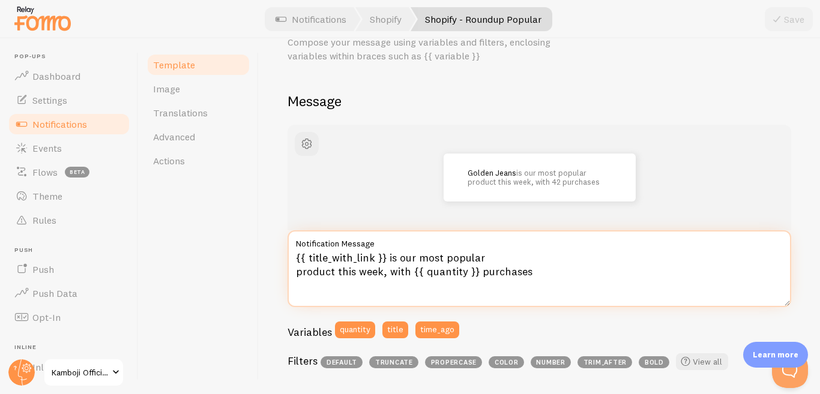
drag, startPoint x: 533, startPoint y: 275, endPoint x: 284, endPoint y: 248, distance: 250.4
click at [284, 248] on div "Shopify - Roundup Popular Compose your message using variables and filters, enc…" at bounding box center [539, 216] width 561 height 356
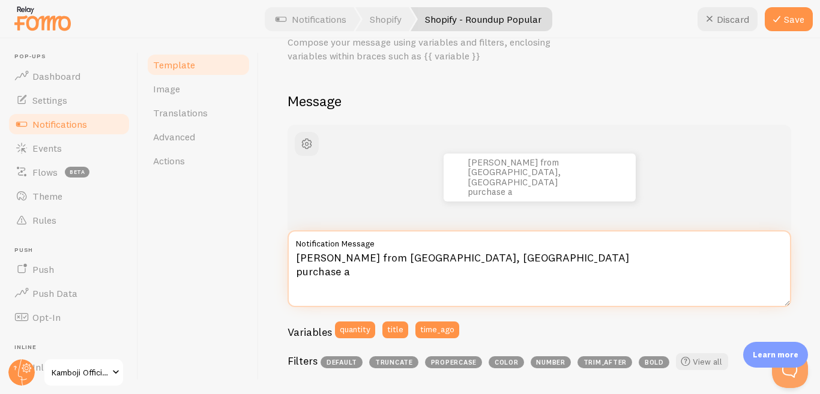
paste textarea "Nik - Men's Mehroon Tracksuit Neck-Zip Summer"
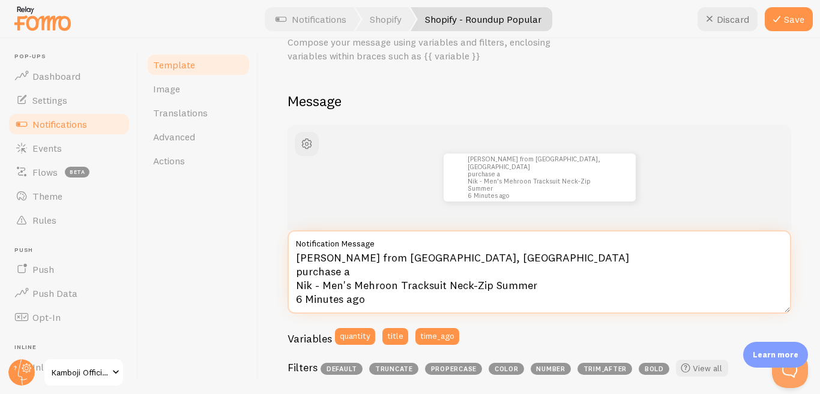
type textarea "Ahmad from Rawalpindi, Pakistan purchase a Nik - Men's Mehroon Tracksuit Neck-Z…"
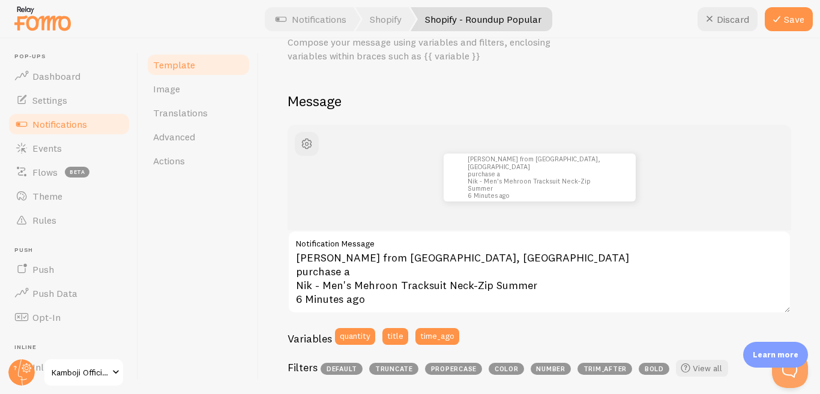
click at [254, 282] on div "Template Image Translations Advanced Actions" at bounding box center [199, 216] width 120 height 356
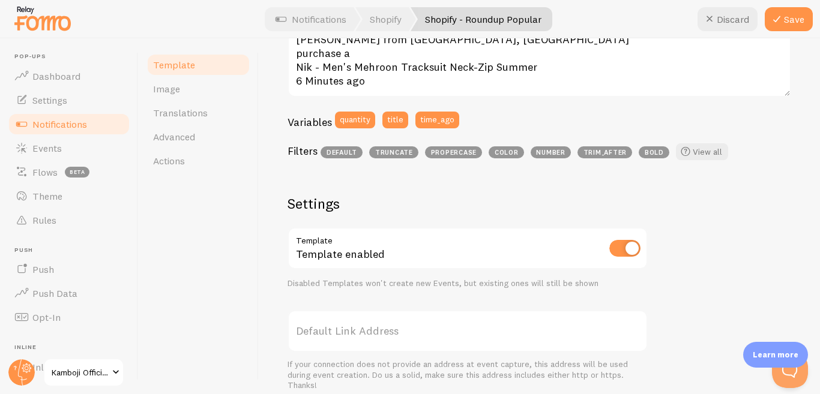
scroll to position [300, 0]
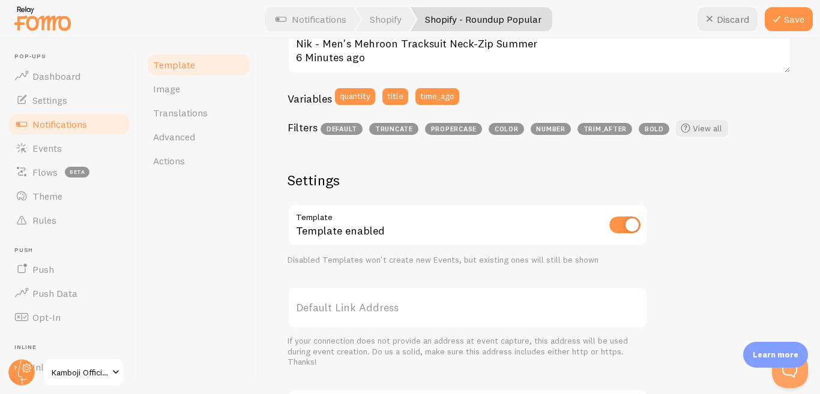
click at [374, 304] on label "Default Link Address" at bounding box center [467, 308] width 360 height 42
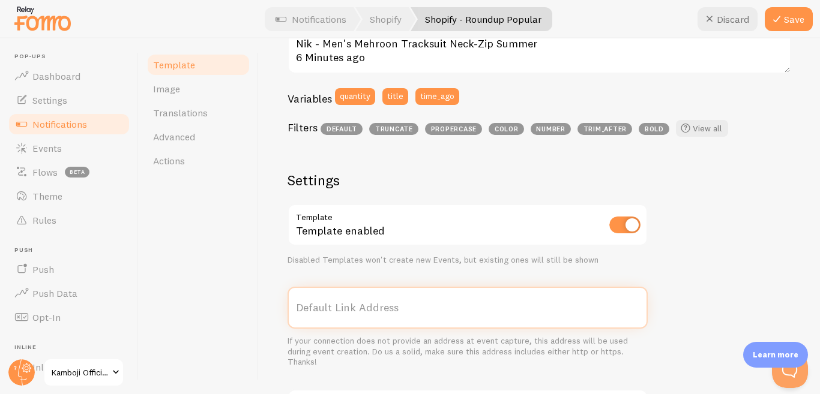
click at [374, 304] on input "Default Link Address" at bounding box center [467, 308] width 360 height 42
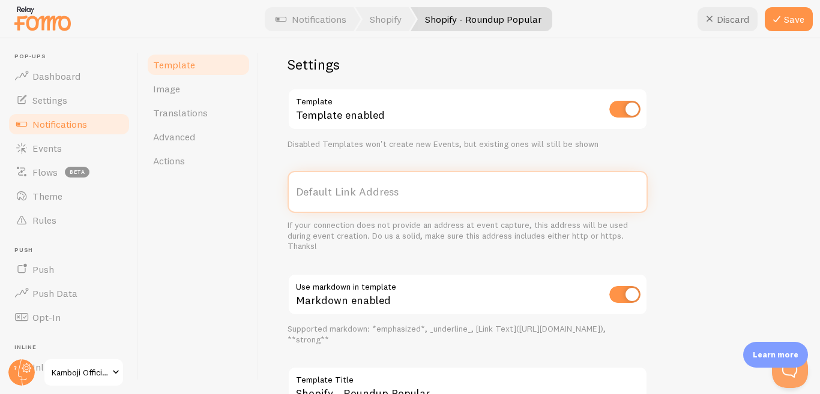
scroll to position [420, 0]
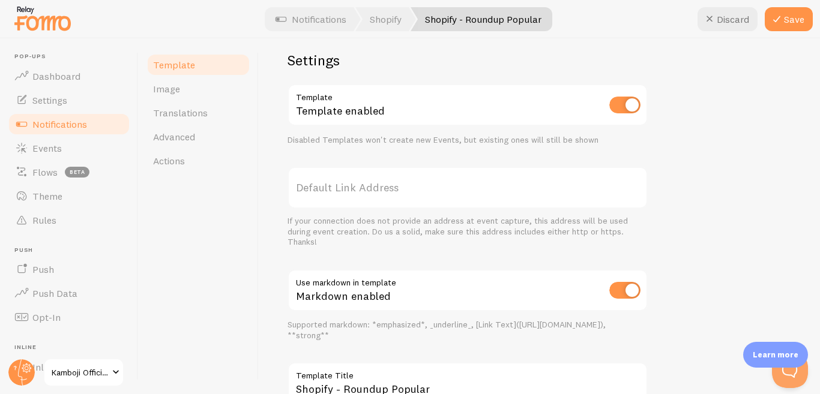
drag, startPoint x: 346, startPoint y: 185, endPoint x: 299, endPoint y: 179, distance: 47.3
drag, startPoint x: 299, startPoint y: 179, endPoint x: 298, endPoint y: 186, distance: 7.4
click at [298, 186] on label "Default Link Address" at bounding box center [467, 188] width 360 height 42
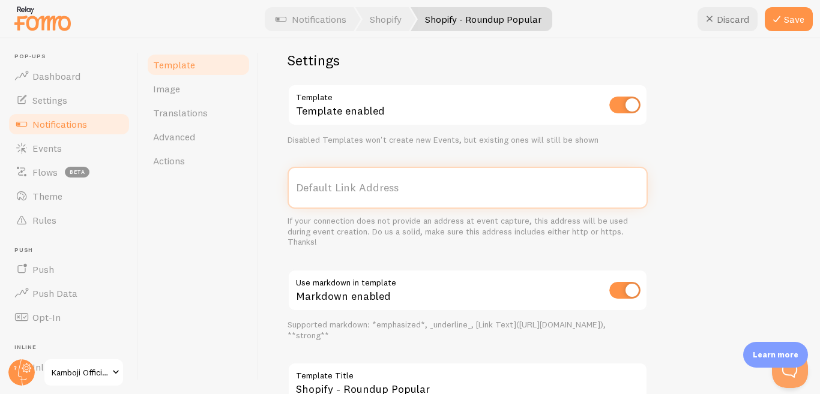
click at [298, 186] on input "Default Link Address" at bounding box center [467, 188] width 360 height 42
paste input "https://kambojiofficialstore.shop/products/nik-mens-mehroon-tracksuit-summer"
type input "https://kambojiofficialstore.shop/products/nik-mens-mehroon-tracksuit-summer"
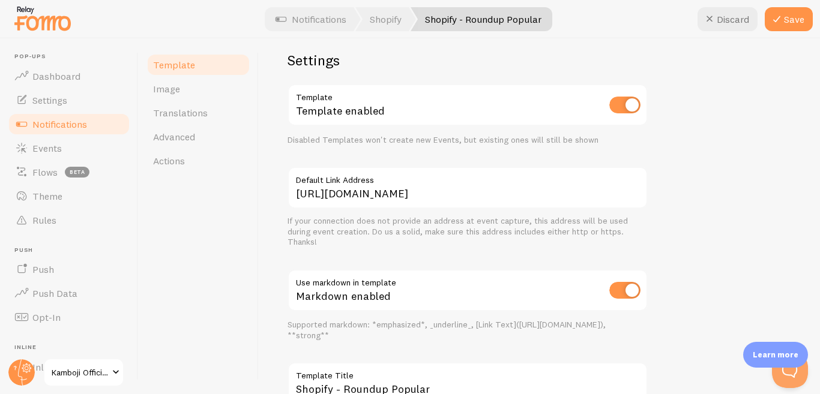
scroll to position [0, 0]
click at [745, 270] on div "Ahmad from Rawalpindi, Pakistan purchase a Nik - Men's Mehroon Tracksuit Neck-Z…" at bounding box center [538, 99] width 503 height 668
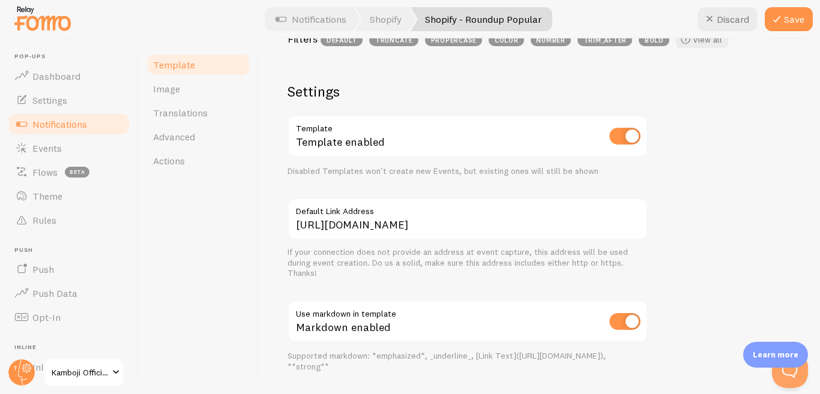
scroll to position [329, 0]
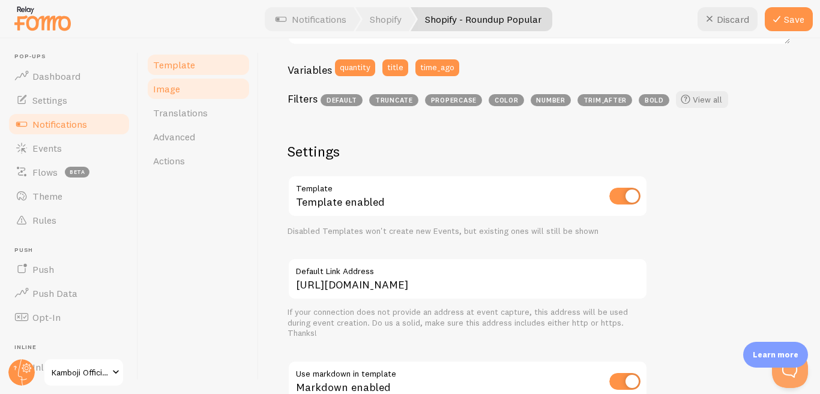
click at [175, 88] on span "Image" at bounding box center [166, 89] width 27 height 12
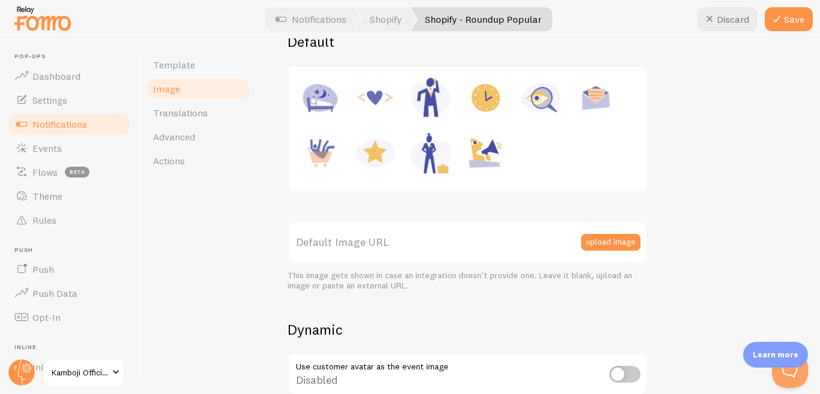
scroll to position [180, 0]
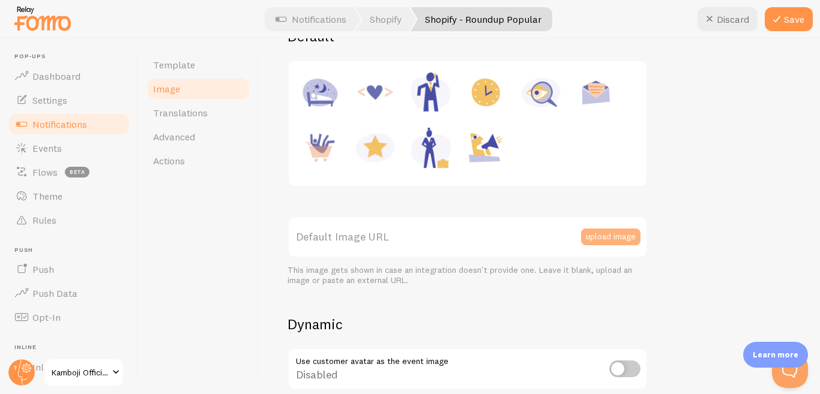
click at [601, 237] on button "upload image" at bounding box center [610, 237] width 59 height 17
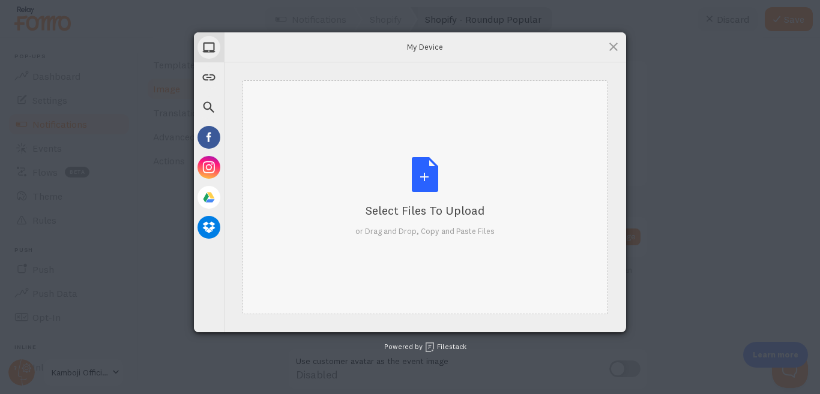
click at [425, 176] on div "Select Files to Upload or Drag and Drop, Copy and Paste Files" at bounding box center [424, 197] width 139 height 80
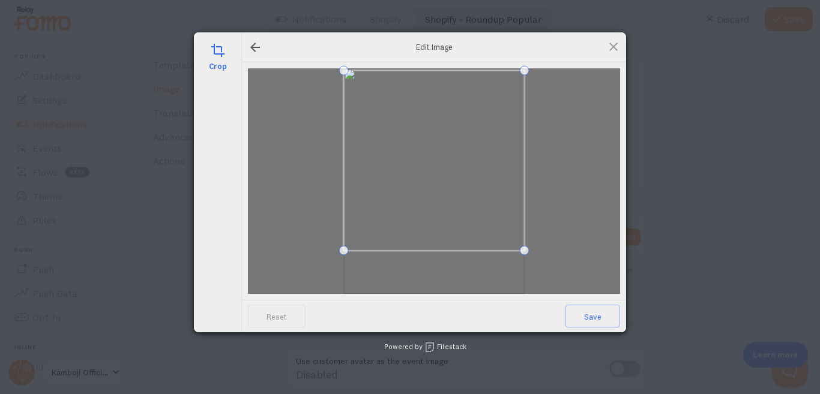
click at [452, 140] on span at bounding box center [434, 160] width 181 height 181
click at [599, 315] on span "Save" at bounding box center [592, 316] width 55 height 23
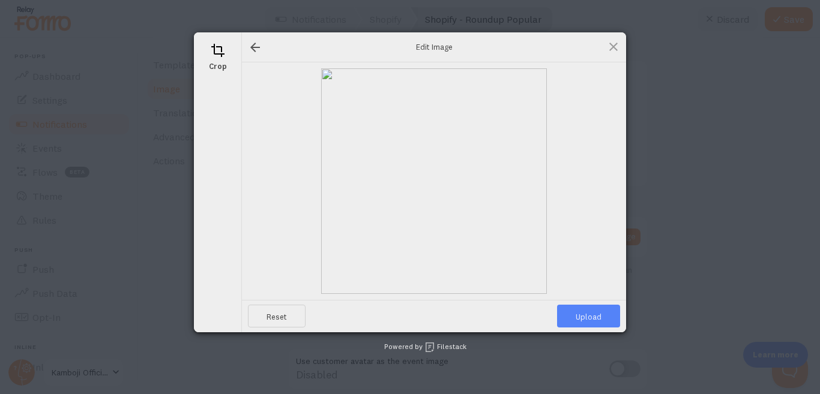
click at [593, 317] on span "Upload" at bounding box center [588, 316] width 63 height 23
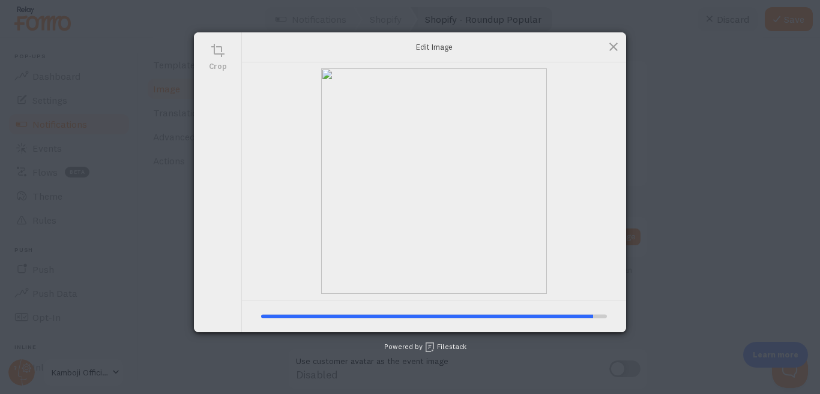
type input "https://process.filestackapi.com/ApqhzE1ldTzuKSj33adqez/resize=width:170,height…"
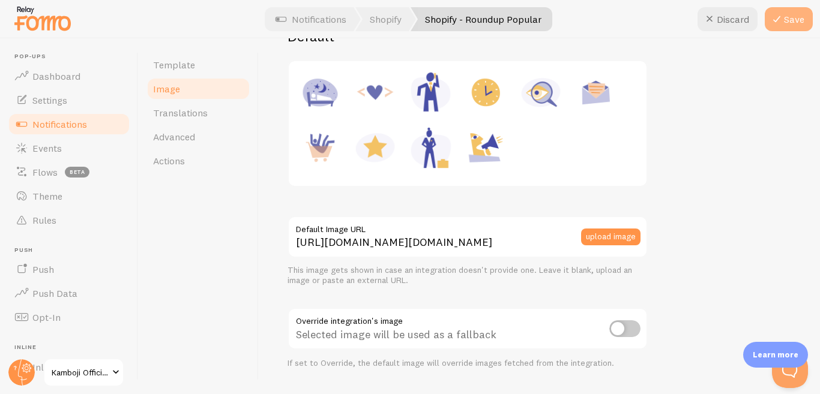
click at [790, 27] on button "Save" at bounding box center [788, 19] width 48 height 24
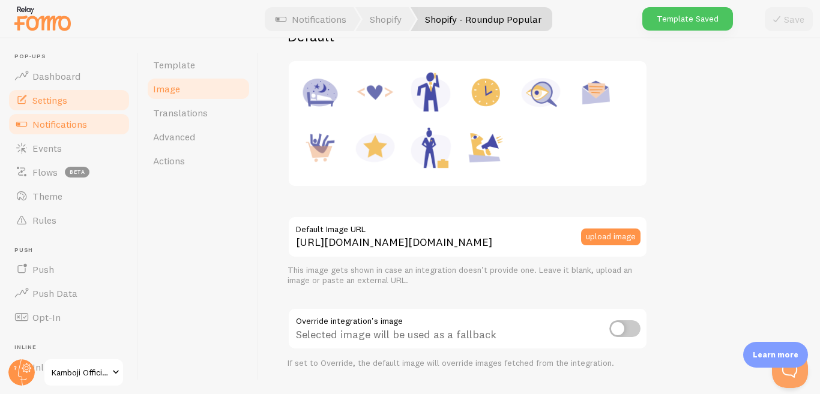
click at [55, 105] on span "Settings" at bounding box center [49, 100] width 35 height 12
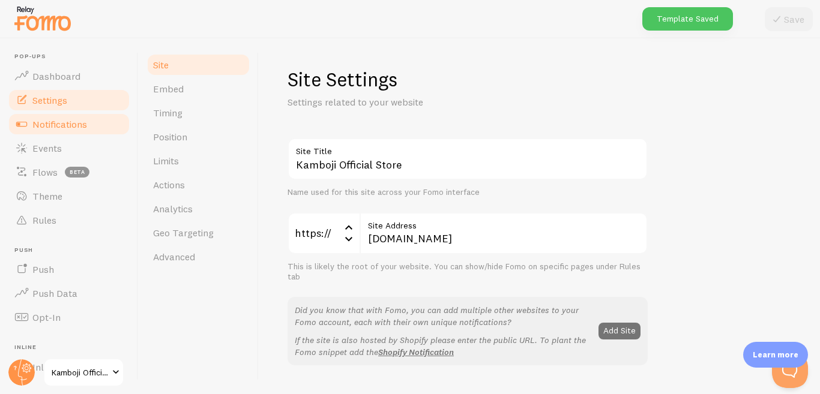
click at [47, 124] on span "Notifications" at bounding box center [59, 124] width 55 height 12
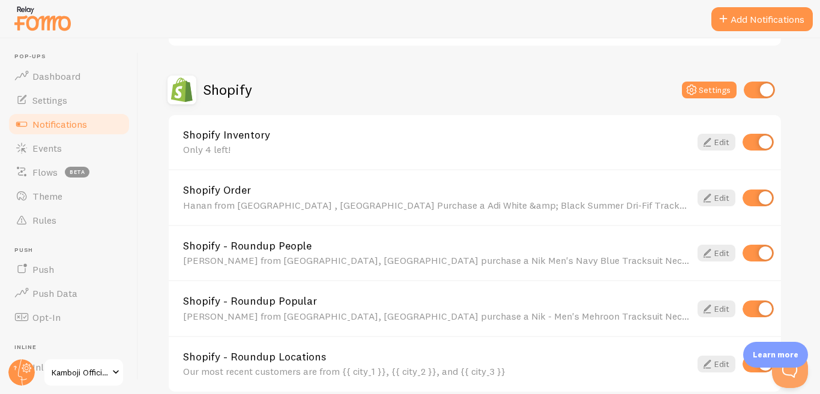
scroll to position [512, 0]
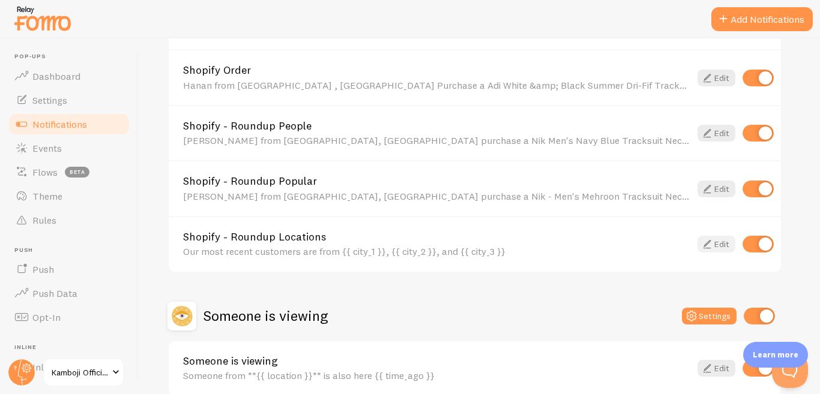
click at [711, 244] on icon at bounding box center [707, 244] width 14 height 14
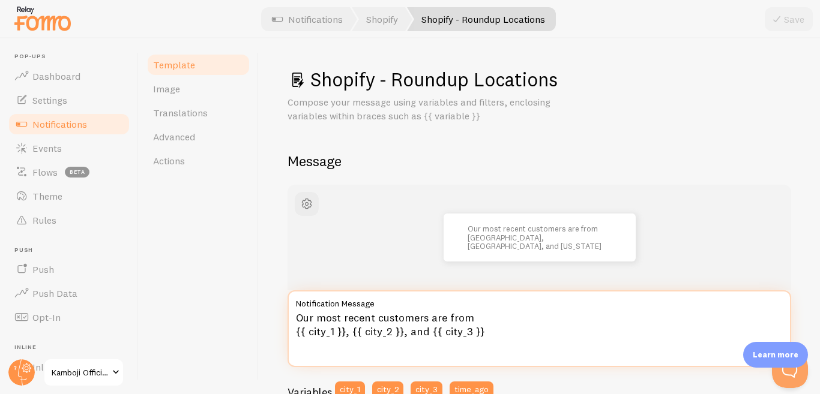
drag, startPoint x: 491, startPoint y: 337, endPoint x: 272, endPoint y: 306, distance: 221.2
click at [281, 313] on div "Shopify - Roundup Locations Compose your message using variables and filters, e…" at bounding box center [539, 216] width 561 height 356
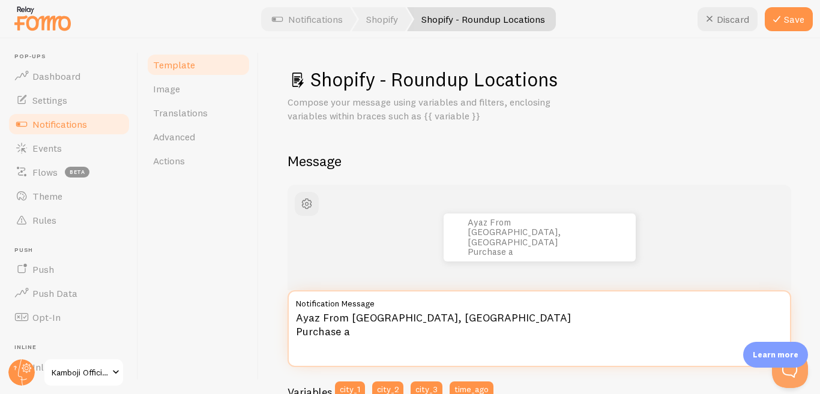
paste textarea "Men's Pol Grey Tracksuit Neck-Zip Summer"
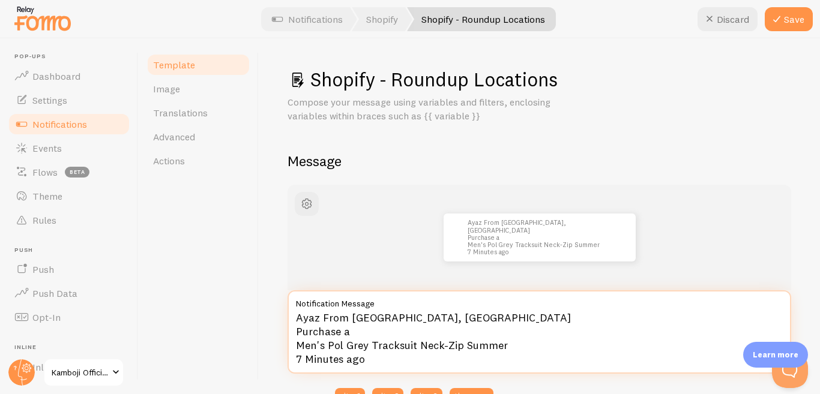
type textarea "Ayaz From Saegodha, Pakistan Purchase a Men's Pol Grey Tracksuit Neck-Zip Summe…"
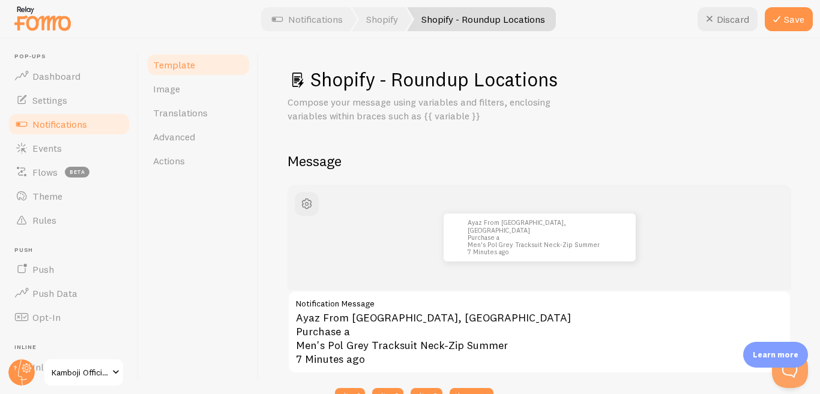
click at [788, 204] on div "Shopify - Roundup Locations Compose your message using variables and filters, e…" at bounding box center [539, 216] width 561 height 356
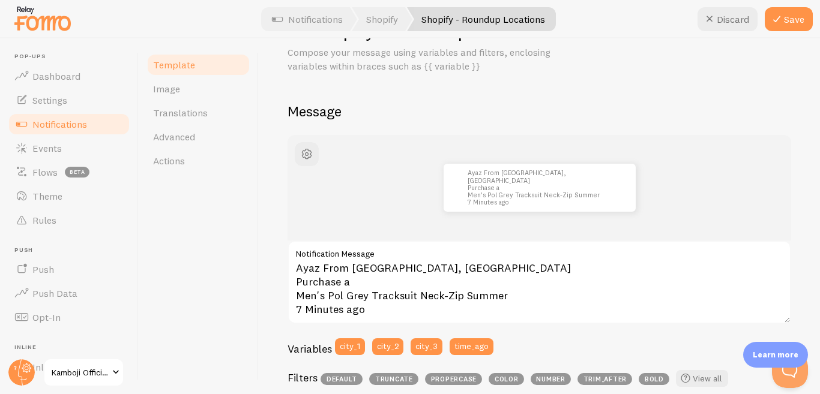
scroll to position [120, 0]
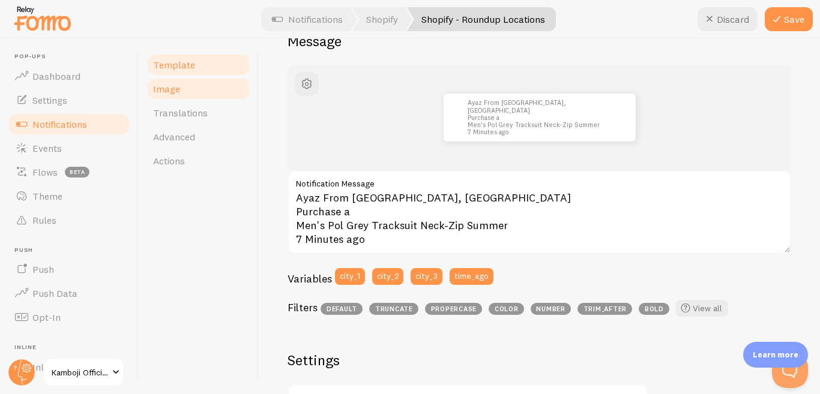
click at [179, 94] on link "Image" at bounding box center [198, 89] width 105 height 24
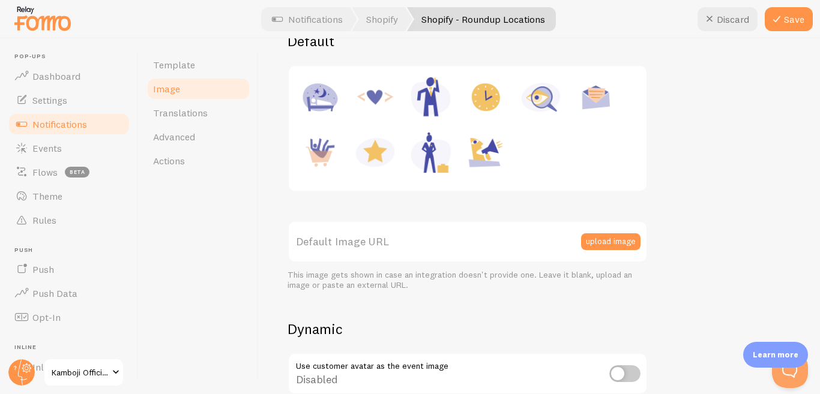
scroll to position [180, 0]
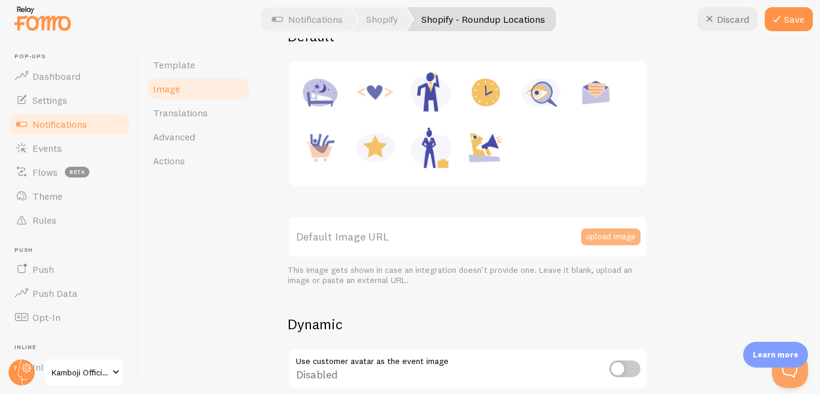
click at [623, 237] on button "upload image" at bounding box center [610, 237] width 59 height 17
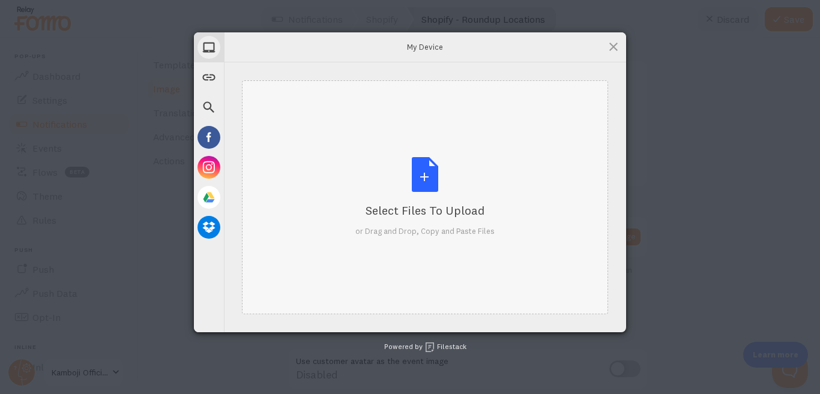
click at [423, 182] on div "Select Files to Upload or Drag and Drop, Copy and Paste Files" at bounding box center [424, 197] width 139 height 80
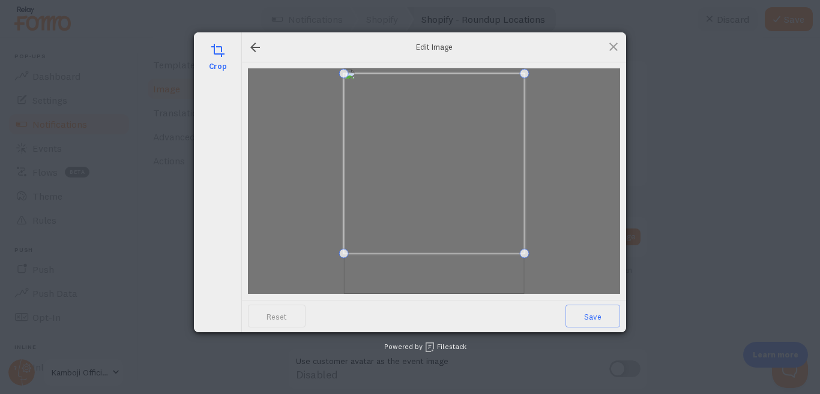
click at [497, 177] on span at bounding box center [434, 163] width 181 height 181
click at [607, 316] on span "Save" at bounding box center [592, 316] width 55 height 23
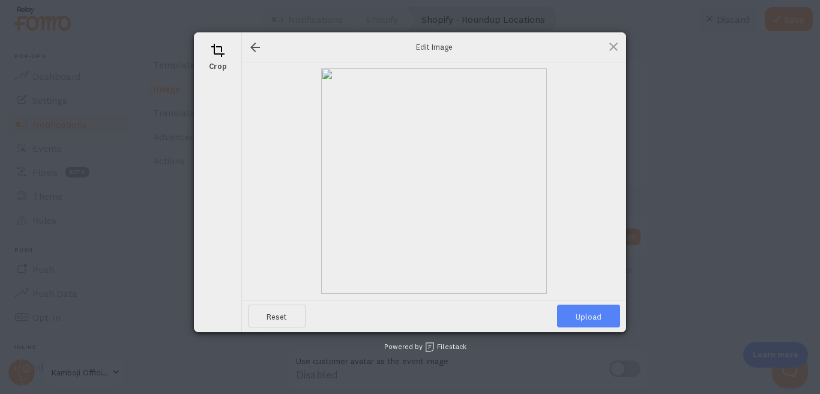
click at [605, 316] on span "Upload" at bounding box center [588, 316] width 63 height 23
type input "https://process.filestackapi.com/ApqhzE1ldTzuKSj33adqez/resize=width:170,height…"
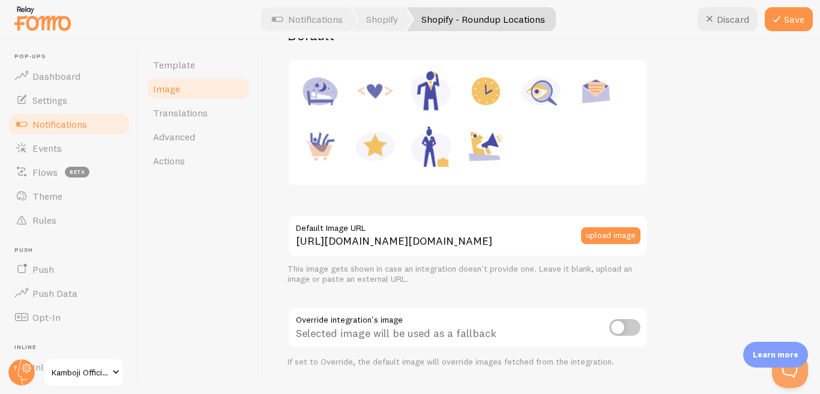
scroll to position [11, 0]
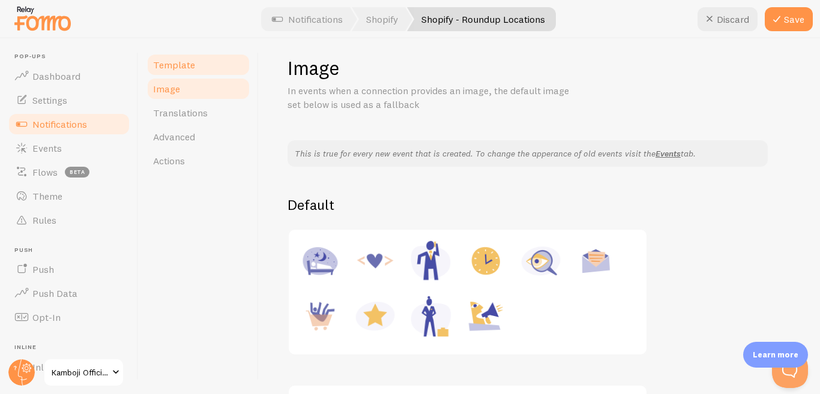
click at [187, 61] on span "Template" at bounding box center [174, 65] width 42 height 12
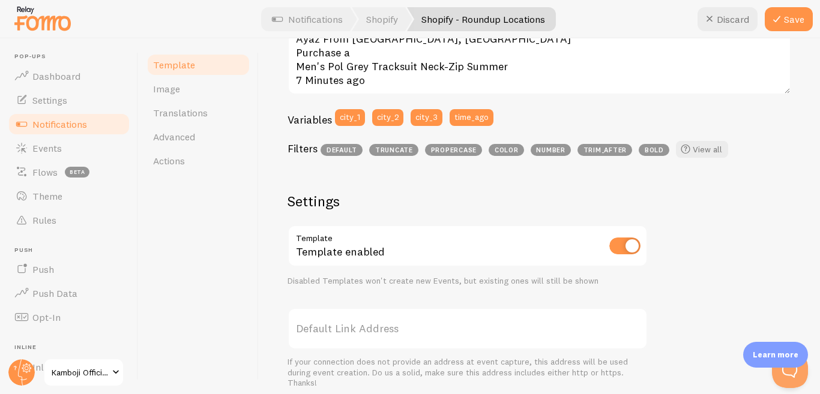
scroll to position [300, 0]
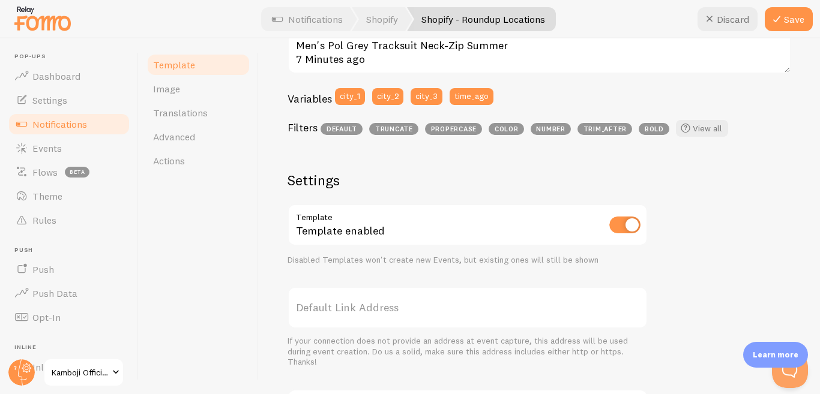
click at [385, 310] on label "Default Link Address" at bounding box center [467, 308] width 360 height 42
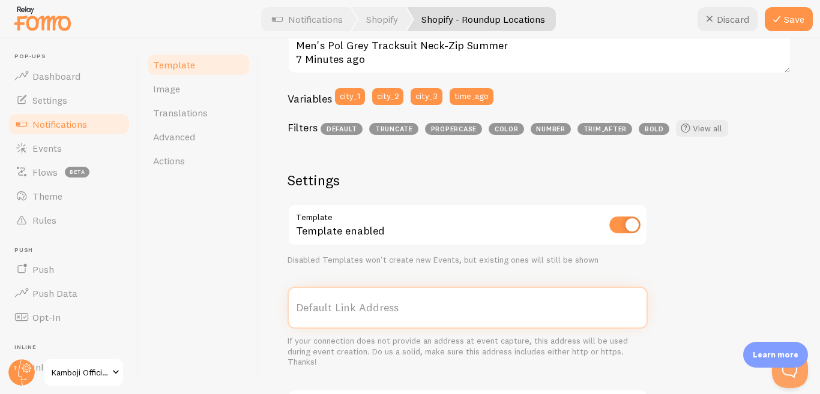
click at [385, 310] on input "Default Link Address" at bounding box center [467, 308] width 360 height 42
paste input "https://kambojiofficialstore.shop/products/mens-pol-grey-tracksuit-neck-zip-sum…"
type input "https://kambojiofficialstore.shop/products/mens-pol-grey-tracksuit-neck-zip-sum…"
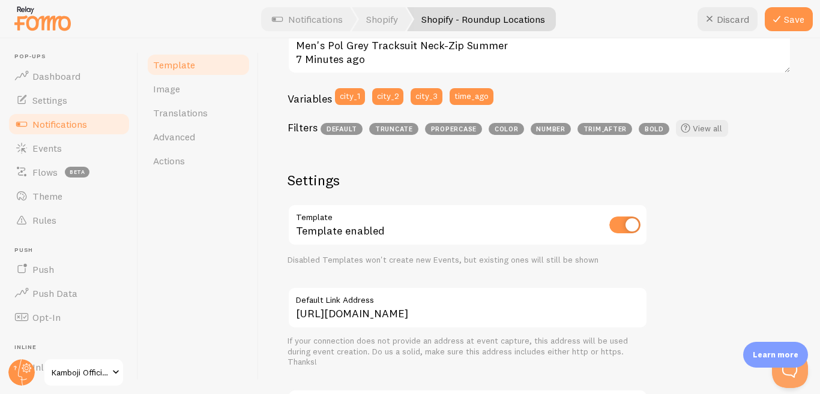
click at [690, 248] on div "Ayaz From Saegodha, Pakistan Purchase a Men's Pol Grey Tracksuit Neck-Zip Summe…" at bounding box center [538, 219] width 503 height 668
click at [799, 17] on button "Save" at bounding box center [788, 19] width 48 height 24
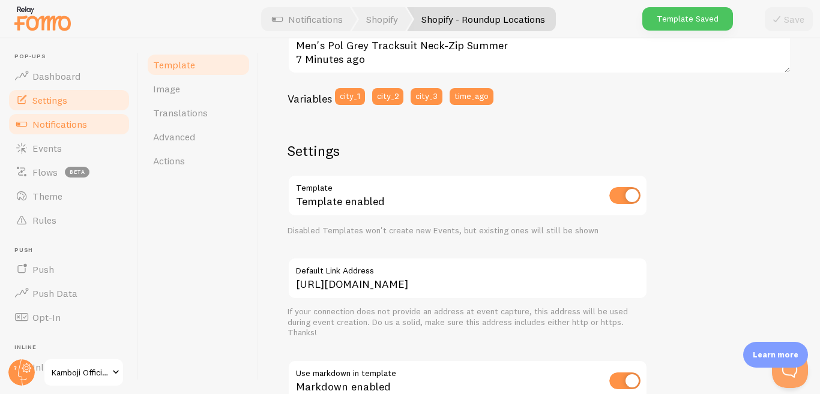
click at [54, 97] on span "Settings" at bounding box center [49, 100] width 35 height 12
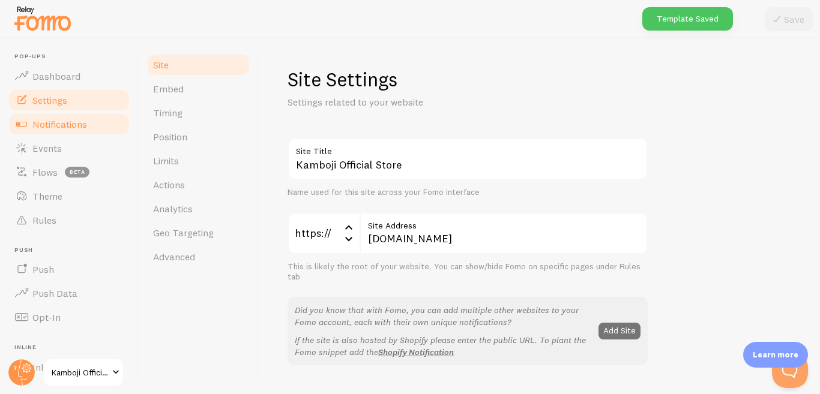
click at [62, 128] on span "Notifications" at bounding box center [59, 124] width 55 height 12
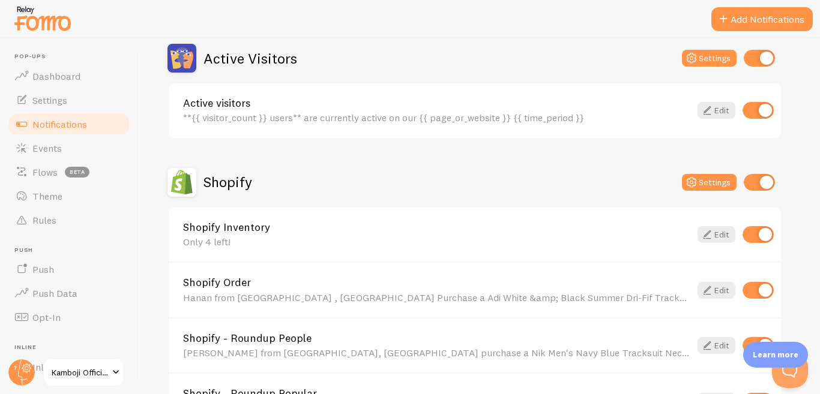
scroll to position [360, 0]
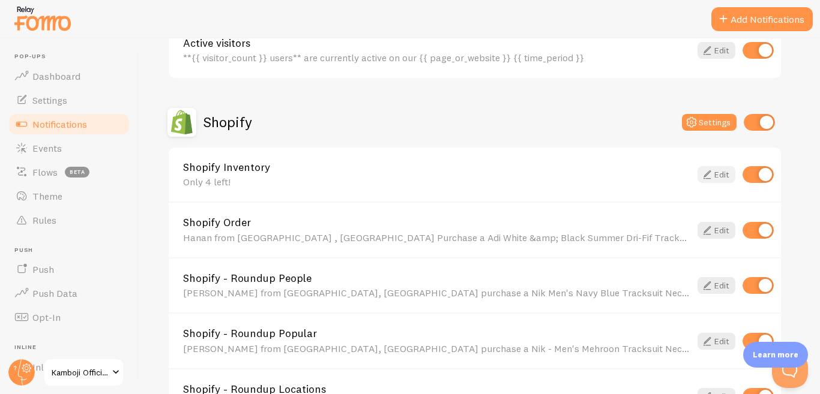
click at [720, 178] on link "Edit" at bounding box center [716, 174] width 38 height 17
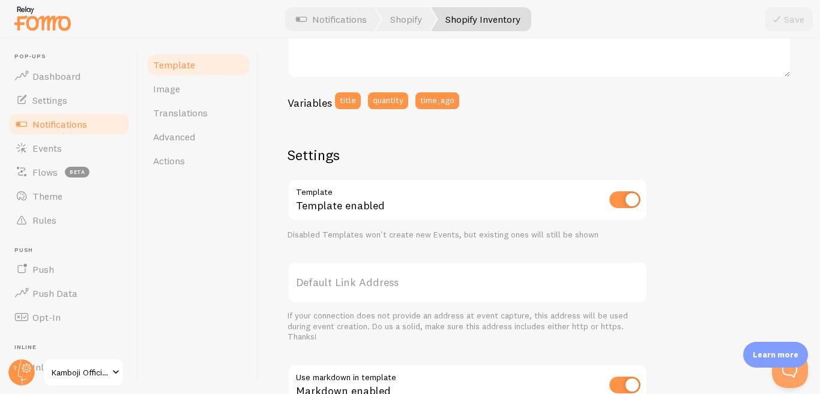
scroll to position [300, 0]
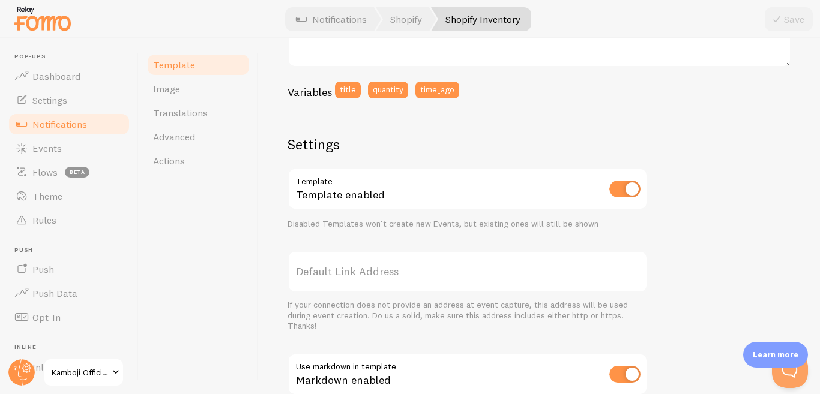
click at [360, 271] on label "Default Link Address" at bounding box center [467, 272] width 360 height 42
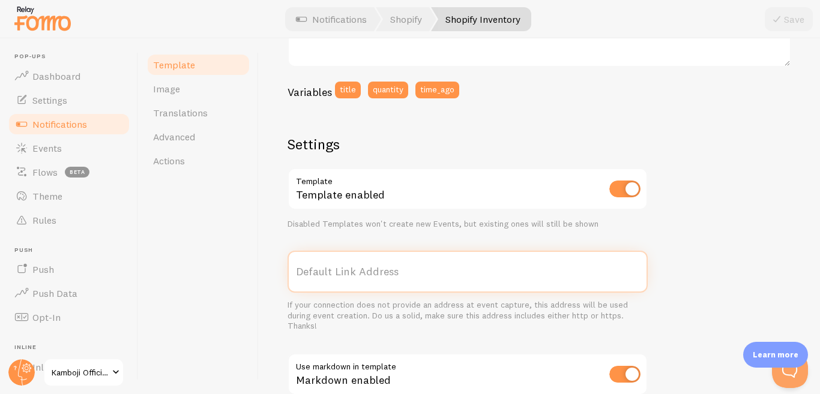
click at [360, 271] on input "Default Link Address" at bounding box center [467, 272] width 360 height 42
paste input "https://kambojiofficialstore.shop/products/adi-white-black-summer-dri-fif-track…"
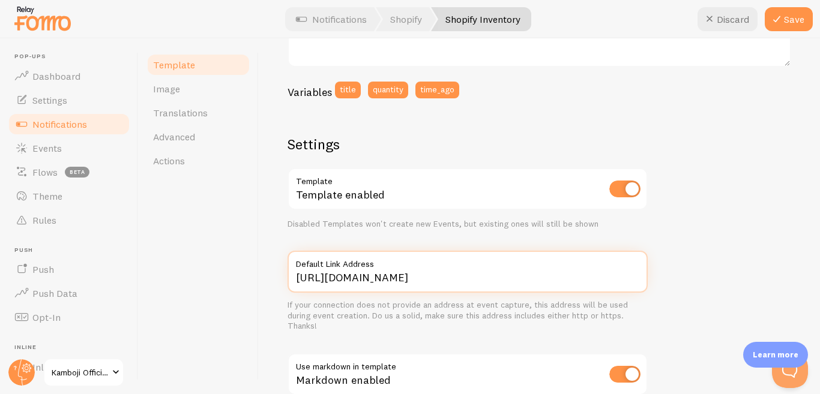
type input "https://kambojiofficialstore.shop/products/adi-white-black-summer-dri-fif-track…"
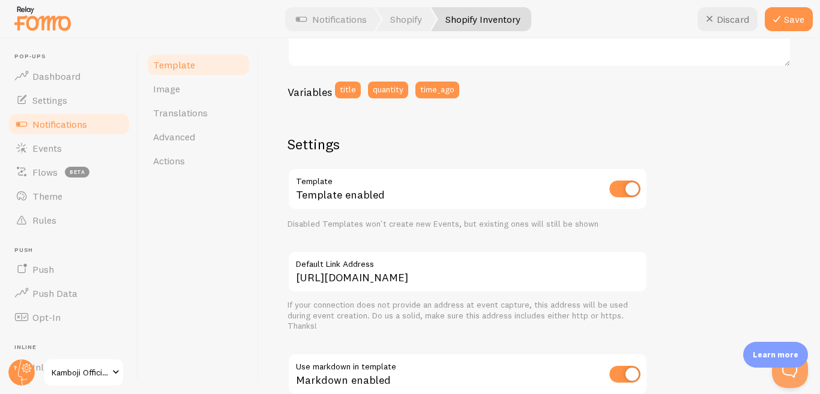
click at [202, 287] on div "Template Image Translations Advanced Actions" at bounding box center [199, 216] width 120 height 356
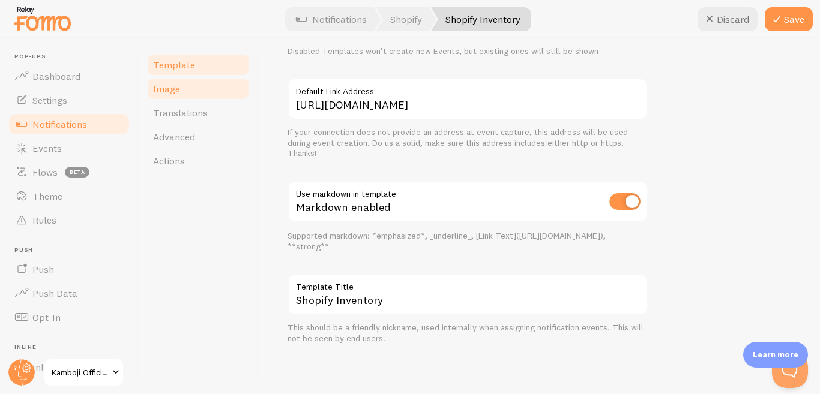
click at [172, 85] on span "Image" at bounding box center [166, 89] width 27 height 12
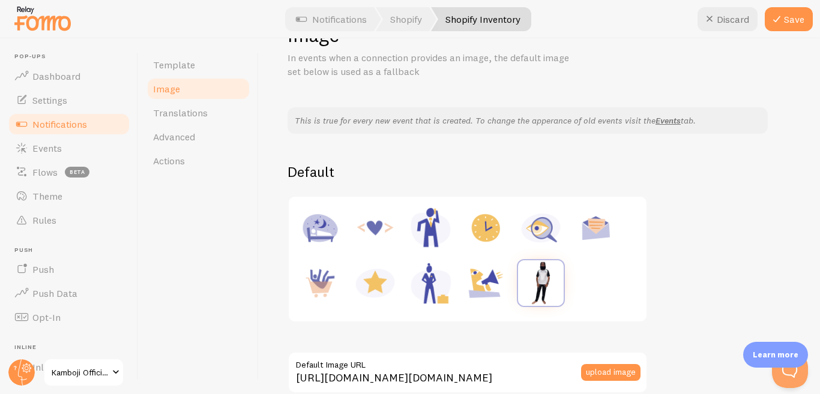
scroll to position [240, 0]
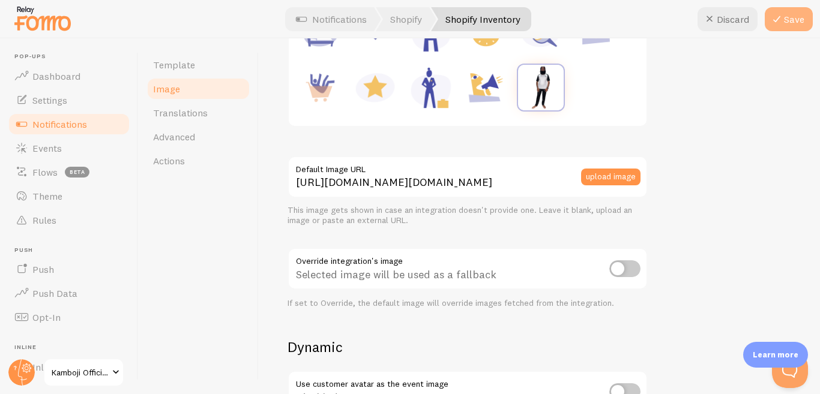
click at [790, 20] on button "Save" at bounding box center [788, 19] width 48 height 24
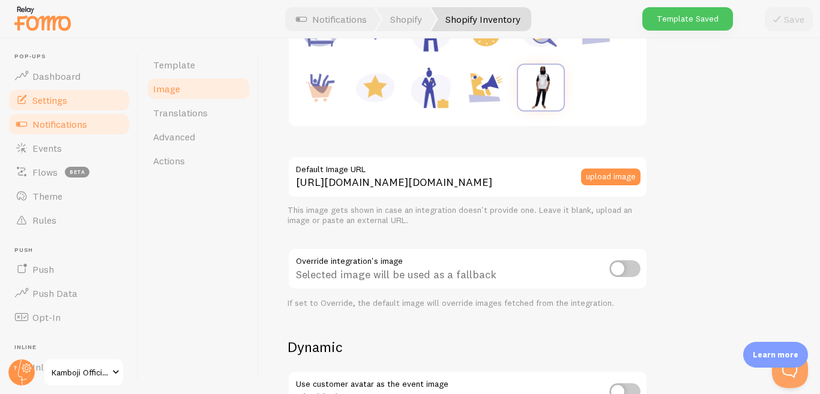
click at [55, 101] on span "Settings" at bounding box center [49, 100] width 35 height 12
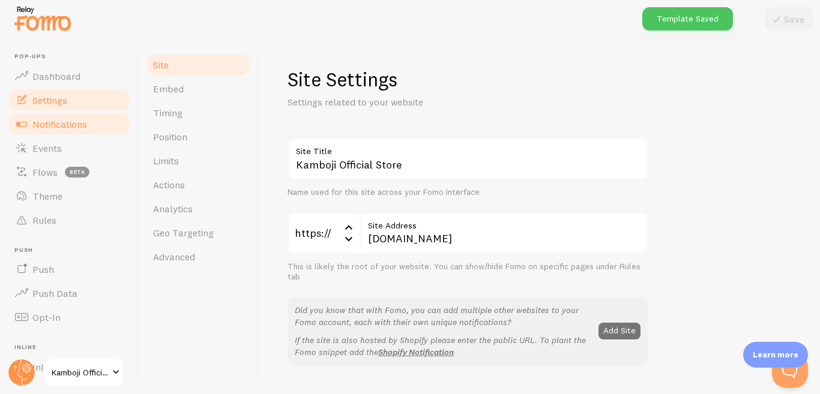
click at [66, 125] on span "Notifications" at bounding box center [59, 124] width 55 height 12
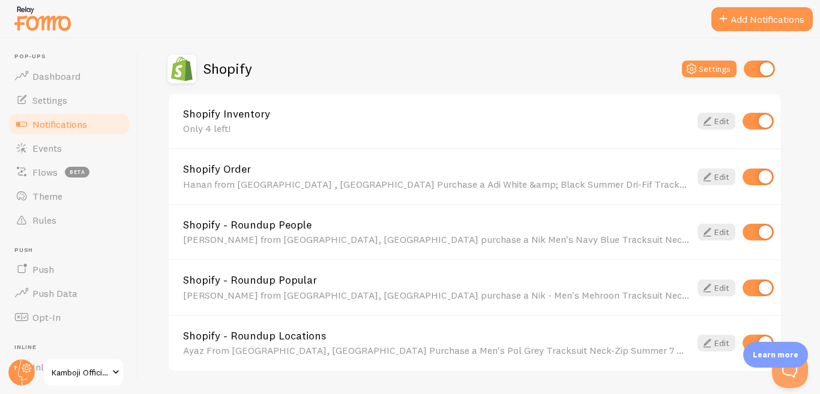
scroll to position [420, 0]
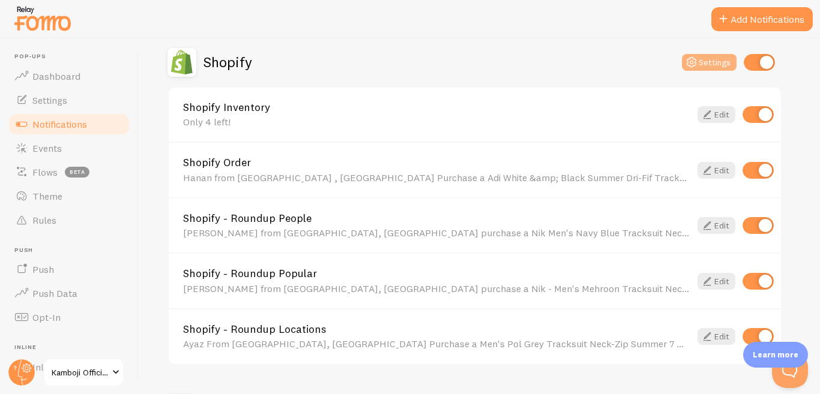
click at [710, 65] on button "Settings" at bounding box center [709, 62] width 55 height 17
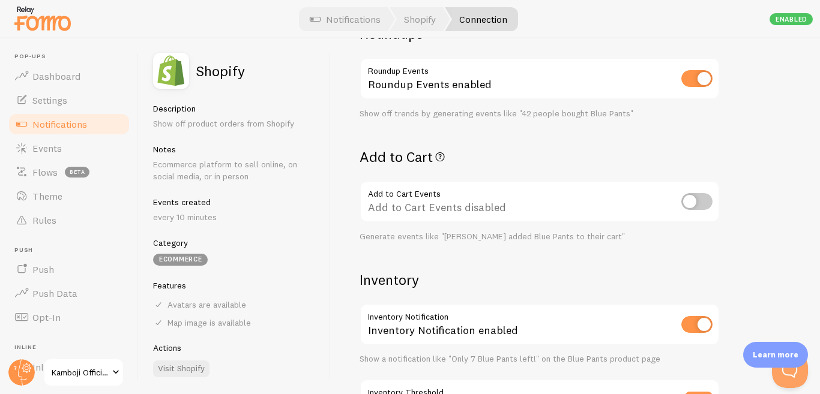
scroll to position [420, 0]
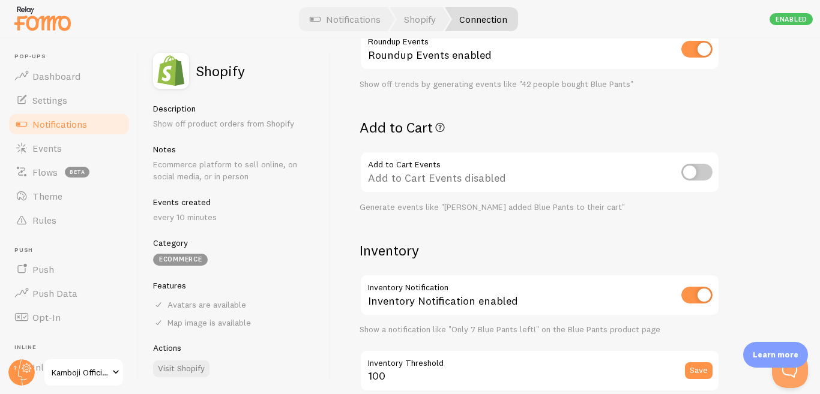
click at [698, 176] on input "checkbox" at bounding box center [696, 172] width 31 height 17
checkbox input "true"
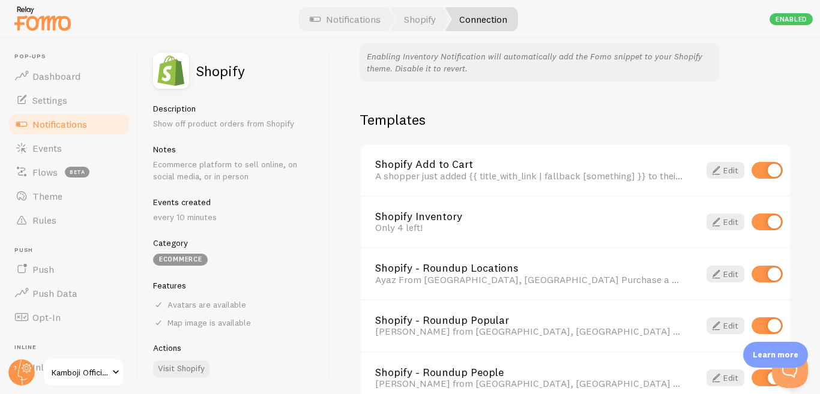
scroll to position [680, 0]
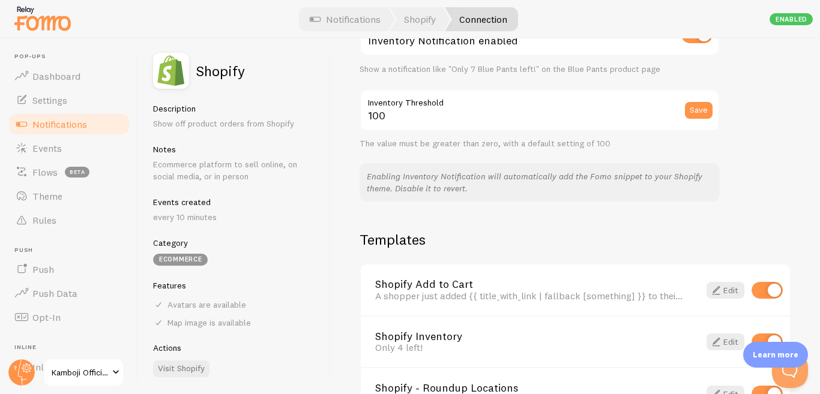
click at [574, 191] on p "Enabling Inventory Notification will automatically add the Fomo snippet to your…" at bounding box center [540, 182] width 346 height 24
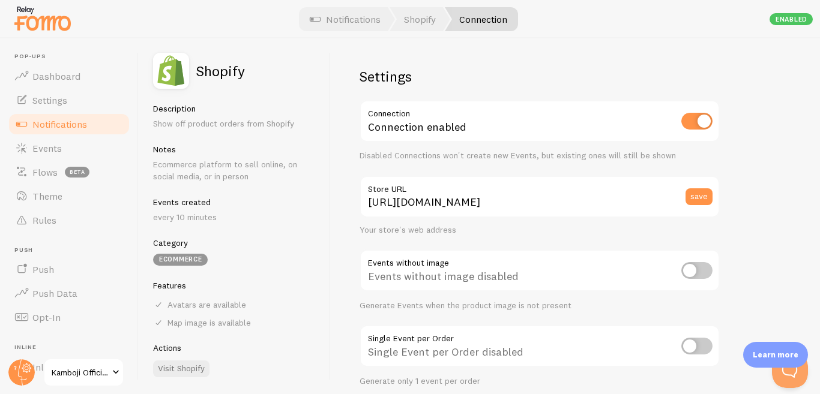
scroll to position [60, 0]
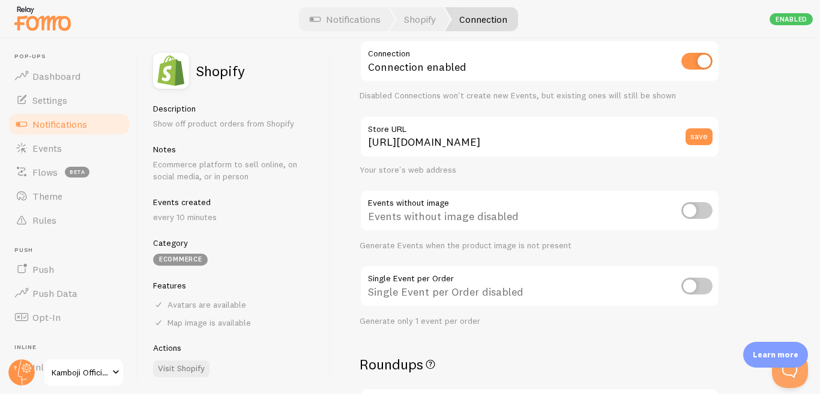
click at [692, 291] on input "checkbox" at bounding box center [696, 286] width 31 height 17
checkbox input "true"
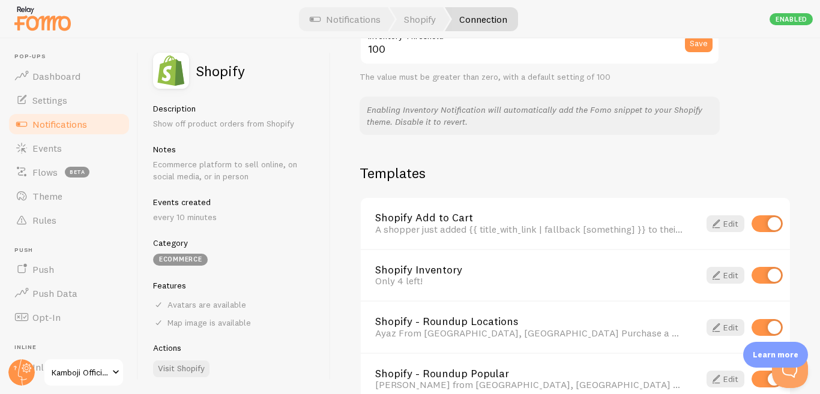
scroll to position [780, 0]
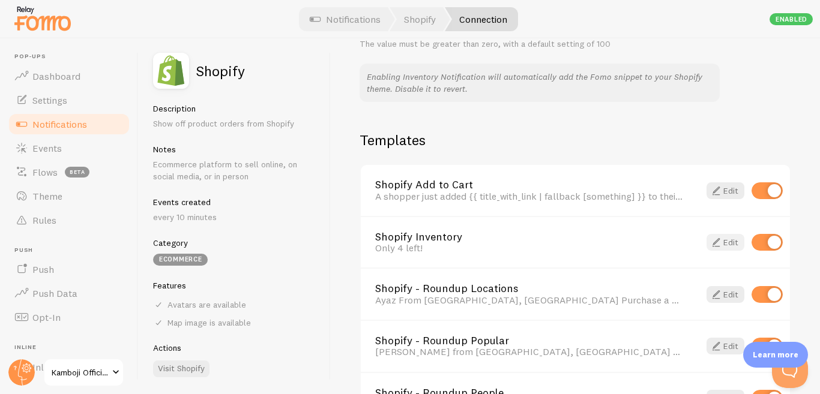
click at [717, 245] on link "Edit" at bounding box center [725, 242] width 38 height 17
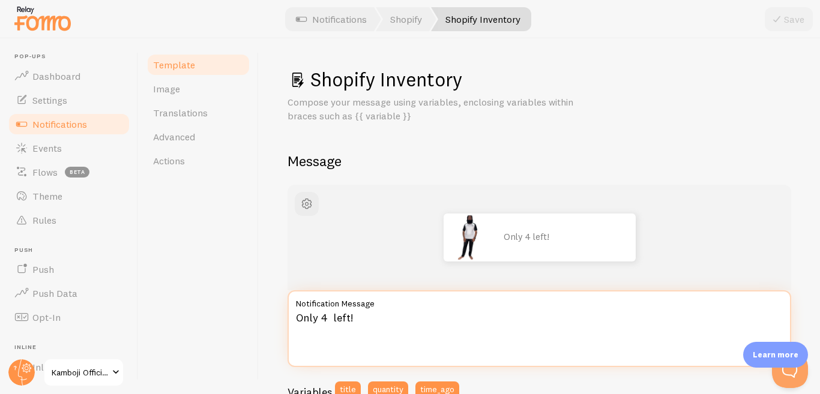
click at [400, 318] on textarea "Only 4 left!" at bounding box center [538, 328] width 503 height 77
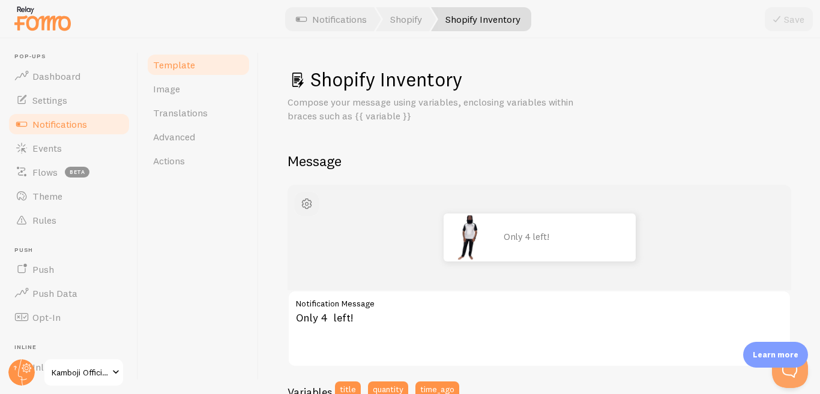
click at [308, 205] on span "button" at bounding box center [306, 204] width 14 height 14
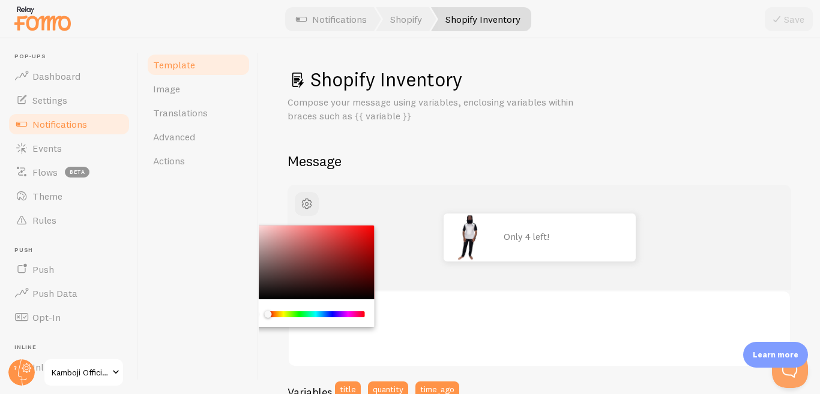
click at [289, 314] on div "Chrome color picker" at bounding box center [315, 314] width 95 height 6
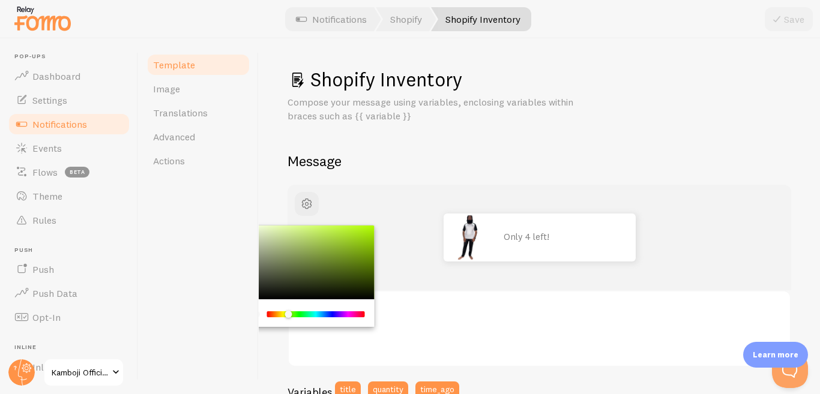
click at [234, 290] on div "Template Image Translations Advanced Actions" at bounding box center [199, 216] width 120 height 356
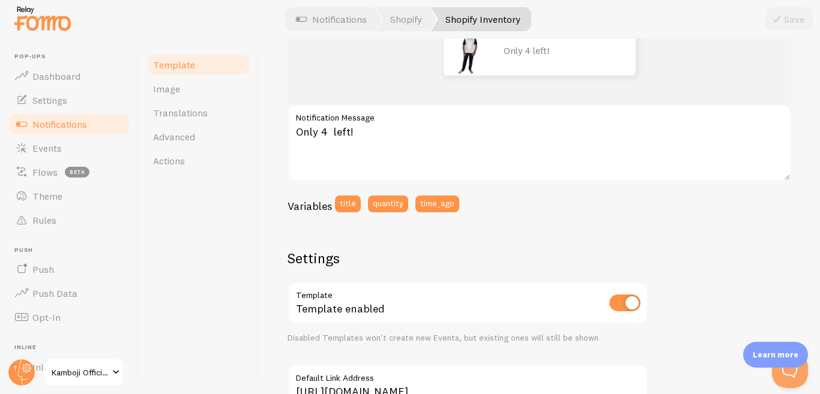
scroll to position [120, 0]
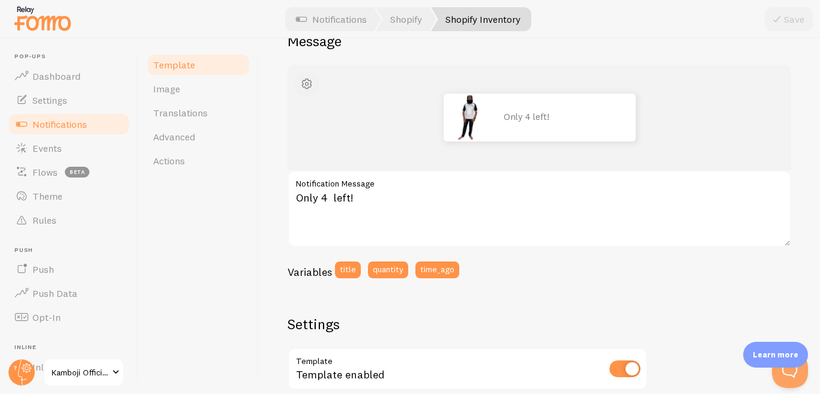
click at [298, 77] on button "button" at bounding box center [307, 84] width 24 height 24
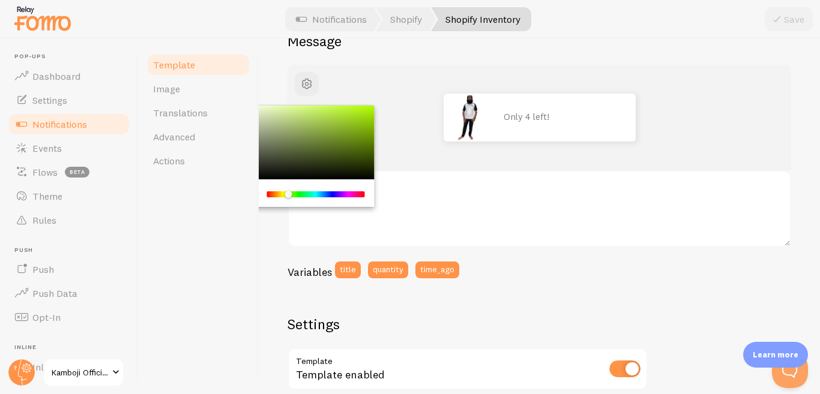
click at [271, 241] on div "Shopify Inventory Compose your message using variables, enclosing variables wit…" at bounding box center [539, 216] width 561 height 356
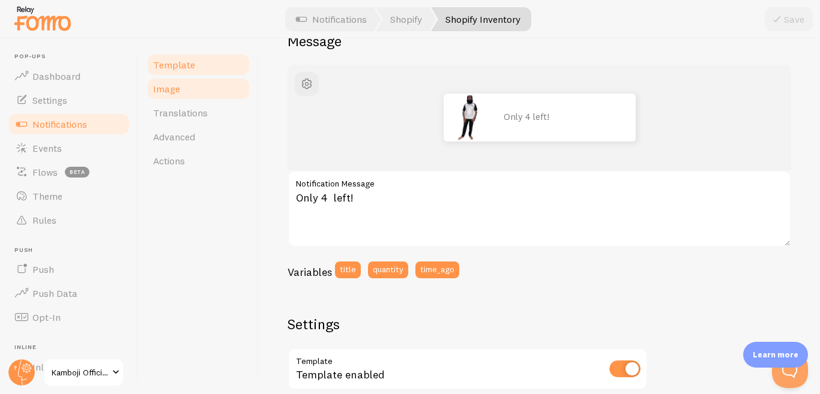
click at [191, 91] on link "Image" at bounding box center [198, 89] width 105 height 24
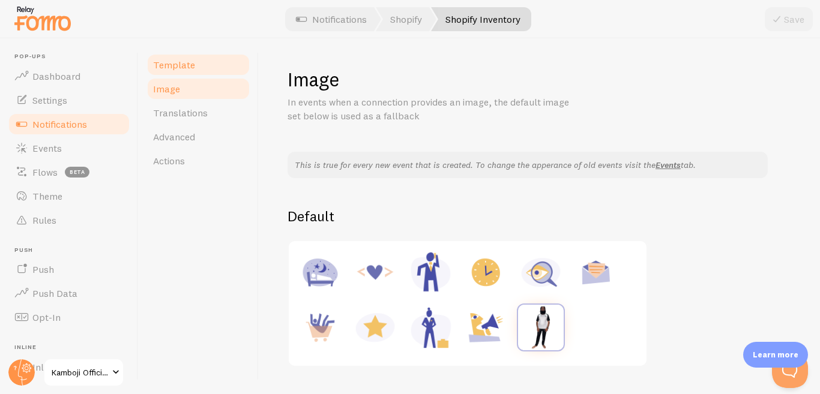
click at [186, 65] on span "Template" at bounding box center [174, 65] width 42 height 12
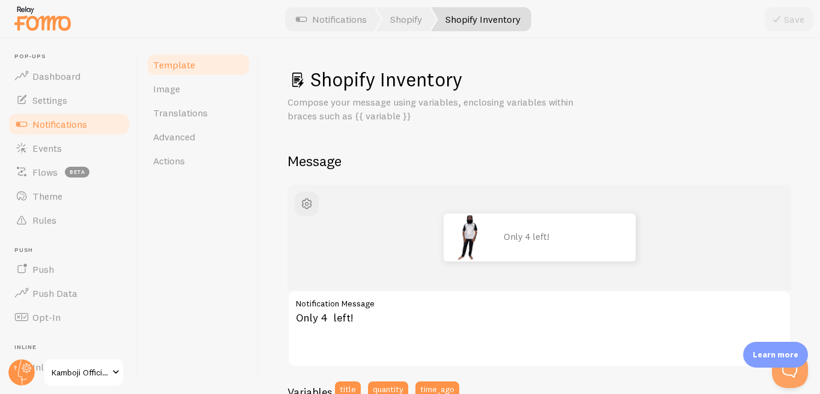
click at [89, 121] on link "Notifications" at bounding box center [69, 124] width 124 height 24
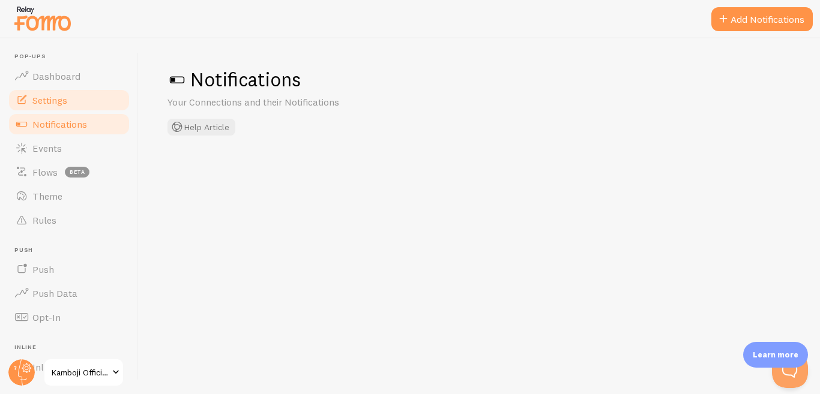
click at [87, 108] on link "Settings" at bounding box center [69, 100] width 124 height 24
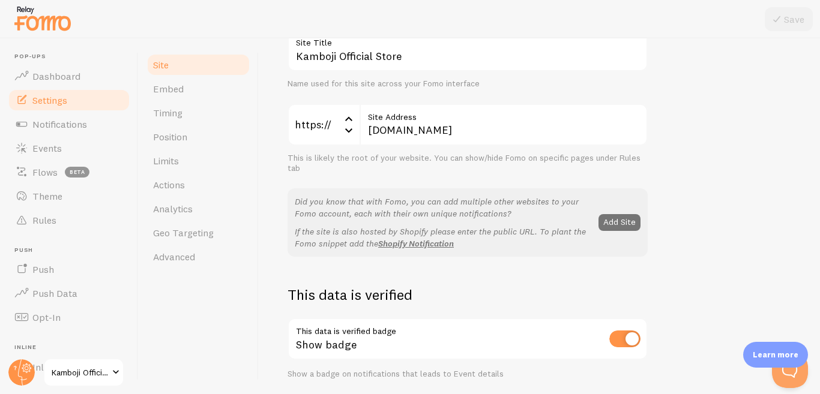
scroll to position [180, 0]
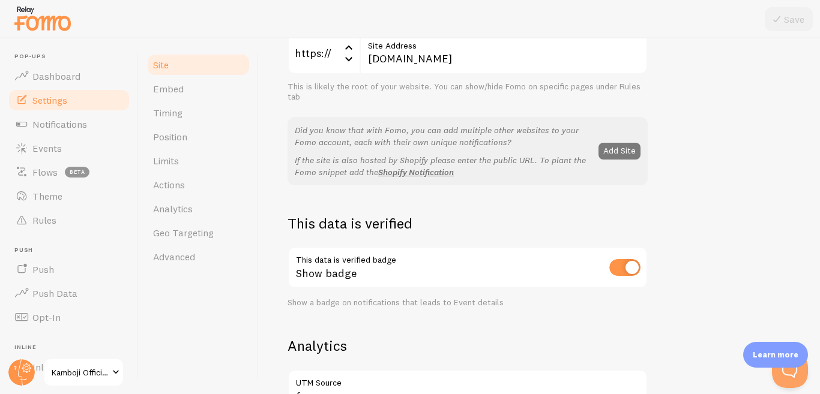
click at [611, 148] on button "Add Site" at bounding box center [619, 151] width 42 height 17
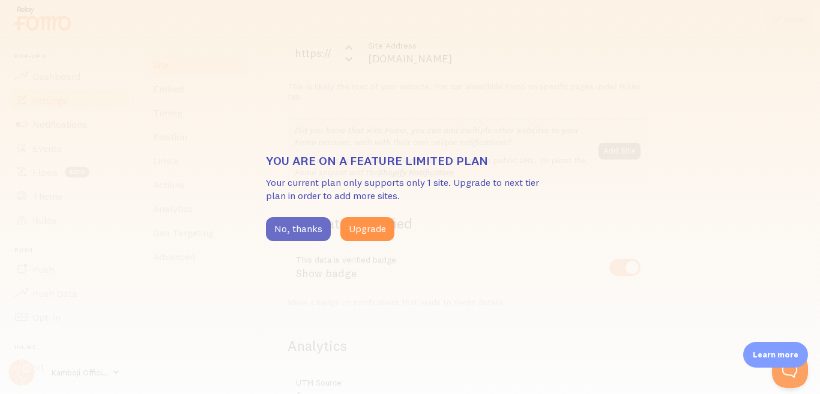
click at [295, 229] on button "No, thanks" at bounding box center [298, 229] width 65 height 24
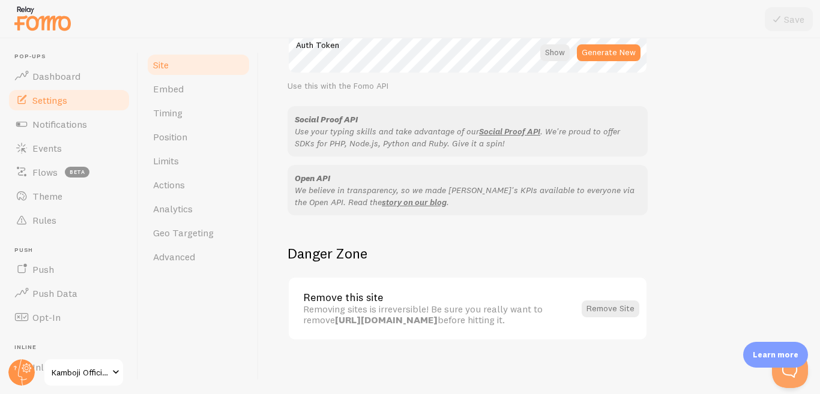
scroll to position [739, 0]
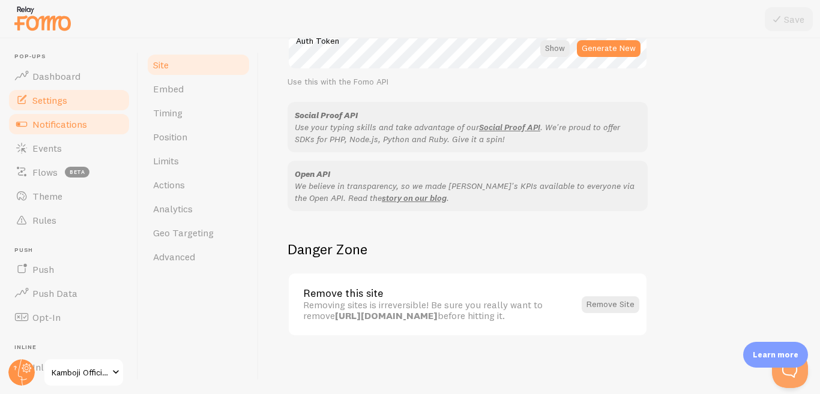
click at [61, 124] on span "Notifications" at bounding box center [59, 124] width 55 height 12
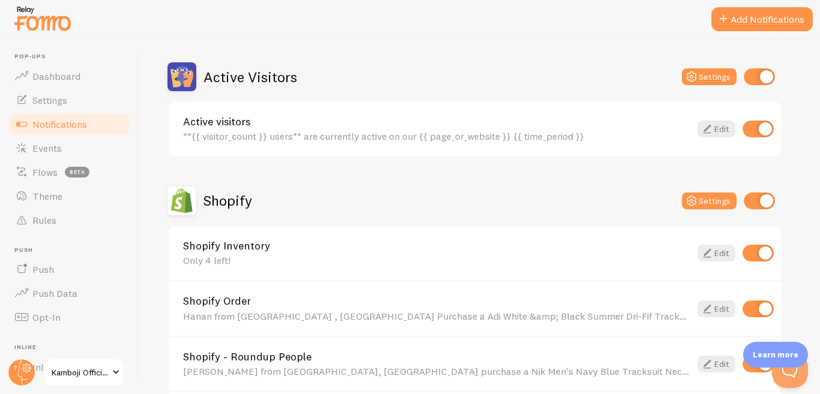
scroll to position [300, 0]
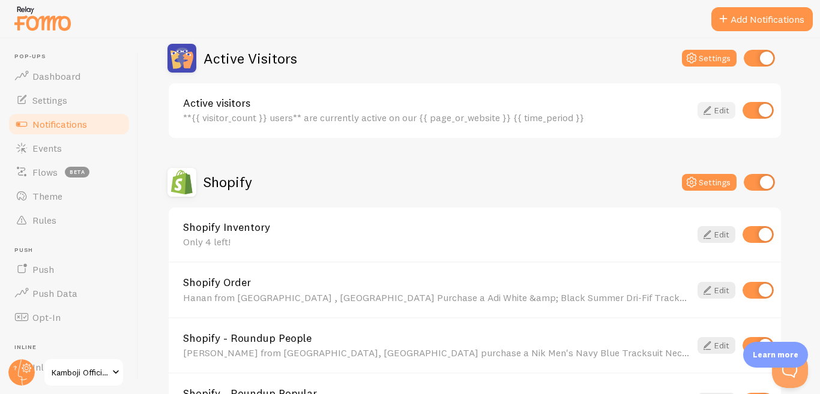
click at [715, 111] on link "Edit" at bounding box center [716, 110] width 38 height 17
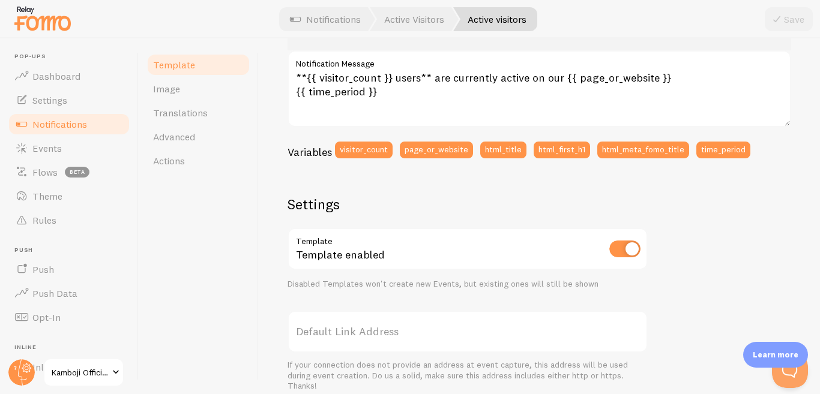
scroll to position [180, 0]
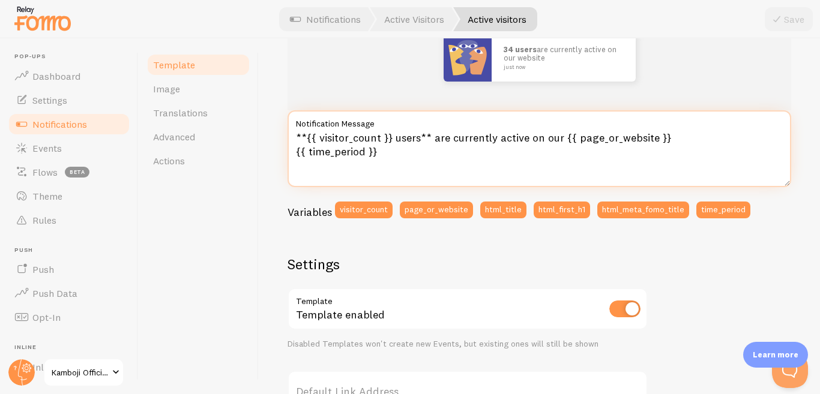
drag, startPoint x: 388, startPoint y: 155, endPoint x: 279, endPoint y: 139, distance: 109.8
click at [279, 139] on div "Active visitors Compose your message using variables, enclosing variables withi…" at bounding box center [539, 216] width 561 height 356
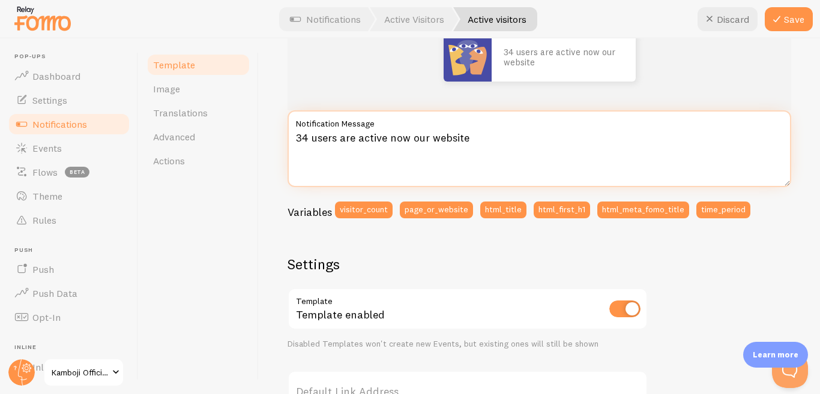
type textarea "34 users are active now our website"
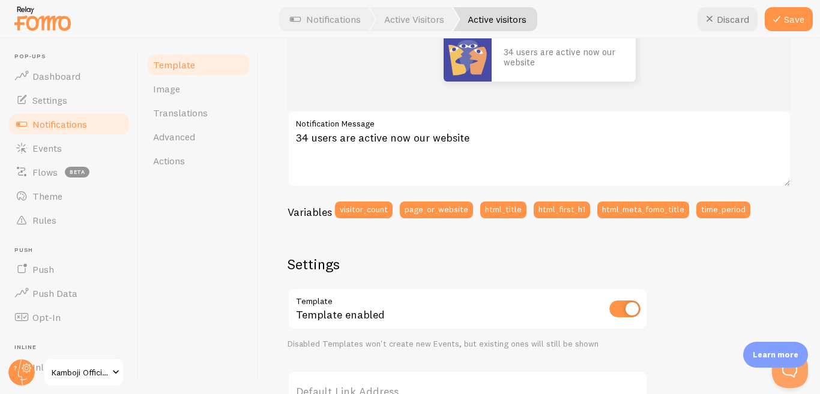
click at [267, 210] on div "Active visitors Compose your message using variables, enclosing variables withi…" at bounding box center [539, 216] width 561 height 356
click at [180, 92] on link "Image" at bounding box center [198, 89] width 105 height 24
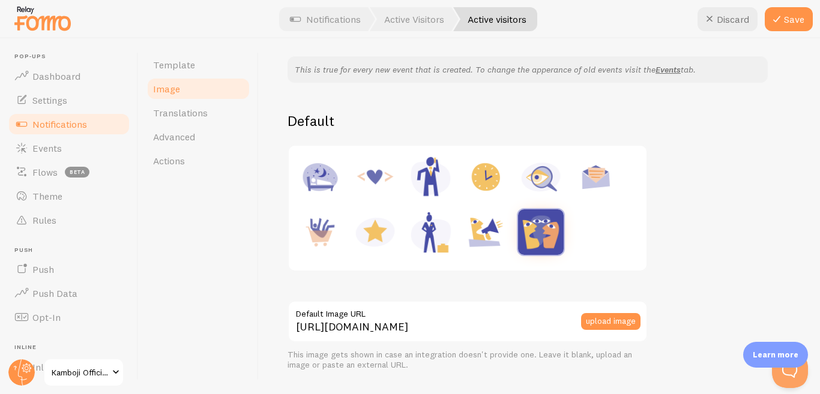
scroll to position [120, 0]
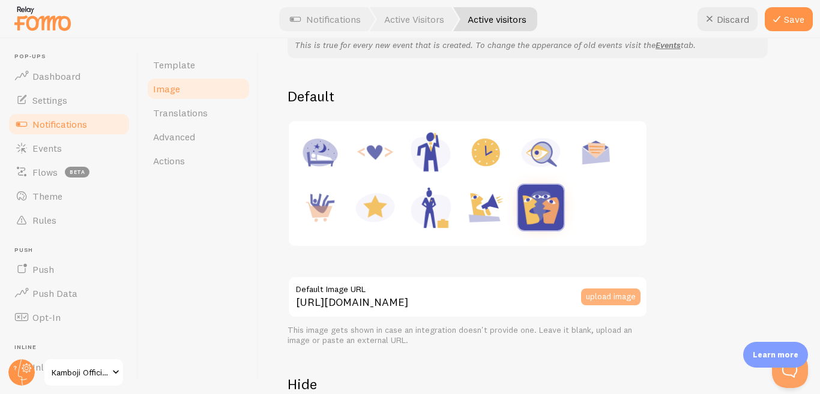
click at [614, 295] on button "upload image" at bounding box center [610, 297] width 59 height 17
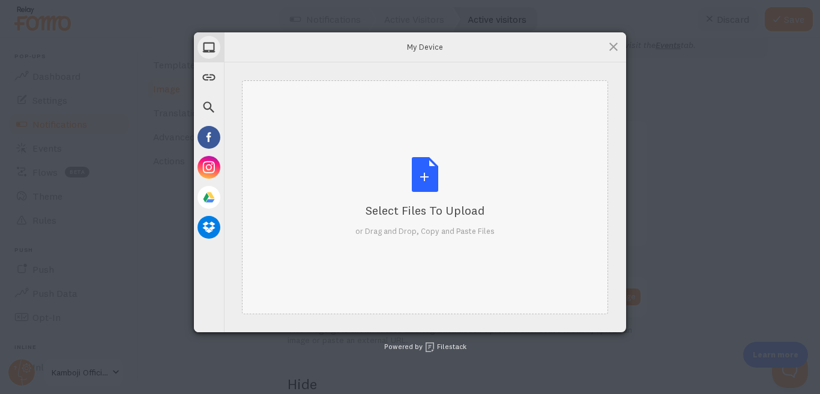
click at [426, 186] on div "Select Files to Upload or Drag and Drop, Copy and Paste Files" at bounding box center [424, 197] width 139 height 80
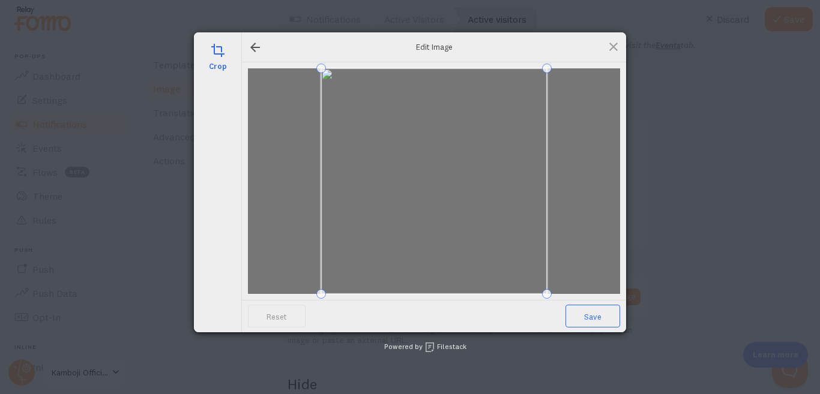
click at [598, 318] on span "Save" at bounding box center [592, 316] width 55 height 23
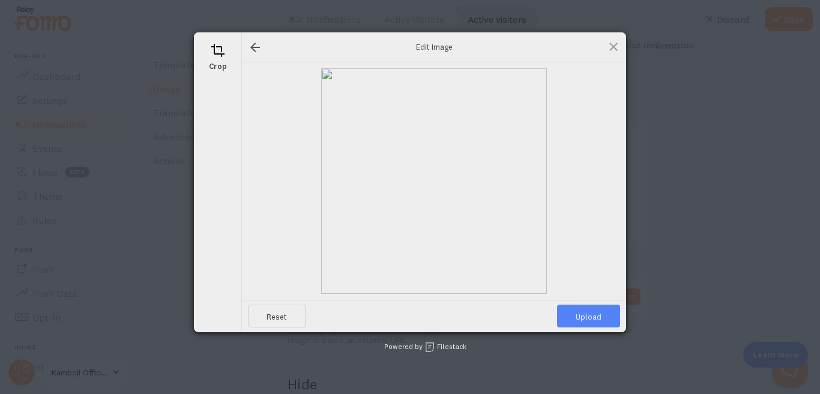
click at [595, 317] on span "Upload" at bounding box center [588, 316] width 63 height 23
type input "https://process.filestackapi.com/ApqhzE1ldTzuKSj33adqez/resize=width:170,height…"
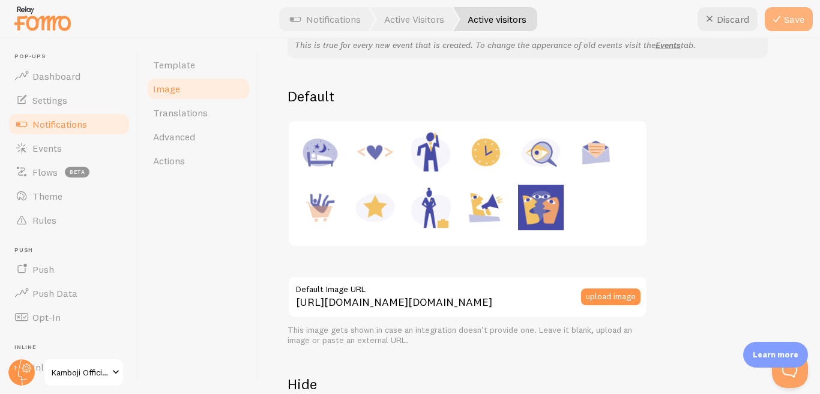
click at [792, 23] on button "Save" at bounding box center [788, 19] width 48 height 24
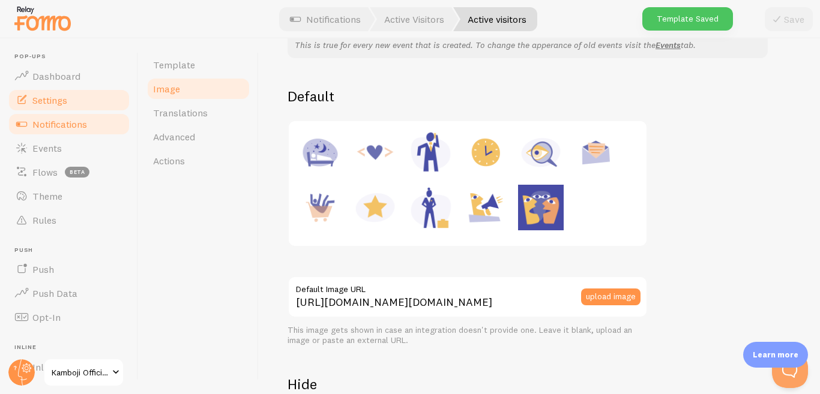
click at [45, 102] on span "Settings" at bounding box center [49, 100] width 35 height 12
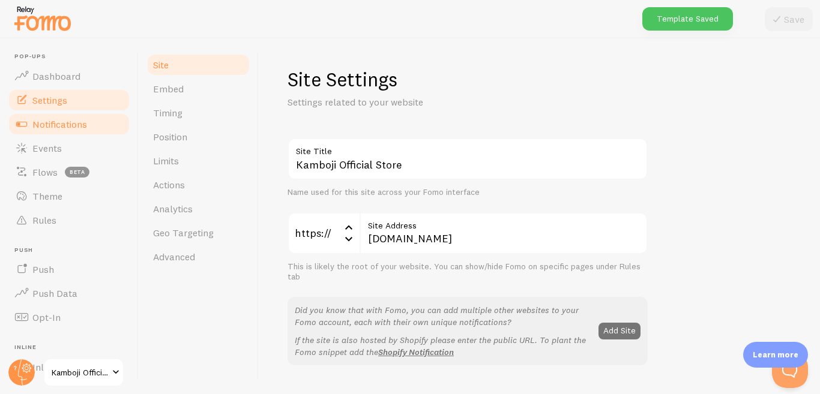
click at [71, 127] on span "Notifications" at bounding box center [59, 124] width 55 height 12
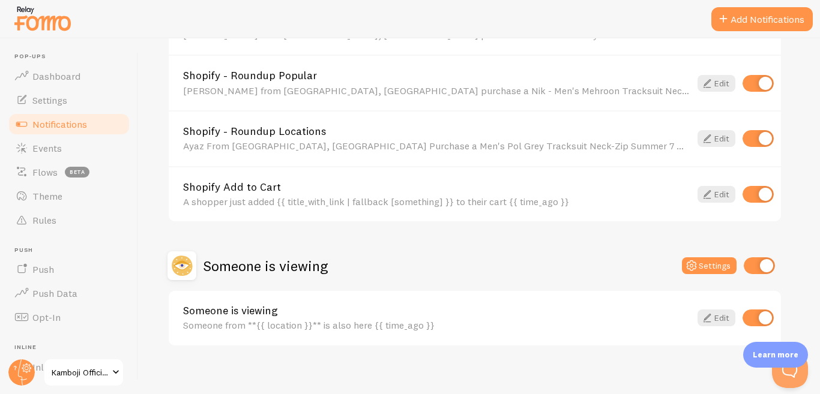
scroll to position [628, 0]
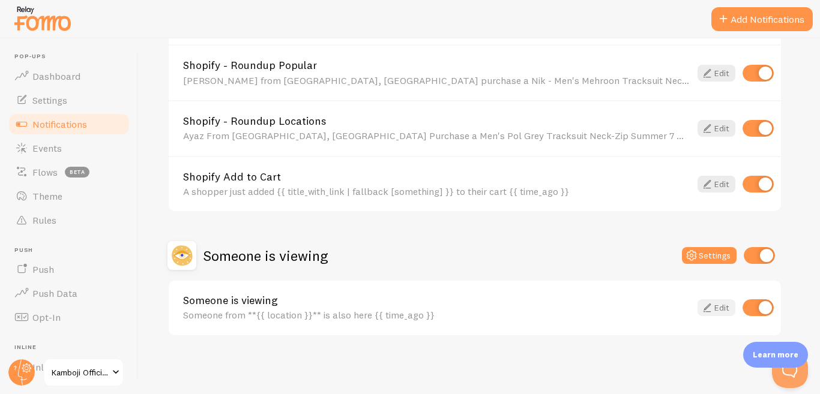
click at [724, 305] on link "Edit" at bounding box center [716, 307] width 38 height 17
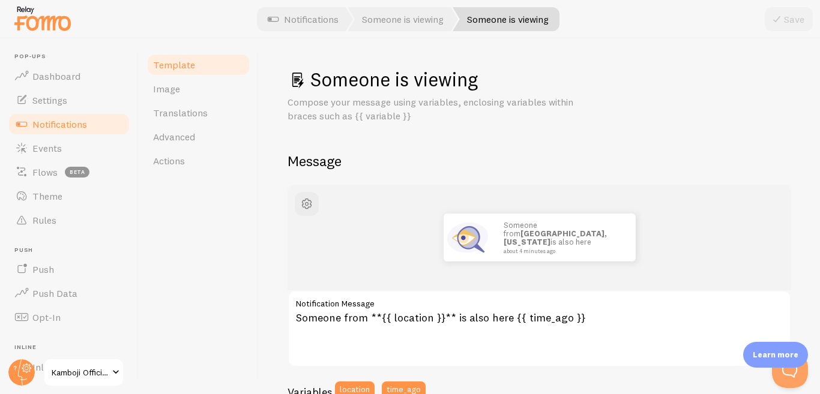
scroll to position [60, 0]
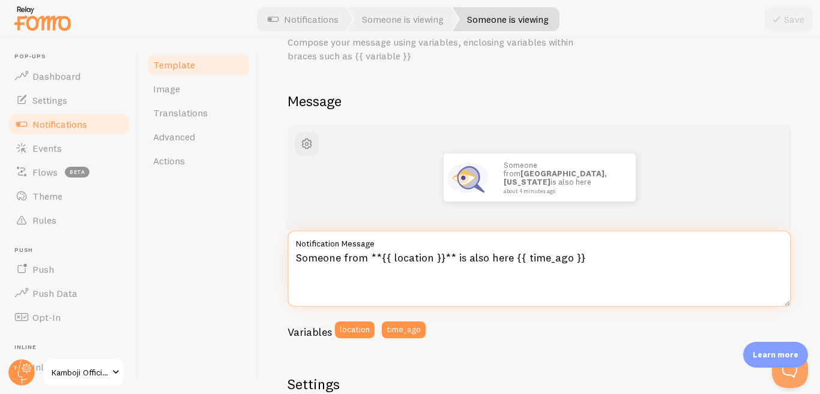
click at [584, 260] on textarea "Someone from **{{ location }}** is also here {{ time_ago }}" at bounding box center [538, 268] width 503 height 77
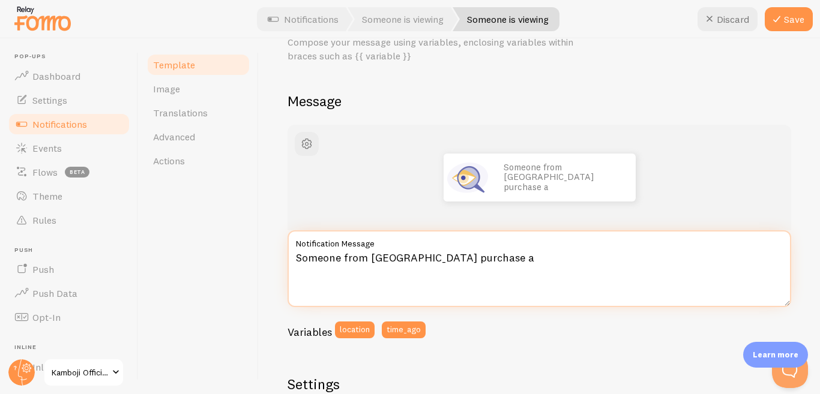
click at [407, 260] on textarea "Someone from karachi purchase a" at bounding box center [538, 268] width 503 height 77
click at [361, 274] on textarea "Someone from karachi purchase a" at bounding box center [538, 268] width 503 height 77
paste textarea "Pol- Men's Tracksuit Neck Zip - Summer"
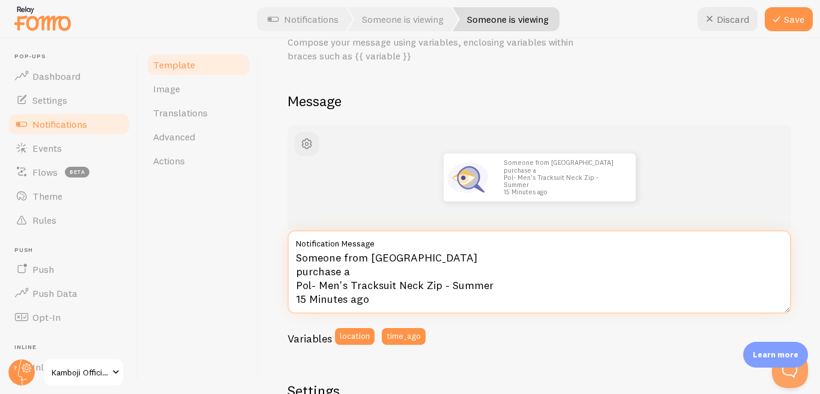
type textarea "Someone from karachi purchase a Pol- Men's Tracksuit Neck Zip - Summer 15 Minut…"
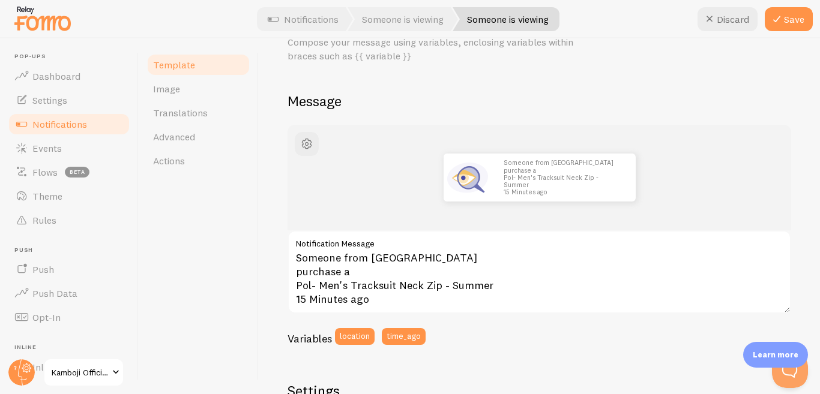
click at [545, 334] on div "Variables location time_ago" at bounding box center [538, 340] width 503 height 25
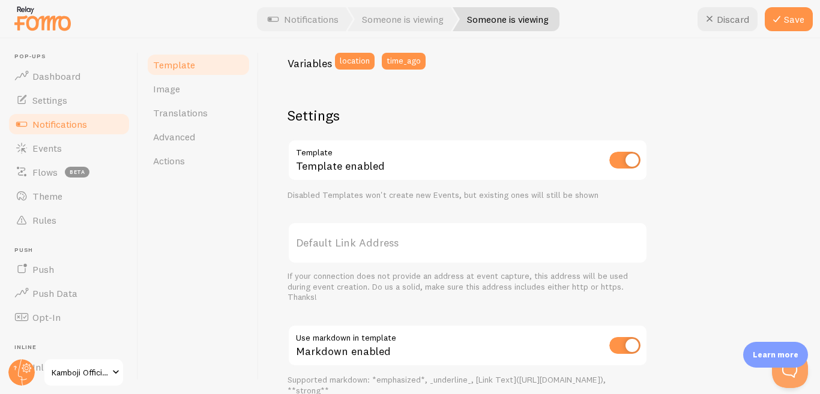
scroll to position [360, 0]
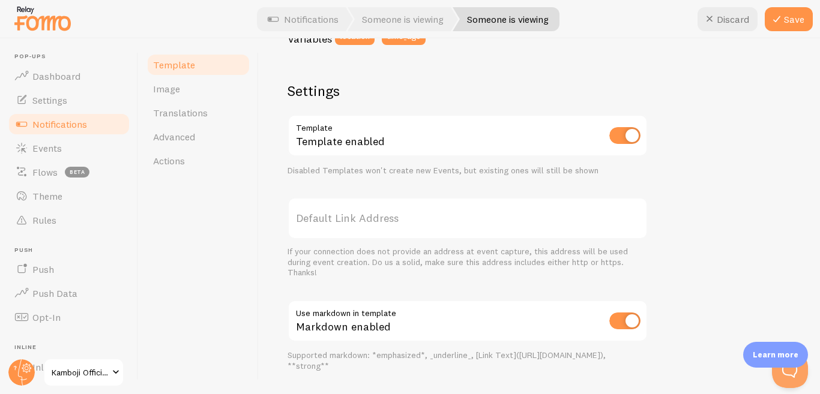
click at [442, 218] on label "Default Link Address" at bounding box center [467, 218] width 360 height 42
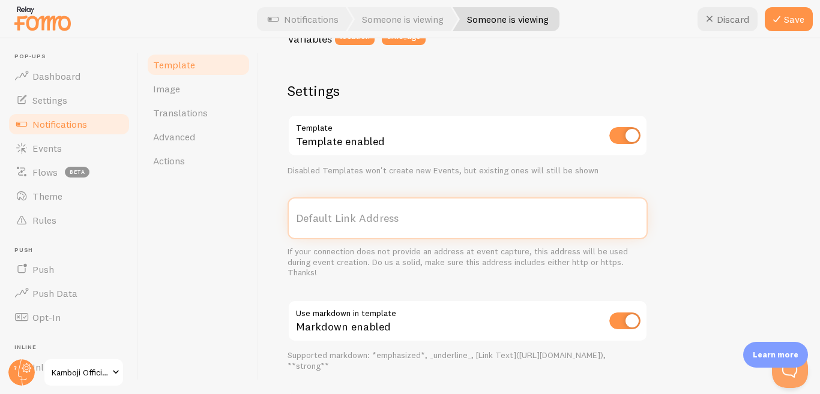
click at [442, 218] on input "Default Link Address" at bounding box center [467, 218] width 360 height 42
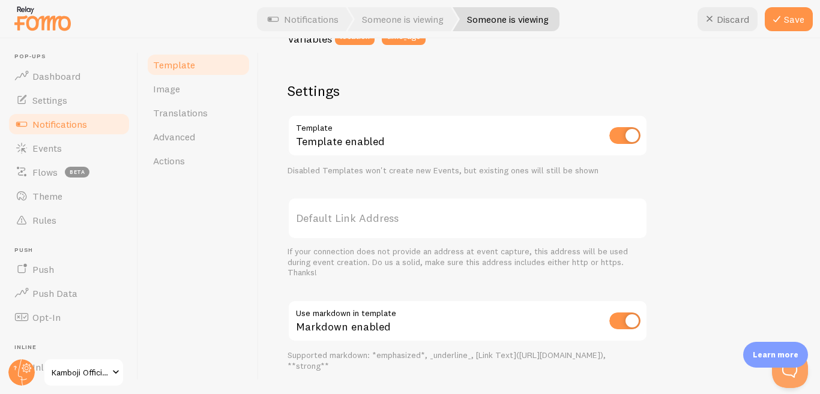
click at [313, 214] on label "Default Link Address" at bounding box center [467, 218] width 360 height 42
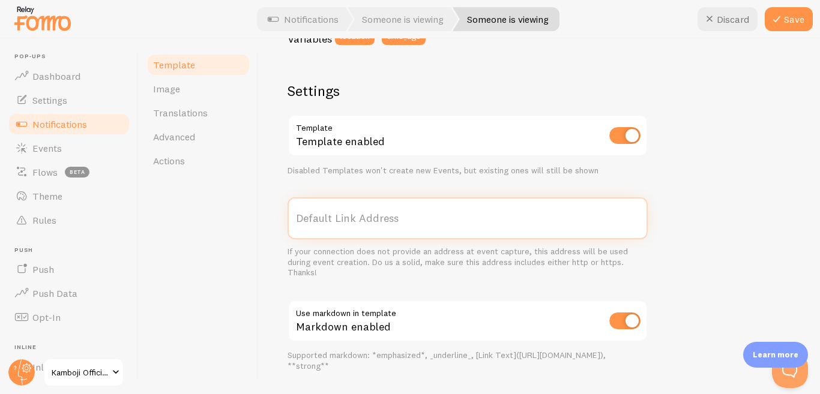
click at [313, 214] on input "Default Link Address" at bounding box center [467, 218] width 360 height 42
paste input "https://kambojiofficialstore.shop/products/pol-o-mens-tracksuit-neck-zip-summer"
type input "https://kambojiofficialstore.shop/products/pol-o-mens-tracksuit-neck-zip-summer"
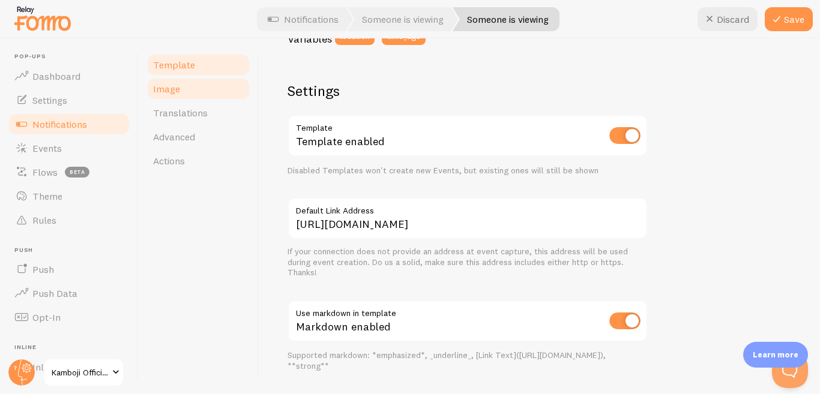
click at [171, 95] on link "Image" at bounding box center [198, 89] width 105 height 24
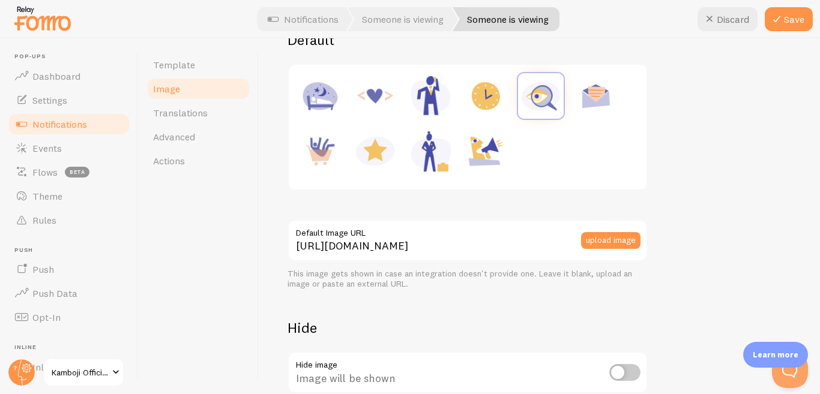
scroll to position [180, 0]
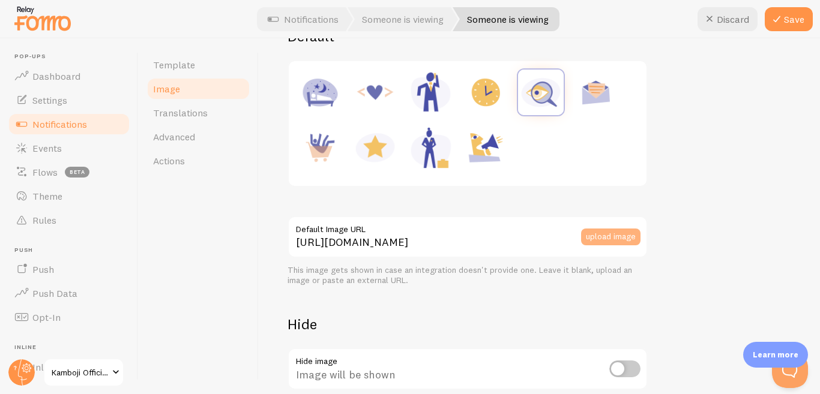
click at [626, 241] on button "upload image" at bounding box center [610, 237] width 59 height 17
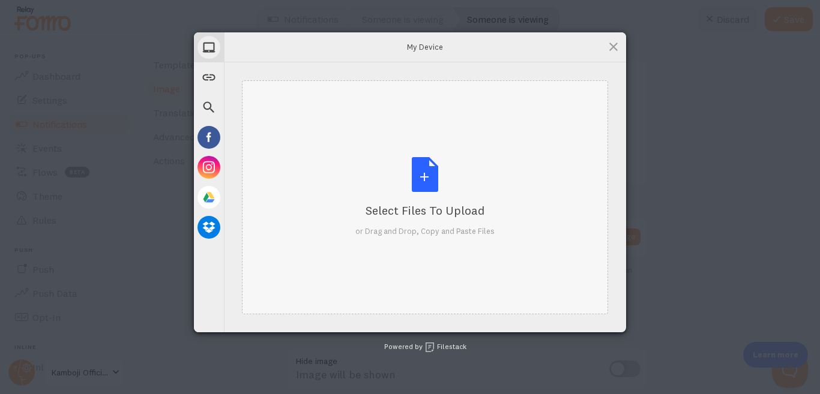
click at [424, 199] on div "Select Files to Upload or Drag and Drop, Copy and Paste Files" at bounding box center [424, 197] width 139 height 80
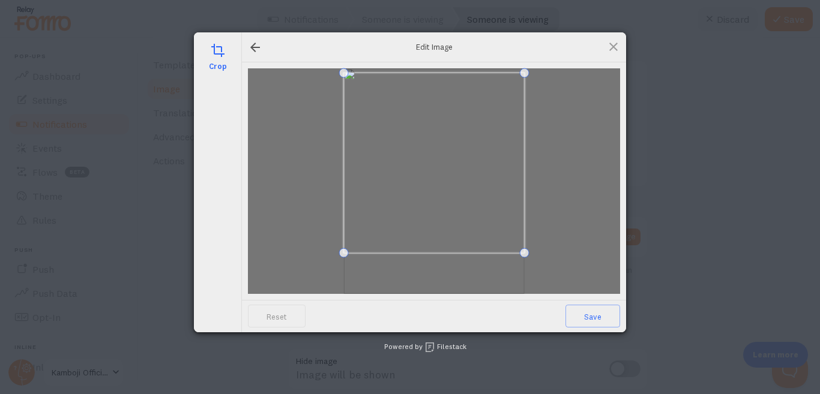
click at [461, 176] on span at bounding box center [434, 163] width 181 height 181
click at [596, 314] on span "Save" at bounding box center [592, 316] width 55 height 23
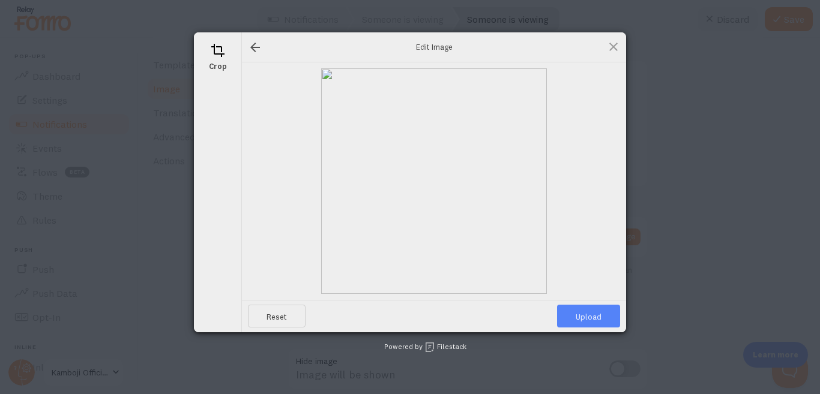
click at [600, 320] on span "Upload" at bounding box center [588, 316] width 63 height 23
type input "https://process.filestackapi.com/ApqhzE1ldTzuKSj33adqez/resize=width:170,height…"
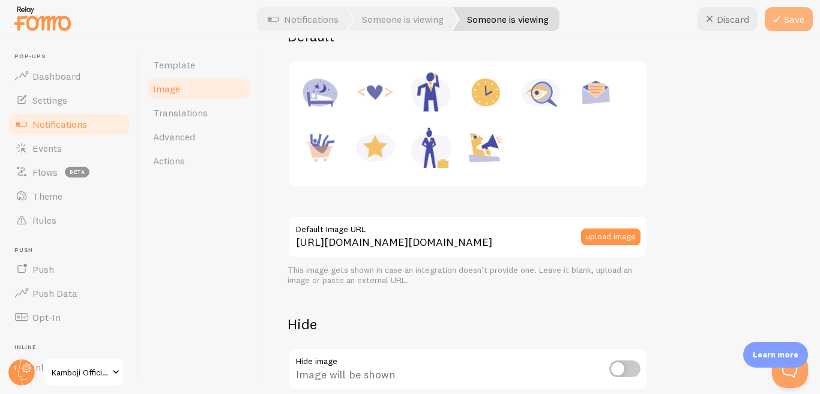
click at [785, 19] on button "Save" at bounding box center [788, 19] width 48 height 24
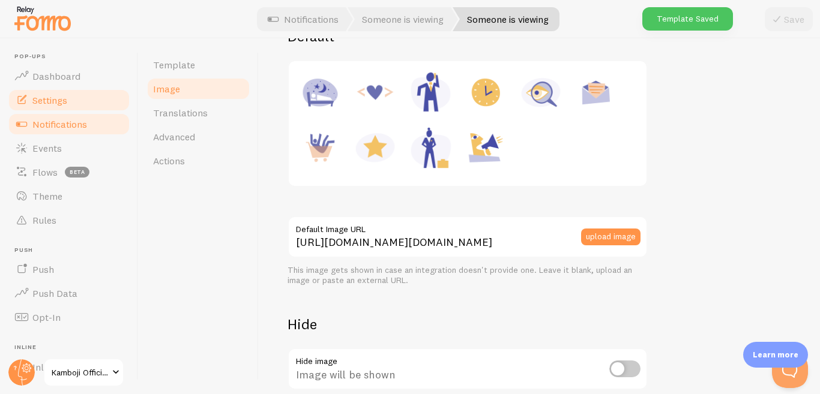
click at [48, 106] on link "Settings" at bounding box center [69, 100] width 124 height 24
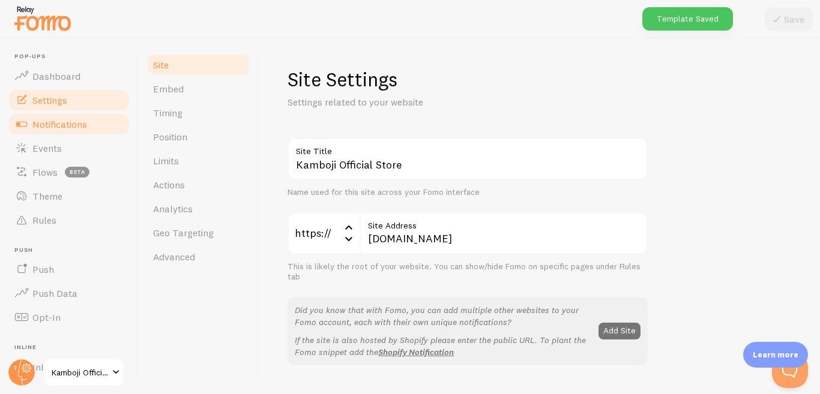
click at [55, 123] on span "Notifications" at bounding box center [59, 124] width 55 height 12
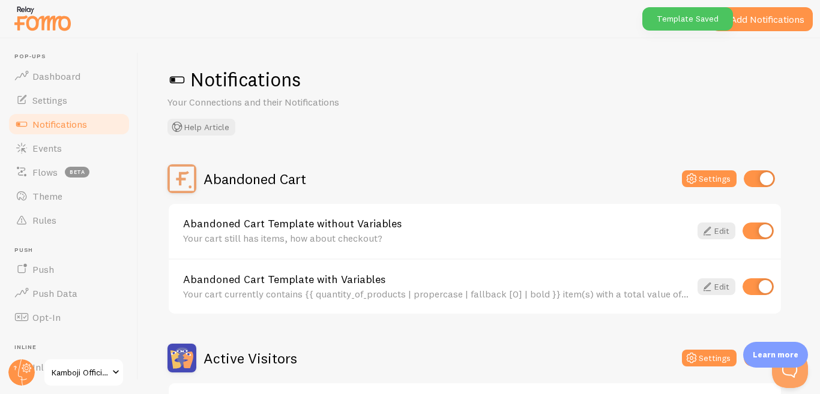
scroll to position [180, 0]
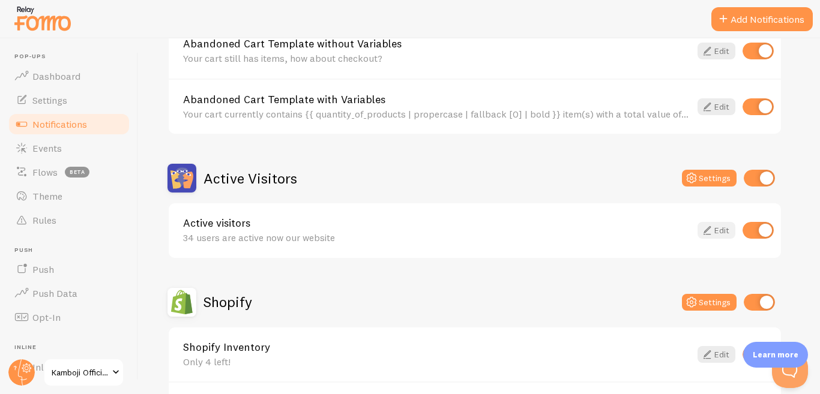
click at [712, 234] on icon at bounding box center [707, 230] width 14 height 14
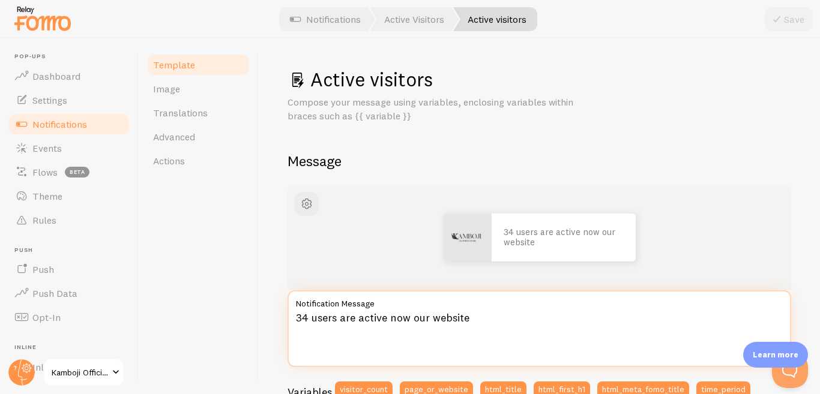
click at [411, 318] on textarea "34 users are active now our website" at bounding box center [538, 328] width 503 height 77
type textarea "34 users are active now on our website"
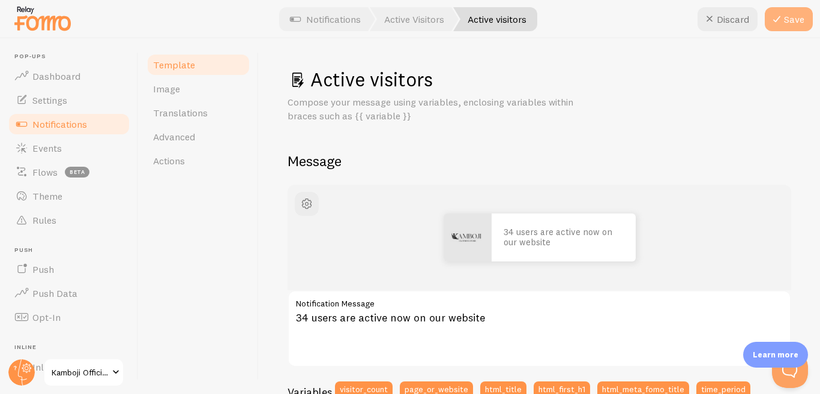
click at [791, 14] on button "Save" at bounding box center [788, 19] width 48 height 24
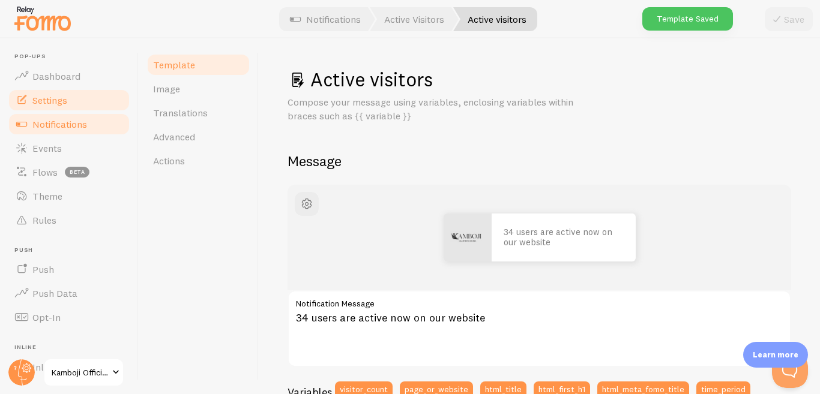
click at [64, 91] on link "Settings" at bounding box center [69, 100] width 124 height 24
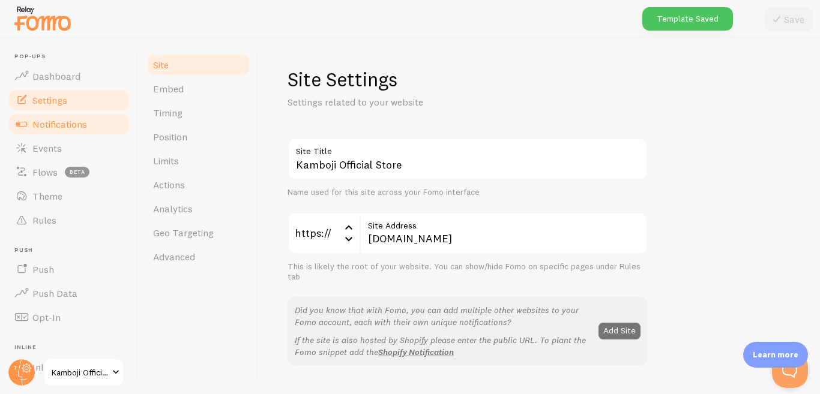
click at [65, 124] on span "Notifications" at bounding box center [59, 124] width 55 height 12
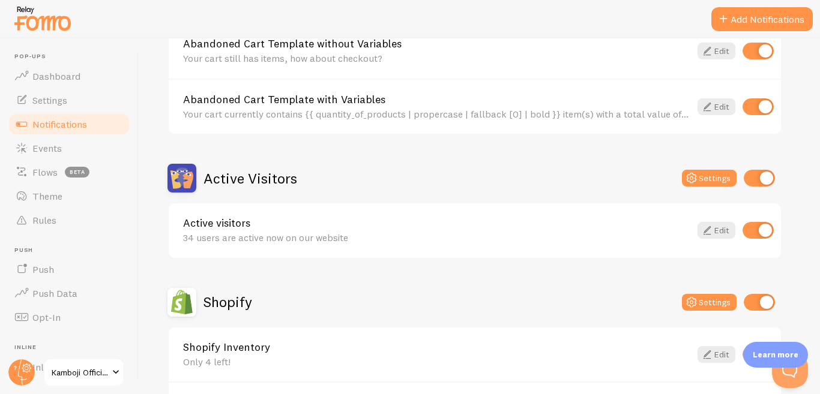
scroll to position [120, 0]
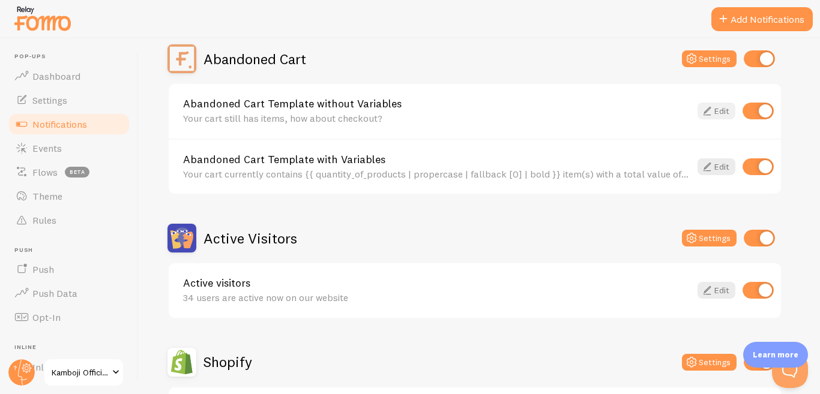
click at [712, 116] on icon at bounding box center [707, 111] width 14 height 14
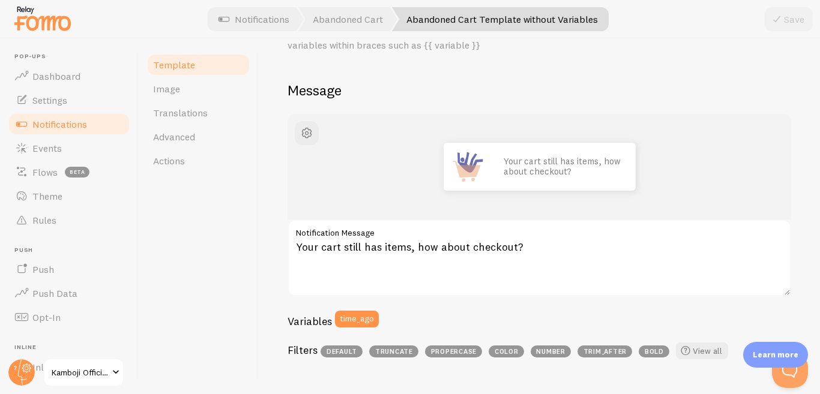
scroll to position [60, 0]
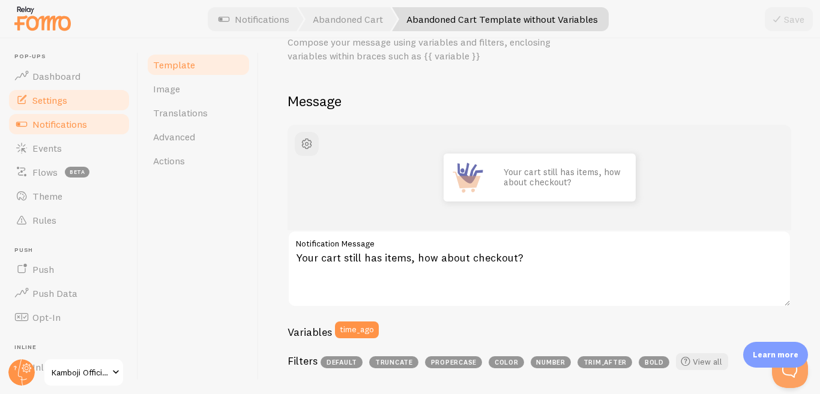
click at [45, 103] on span "Settings" at bounding box center [49, 100] width 35 height 12
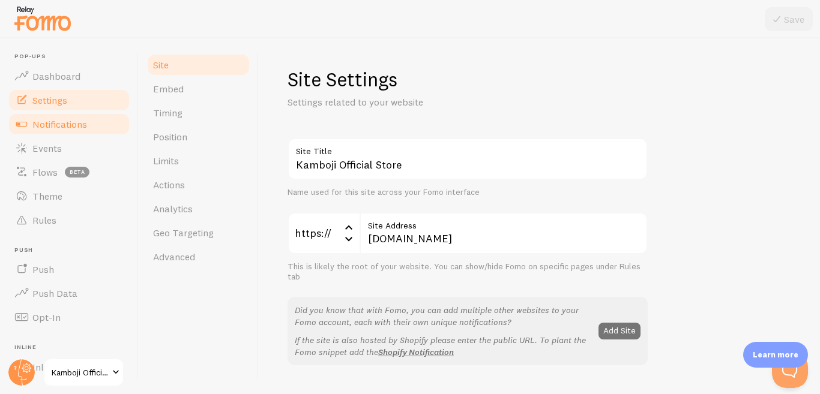
click at [50, 124] on span "Notifications" at bounding box center [59, 124] width 55 height 12
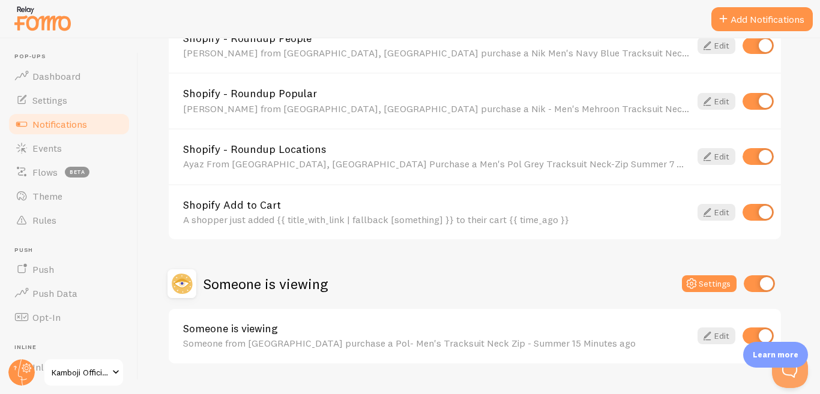
scroll to position [628, 0]
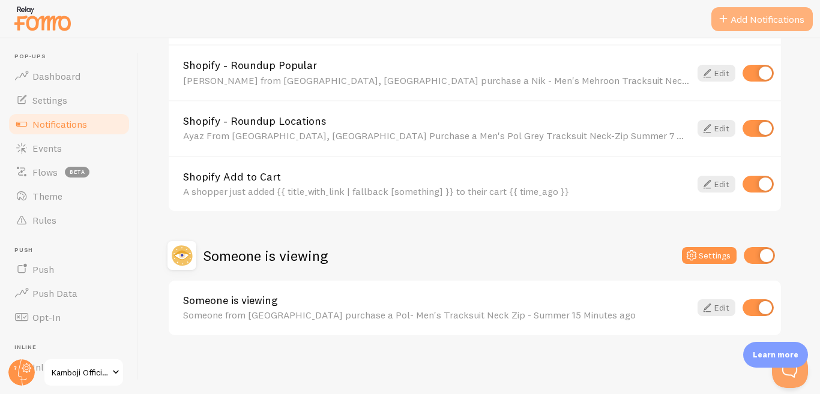
click at [744, 16] on button "Add Notifications" at bounding box center [761, 19] width 101 height 24
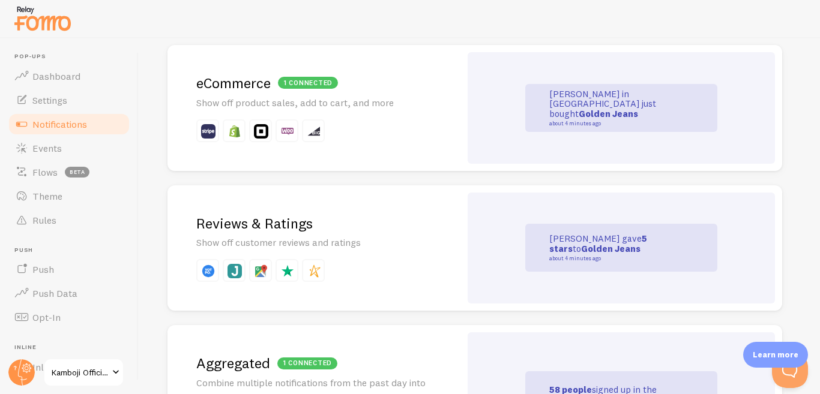
scroll to position [300, 0]
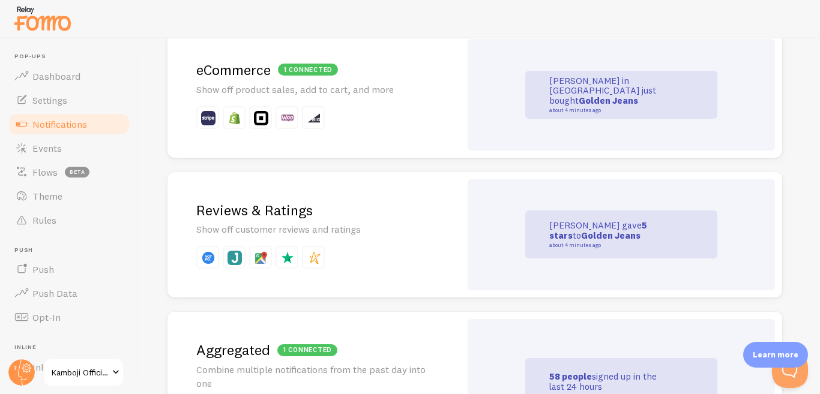
click at [616, 230] on strong "5 stars" at bounding box center [598, 231] width 98 height 22
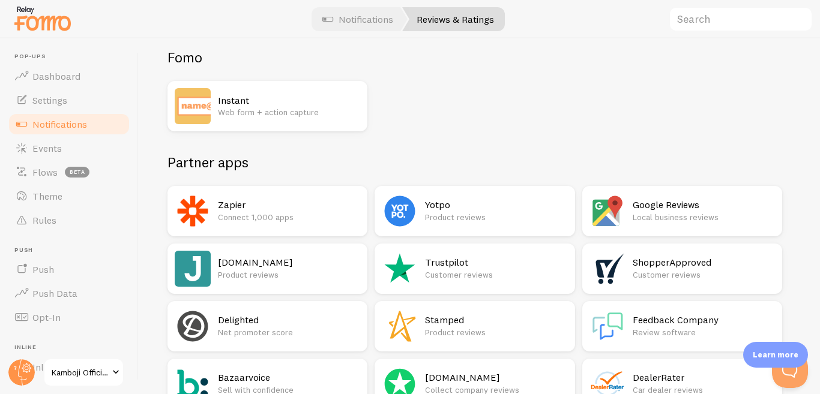
scroll to position [60, 0]
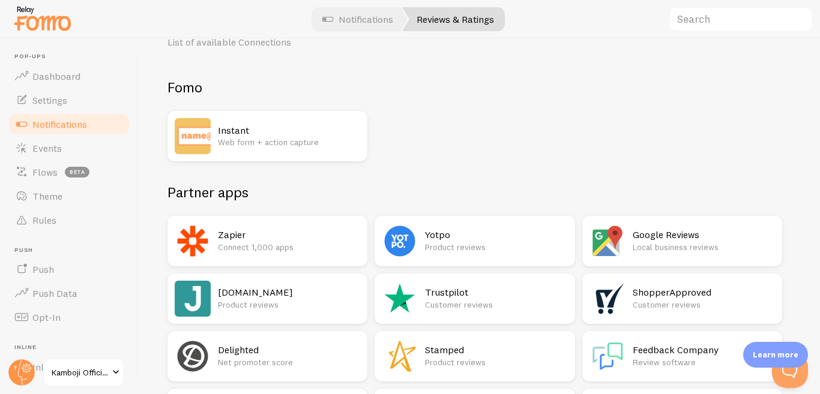
click at [278, 139] on p "Web form + action capture" at bounding box center [289, 142] width 142 height 12
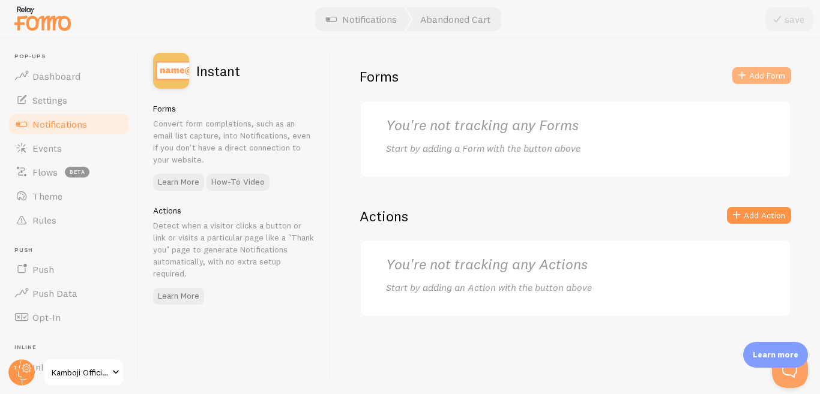
click at [759, 77] on button "Add Form" at bounding box center [761, 75] width 59 height 17
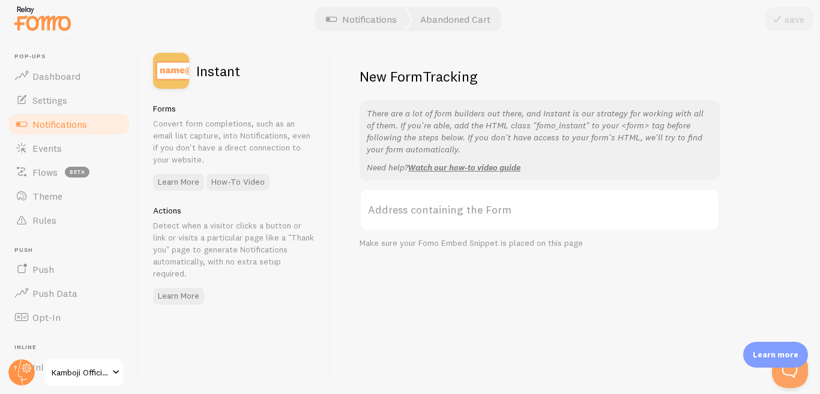
click at [477, 218] on label "Address containing the Form" at bounding box center [539, 210] width 360 height 42
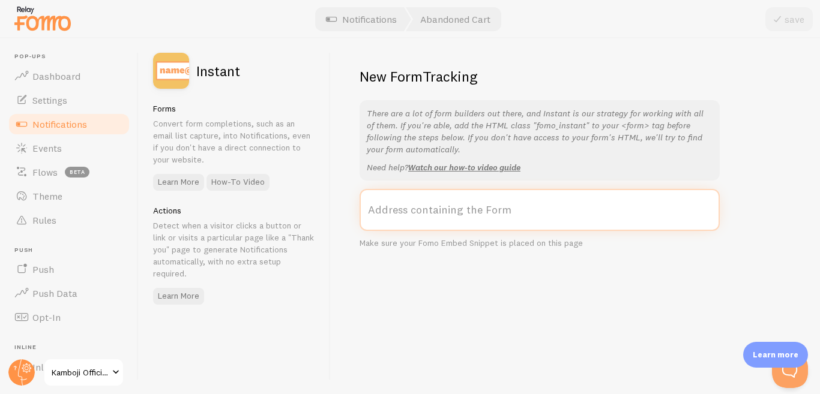
click at [477, 218] on input "Address containing the Form" at bounding box center [539, 210] width 360 height 42
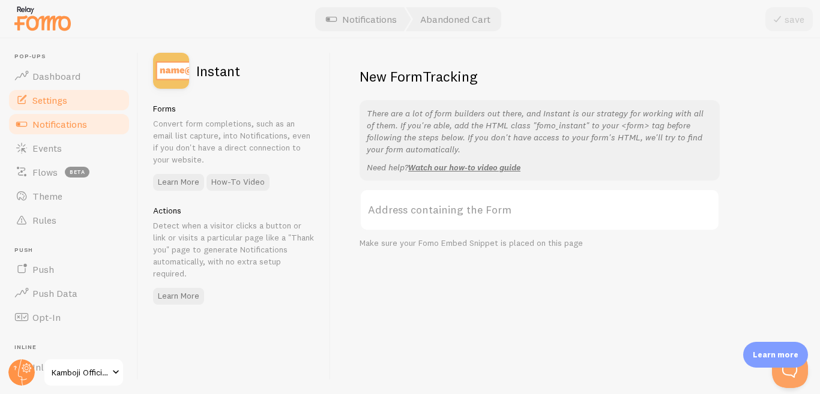
click at [82, 106] on link "Settings" at bounding box center [69, 100] width 124 height 24
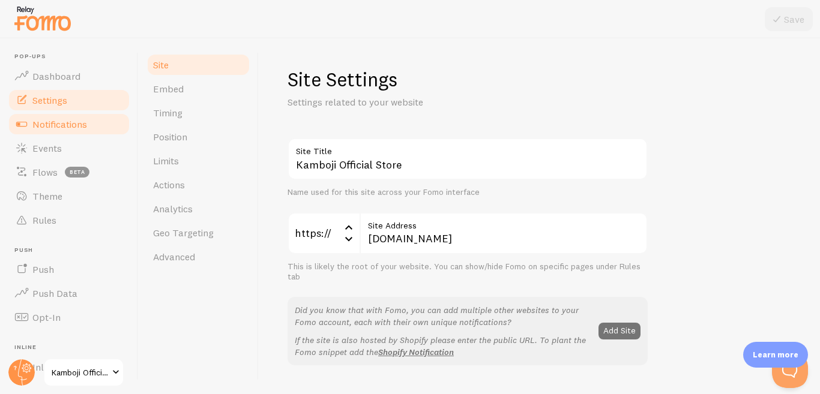
click at [67, 128] on span "Notifications" at bounding box center [59, 124] width 55 height 12
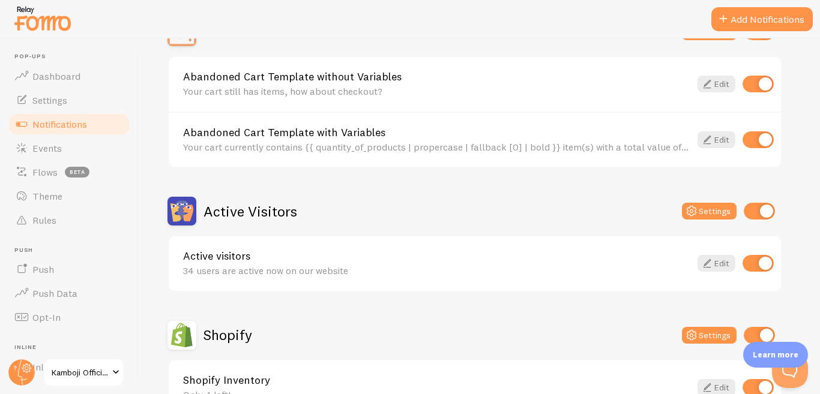
scroll to position [180, 0]
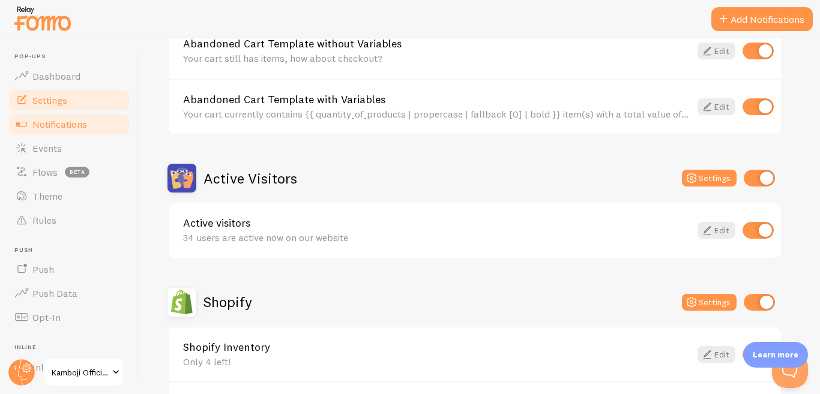
click at [52, 105] on span "Settings" at bounding box center [49, 100] width 35 height 12
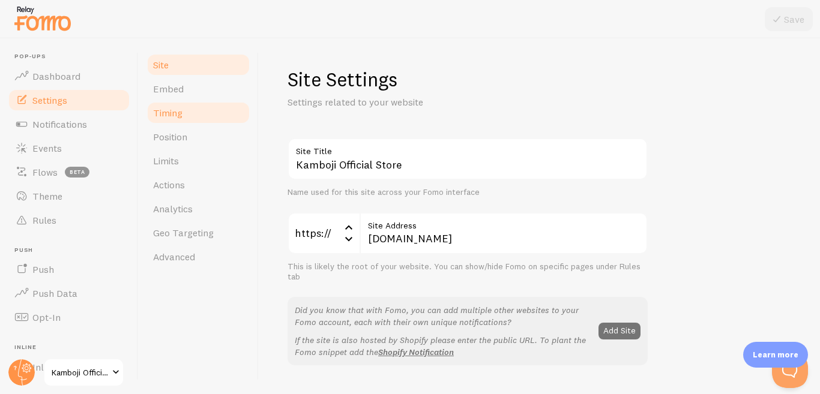
click at [204, 110] on link "Timing" at bounding box center [198, 113] width 105 height 24
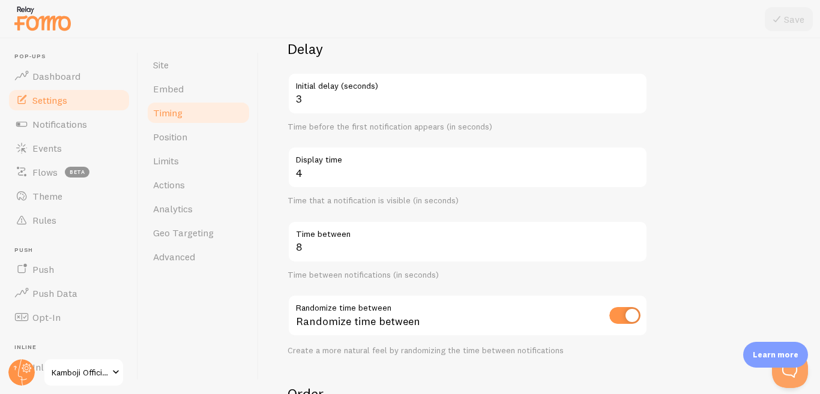
scroll to position [120, 0]
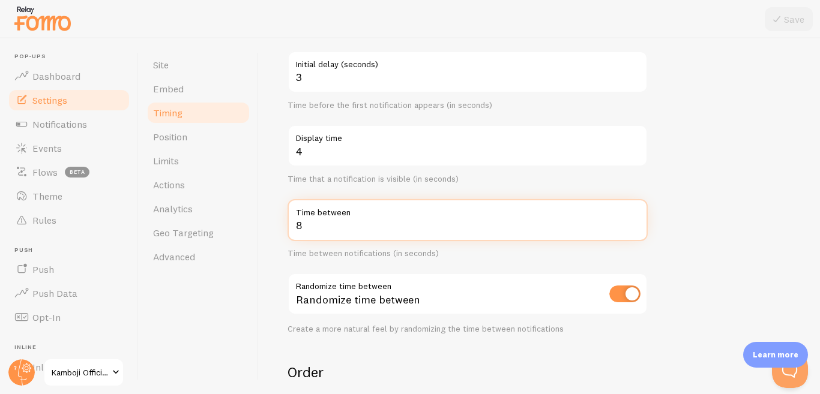
click at [378, 231] on input "8" at bounding box center [467, 220] width 360 height 42
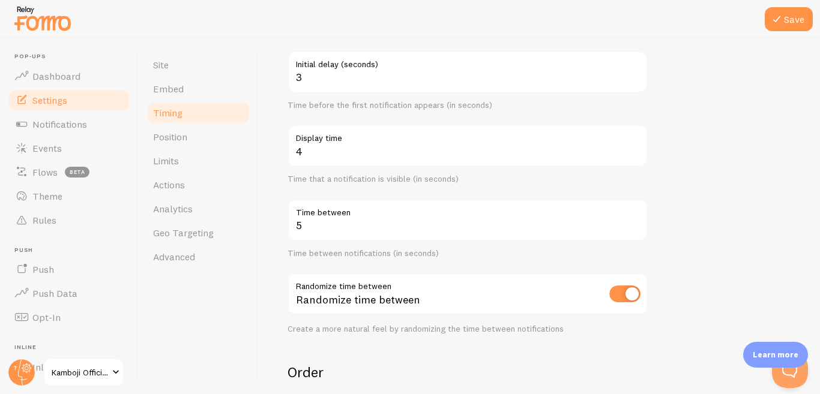
click at [701, 168] on form "Delay 3 Initial delay (seconds) Time before the first notification appears (in …" at bounding box center [538, 275] width 503 height 515
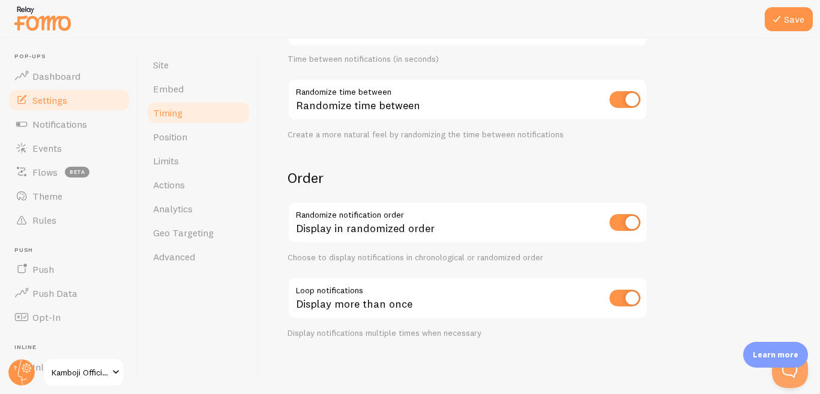
scroll to position [316, 0]
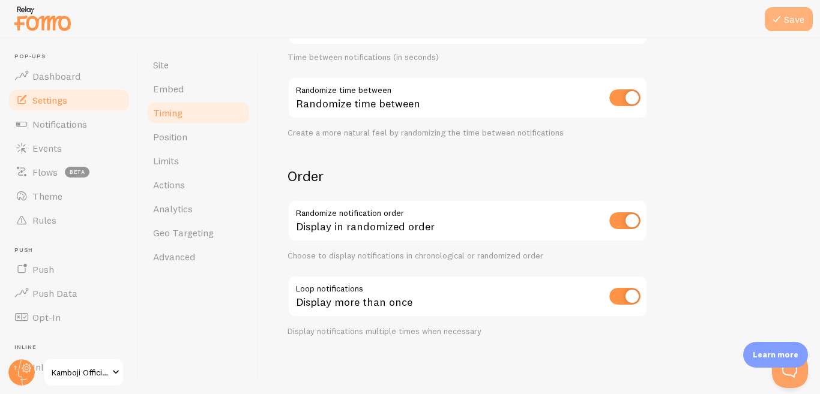
click at [781, 27] on button "Save" at bounding box center [788, 19] width 48 height 24
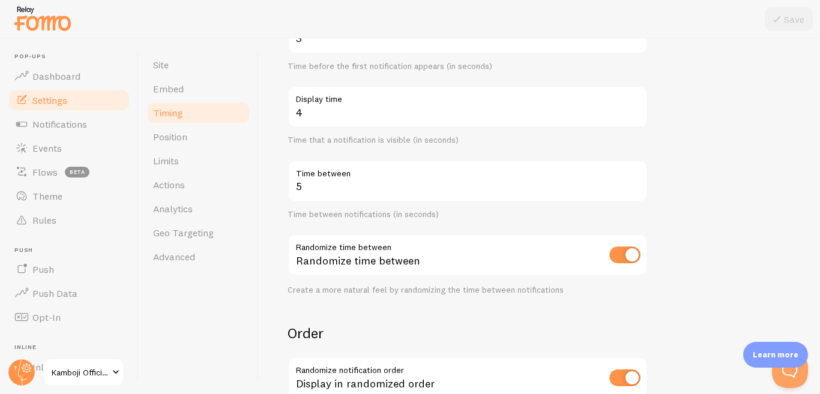
scroll to position [180, 0]
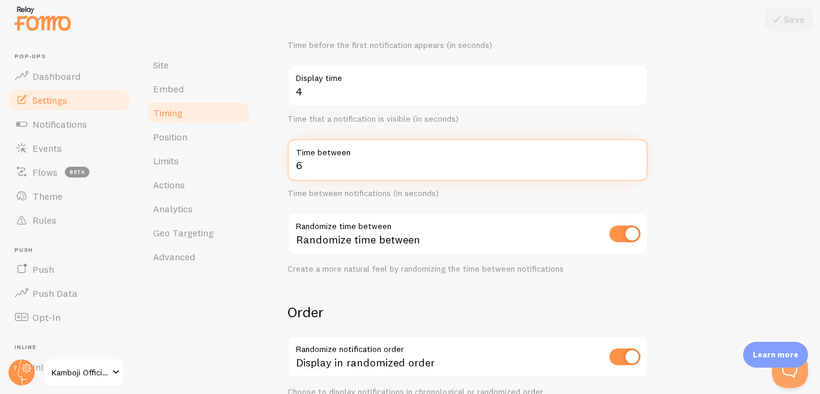
click at [632, 163] on input "6" at bounding box center [467, 160] width 360 height 42
click at [635, 167] on input "5" at bounding box center [467, 160] width 360 height 42
type input "4"
click at [635, 167] on input "4" at bounding box center [467, 160] width 360 height 42
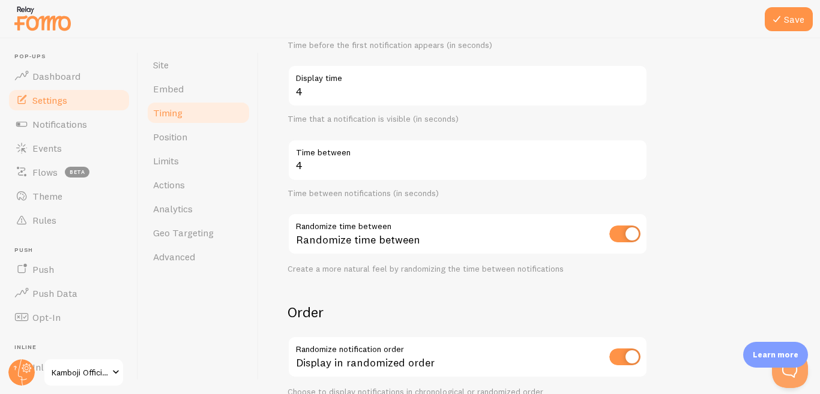
click at [670, 156] on form "Delay 3 Initial delay (seconds) Time before the first notification appears (in …" at bounding box center [538, 215] width 503 height 515
click at [785, 14] on button "Save" at bounding box center [788, 19] width 48 height 24
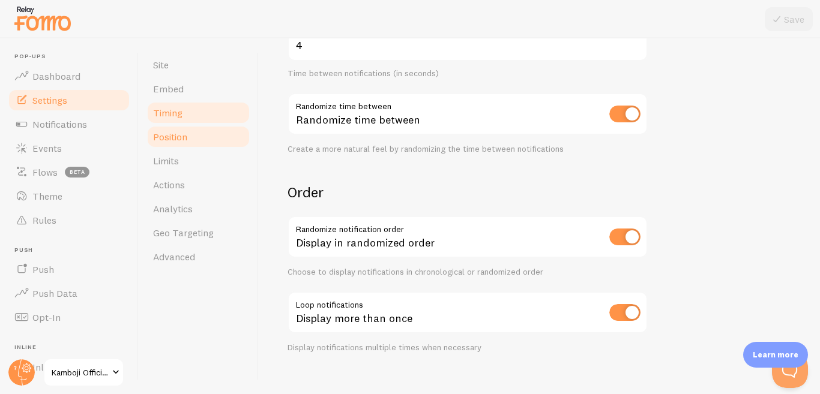
click at [178, 143] on link "Position" at bounding box center [198, 137] width 105 height 24
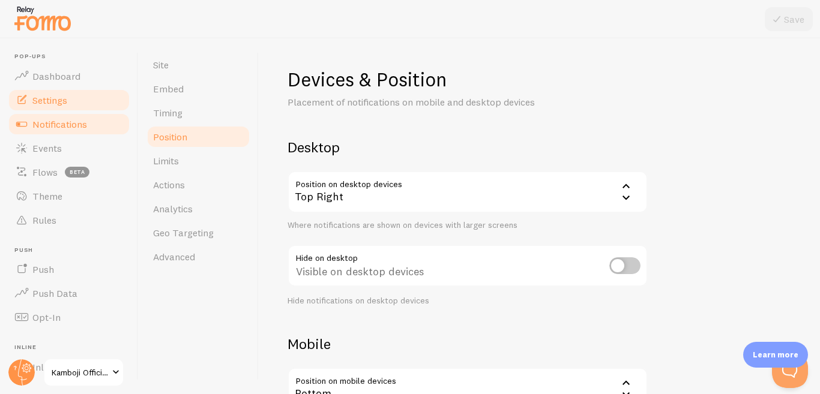
click at [77, 127] on span "Notifications" at bounding box center [59, 124] width 55 height 12
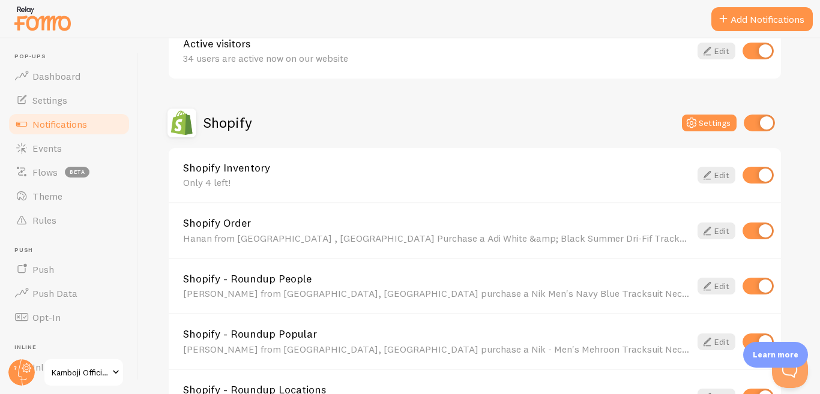
scroll to position [360, 0]
click at [715, 173] on link "Edit" at bounding box center [716, 174] width 38 height 17
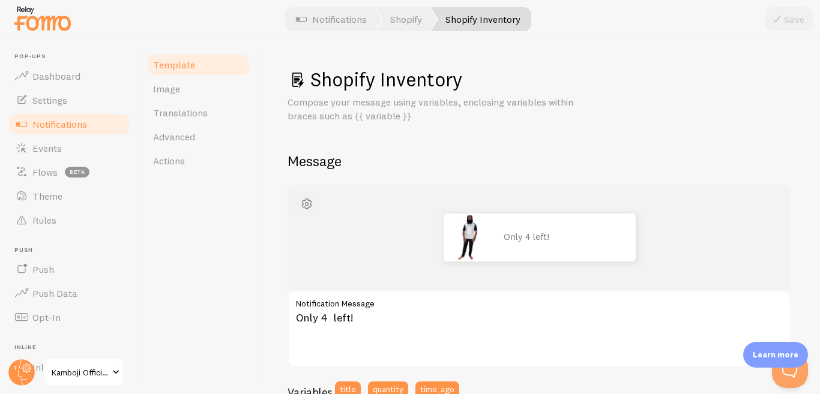
click at [307, 208] on span "button" at bounding box center [306, 204] width 14 height 14
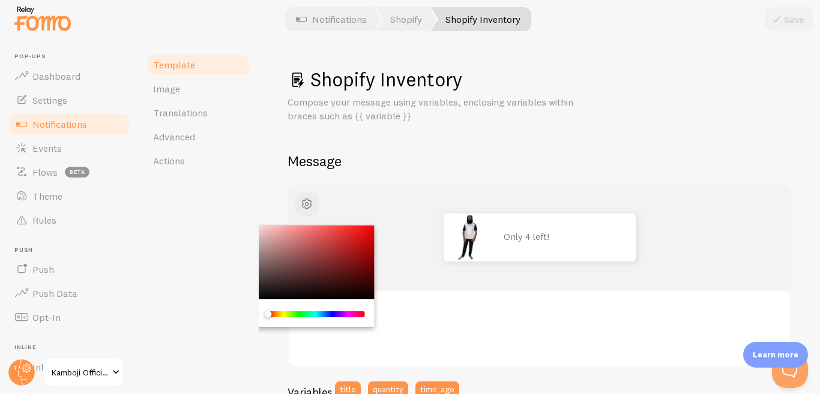
click at [302, 311] on div "Chrome color picker" at bounding box center [315, 314] width 95 height 6
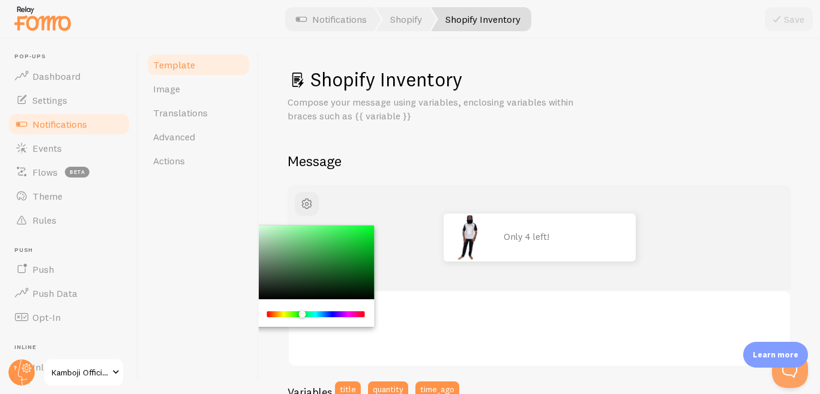
click at [619, 163] on h2 "Message" at bounding box center [538, 161] width 503 height 19
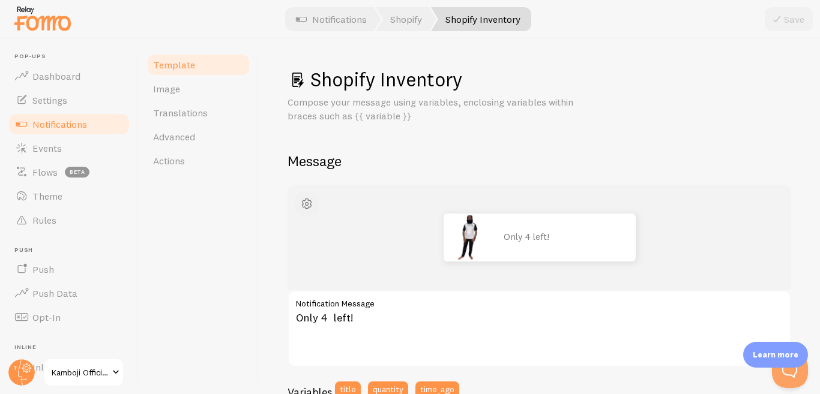
click at [308, 208] on span "button" at bounding box center [306, 204] width 14 height 14
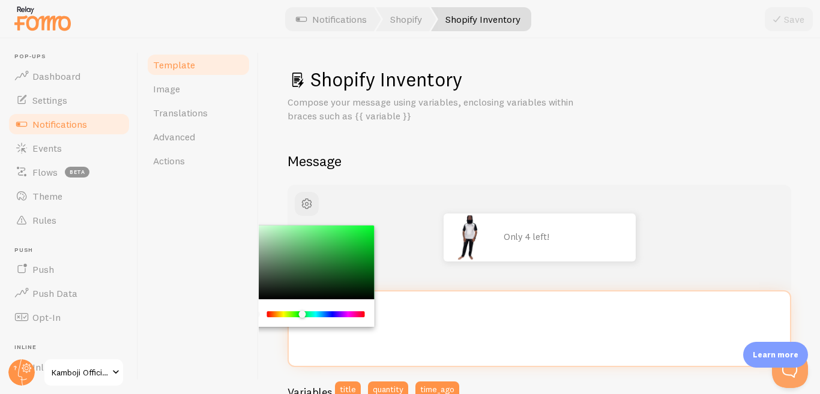
click at [409, 317] on textarea "Only 4 left!" at bounding box center [538, 328] width 503 height 77
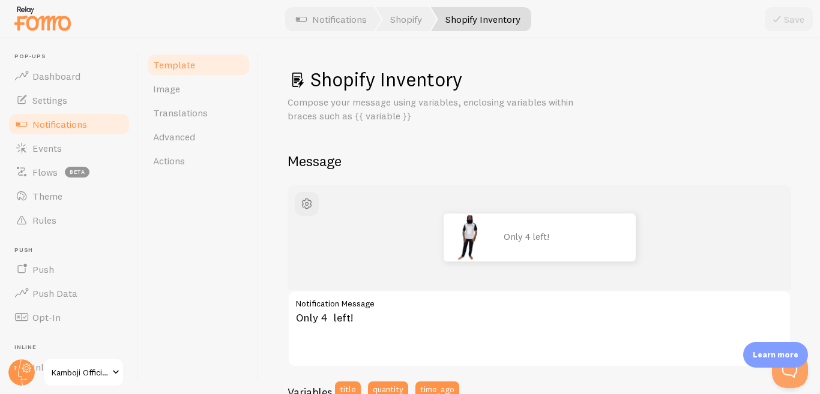
click at [230, 337] on div "Template Image Translations Advanced Actions" at bounding box center [199, 216] width 120 height 356
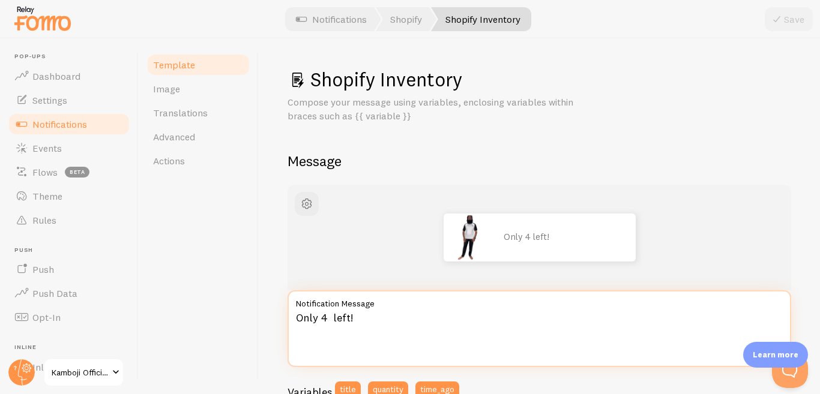
click at [374, 317] on textarea "Only 4 left!" at bounding box center [538, 328] width 503 height 77
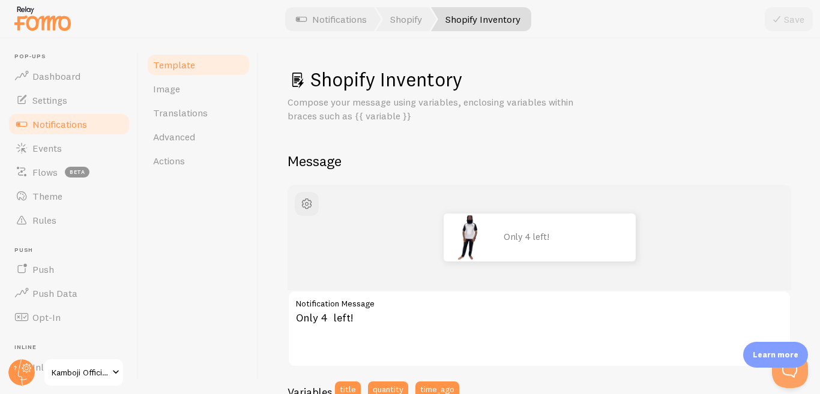
click at [273, 344] on div "Shopify Inventory Compose your message using variables, enclosing variables wit…" at bounding box center [539, 216] width 561 height 356
click at [308, 194] on button "button" at bounding box center [307, 204] width 24 height 24
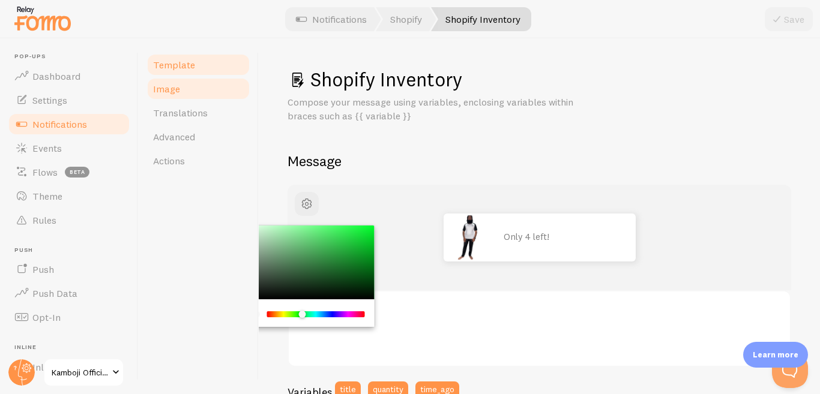
click at [192, 92] on link "Image" at bounding box center [198, 89] width 105 height 24
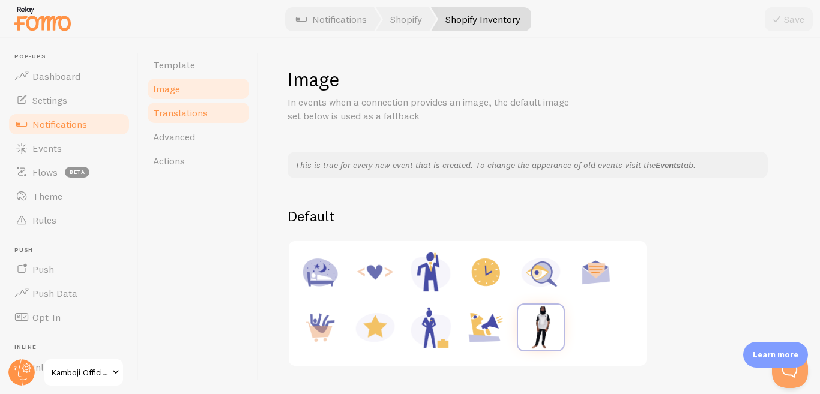
click at [192, 116] on span "Translations" at bounding box center [180, 113] width 55 height 12
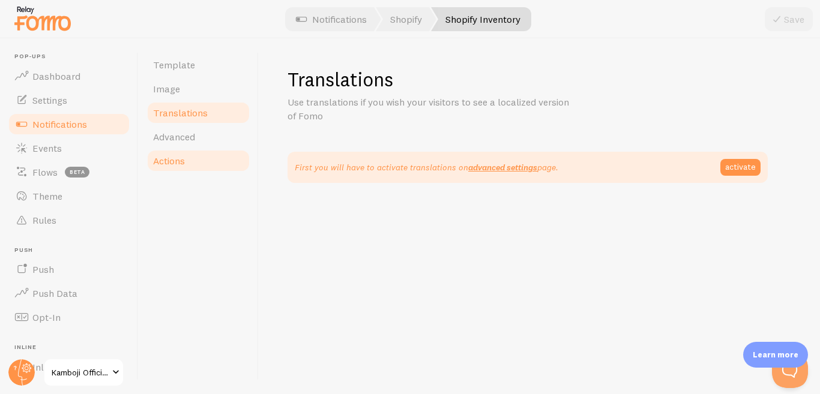
click at [188, 155] on link "Actions" at bounding box center [198, 161] width 105 height 24
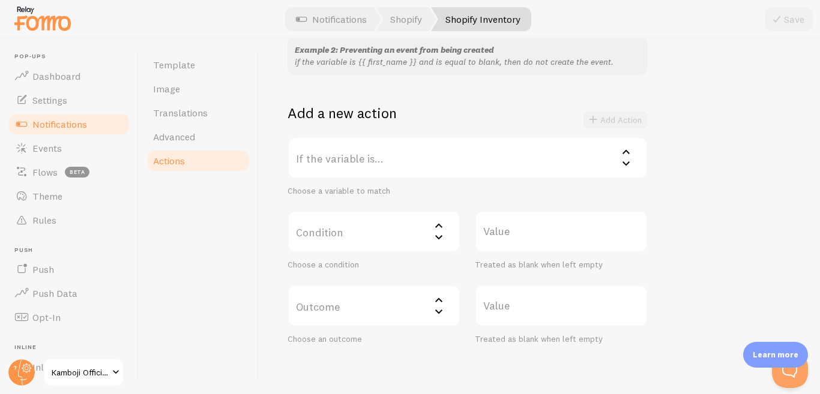
scroll to position [229, 0]
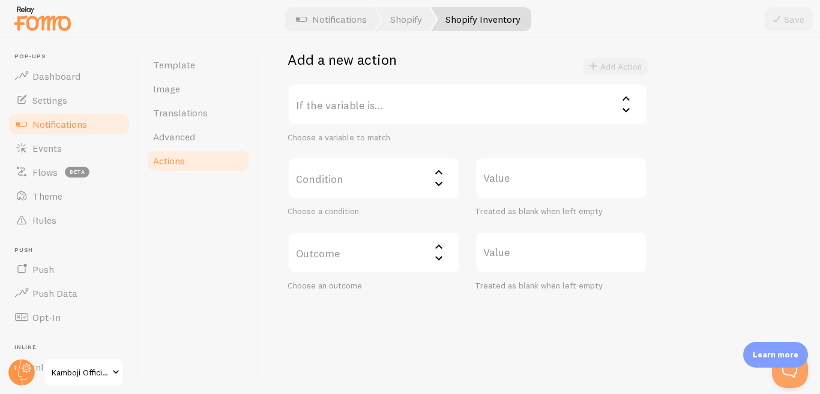
click at [429, 185] on label "Condition" at bounding box center [373, 178] width 173 height 42
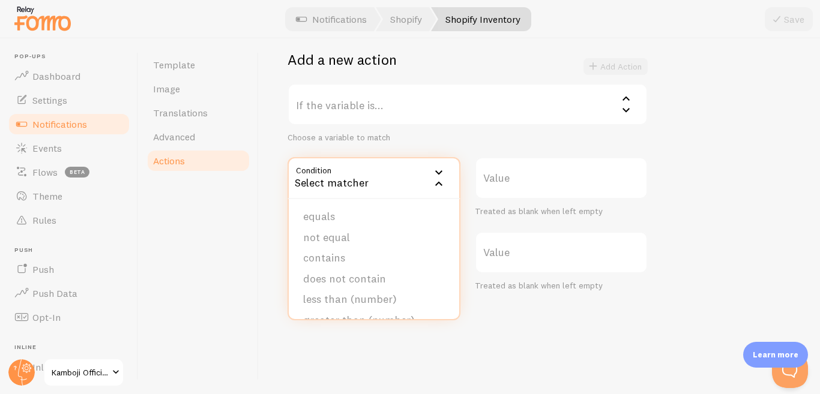
click at [513, 325] on div "Actions You can match any {{ variable }} and replace it with a word, change eve…" at bounding box center [539, 216] width 561 height 356
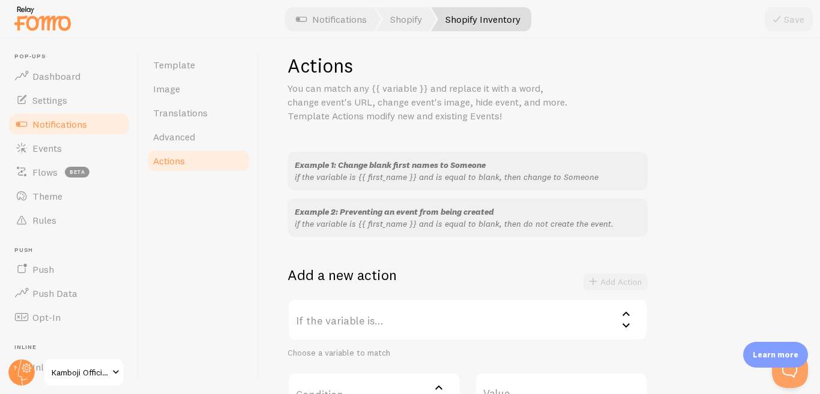
scroll to position [0, 0]
